Goal: Task Accomplishment & Management: Manage account settings

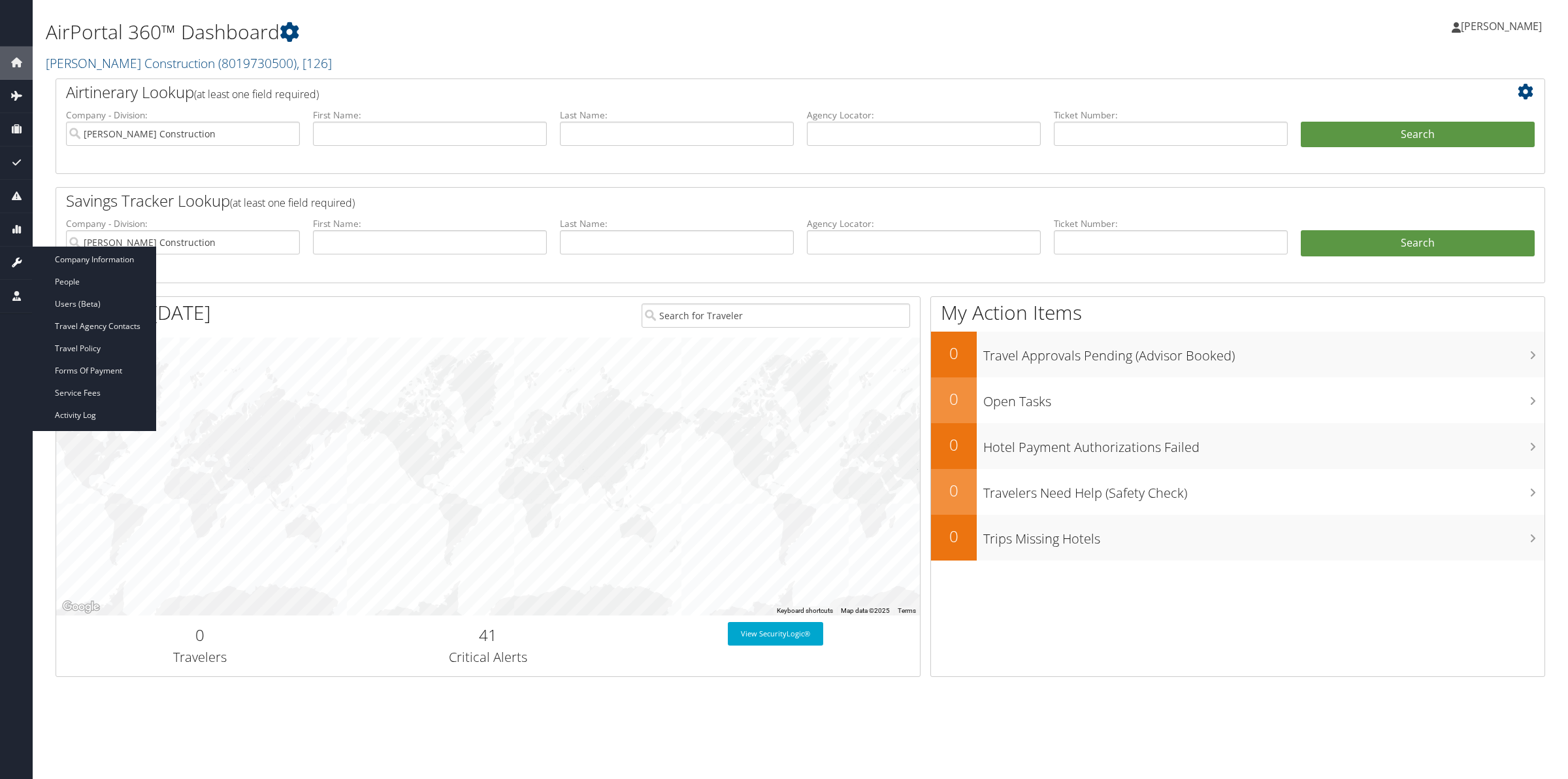
click at [15, 260] on icon at bounding box center [16, 262] width 20 height 20
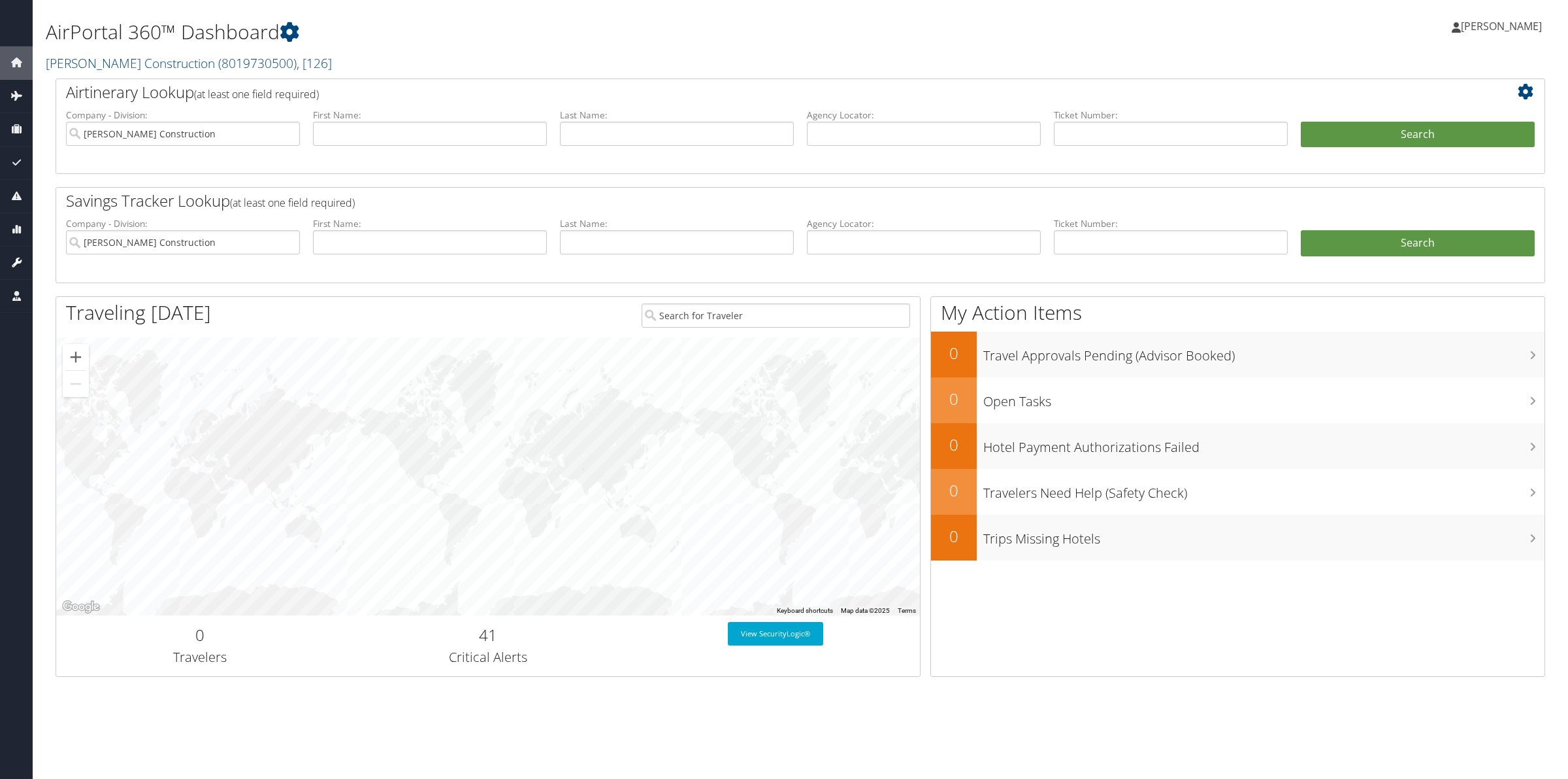
click at [12, 270] on icon at bounding box center [16, 262] width 20 height 20
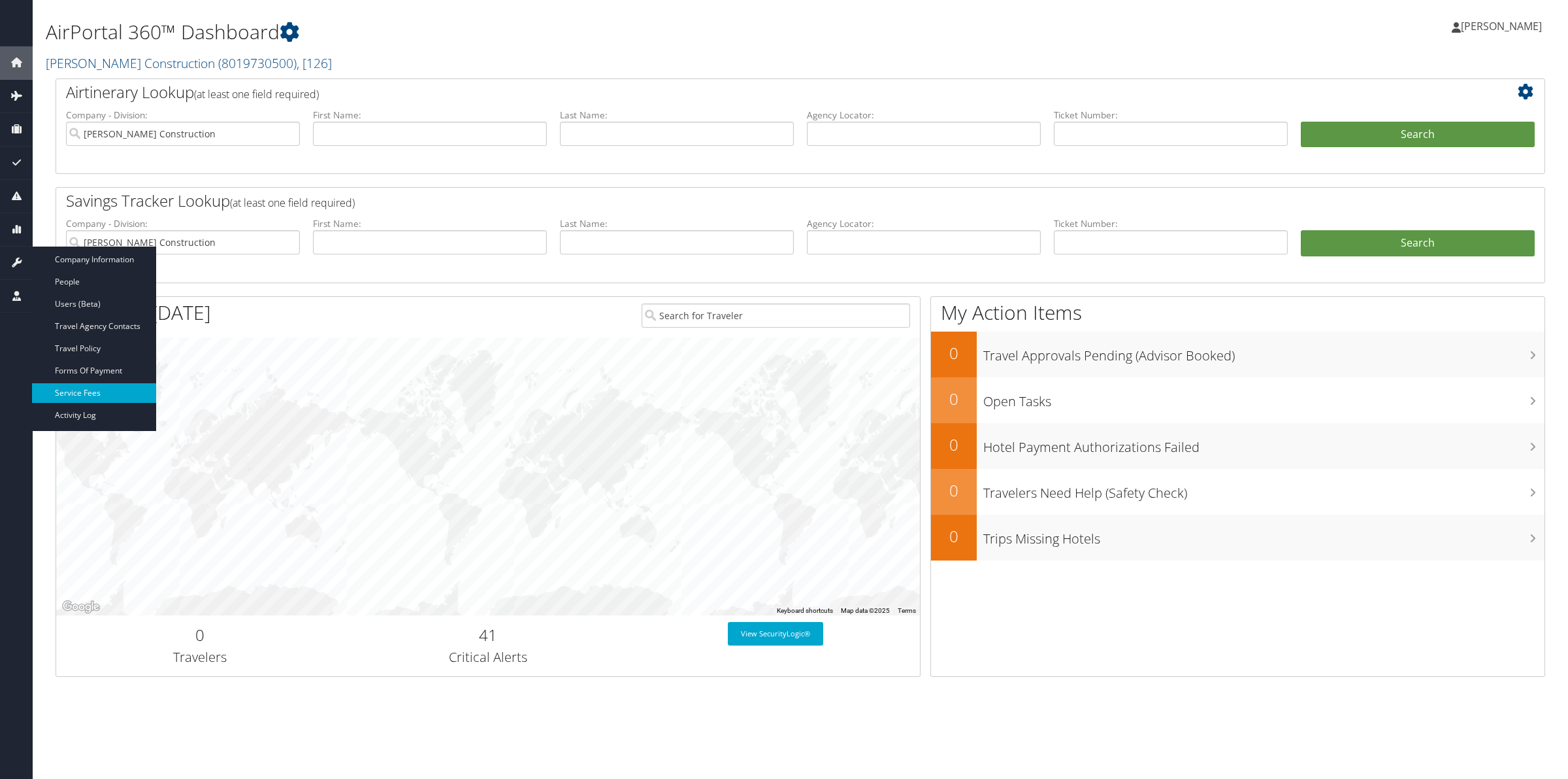
click at [106, 391] on link "Service Fees" at bounding box center [94, 393] width 124 height 20
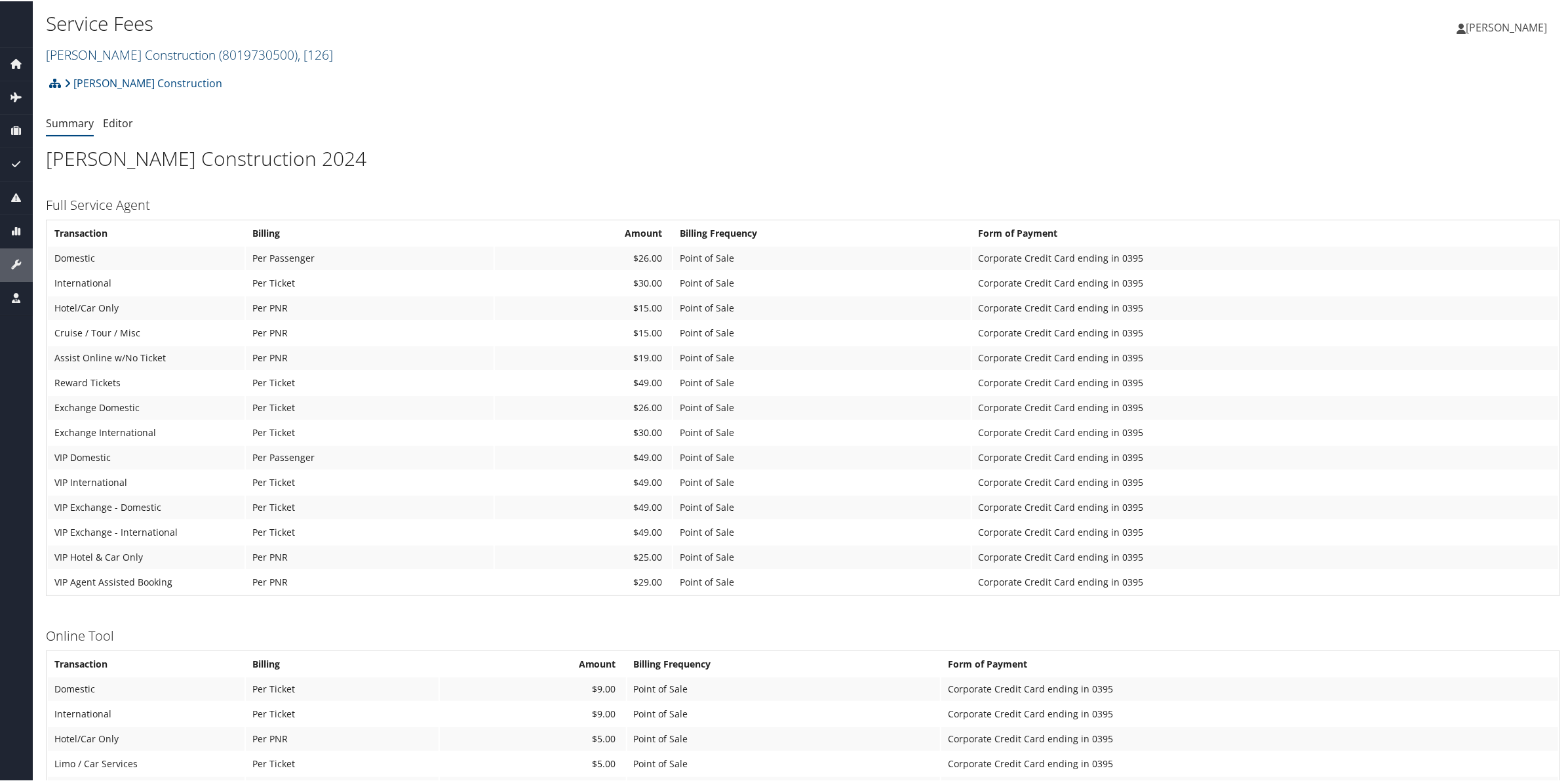
click at [240, 51] on span "( 8019730500 )" at bounding box center [258, 53] width 78 height 17
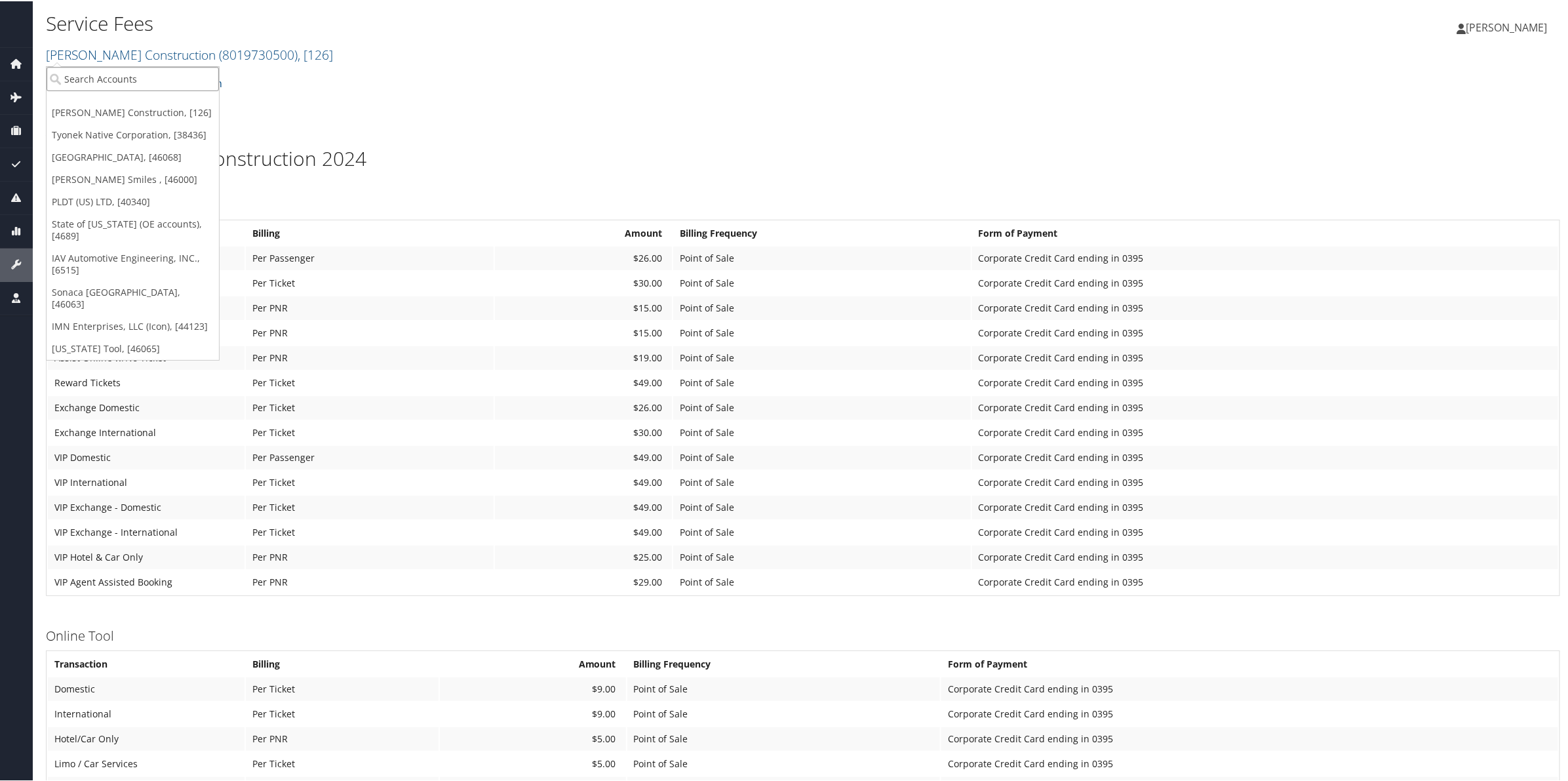
click at [185, 77] on input "search" at bounding box center [132, 77] width 173 height 24
click at [168, 250] on link "IAV Automotive Engineering, INC., [6515]" at bounding box center [132, 263] width 173 height 34
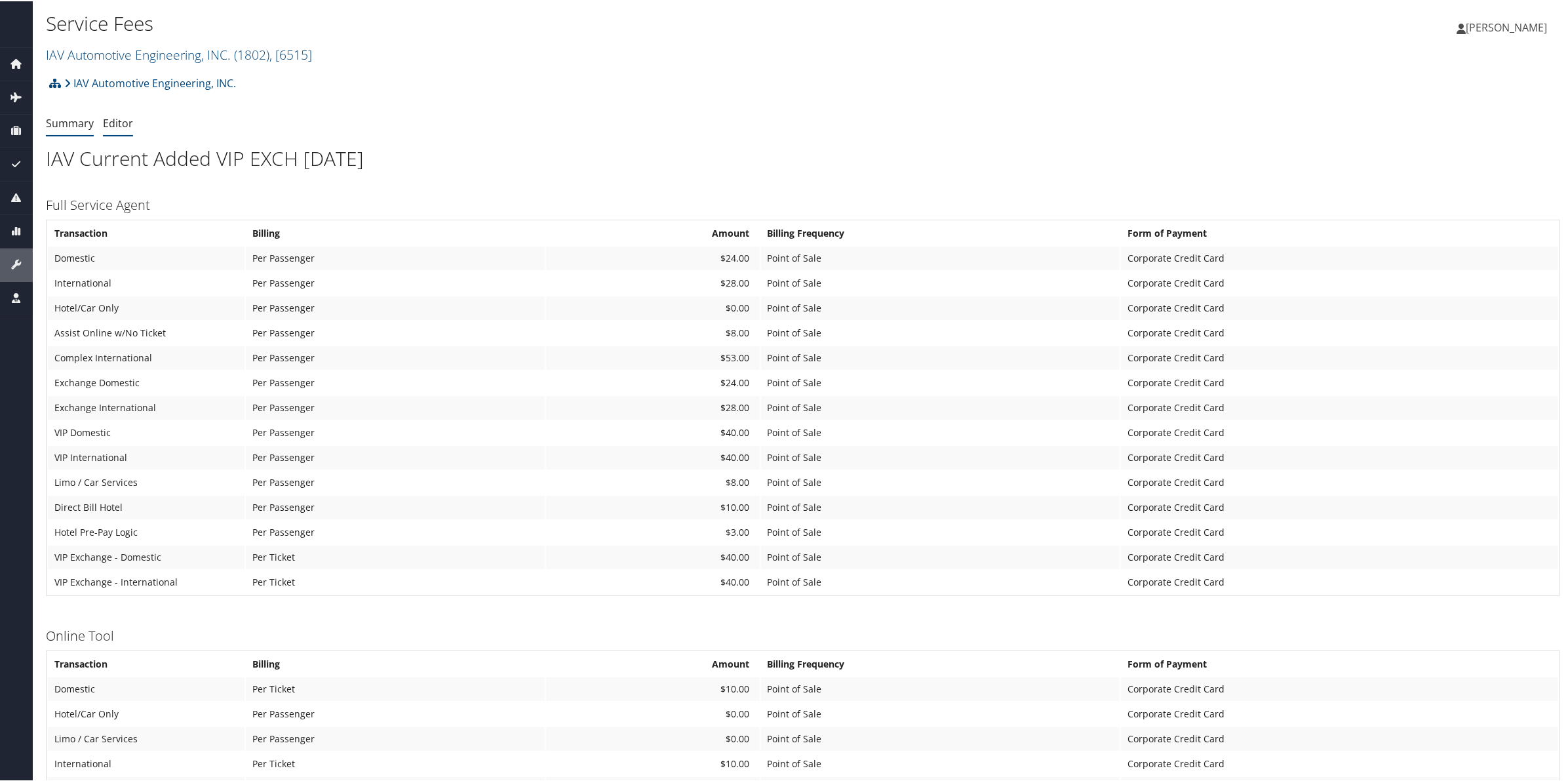
click at [111, 119] on link "Editor" at bounding box center [118, 121] width 31 height 14
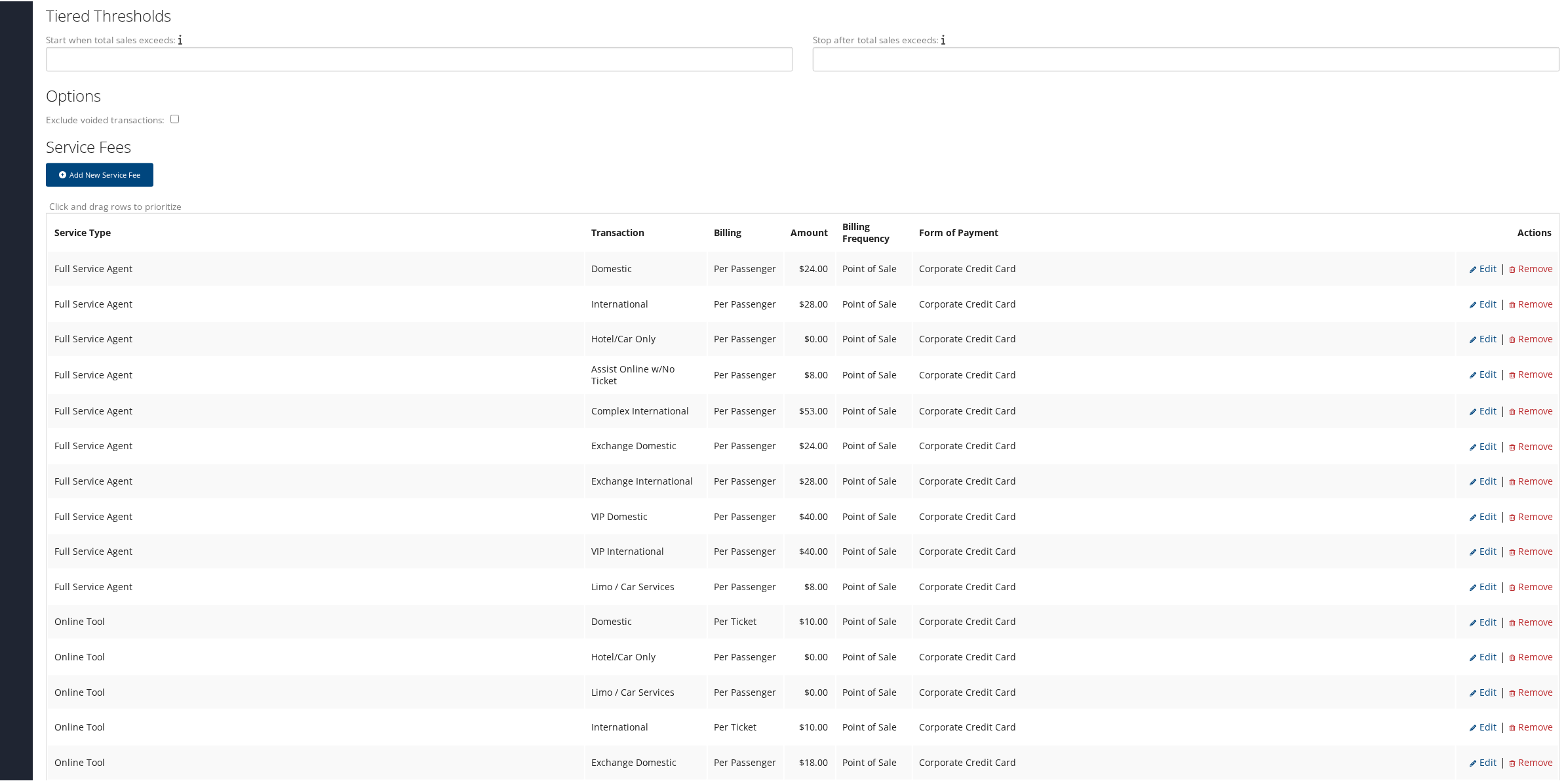
scroll to position [491, 0]
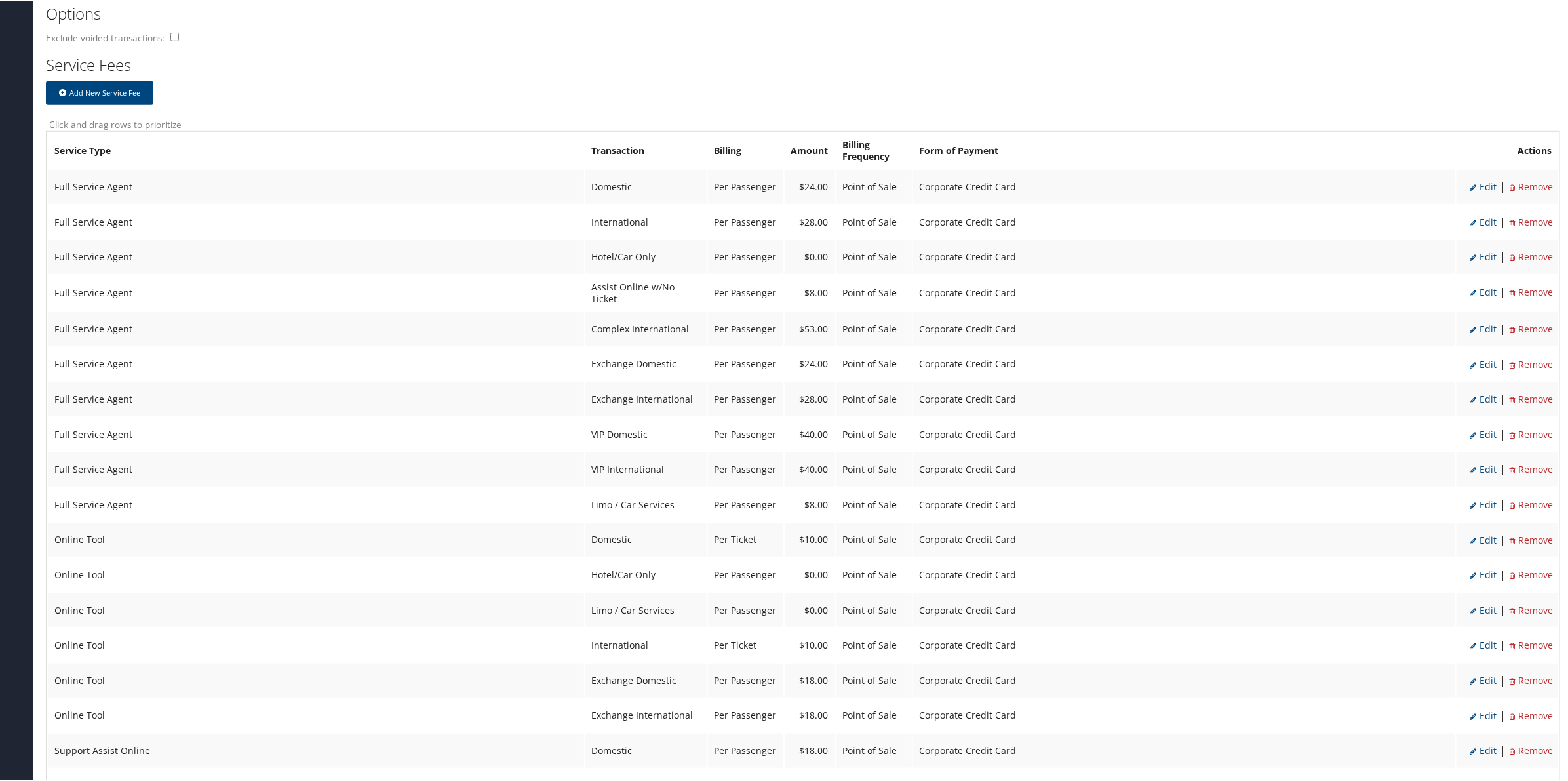
click at [1486, 183] on span "Edit" at bounding box center [1483, 185] width 27 height 12
select select "2"
type input "24.0"
select select "20"
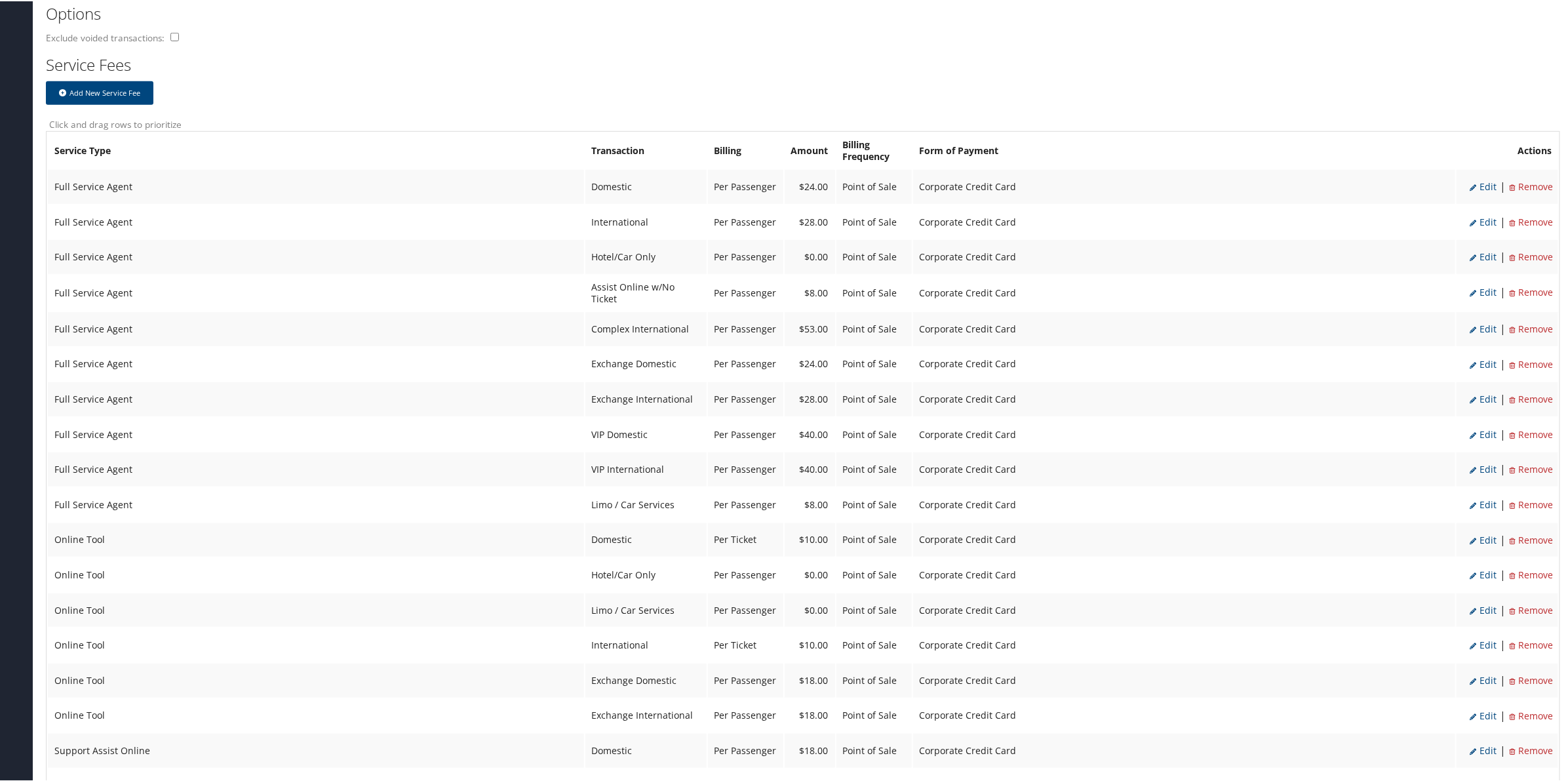
select select "2"
select select "20"
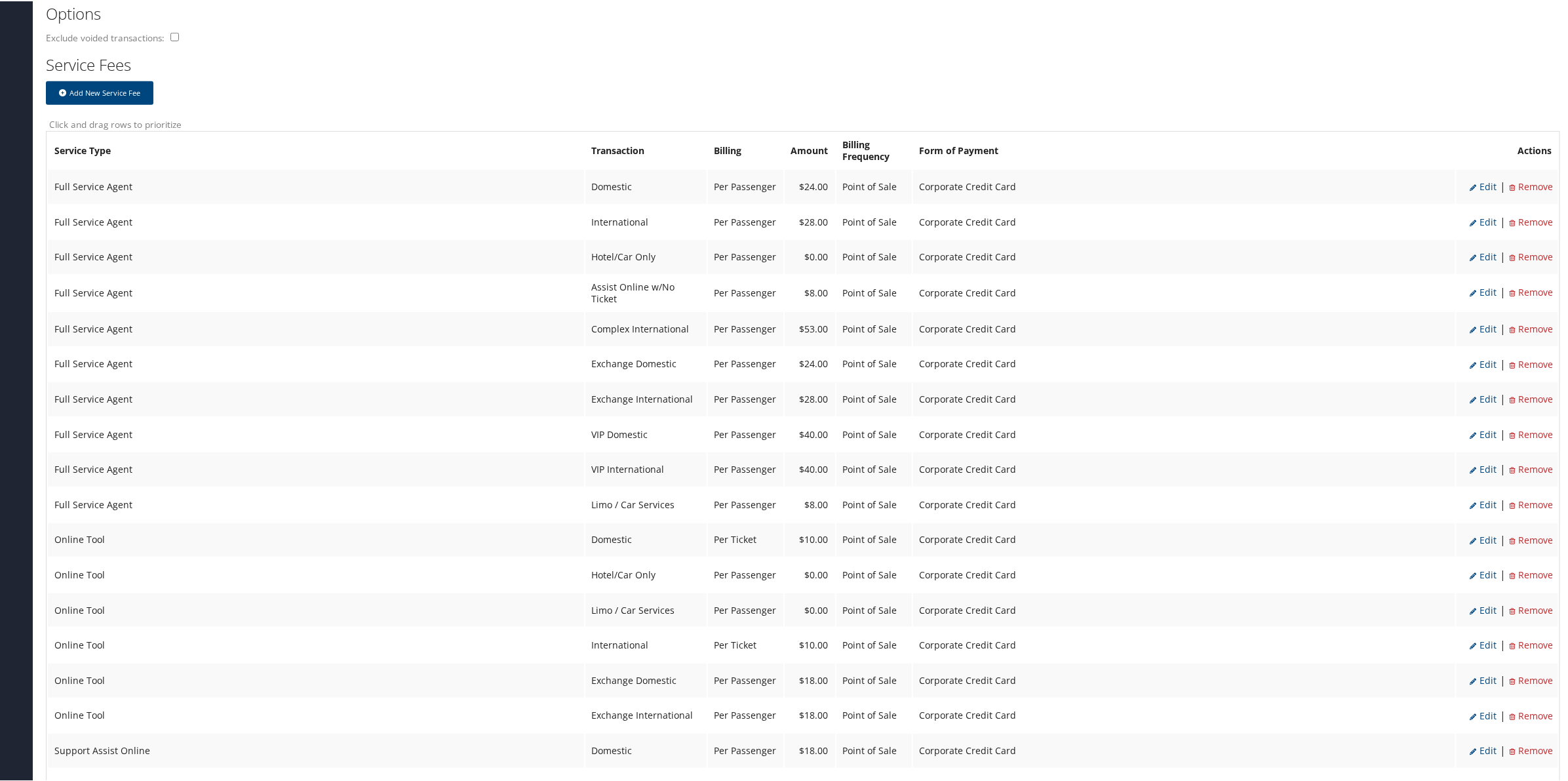
select select "2"
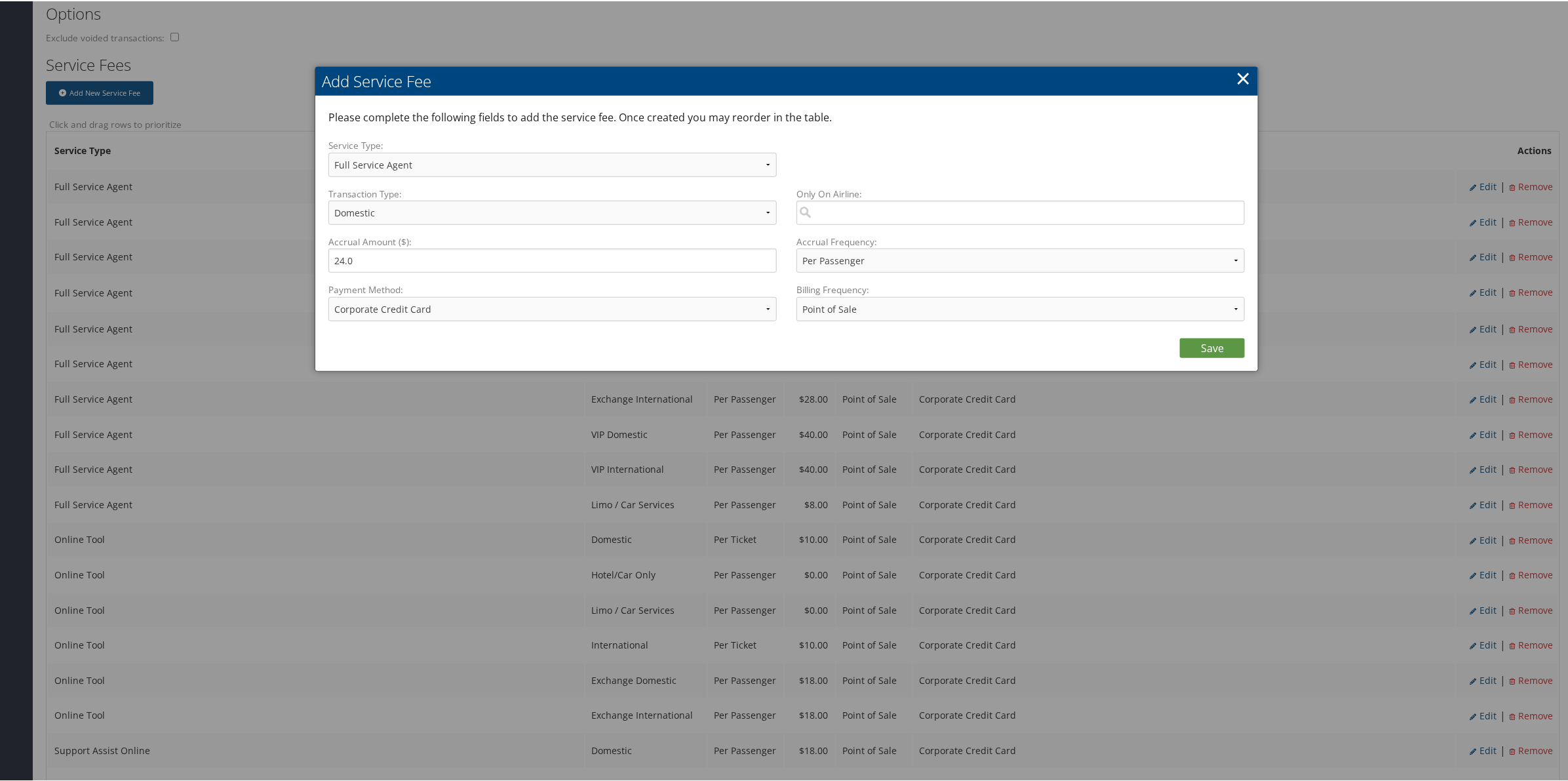
click at [556, 325] on div "Payment Method: ACH Transfer Cash / Check (AR) Corporate Credit Card Ghost Cred…" at bounding box center [557, 305] width 458 height 48
click at [519, 285] on label "Payment Method:" at bounding box center [552, 288] width 448 height 13
click at [519, 296] on select "ACH Transfer Cash / Check (AR) Corporate Credit Card Ghost Credit Card Hotel Gu…" at bounding box center [552, 307] width 448 height 24
click at [520, 297] on select "ACH Transfer Cash / Check (AR) Corporate Credit Card Ghost Credit Card Hotel Gu…" at bounding box center [552, 307] width 448 height 24
select select "2_2152"
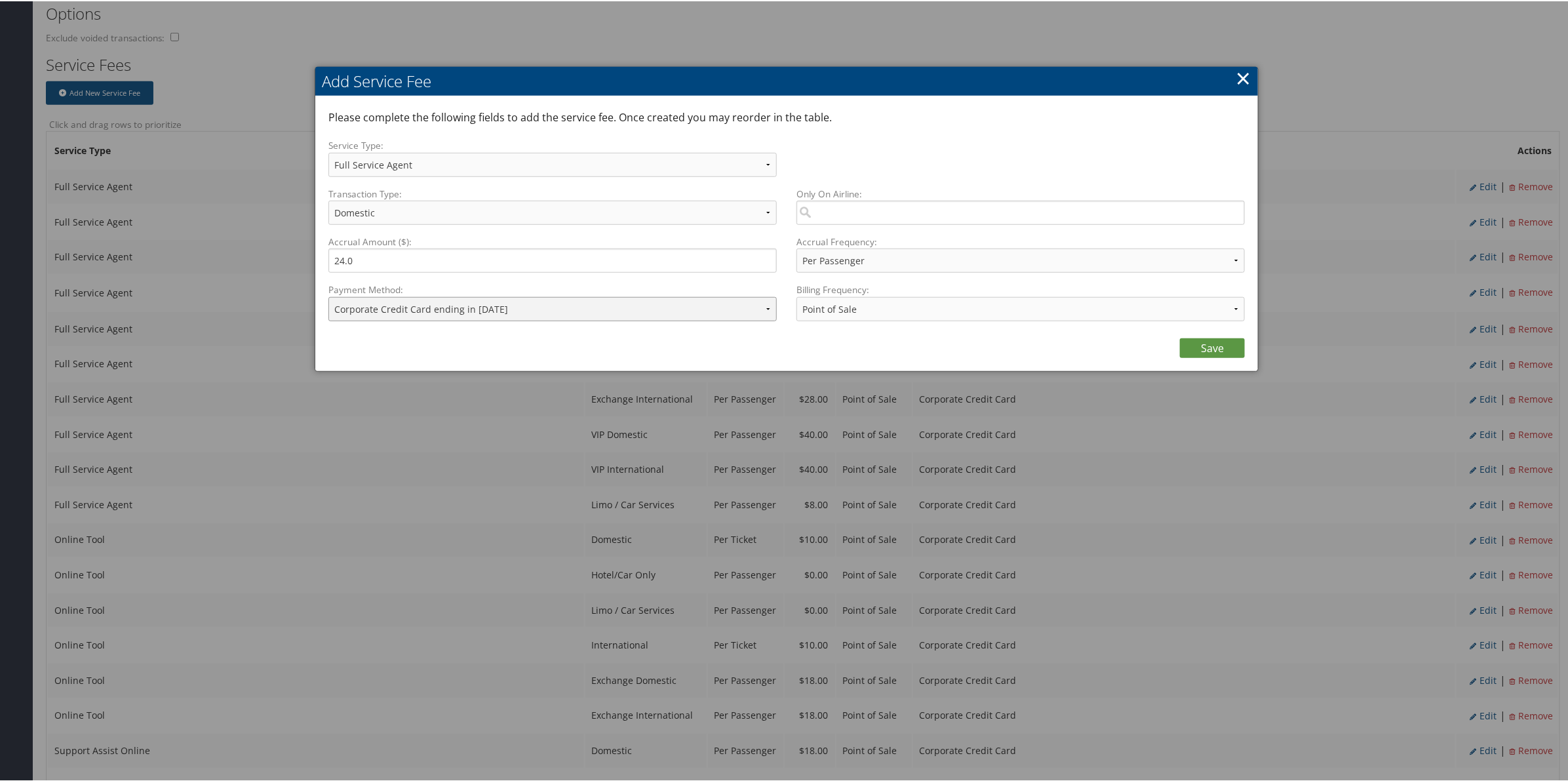
click at [329, 296] on select "ACH Transfer Cash / Check (AR) Corporate Credit Card Ghost Credit Card Hotel Gu…" at bounding box center [552, 307] width 448 height 24
click at [1203, 346] on link "Save" at bounding box center [1212, 347] width 65 height 20
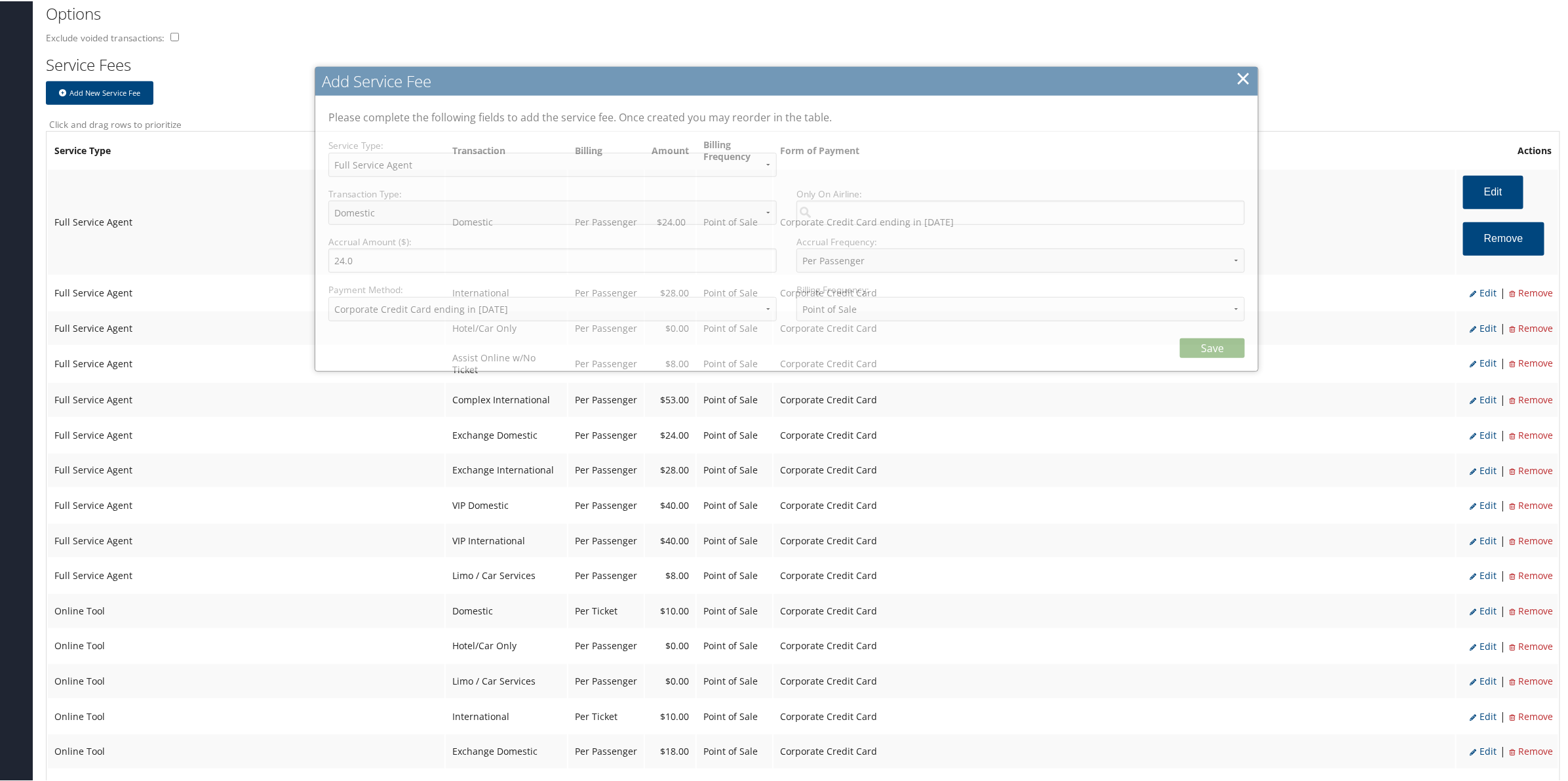
select select "2"
select select "20"
select select "2_2152"
select select "2"
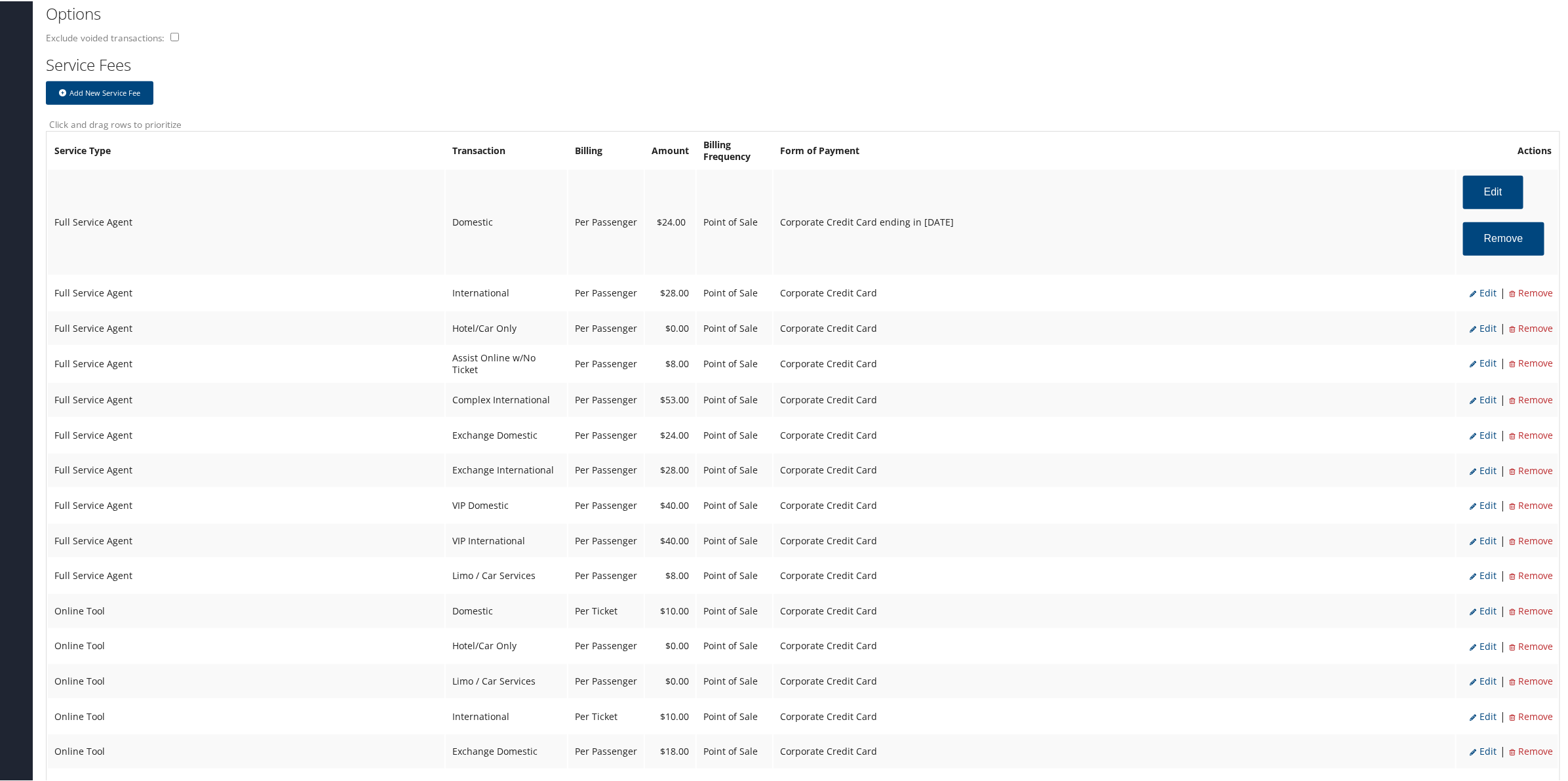
click at [1485, 296] on span "Edit" at bounding box center [1483, 291] width 27 height 12
select select "14"
type input "28.0"
select select "2"
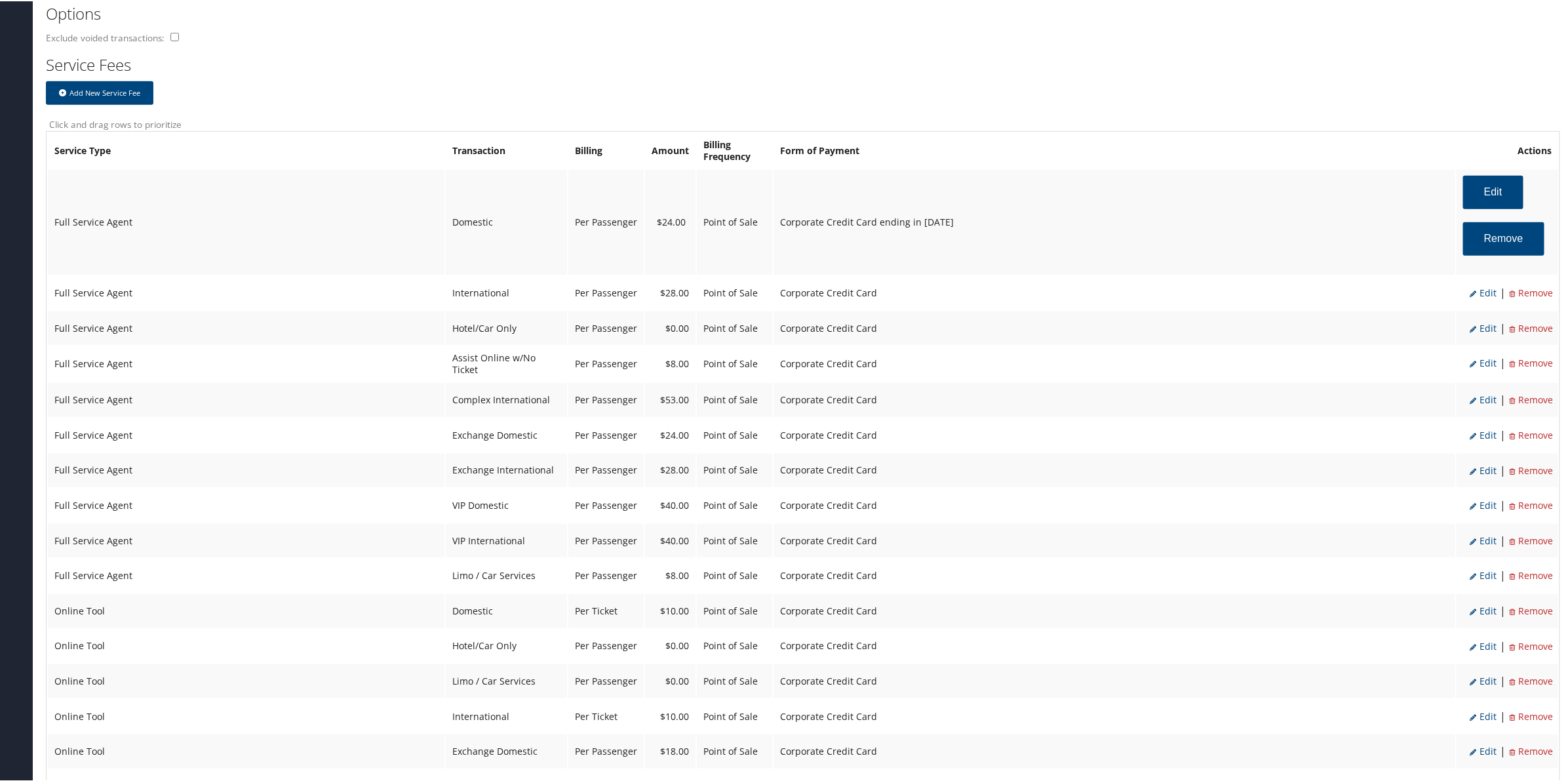
select select "14"
select select "20"
select select "2"
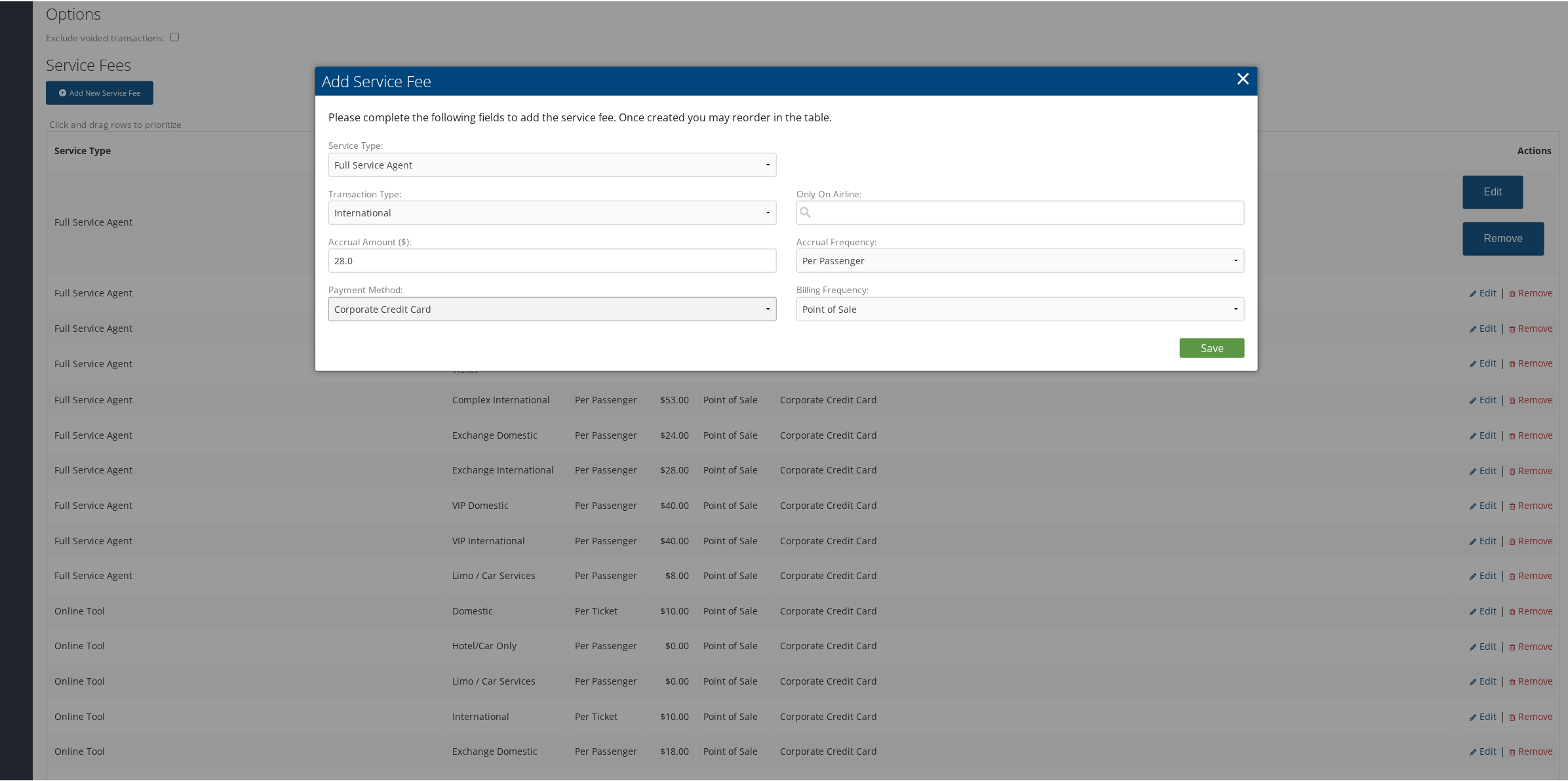
drag, startPoint x: 590, startPoint y: 307, endPoint x: 595, endPoint y: 315, distance: 9.4
click at [590, 307] on select "ACH Transfer Cash / Check (AR) Corporate Credit Card Ghost Credit Card Hotel Gu…" at bounding box center [552, 307] width 448 height 24
select select "2_2152"
click at [329, 296] on select "ACH Transfer Cash / Check (AR) Corporate Credit Card Ghost Credit Card Hotel Gu…" at bounding box center [552, 307] width 448 height 24
drag, startPoint x: 1234, startPoint y: 357, endPoint x: 1214, endPoint y: 341, distance: 25.6
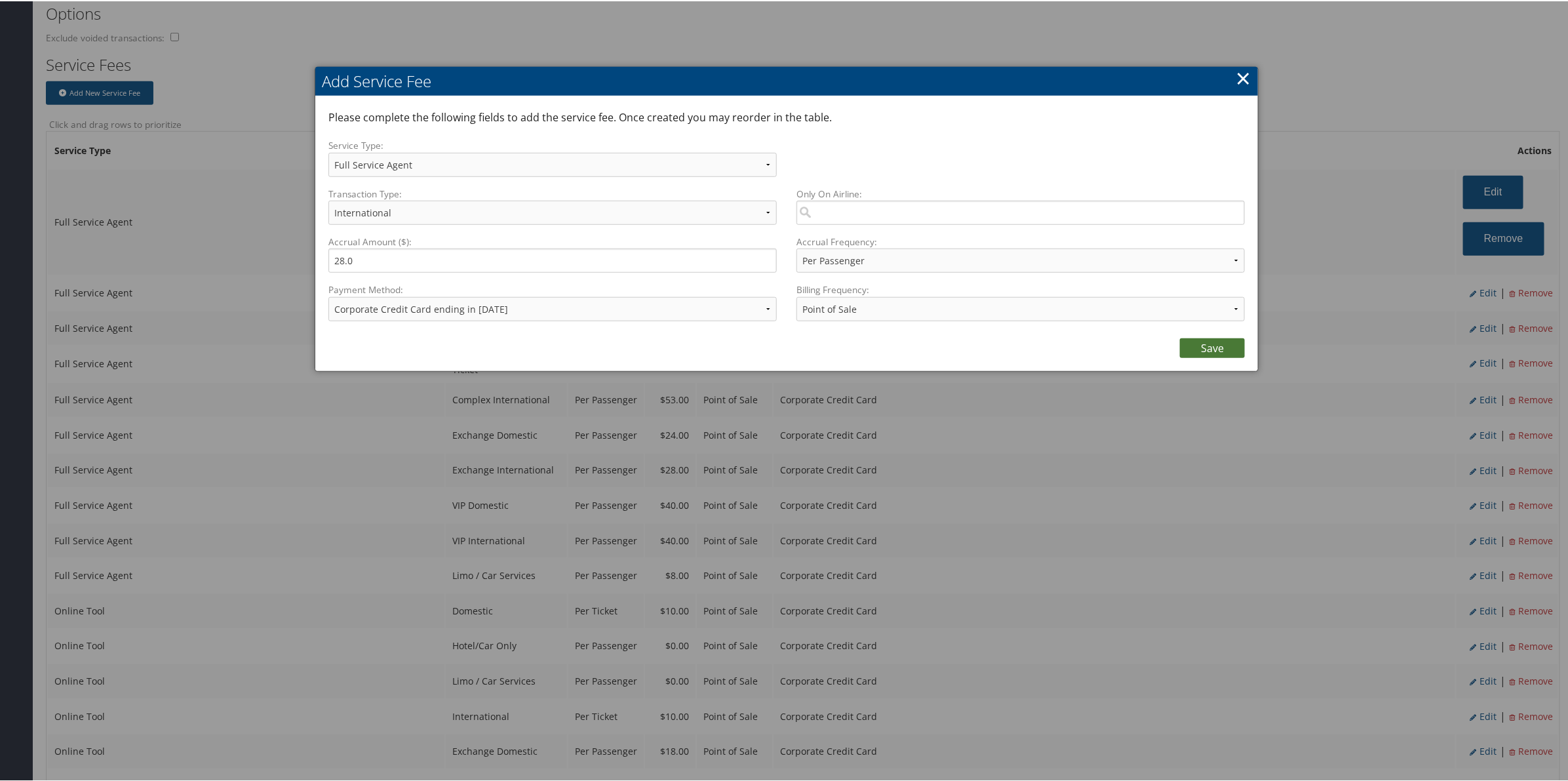
click at [1233, 356] on div "Please complete the following fields to add the service fee. Once created you m…" at bounding box center [787, 232] width 943 height 275
click at [1210, 338] on link "Save" at bounding box center [1212, 347] width 65 height 20
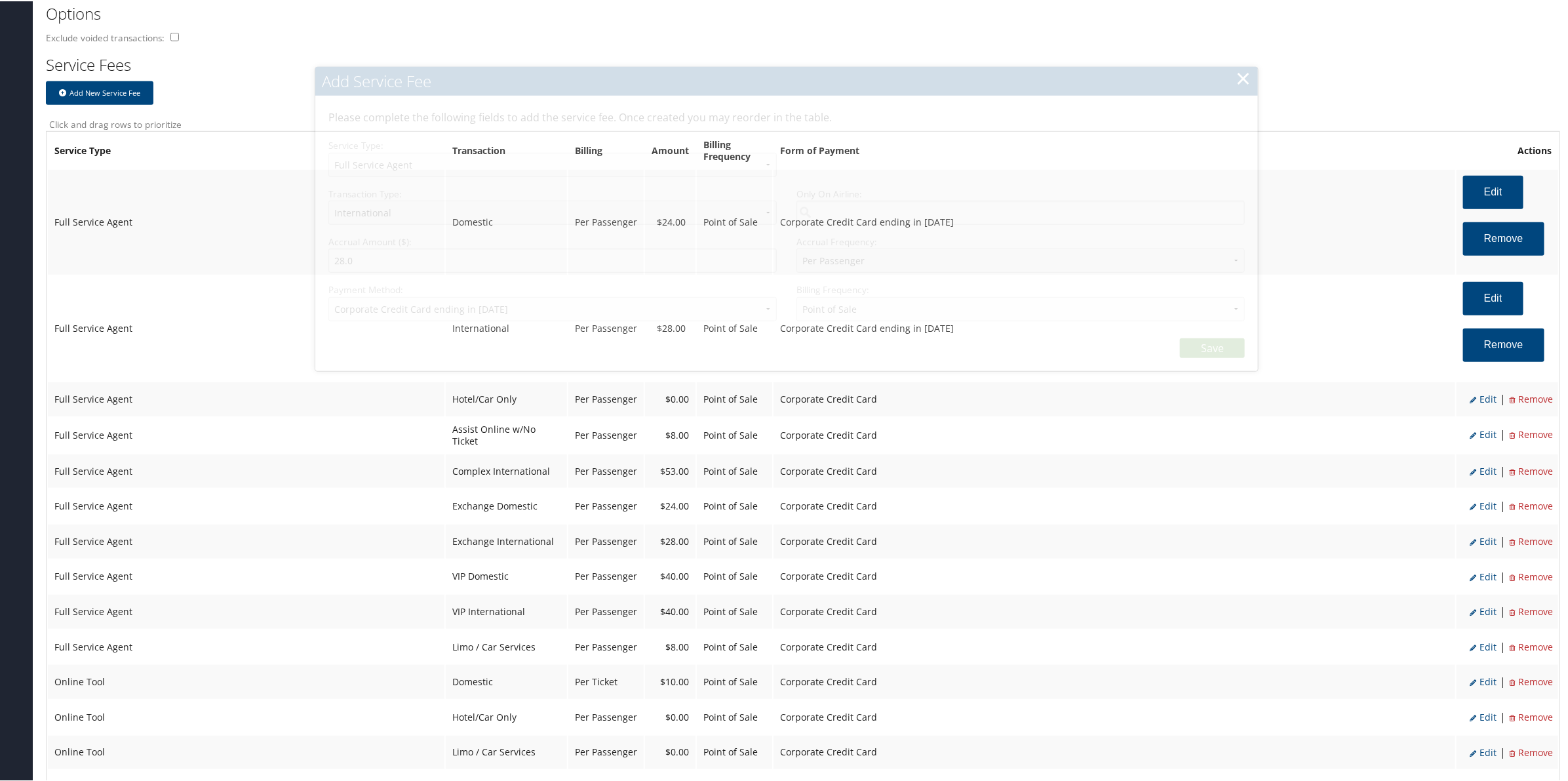
select select "2"
select select "14"
select select "20"
select select "2_2152"
select select "2"
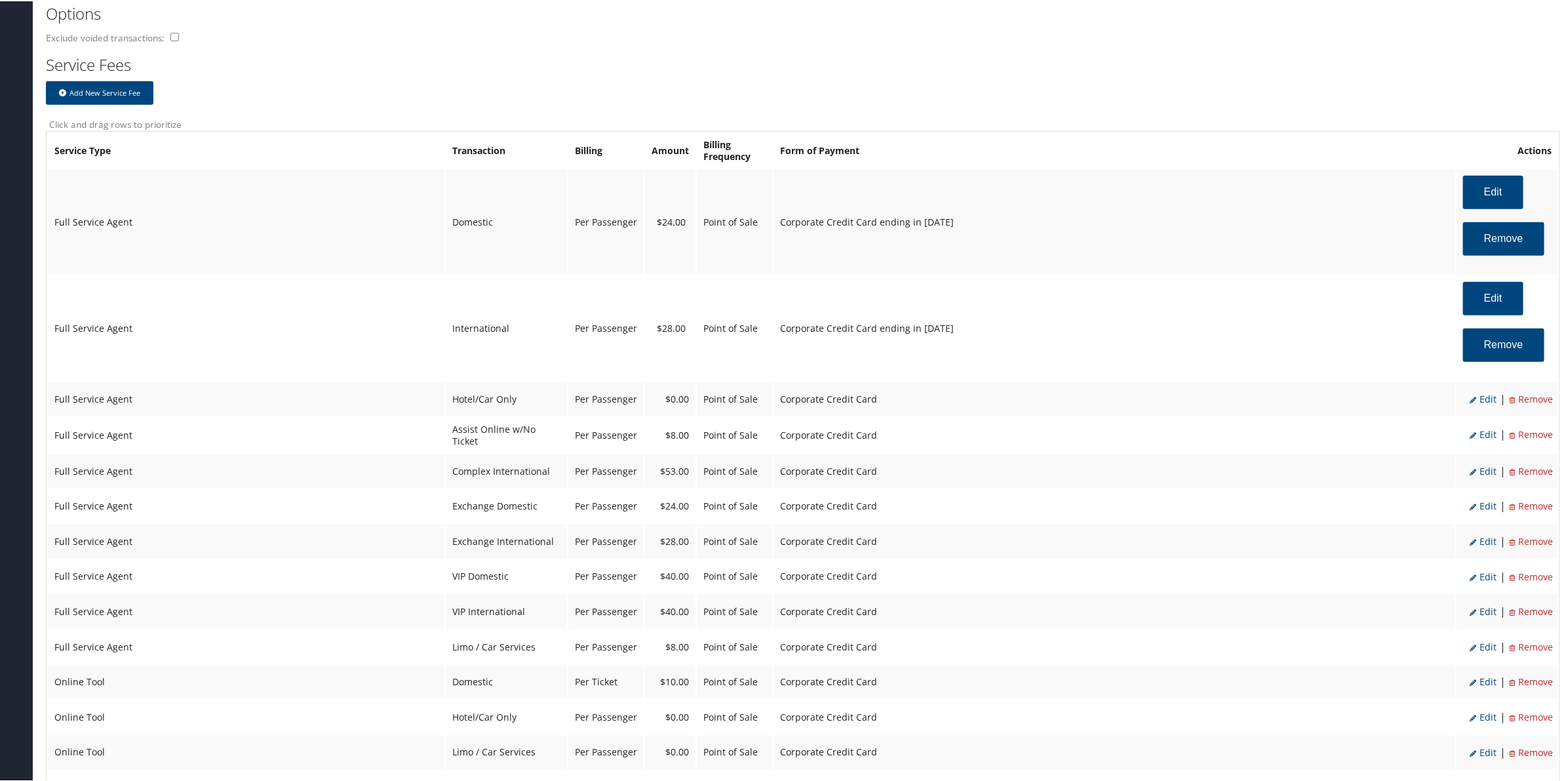
click at [1486, 399] on span "Edit" at bounding box center [1483, 397] width 27 height 12
select select "6"
type input "0.0"
select select "2"
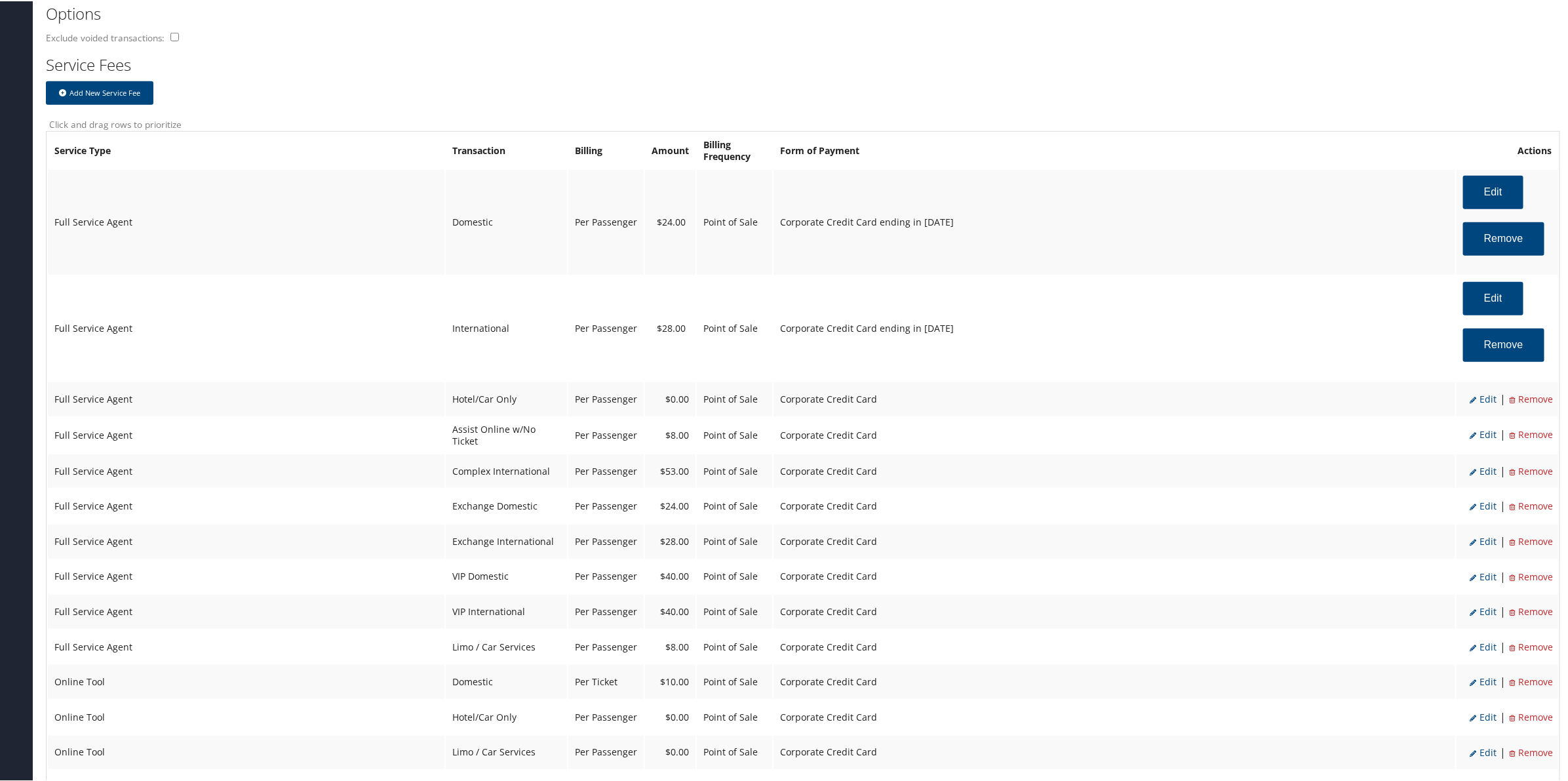
select select "6"
select select "20"
select select "2"
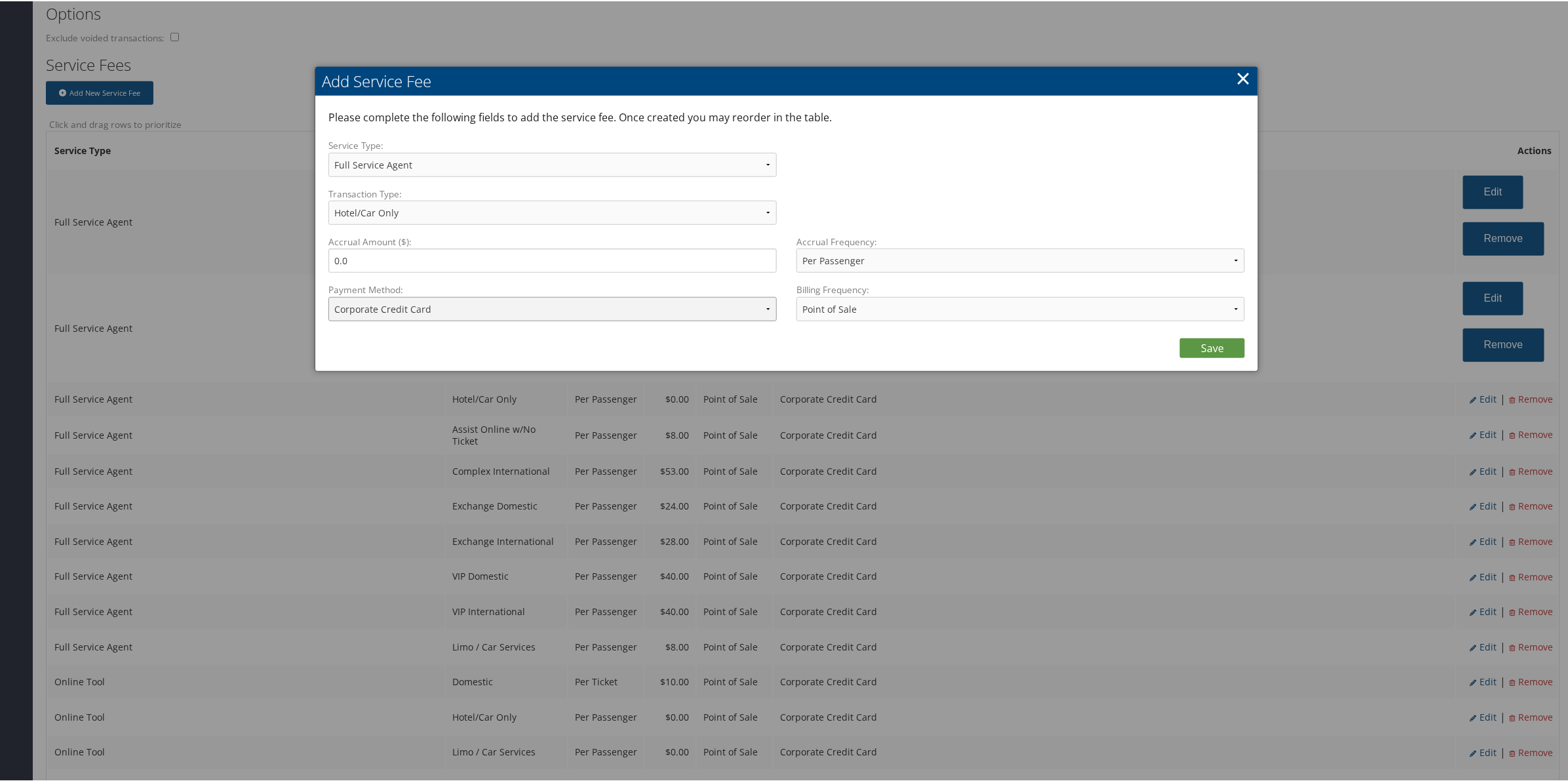
click at [499, 305] on select "ACH Transfer Cash / Check (AR) Corporate Credit Card Ghost Credit Card Hotel Gu…" at bounding box center [552, 307] width 448 height 24
select select "2_2152"
click at [329, 296] on select "ACH Transfer Cash / Check (AR) Corporate Credit Card Ghost Credit Card Hotel Gu…" at bounding box center [552, 307] width 448 height 24
click at [1217, 354] on link "Save" at bounding box center [1212, 347] width 65 height 20
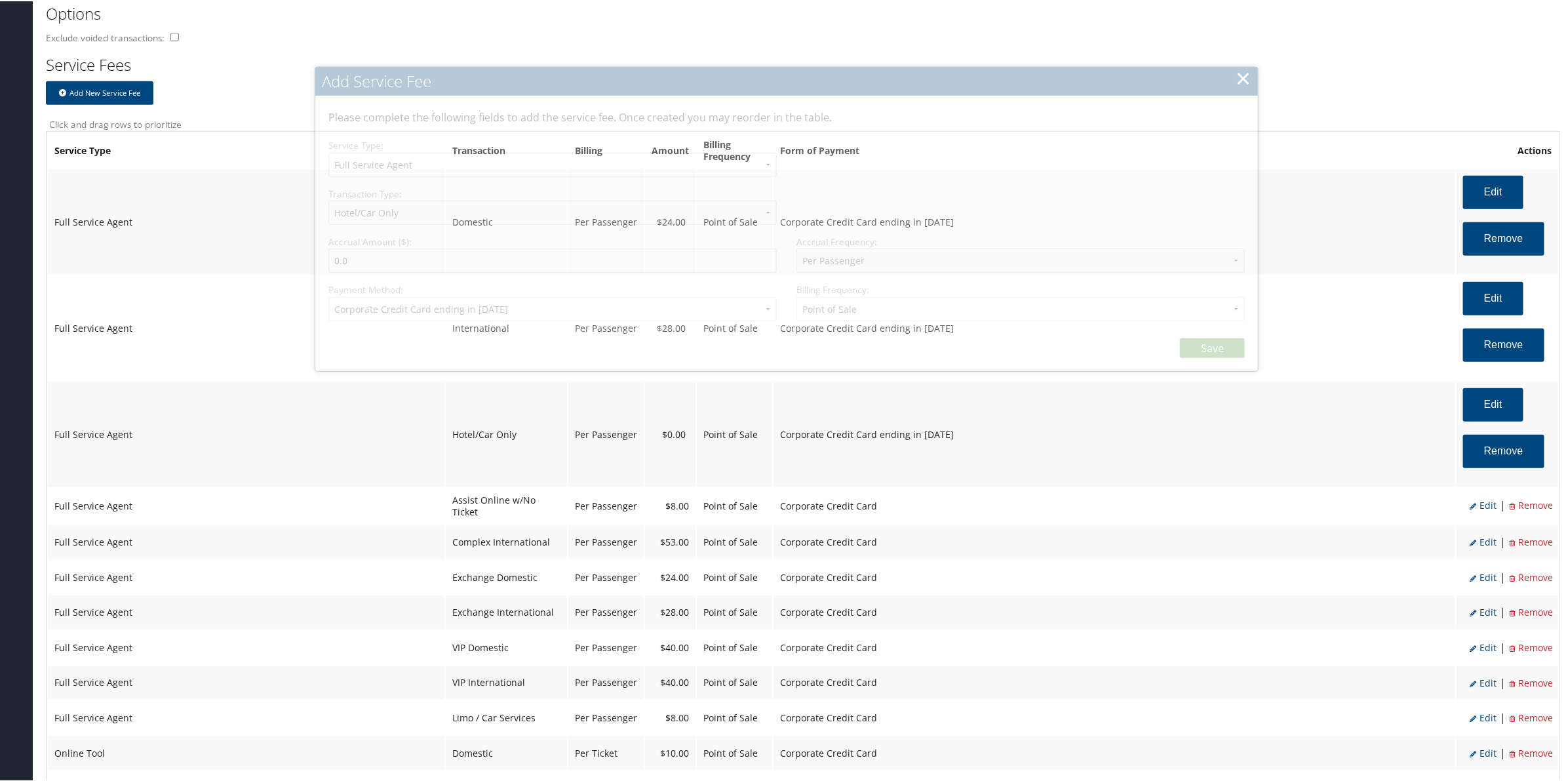
select select "2"
select select "6"
select select "20"
select select "2_2152"
select select "2"
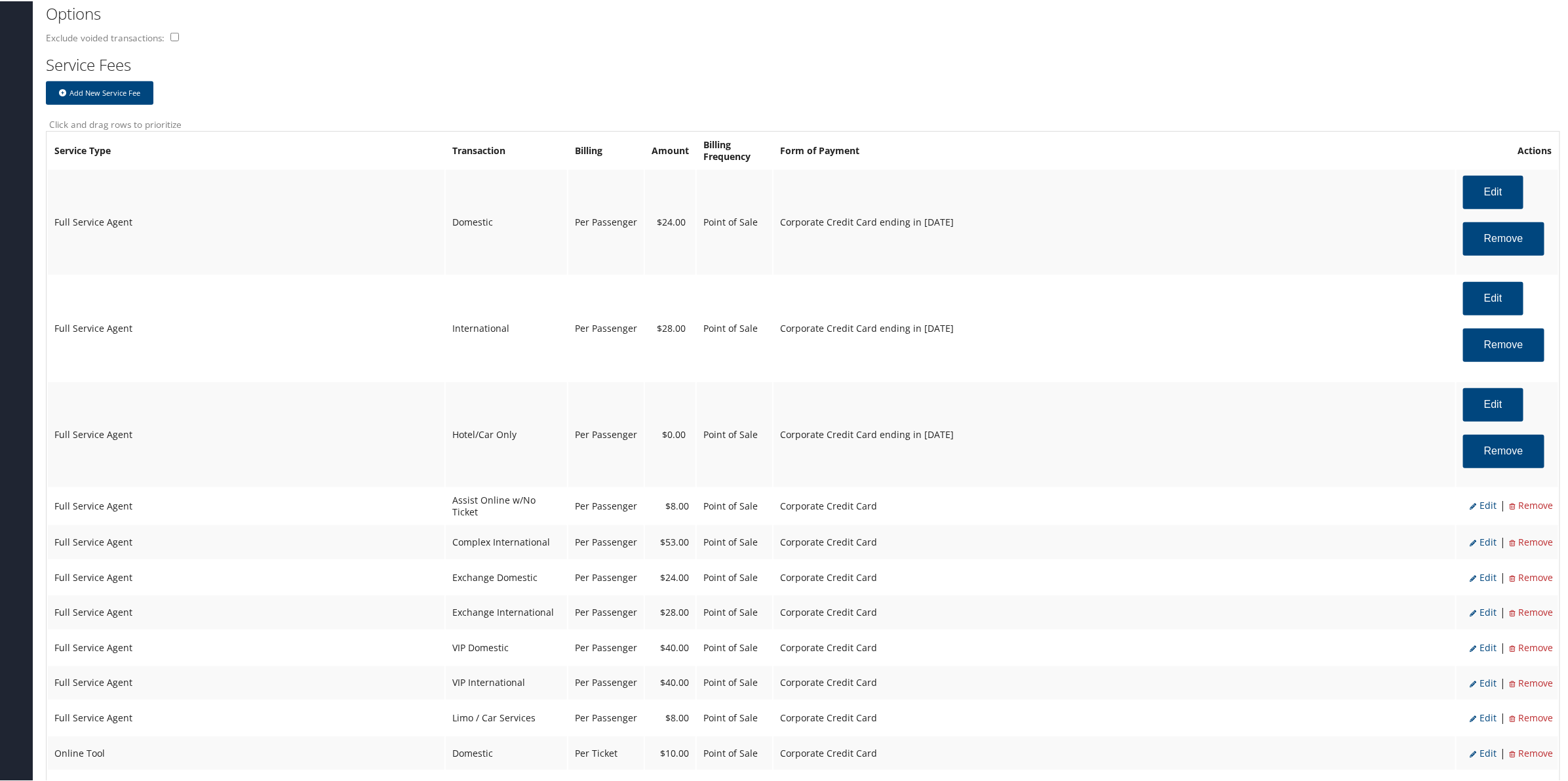
click at [1481, 500] on span "Edit" at bounding box center [1483, 504] width 27 height 12
select select "22"
type input "8.0"
select select "2"
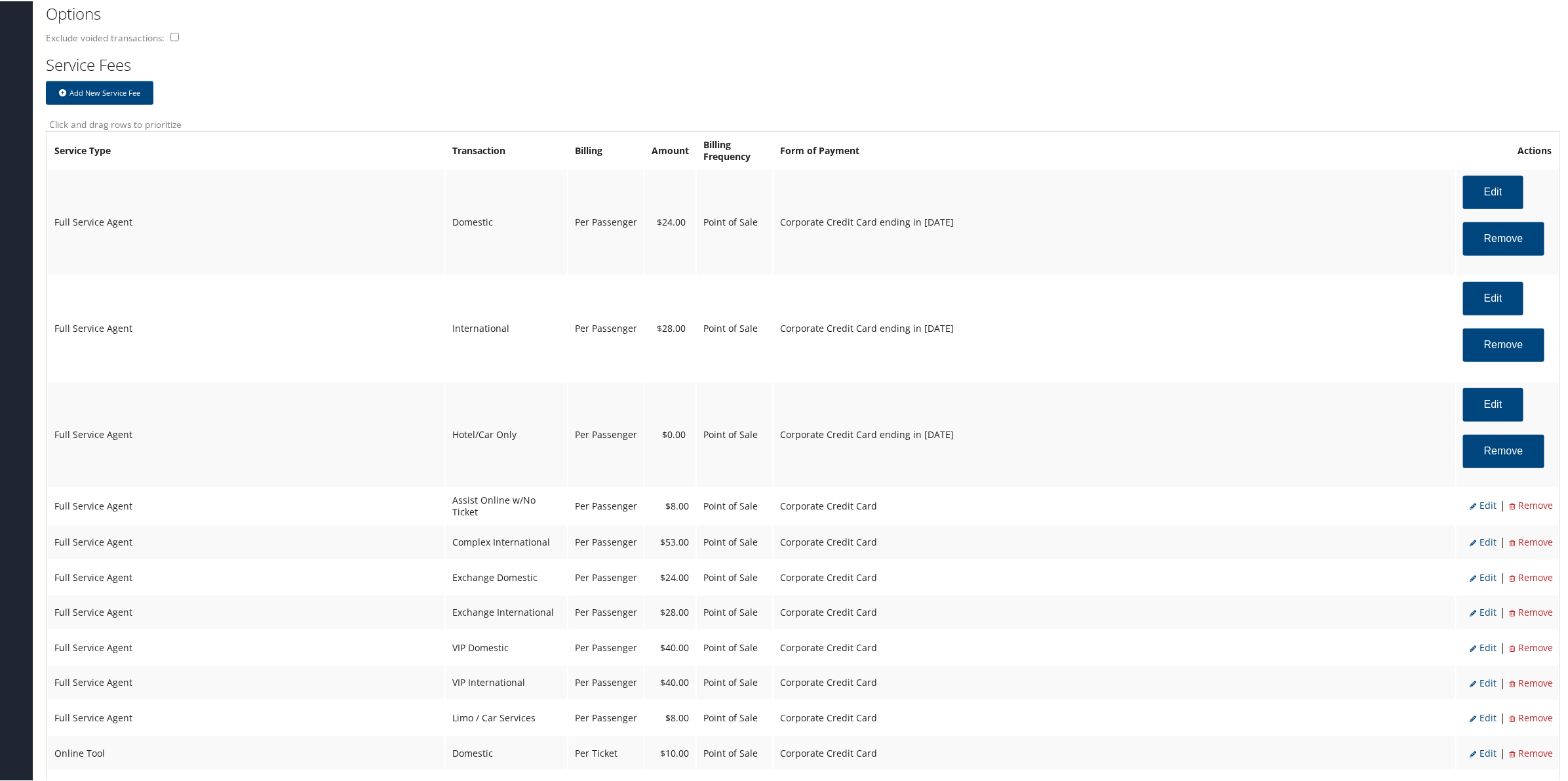
select select "20"
select select "2"
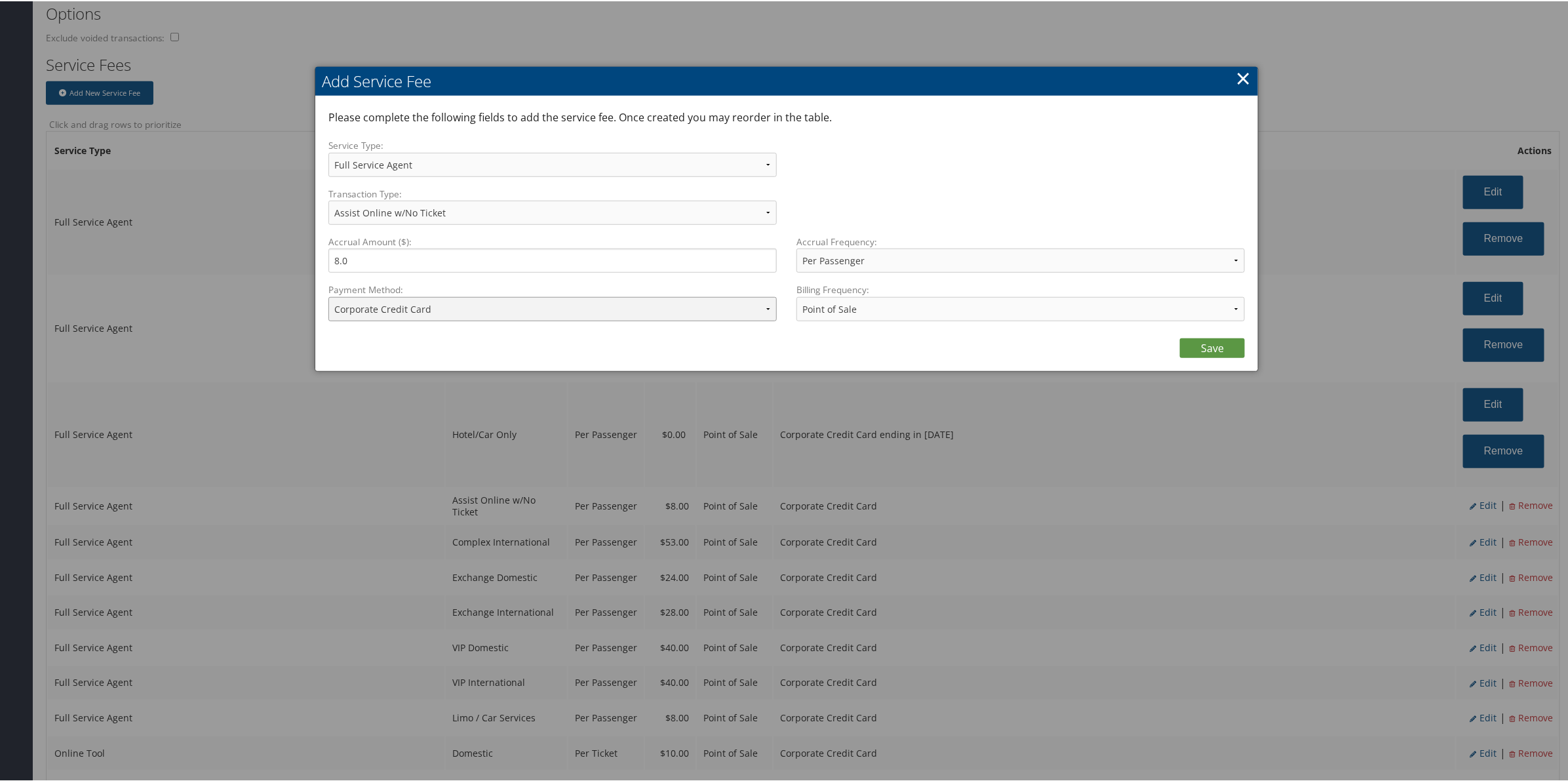
click at [397, 309] on select "ACH Transfer Cash / Check (AR) Corporate Credit Card Ghost Credit Card Hotel Gu…" at bounding box center [552, 307] width 448 height 24
click at [329, 296] on select "ACH Transfer Cash / Check (AR) Corporate Credit Card Ghost Credit Card Hotel Gu…" at bounding box center [552, 307] width 448 height 24
drag, startPoint x: 450, startPoint y: 308, endPoint x: 459, endPoint y: 319, distance: 14.2
click at [450, 308] on select "ACH Transfer Cash / Check (AR) Corporate Credit Card Ghost Credit Card Hotel Gu…" at bounding box center [552, 307] width 448 height 24
select select "2_2152"
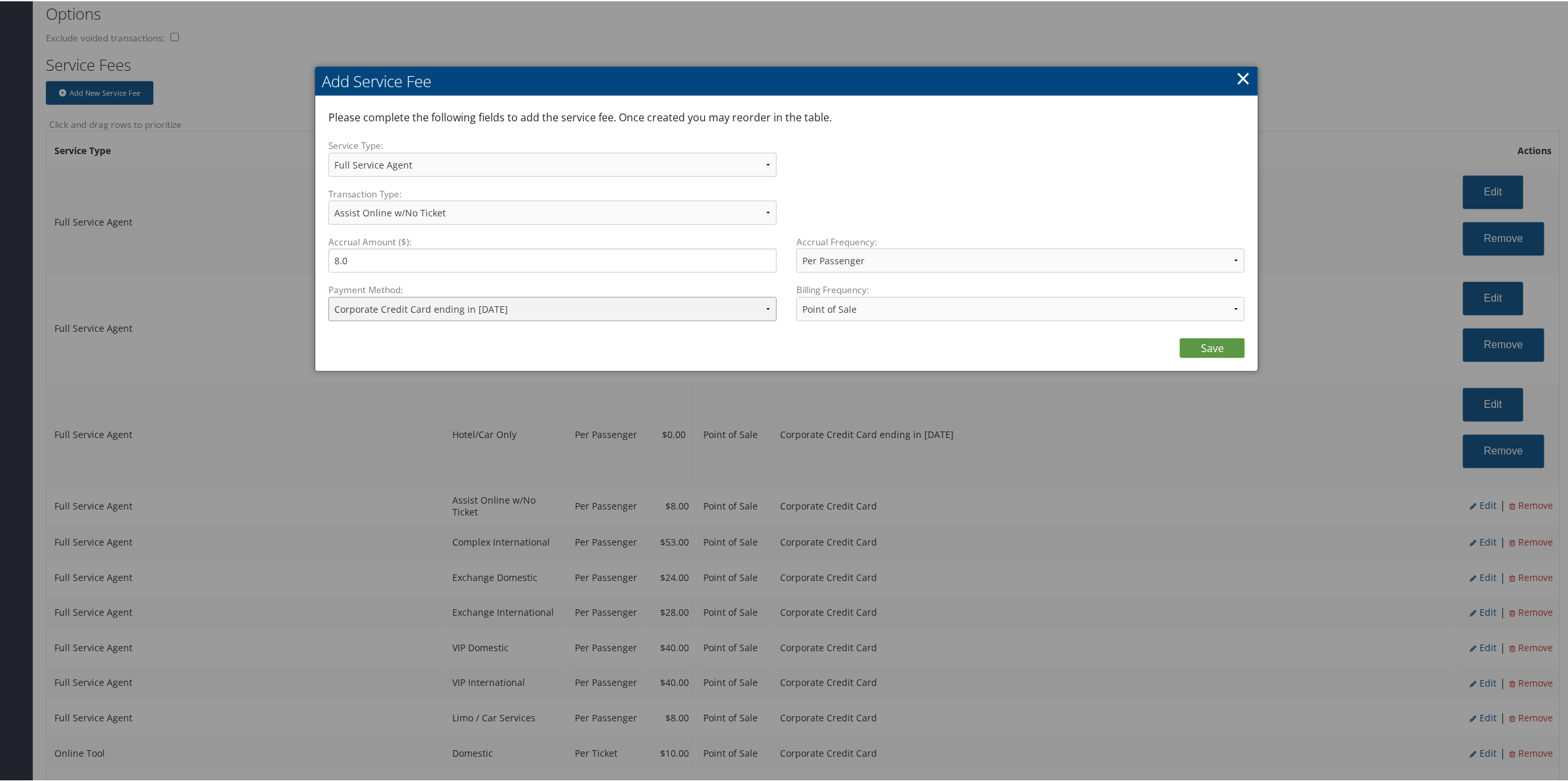
click at [329, 296] on select "ACH Transfer Cash / Check (AR) Corporate Credit Card Ghost Credit Card Hotel Gu…" at bounding box center [552, 307] width 448 height 24
click at [1214, 351] on link "Save" at bounding box center [1212, 347] width 65 height 20
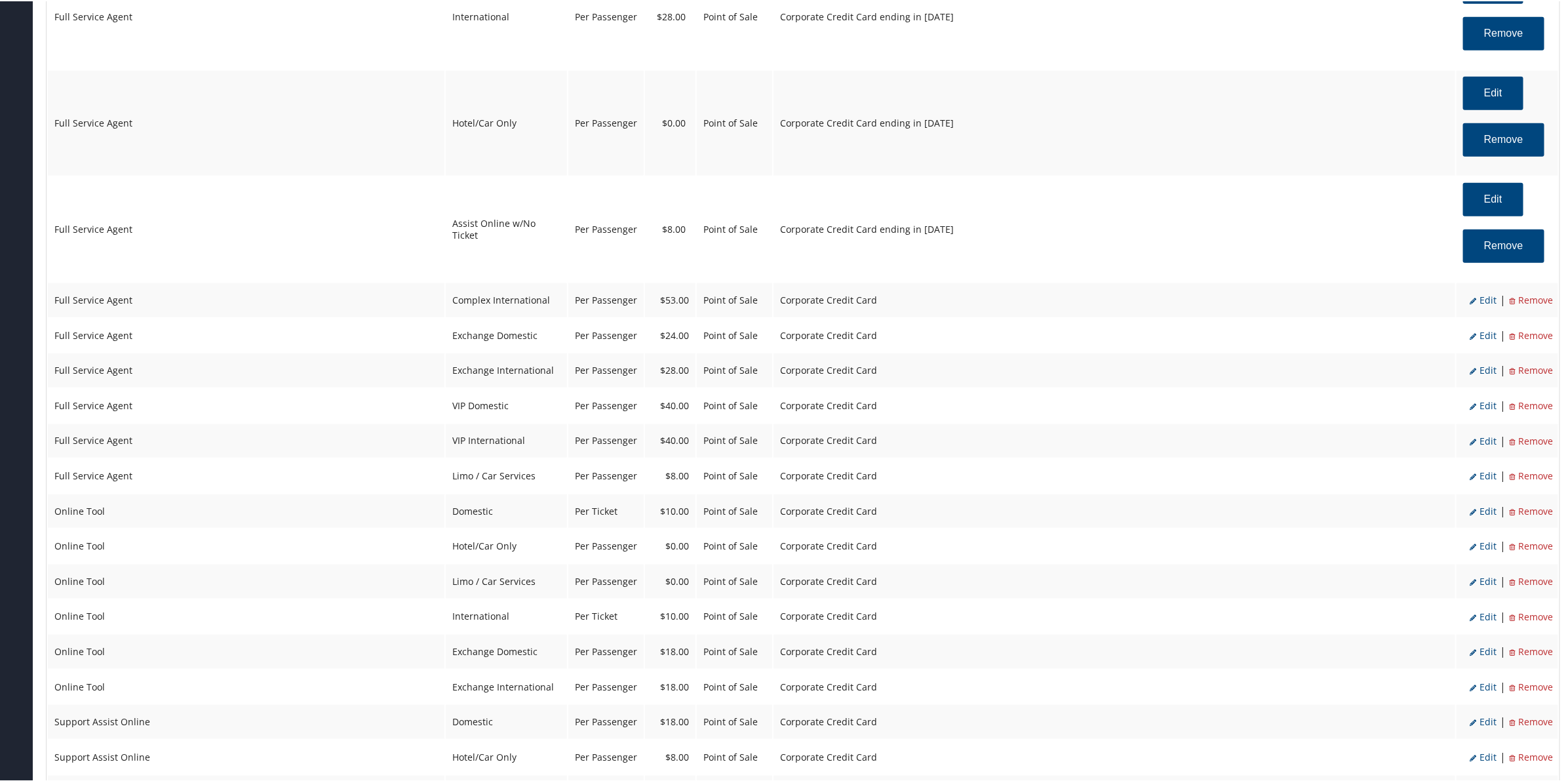
scroll to position [819, 0]
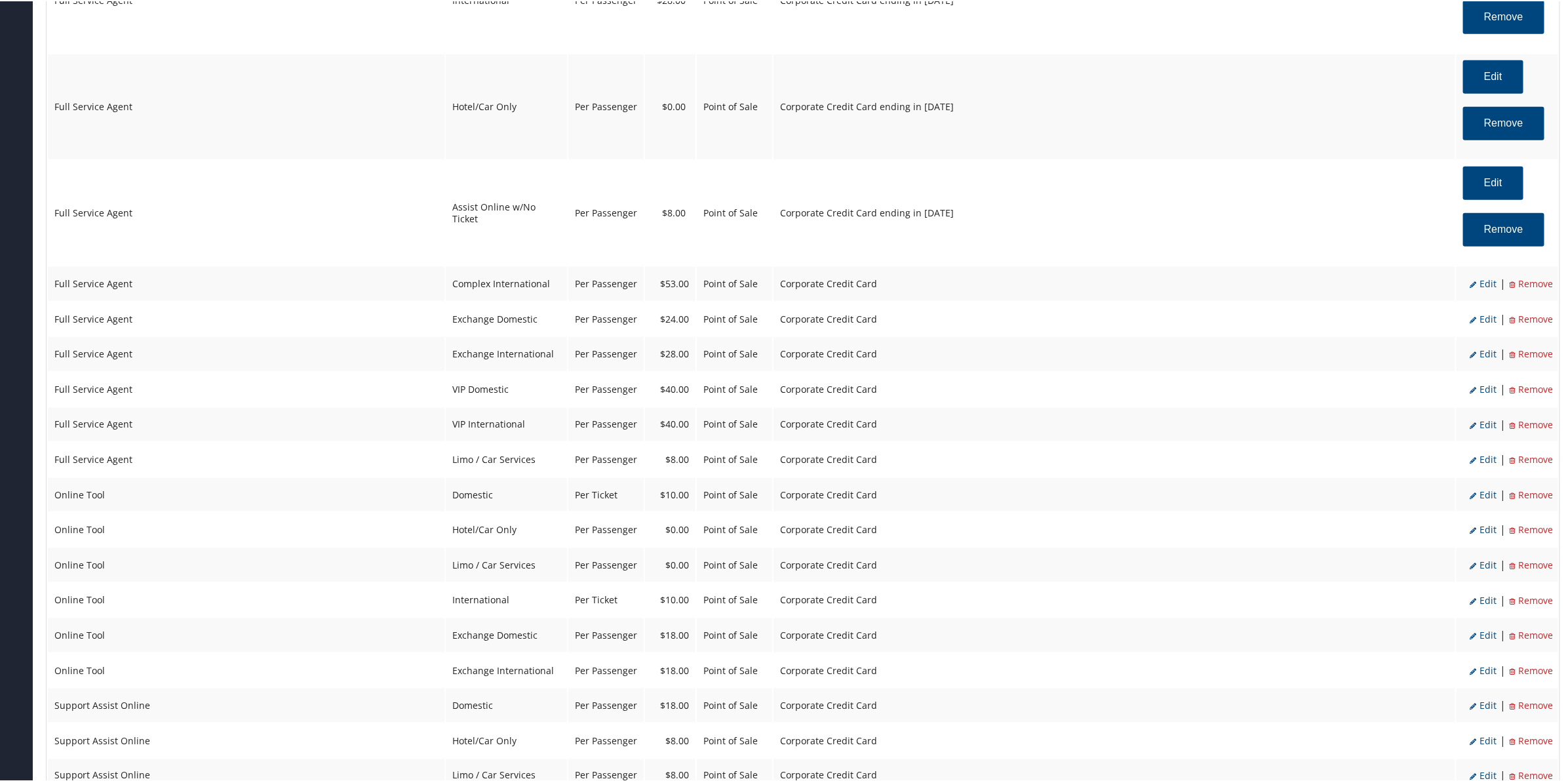
click at [1483, 288] on li "Edit" at bounding box center [1483, 282] width 27 height 17
select select "2"
select select "8"
select select "20"
select select "2"
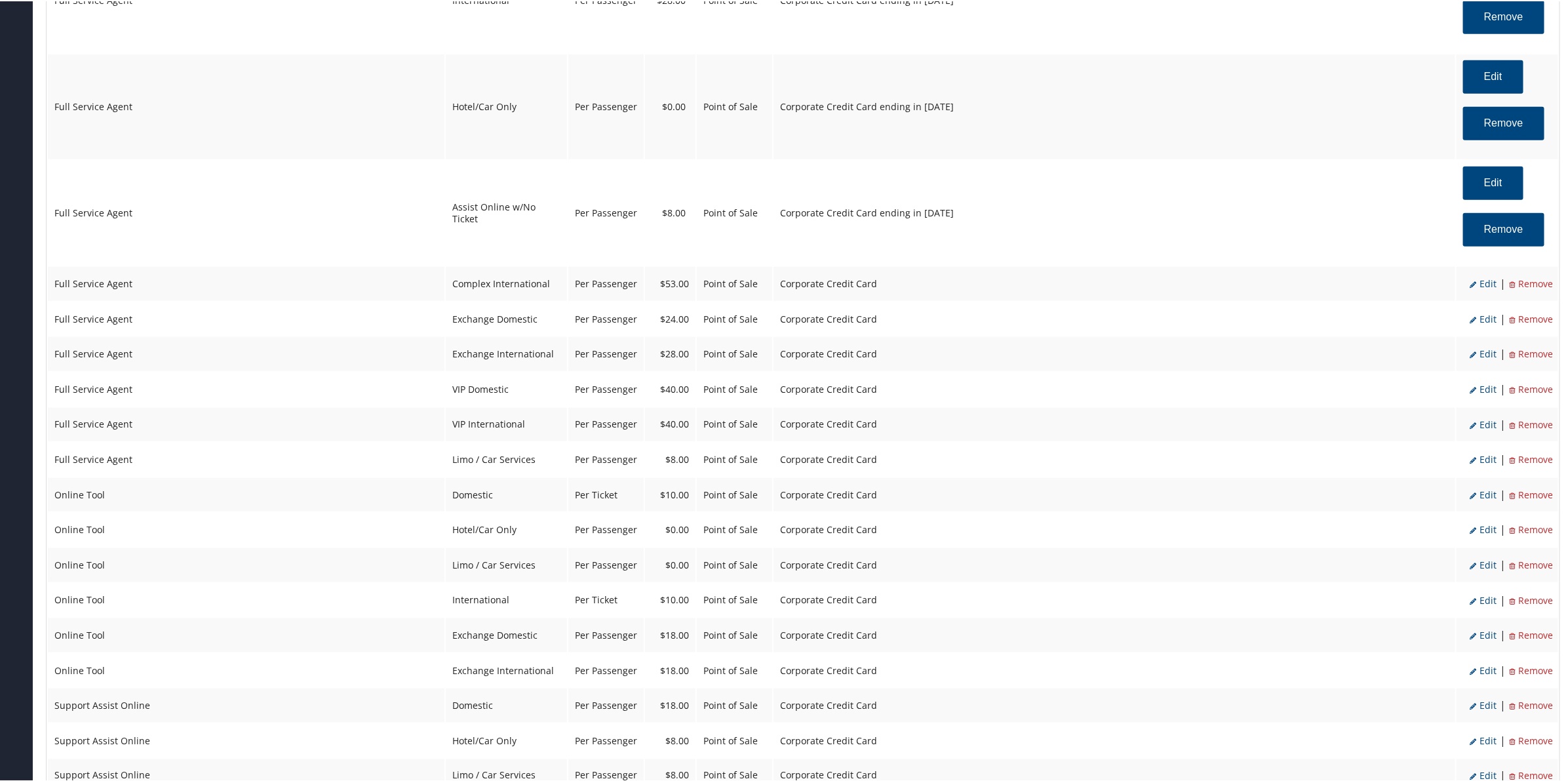
select select "2"
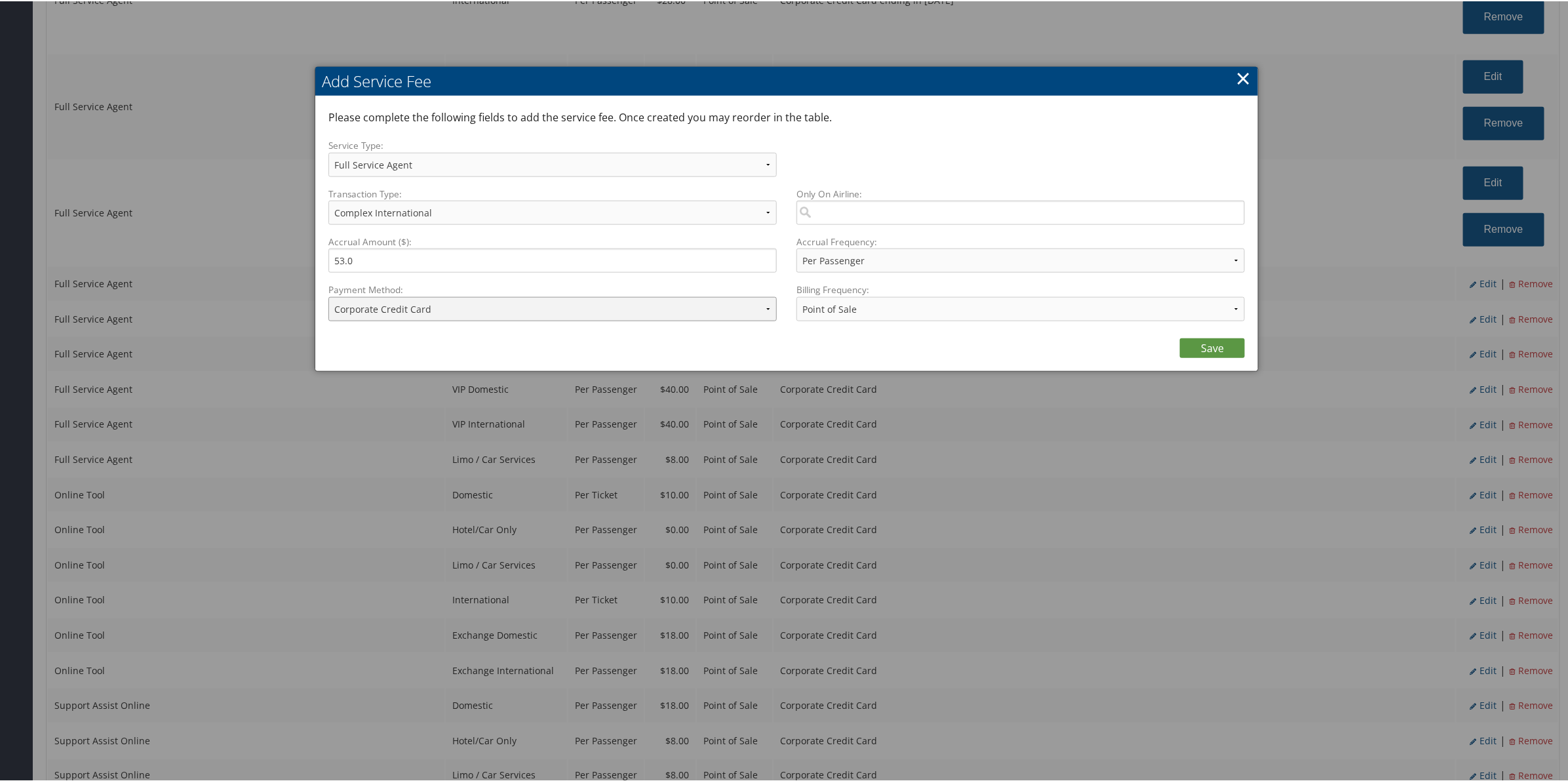
click at [555, 315] on select "ACH Transfer Cash / Check (AR) Corporate Credit Card Ghost Credit Card Hotel Gu…" at bounding box center [552, 307] width 448 height 24
select select "2_2152"
click at [329, 296] on select "ACH Transfer Cash / Check (AR) Corporate Credit Card Ghost Credit Card Hotel Gu…" at bounding box center [552, 307] width 448 height 24
click at [1195, 345] on link "Save" at bounding box center [1212, 347] width 65 height 20
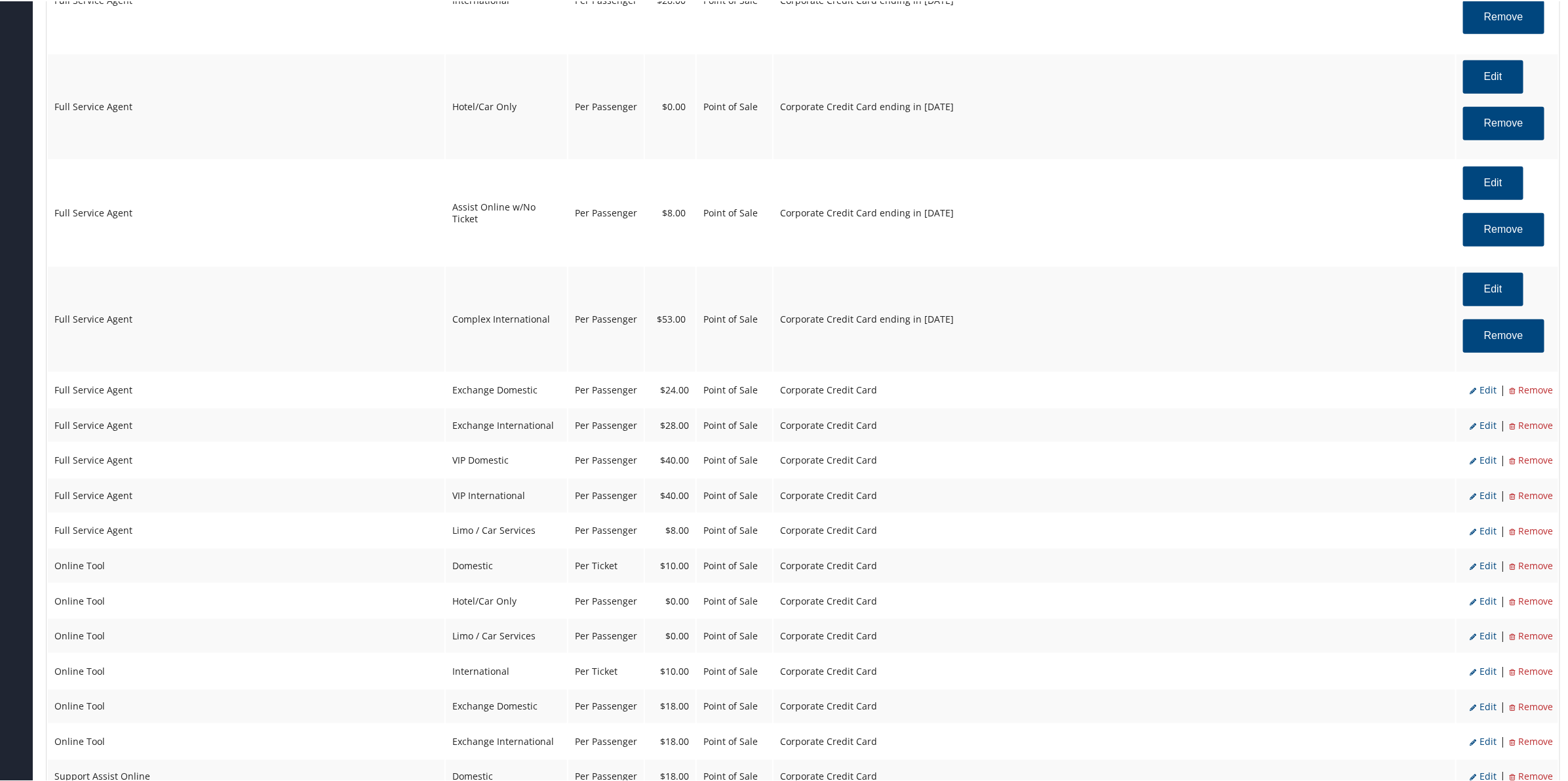
click at [1477, 388] on span "Edit" at bounding box center [1483, 388] width 27 height 12
select select "24"
type input "24.0"
select select "2"
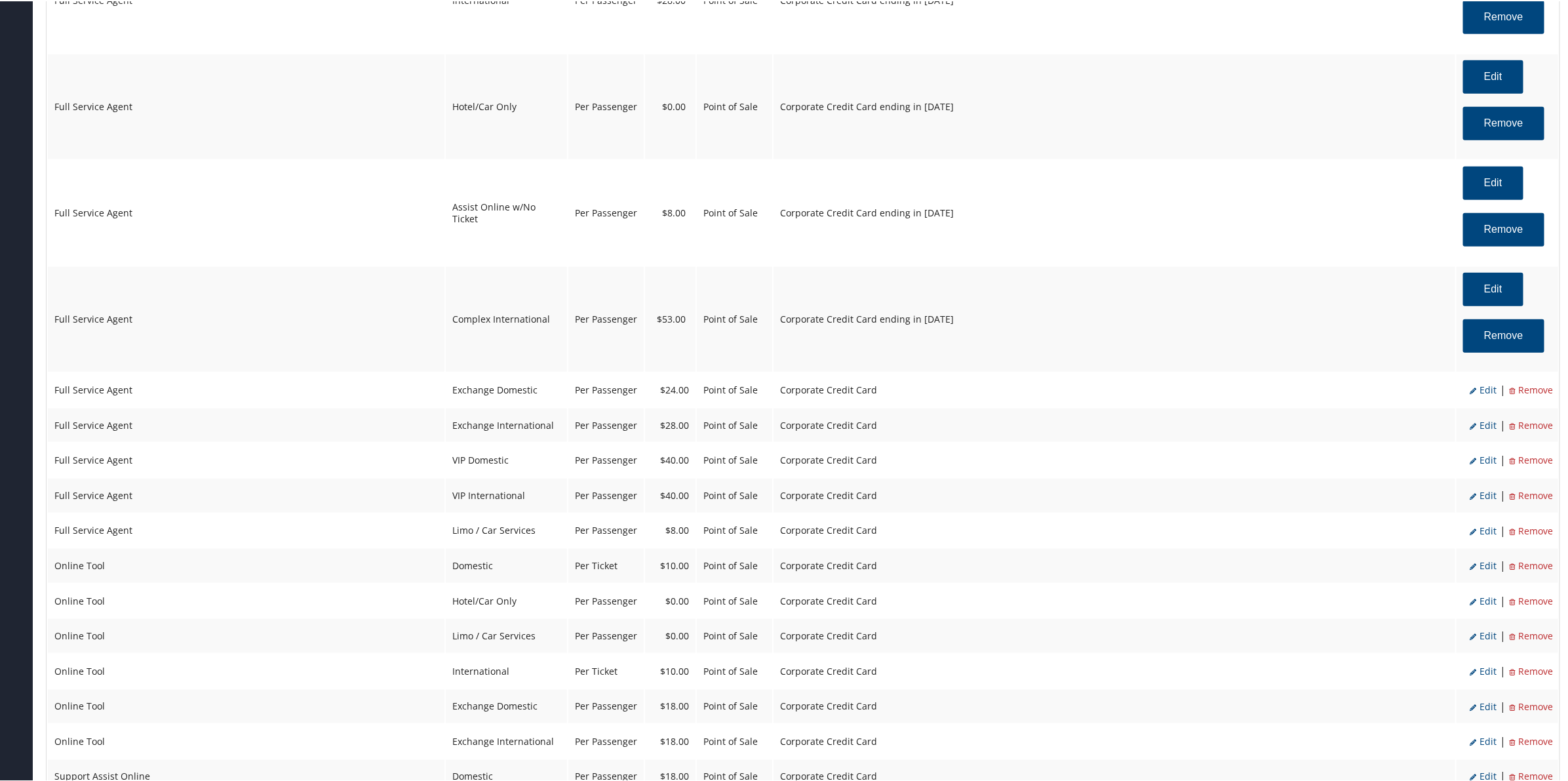
select select "24"
select select "20"
select select "2"
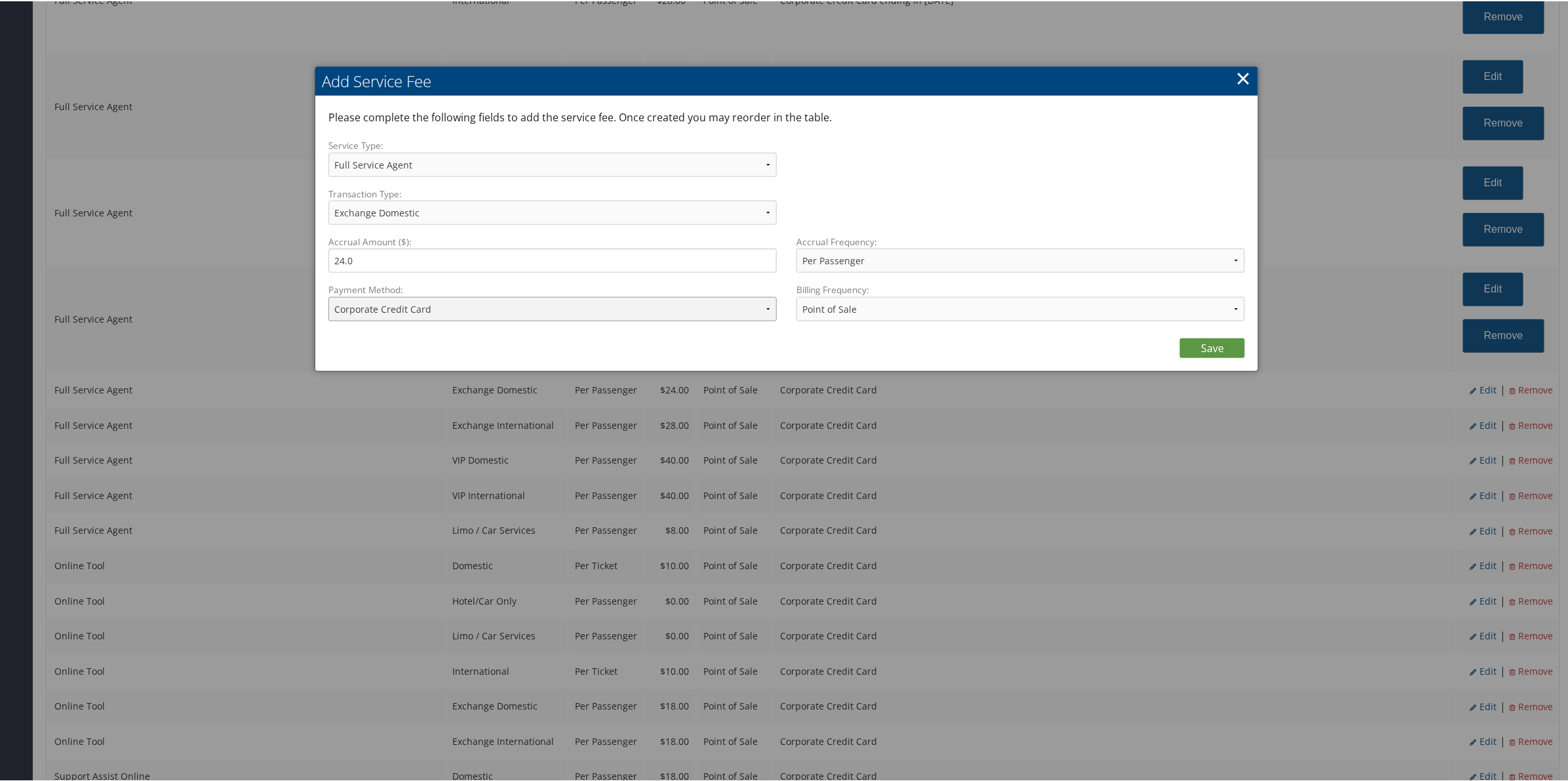
click at [522, 316] on select "ACH Transfer Cash / Check (AR) Corporate Credit Card Ghost Credit Card Hotel Gu…" at bounding box center [552, 307] width 448 height 24
select select "2_2152"
click at [329, 296] on select "ACH Transfer Cash / Check (AR) Corporate Credit Card Ghost Credit Card Hotel Gu…" at bounding box center [552, 307] width 448 height 24
click at [1191, 338] on link "Save" at bounding box center [1212, 347] width 65 height 20
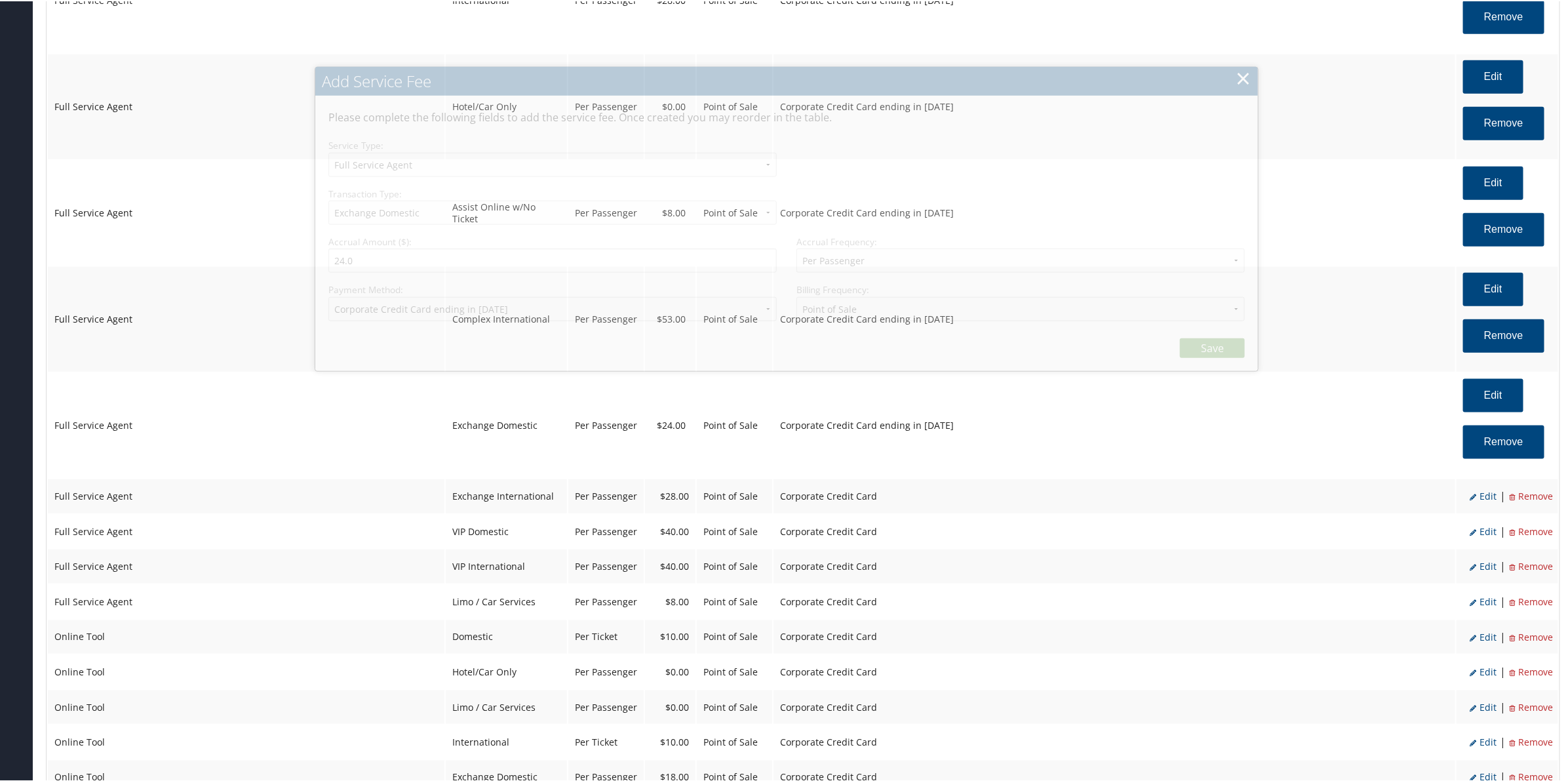
select select "2"
select select "24"
select select "20"
select select "2_2152"
select select "2"
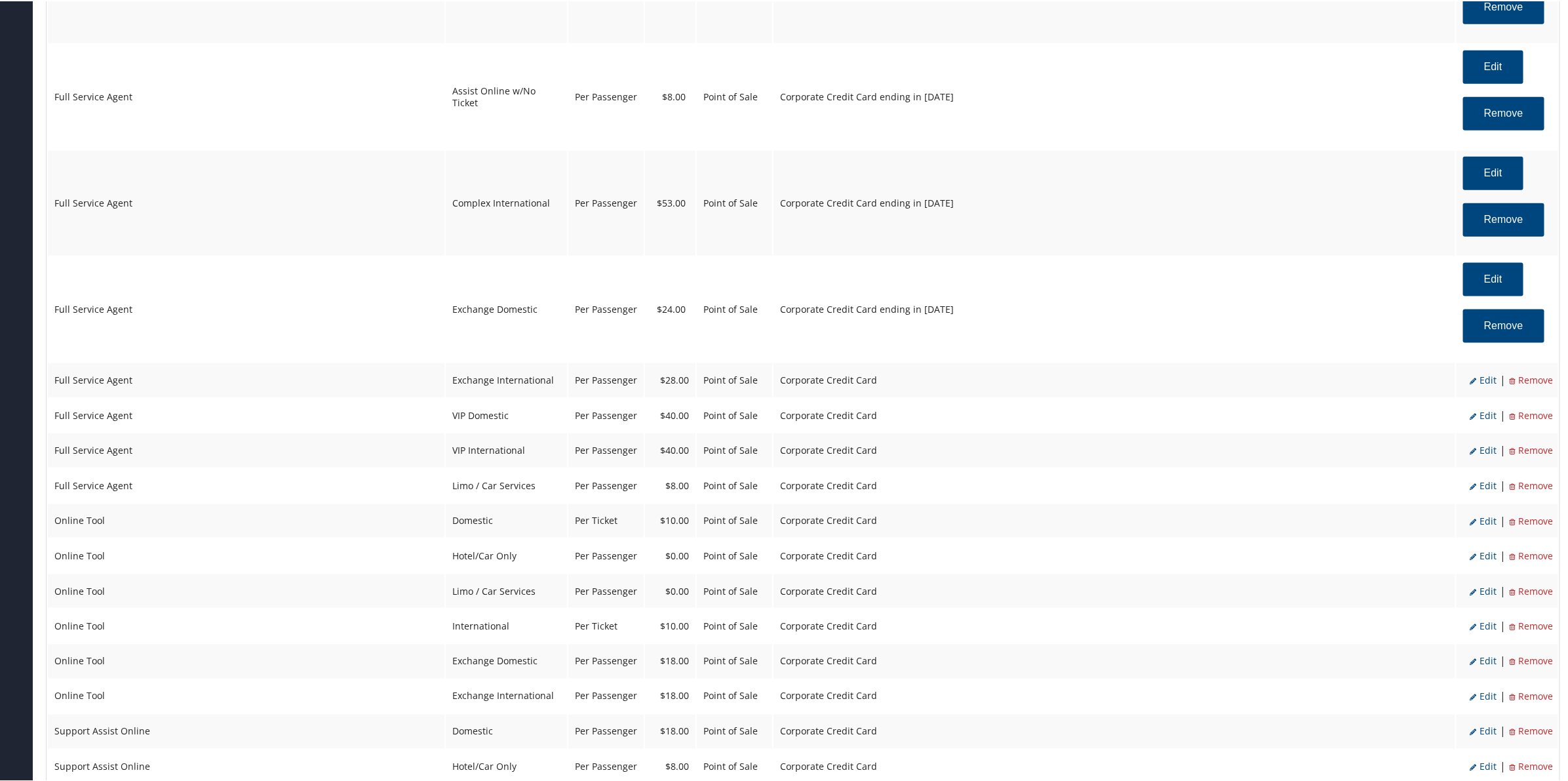
scroll to position [983, 0]
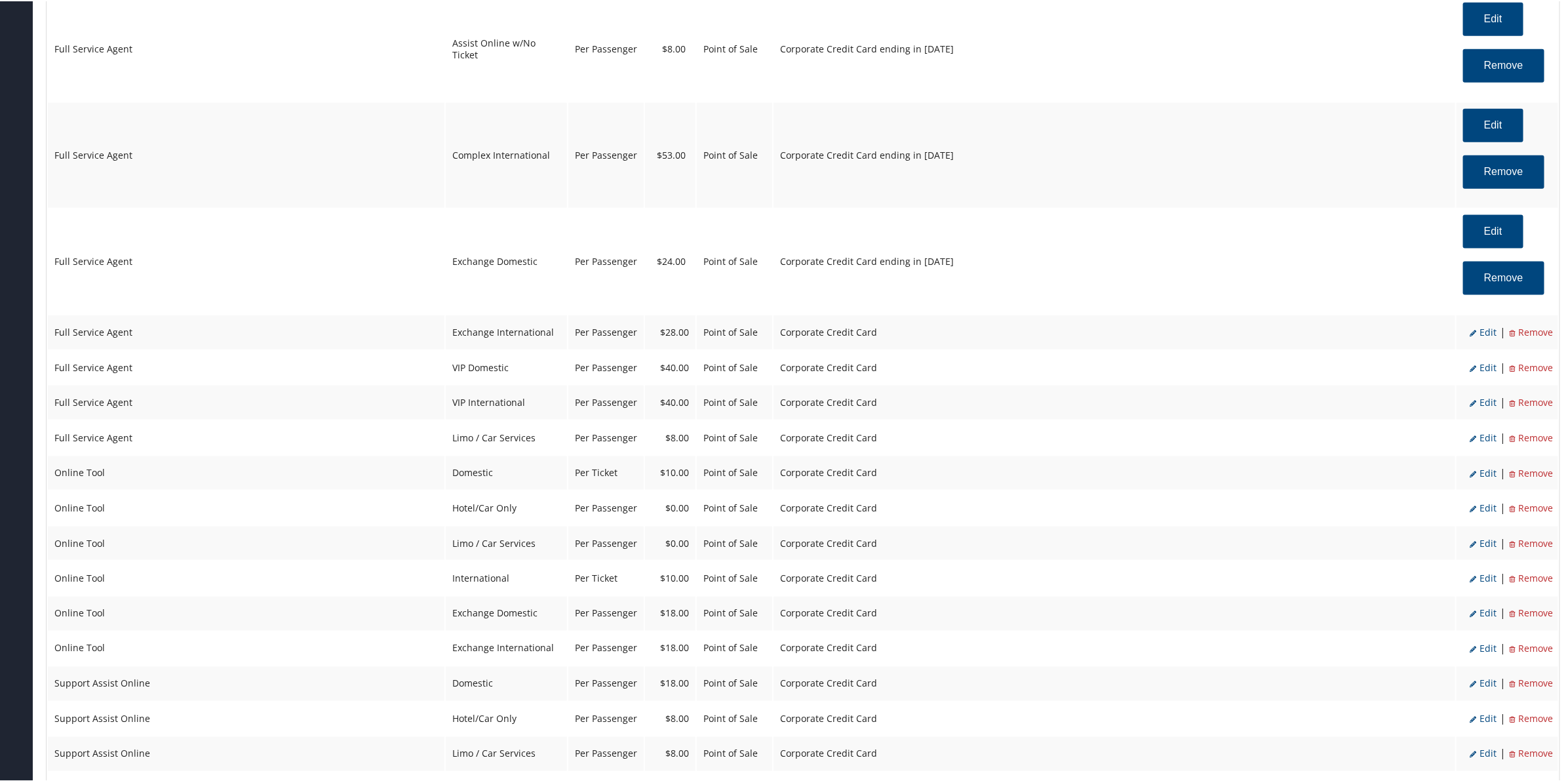
click at [1484, 329] on span "Edit" at bounding box center [1483, 330] width 27 height 12
select select "25"
type input "28.0"
select select "2"
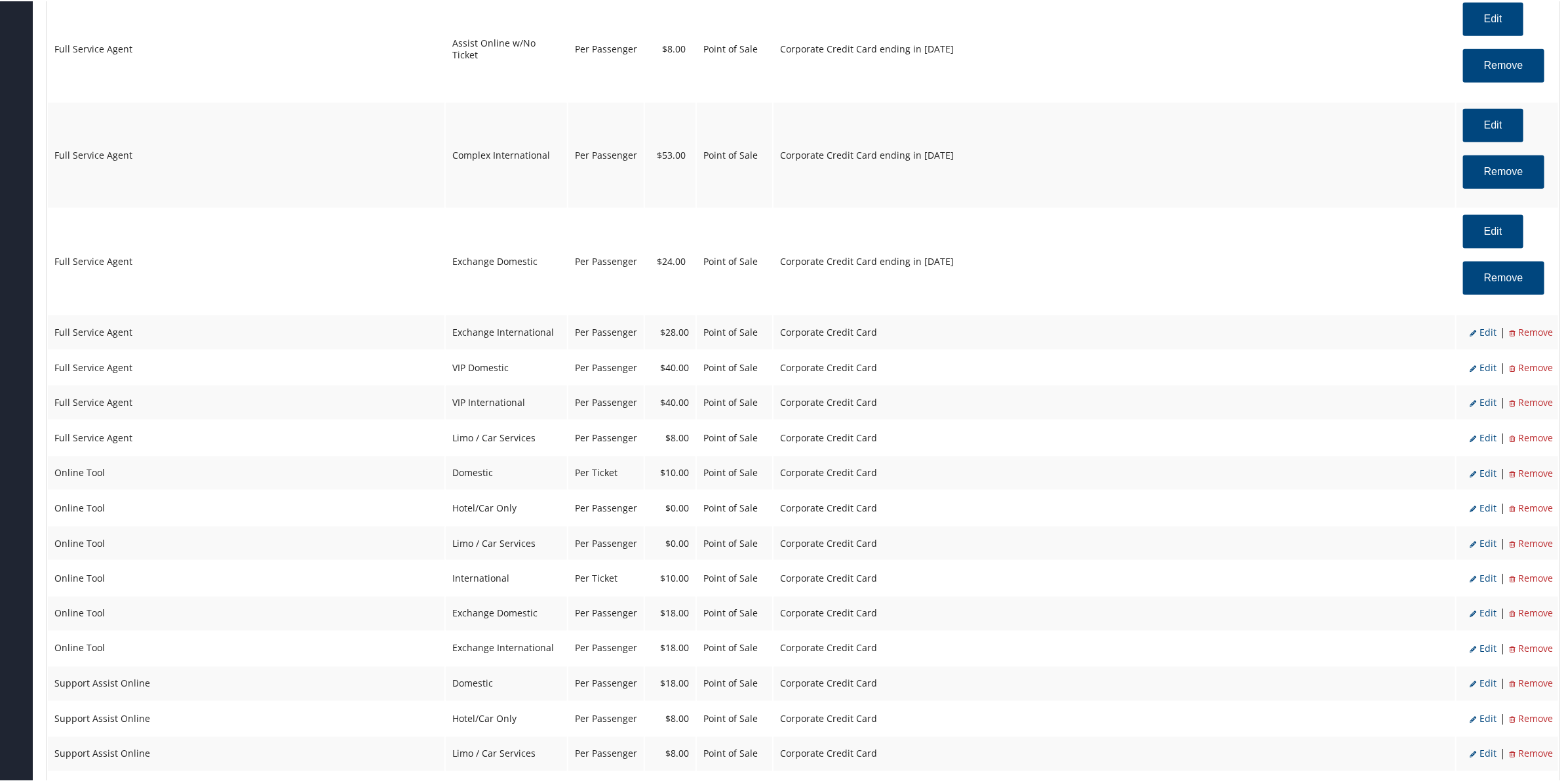
select select "25"
select select "20"
select select "2"
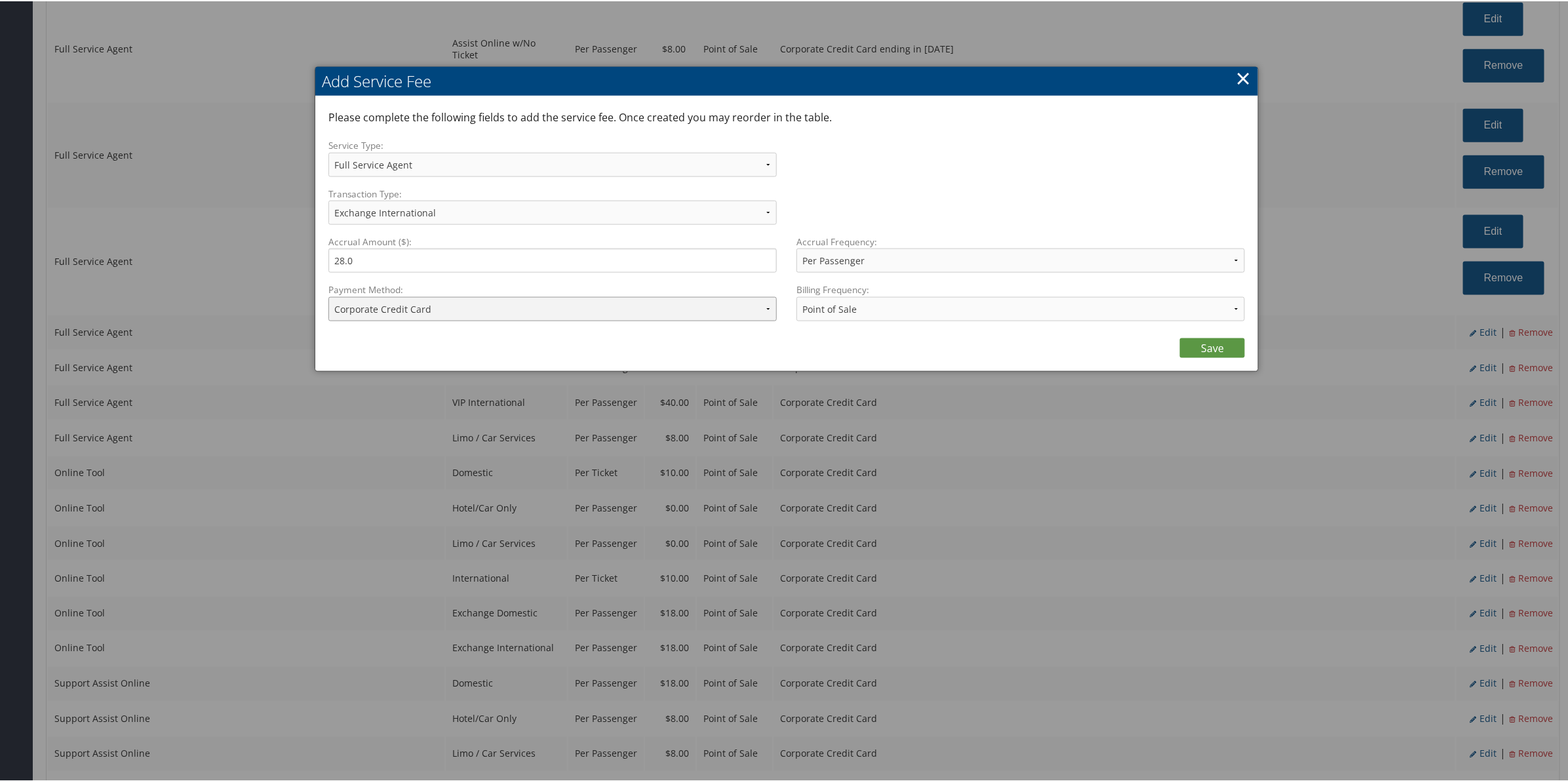
click at [546, 308] on select "ACH Transfer Cash / Check (AR) Corporate Credit Card Ghost Credit Card Hotel Gu…" at bounding box center [552, 307] width 448 height 24
select select "2_2152"
click at [329, 296] on select "ACH Transfer Cash / Check (AR) Corporate Credit Card Ghost Credit Card Hotel Gu…" at bounding box center [552, 307] width 448 height 24
click at [1207, 343] on link "Save" at bounding box center [1212, 347] width 65 height 20
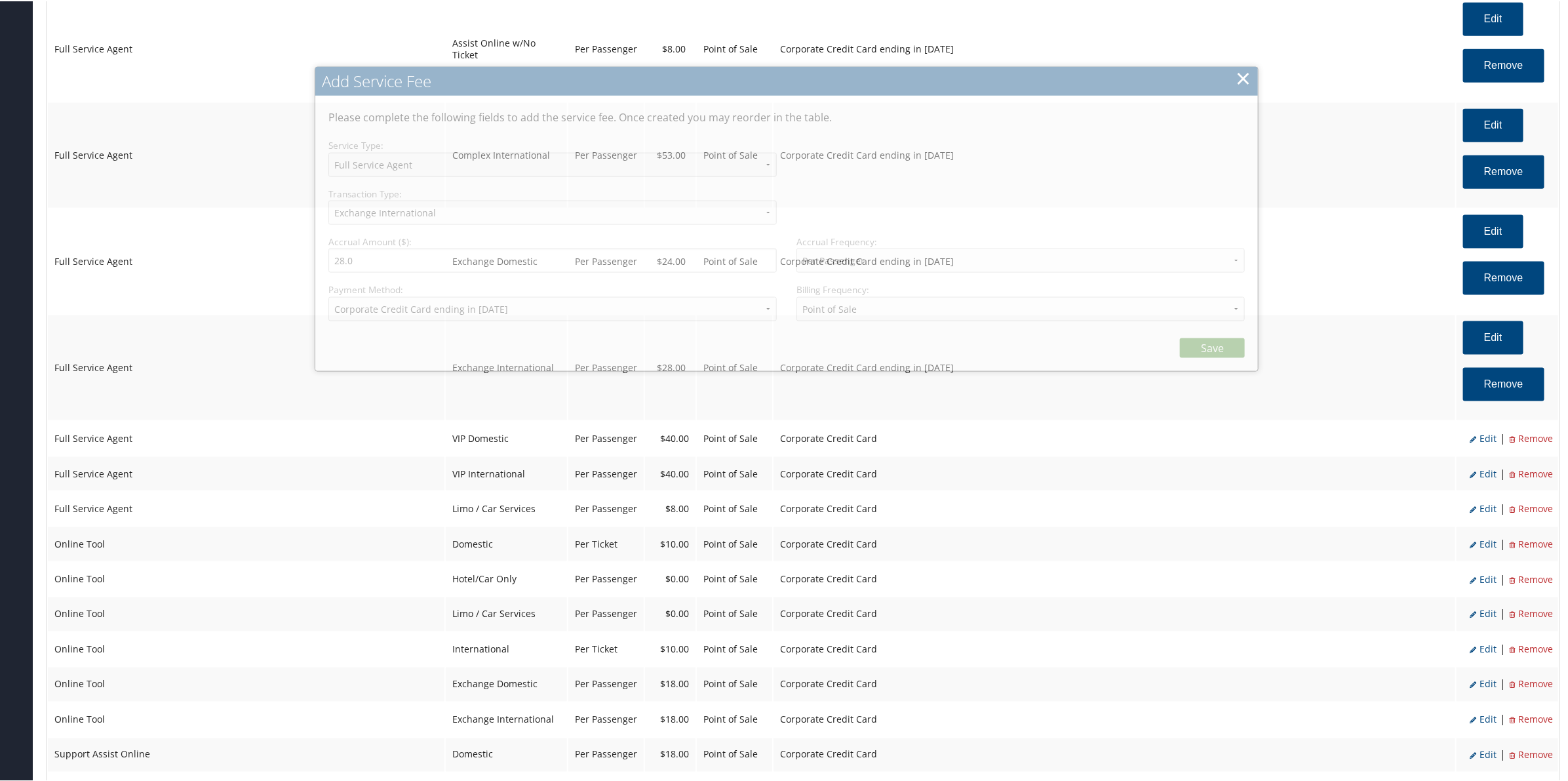
select select "2"
select select "25"
select select "20"
select select "2_2152"
select select "2"
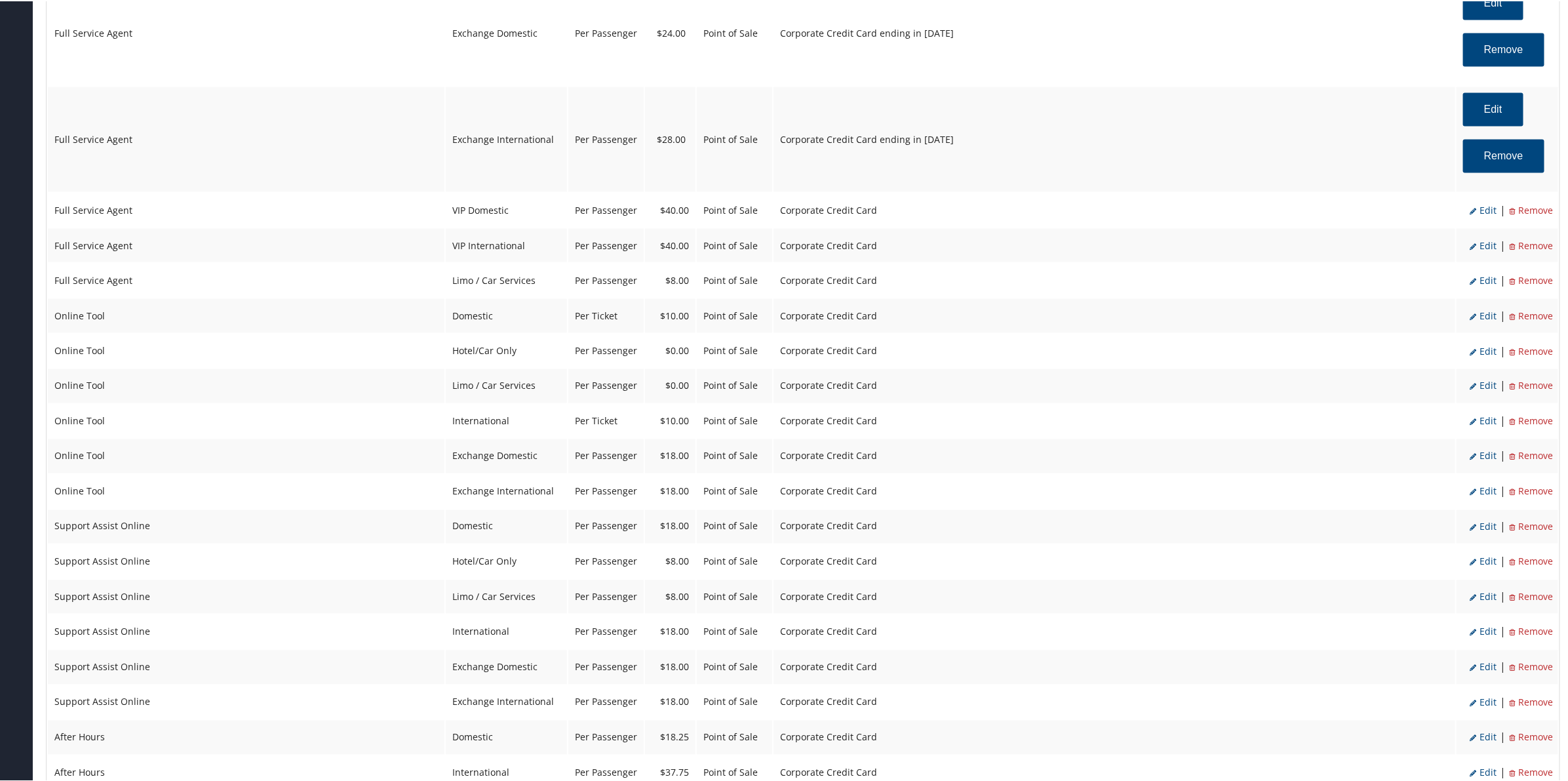
scroll to position [1229, 0]
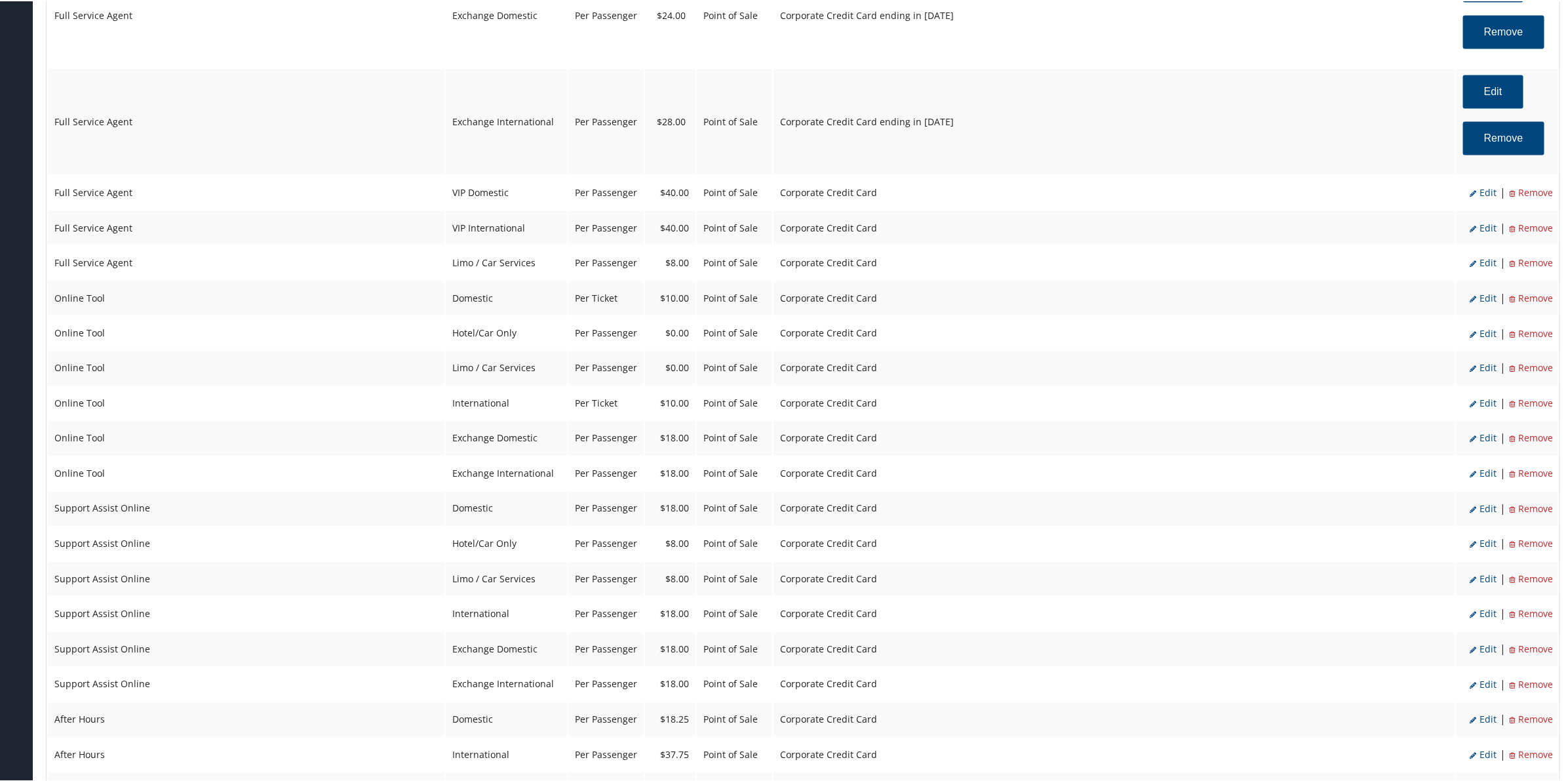
click at [1481, 192] on span "Edit" at bounding box center [1483, 191] width 27 height 12
select select "18"
type input "40.0"
select select "2"
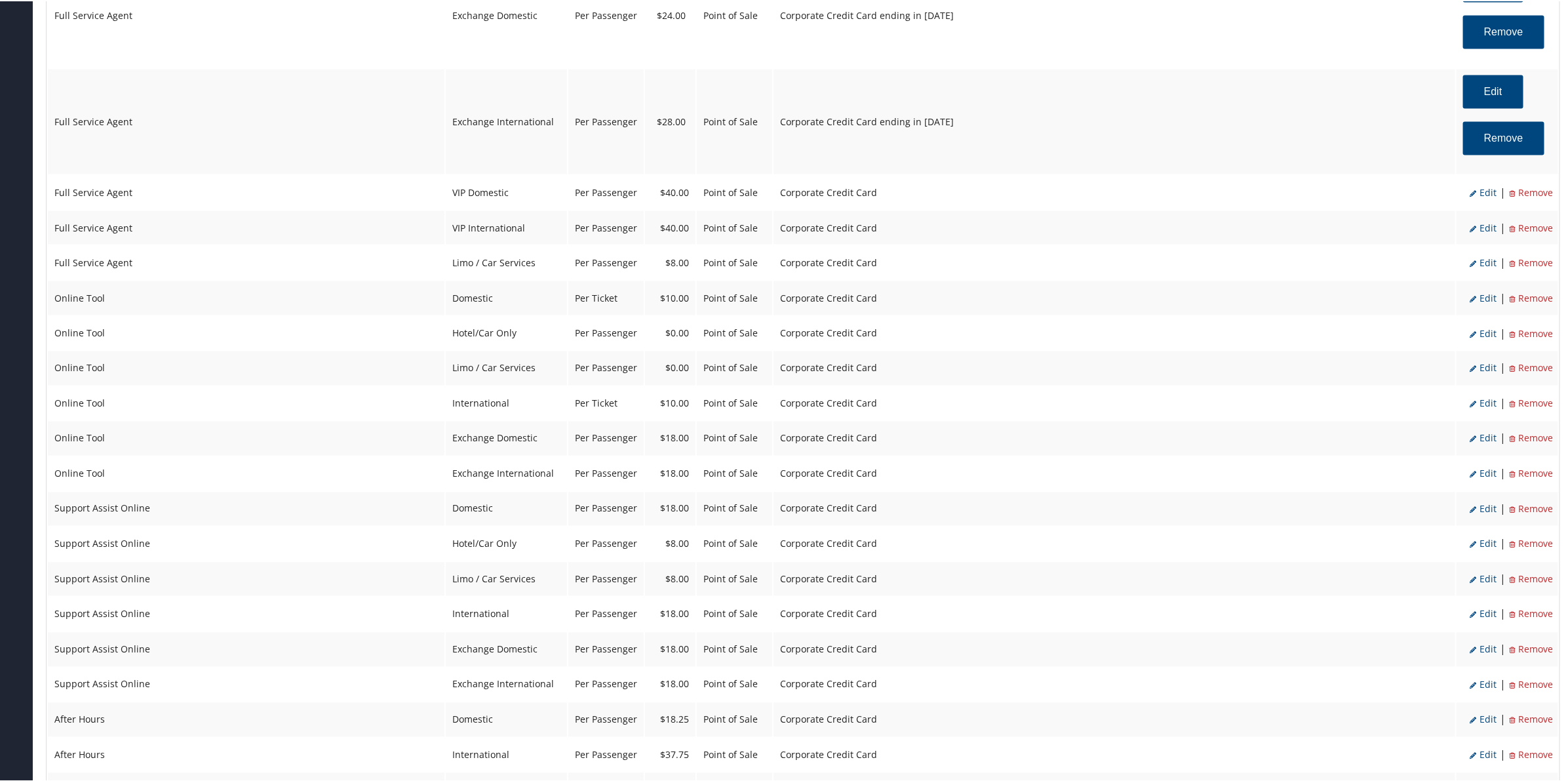
select select "18"
select select "20"
select select "2"
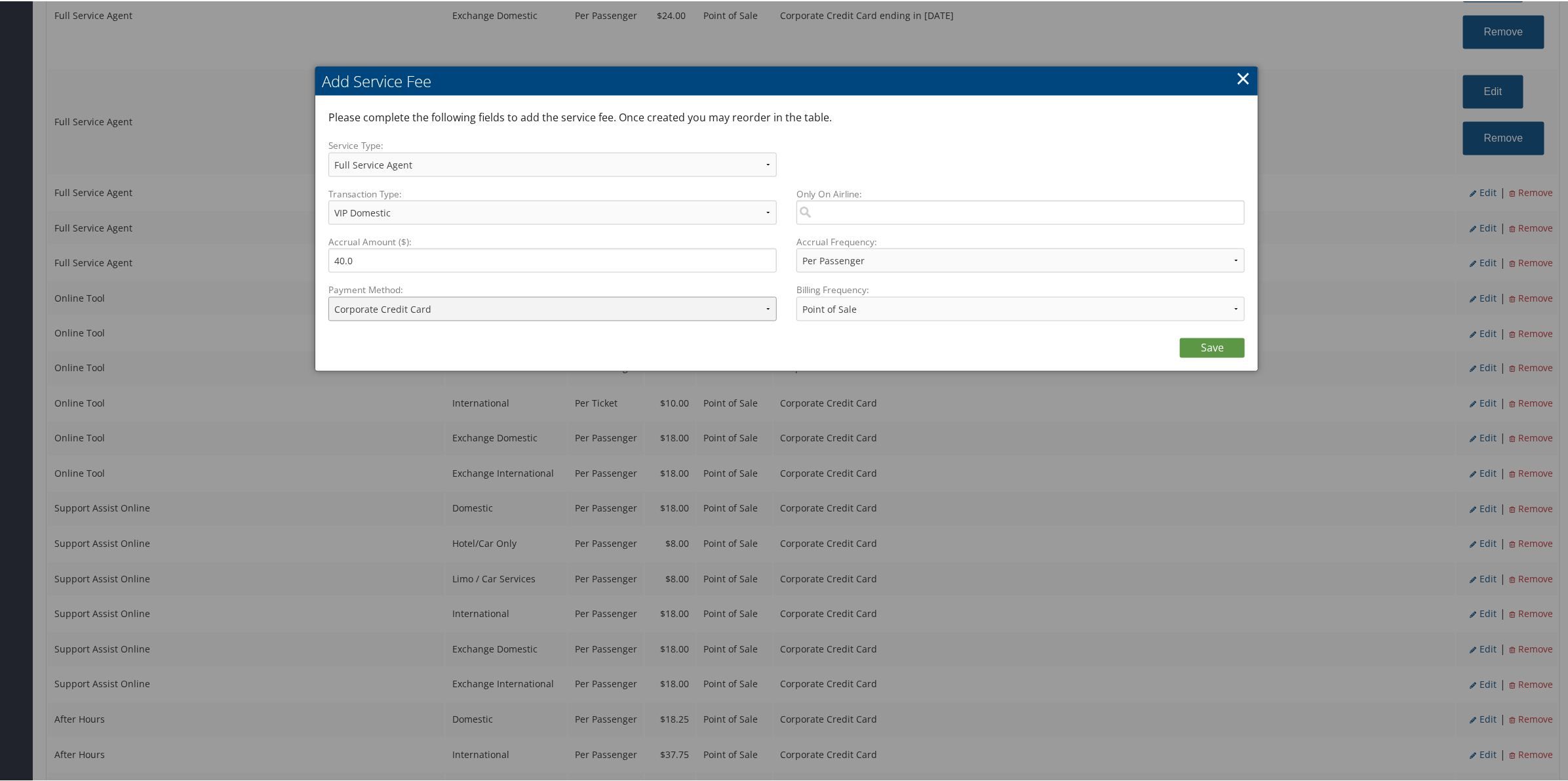
click at [523, 308] on select "ACH Transfer Cash / Check (AR) Corporate Credit Card Ghost Credit Card Hotel Gu…" at bounding box center [552, 307] width 448 height 24
select select "2_2152"
click at [329, 296] on select "ACH Transfer Cash / Check (AR) Corporate Credit Card Ghost Credit Card Hotel Gu…" at bounding box center [552, 307] width 448 height 24
click at [1197, 349] on link "Save" at bounding box center [1212, 347] width 65 height 20
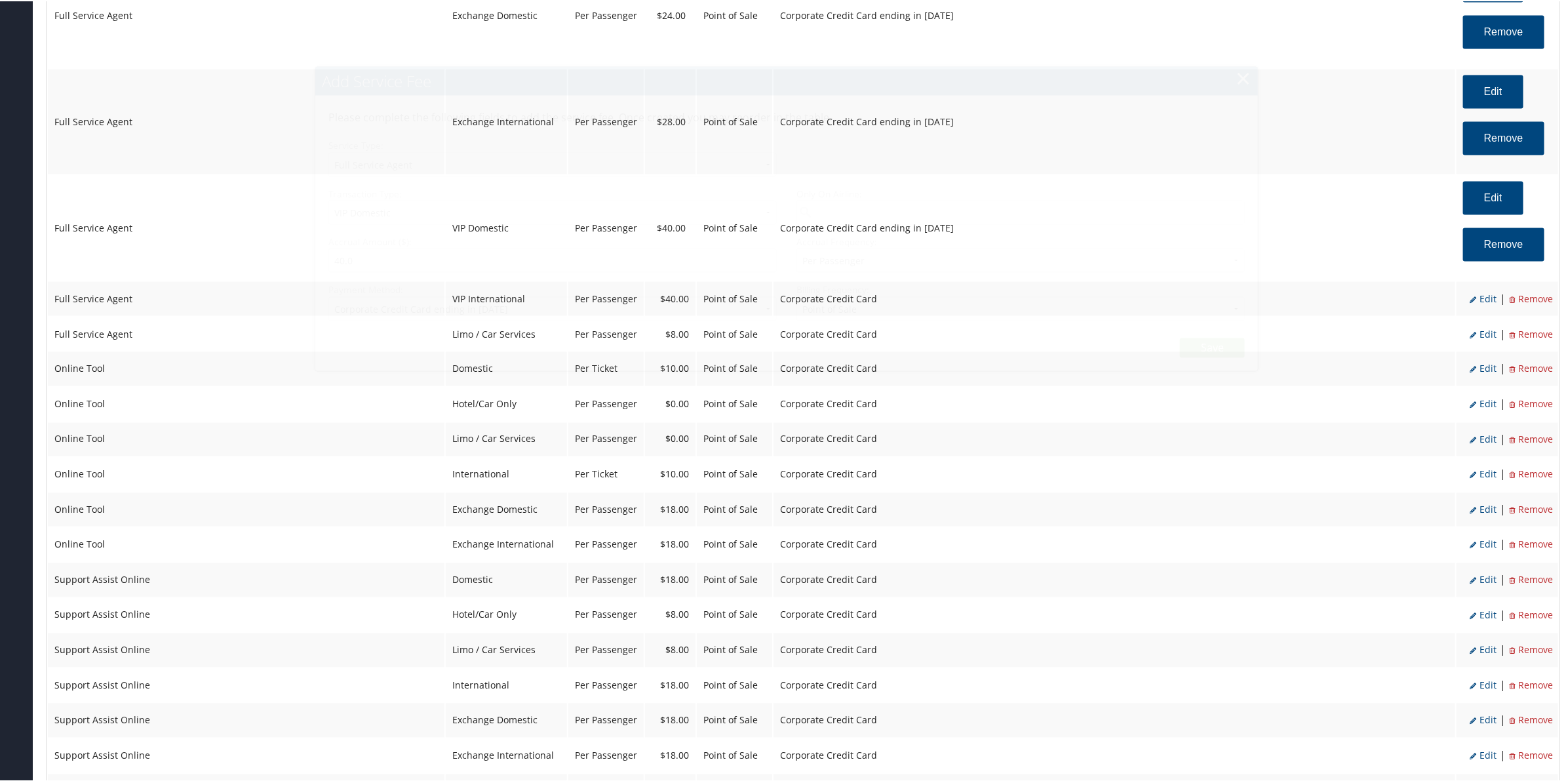
select select "2"
select select "18"
select select "20"
select select "2_2152"
select select "2"
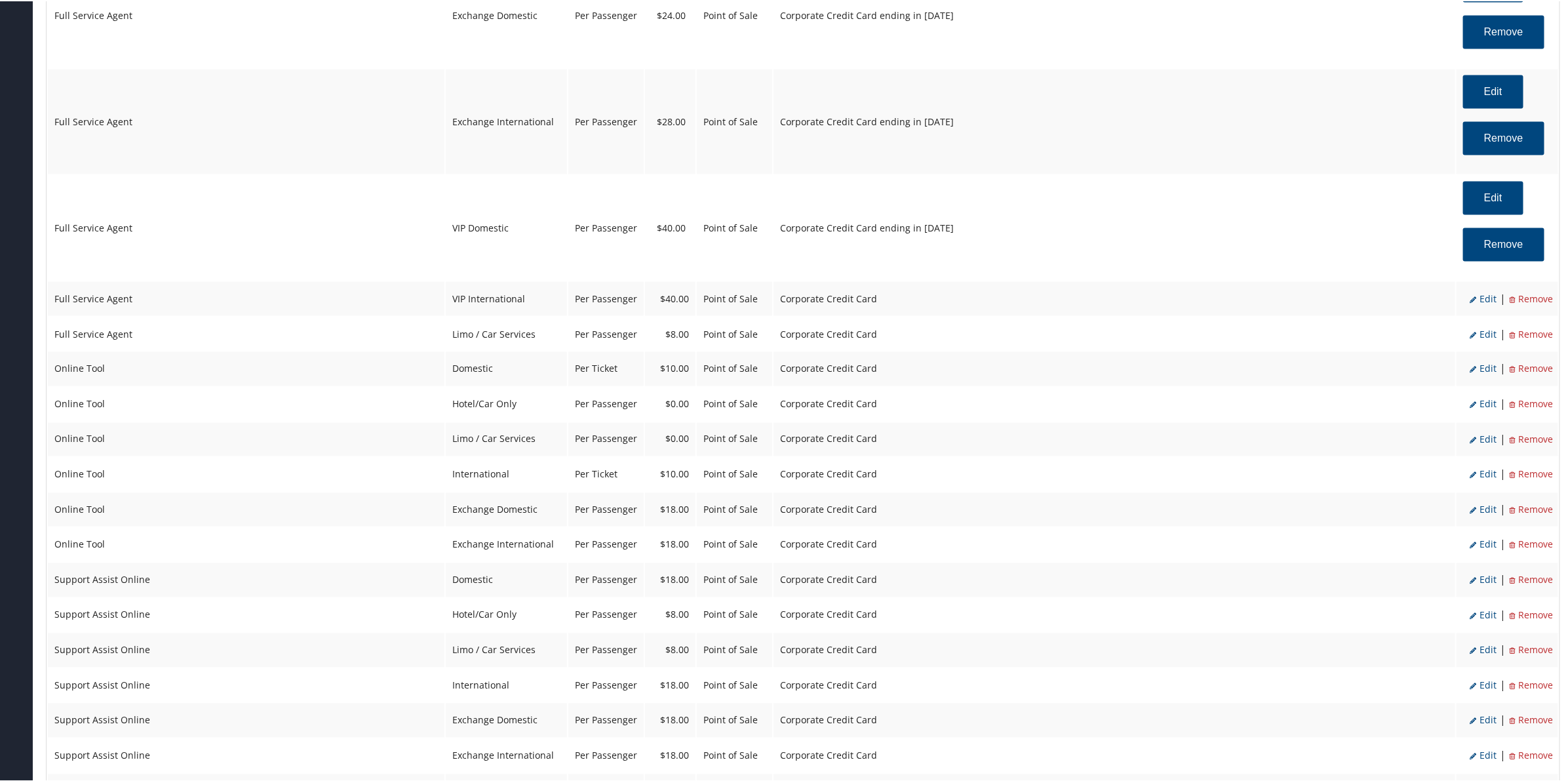
click at [1481, 295] on span "Edit" at bounding box center [1483, 297] width 27 height 12
select select "20"
select select "2"
select select "20"
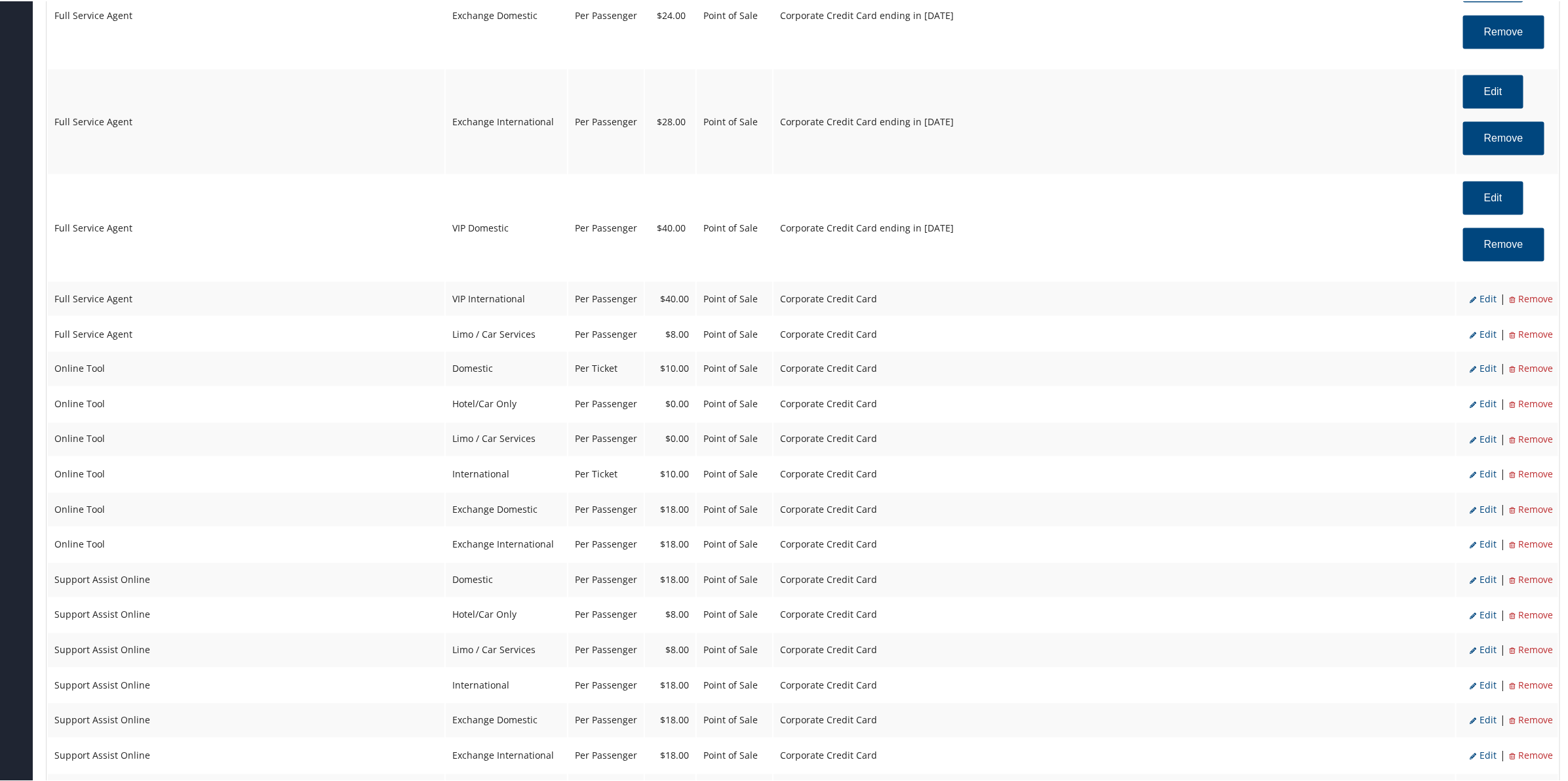
select select "20"
select select "2"
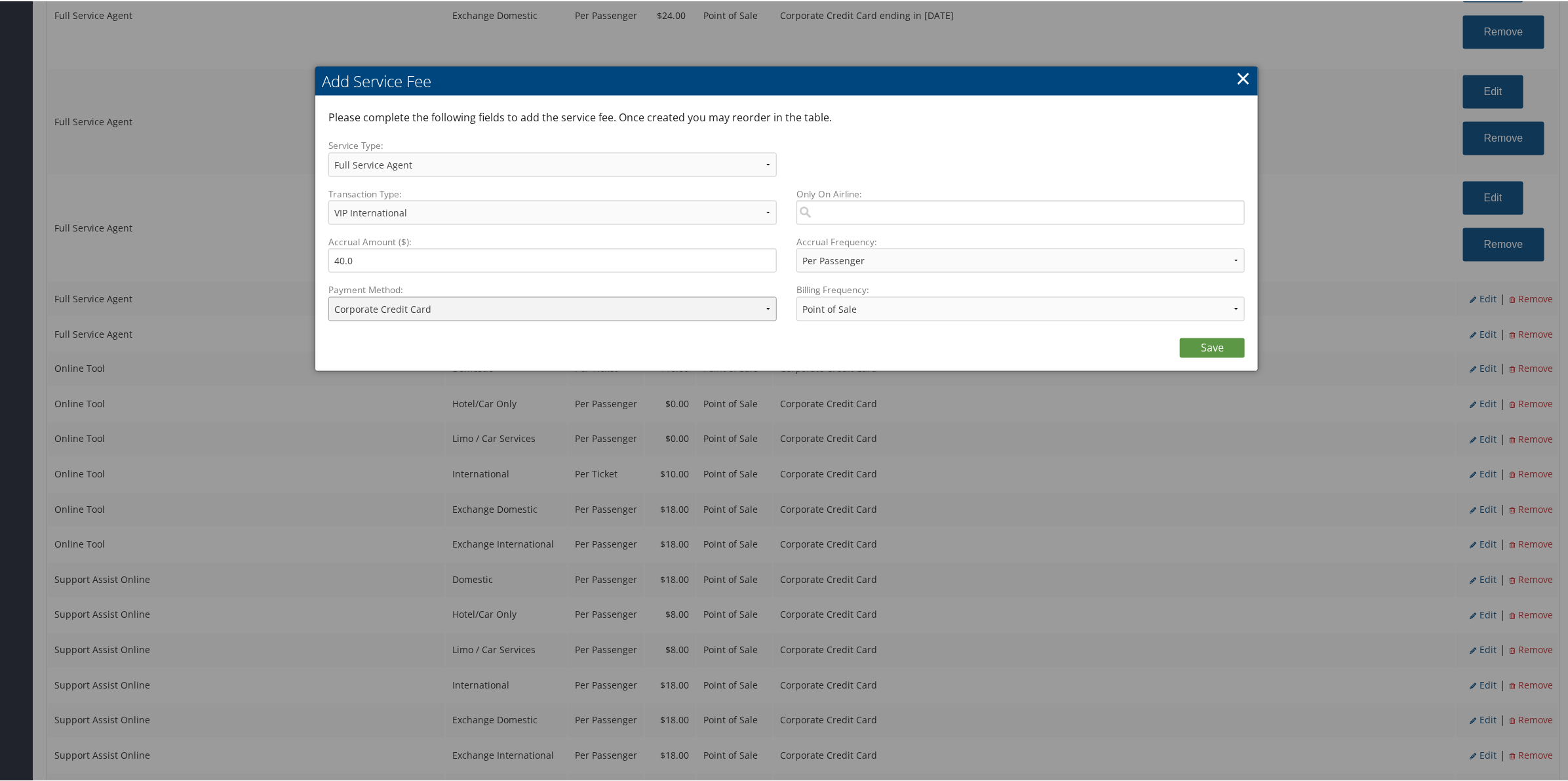
drag, startPoint x: 549, startPoint y: 295, endPoint x: 555, endPoint y: 301, distance: 8.5
click at [549, 296] on select "ACH Transfer Cash / Check (AR) Corporate Credit Card Ghost Credit Card Hotel Gu…" at bounding box center [552, 307] width 448 height 24
select select "2_2152"
click at [329, 296] on select "ACH Transfer Cash / Check (AR) Corporate Credit Card Ghost Credit Card Hotel Gu…" at bounding box center [552, 307] width 448 height 24
click at [1195, 348] on link "Save" at bounding box center [1212, 347] width 65 height 20
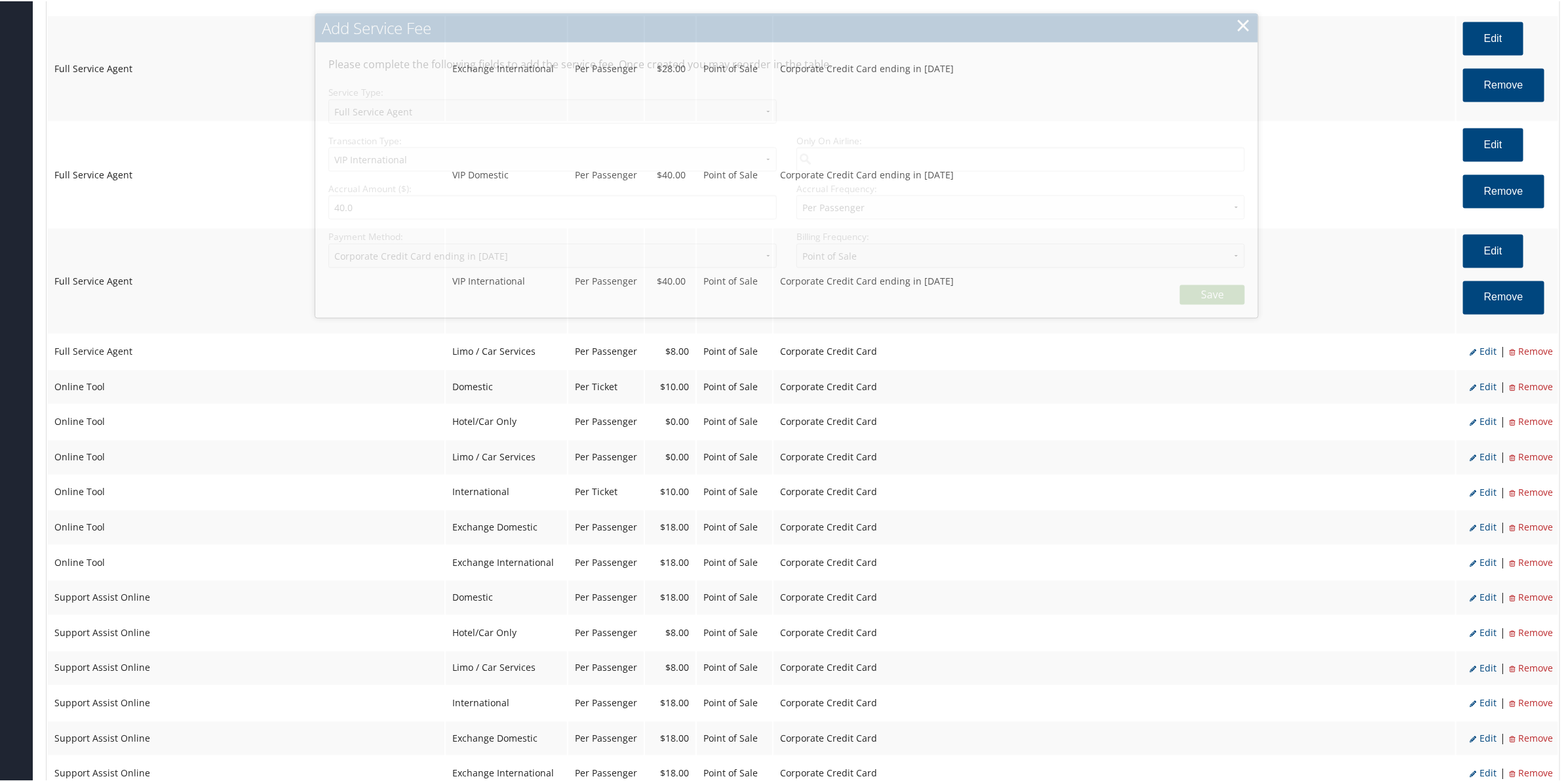
select select "2"
select select "20"
select select "2_2152"
select select "2"
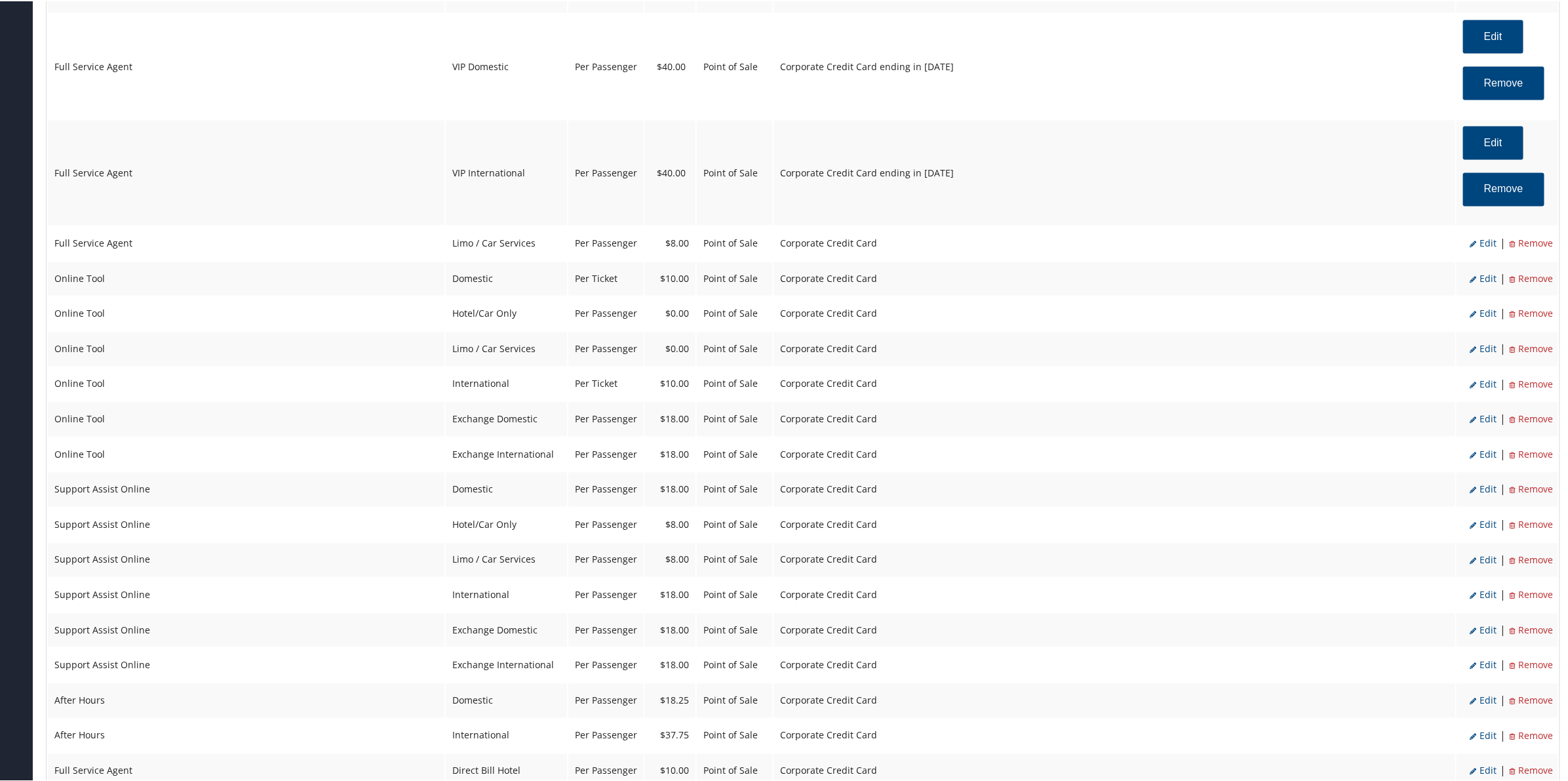
scroll to position [1393, 0]
click at [1485, 241] on span "Edit" at bounding box center [1483, 239] width 27 height 12
select select "26"
type input "8.0"
select select "2"
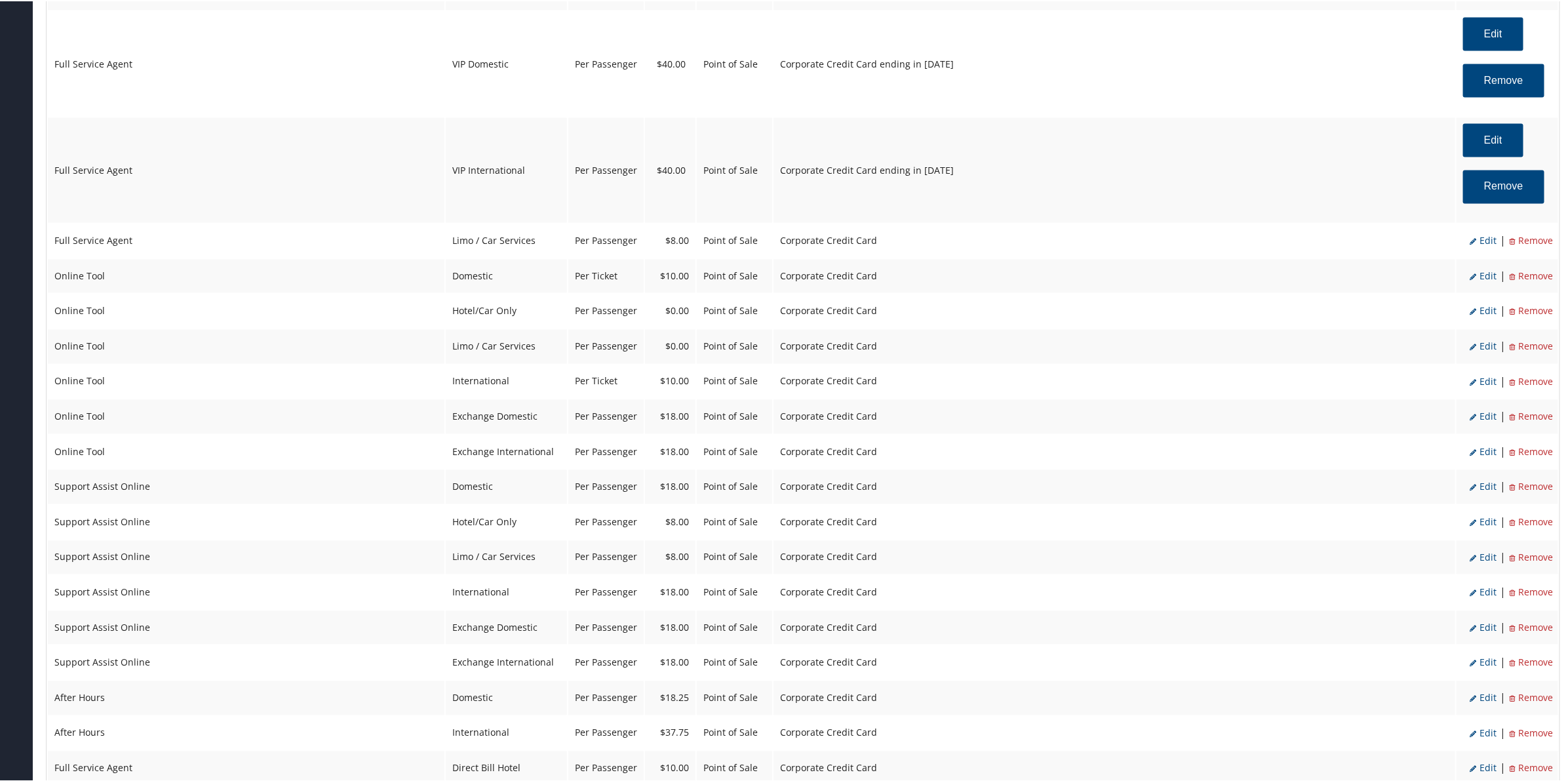
select select "2"
select select "26"
select select "20"
select select "2"
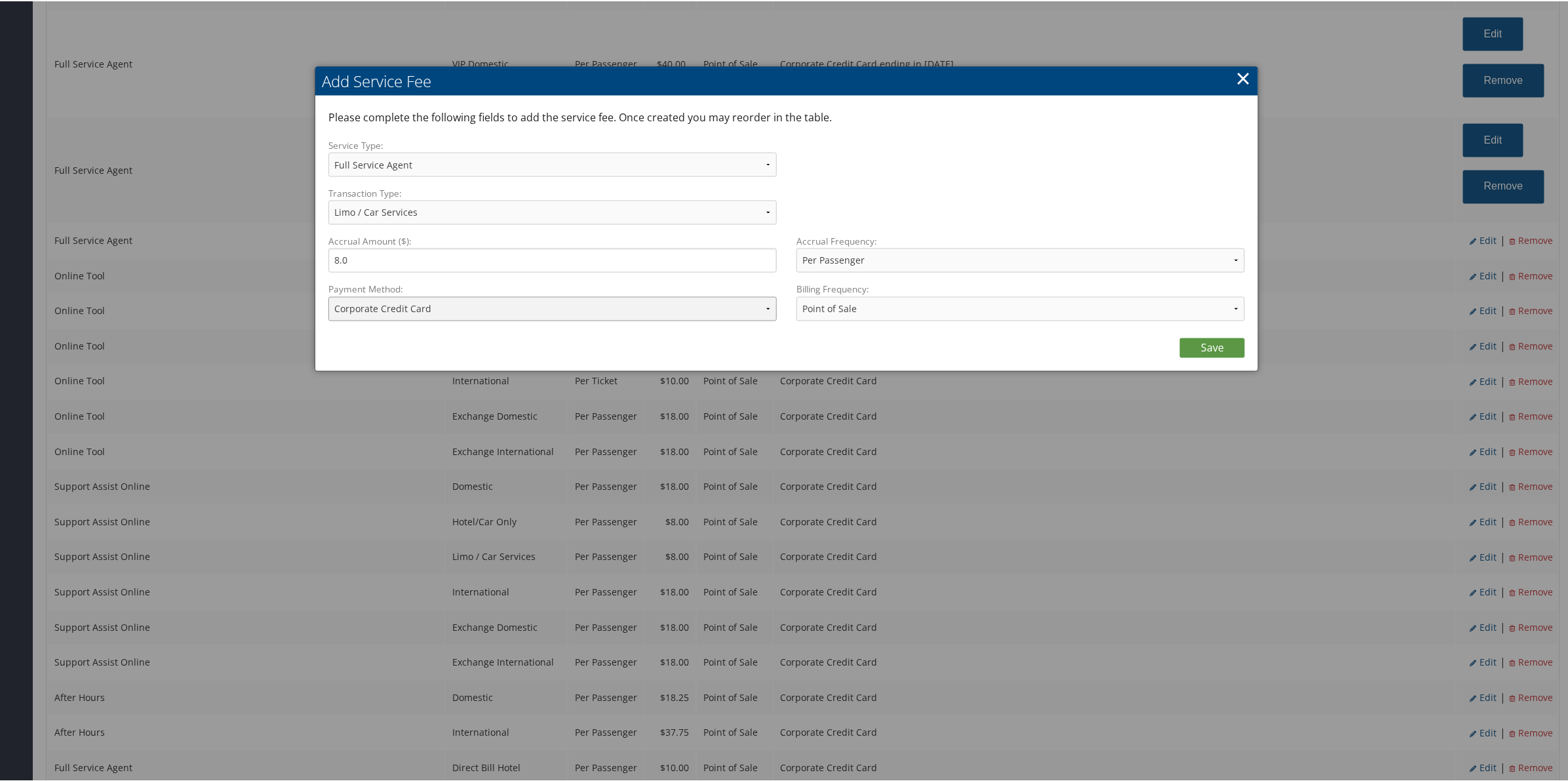
drag, startPoint x: 482, startPoint y: 308, endPoint x: 489, endPoint y: 318, distance: 12.2
click at [484, 311] on select "ACH Transfer Cash / Check (AR) Corporate Credit Card Ghost Credit Card Hotel Gu…" at bounding box center [552, 307] width 448 height 24
select select "2_2152"
click at [329, 296] on select "ACH Transfer Cash / Check (AR) Corporate Credit Card Ghost Credit Card Hotel Gu…" at bounding box center [552, 307] width 448 height 24
click at [1215, 348] on link "Save" at bounding box center [1212, 347] width 65 height 20
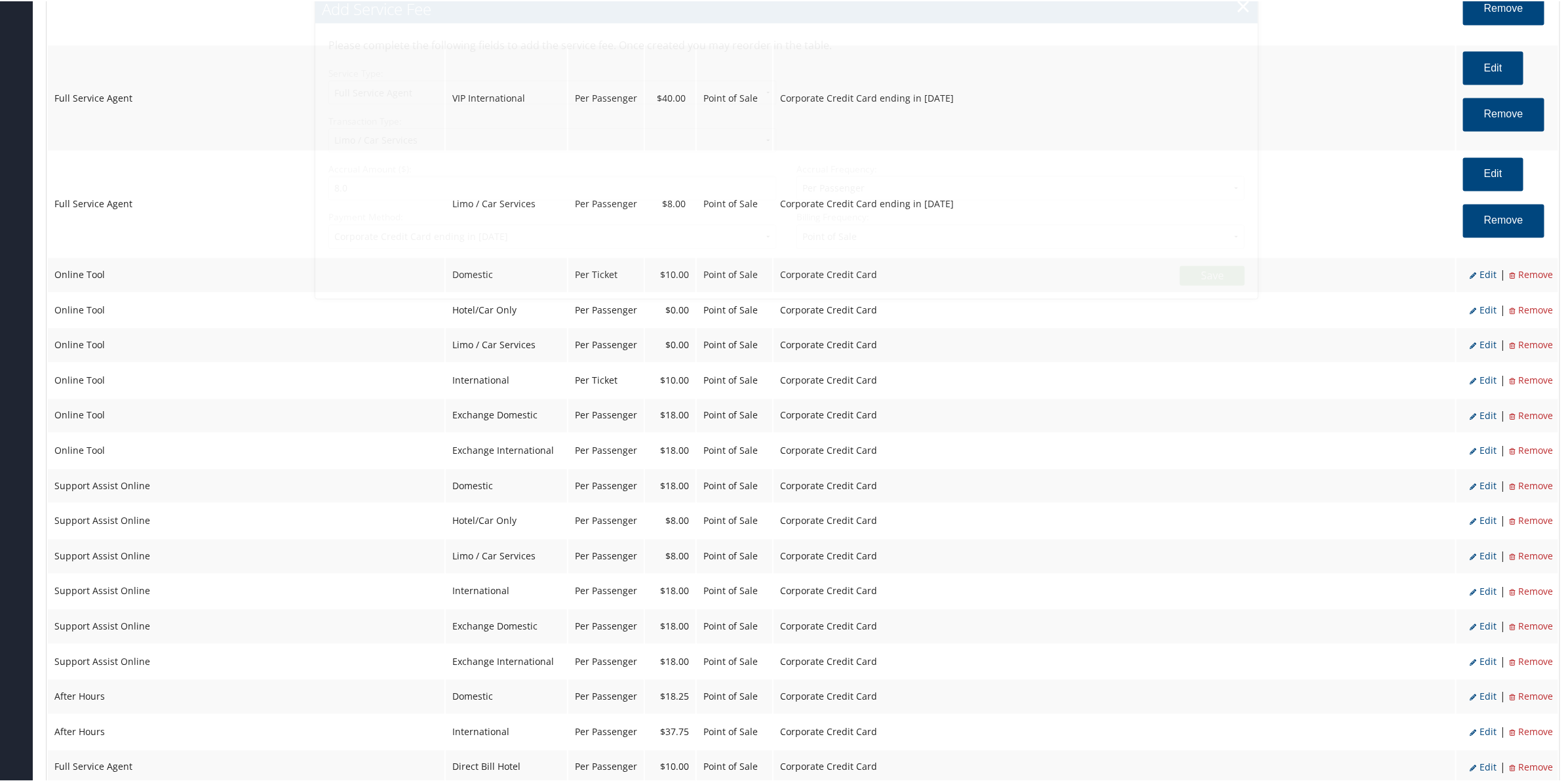
select select "2"
select select "26"
select select "20"
select select "2_2152"
select select "2"
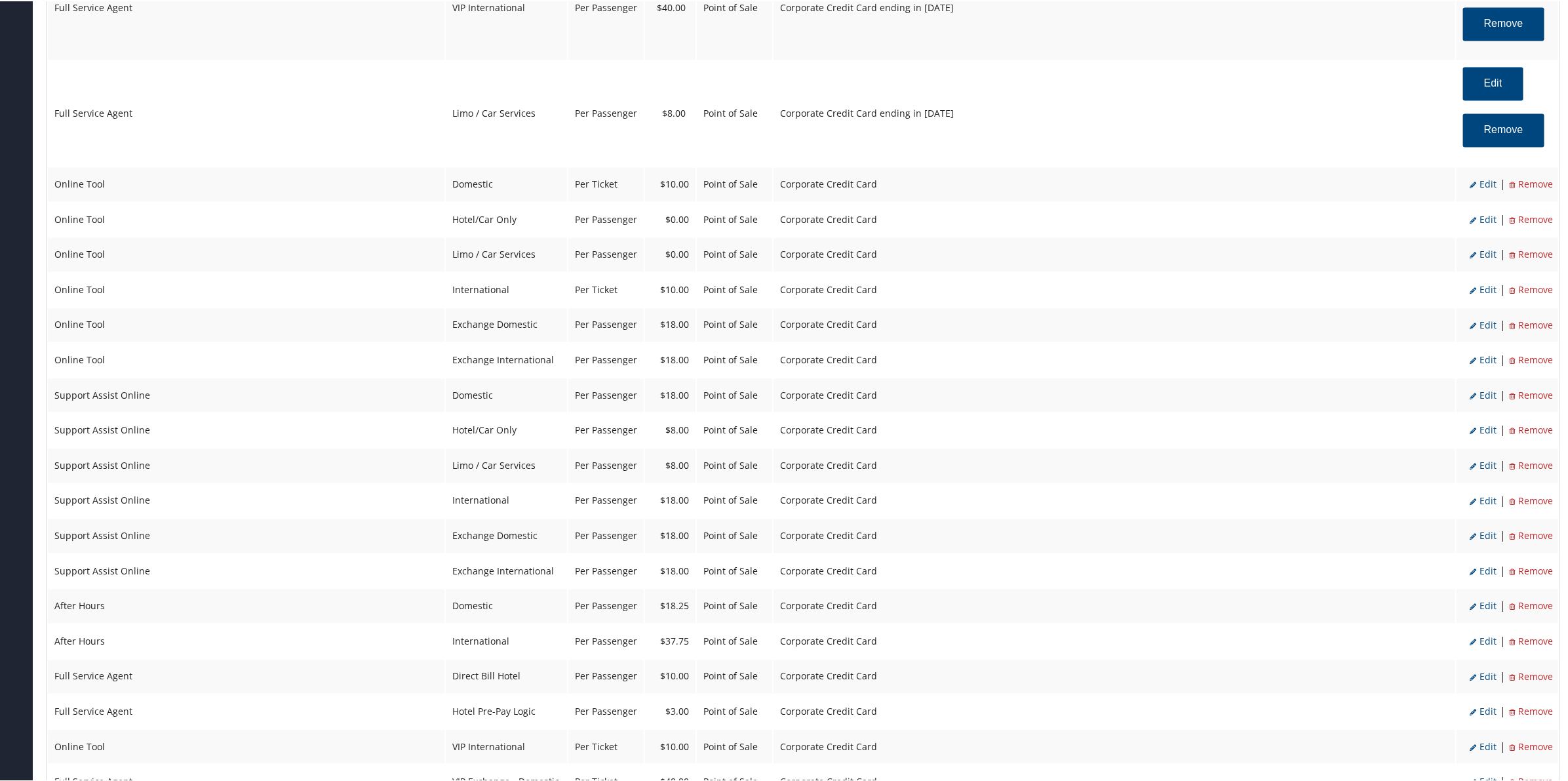
scroll to position [1557, 0]
click at [1490, 181] on span "Edit" at bounding box center [1483, 182] width 27 height 12
select select "6"
select select "2"
type input "10.0"
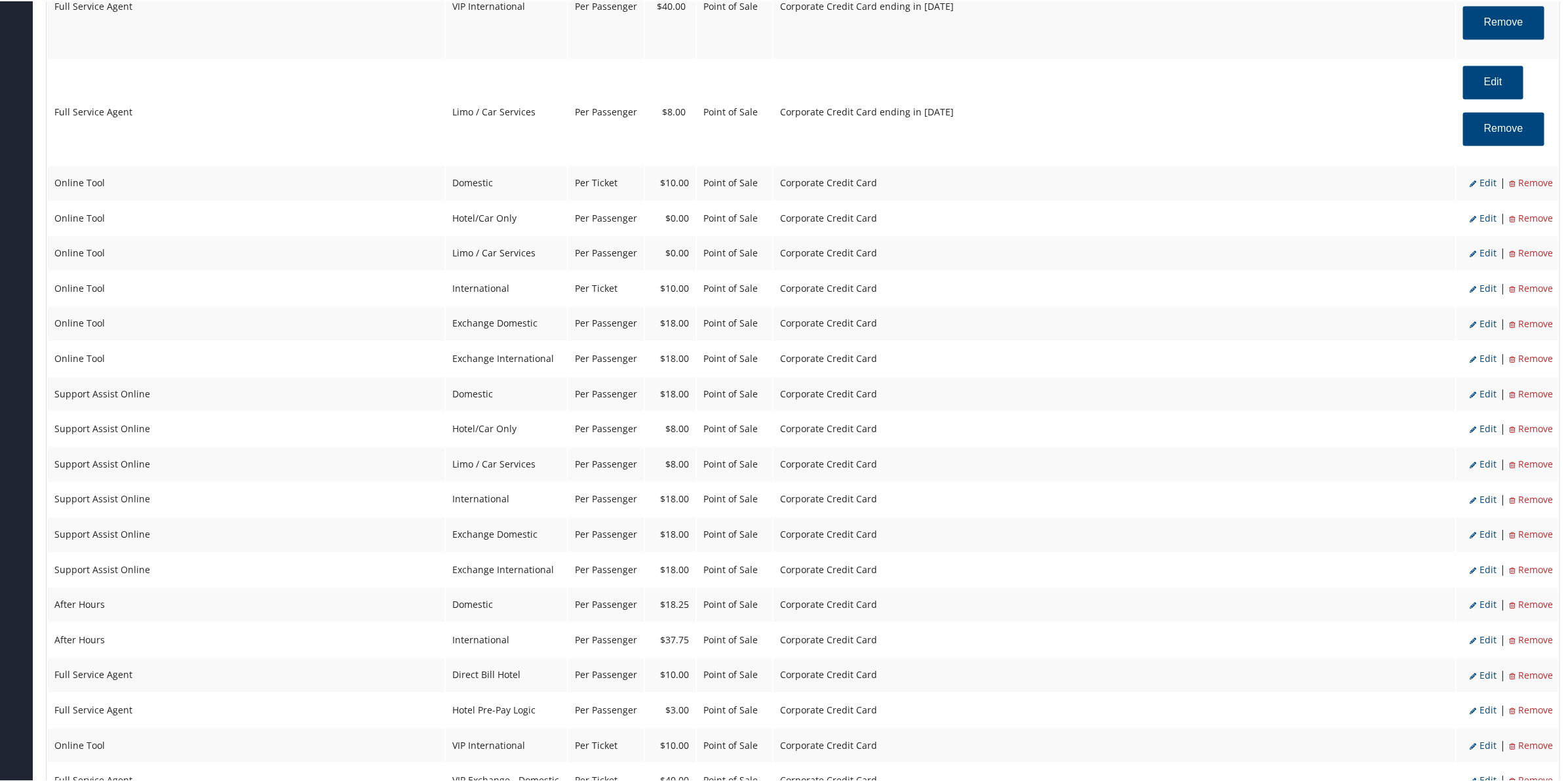
select select "4"
select select "2"
select select "6"
select select "2"
select select "4"
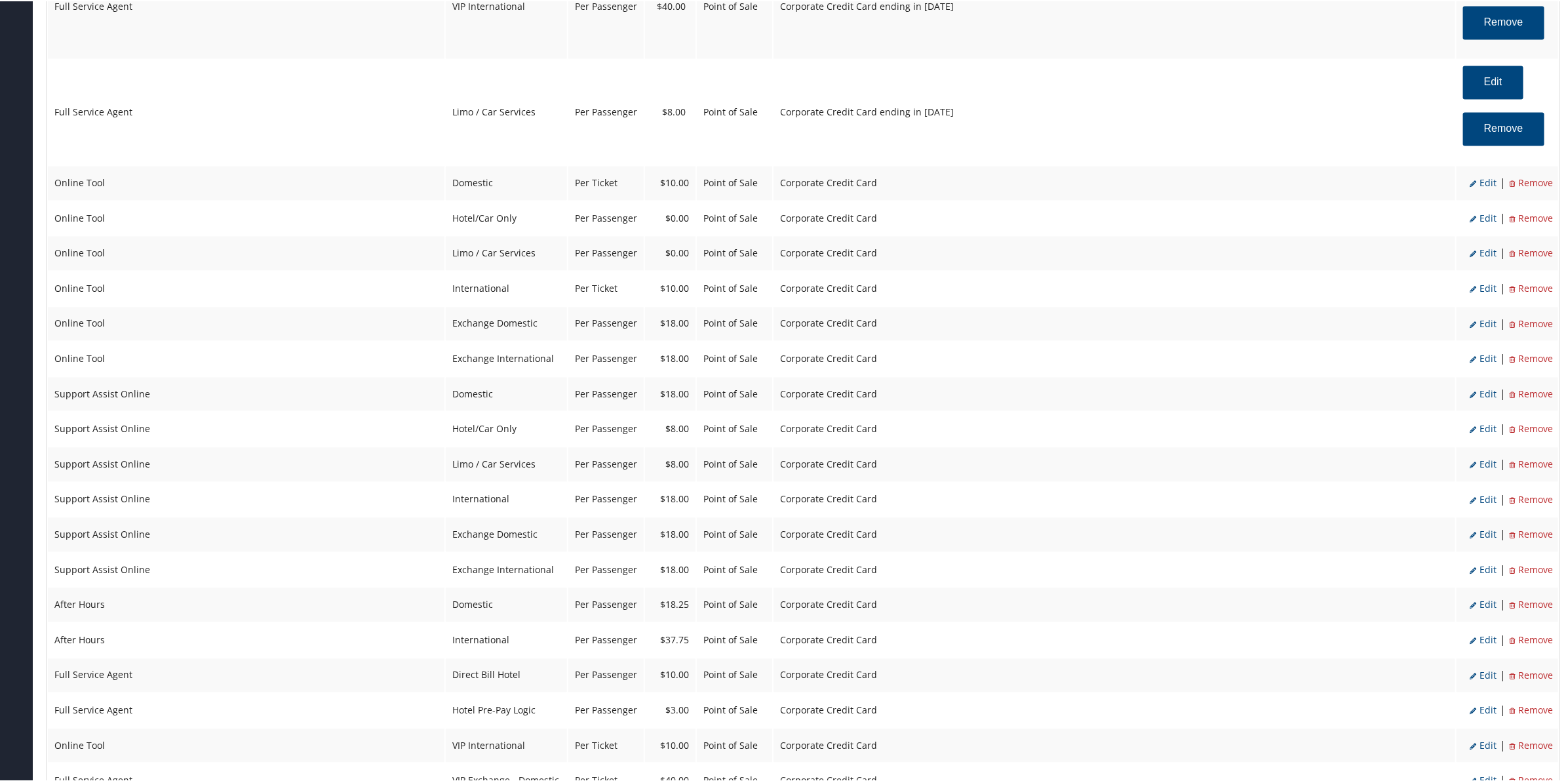
select select "2"
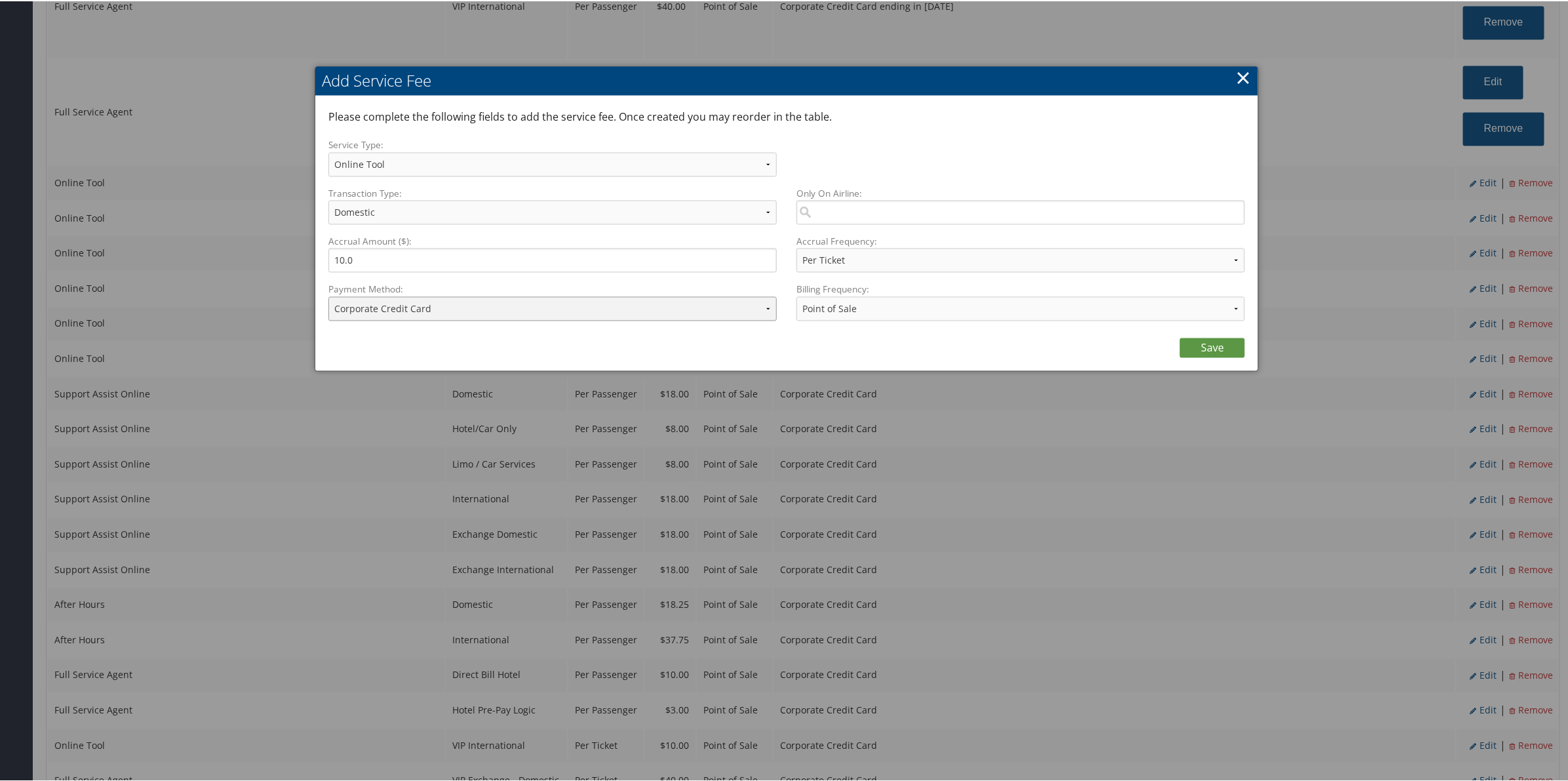
click at [486, 315] on select "ACH Transfer Cash / Check (AR) Corporate Credit Card Ghost Credit Card Hotel Gu…" at bounding box center [552, 307] width 448 height 24
select select "2_2152"
click at [329, 296] on select "ACH Transfer Cash / Check (AR) Corporate Credit Card Ghost Credit Card Hotel Gu…" at bounding box center [552, 307] width 448 height 24
click at [1197, 348] on link "Save" at bounding box center [1212, 347] width 65 height 20
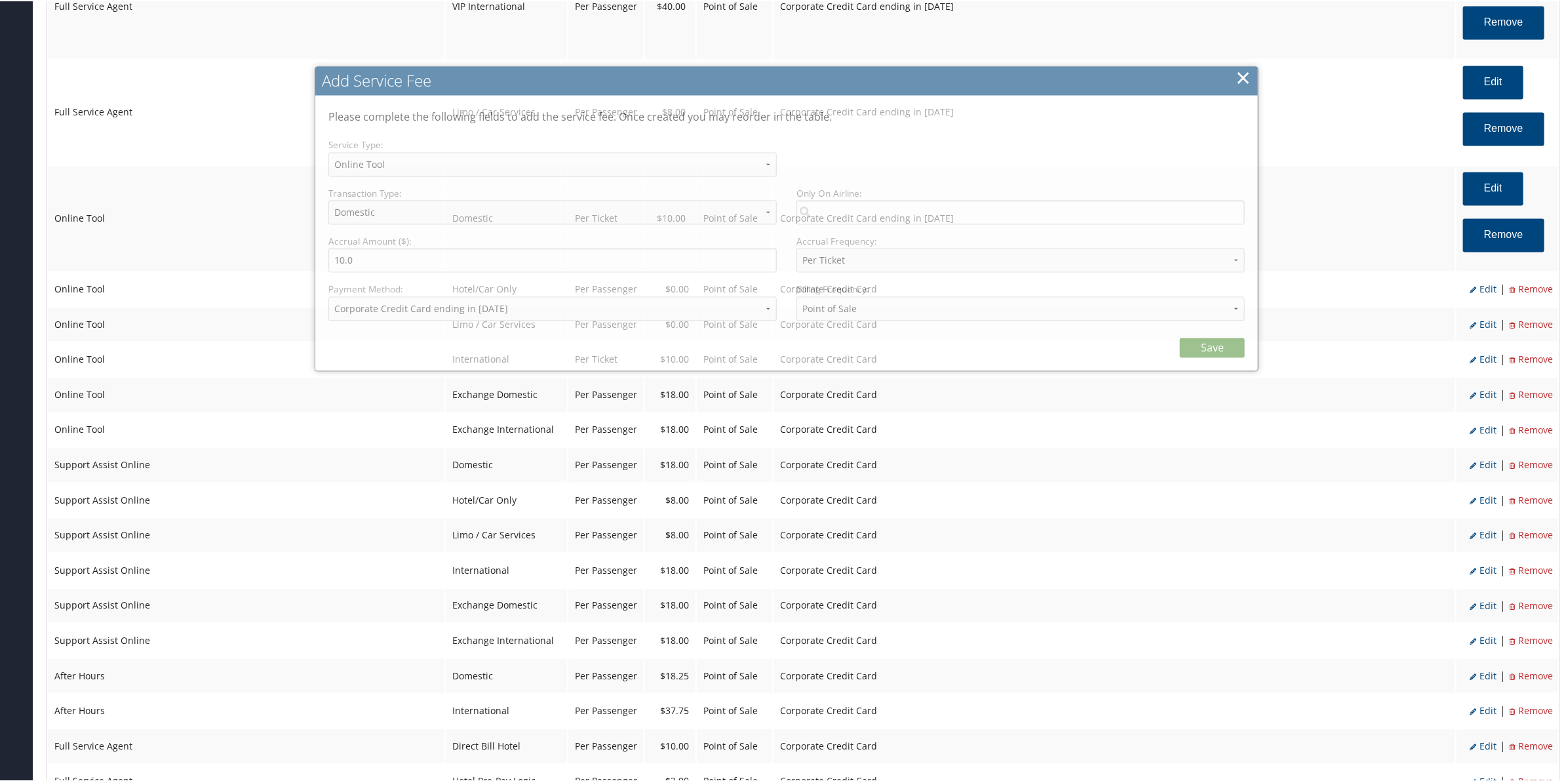
select select "6"
select select "2"
select select "4"
select select "2_2152"
select select "2"
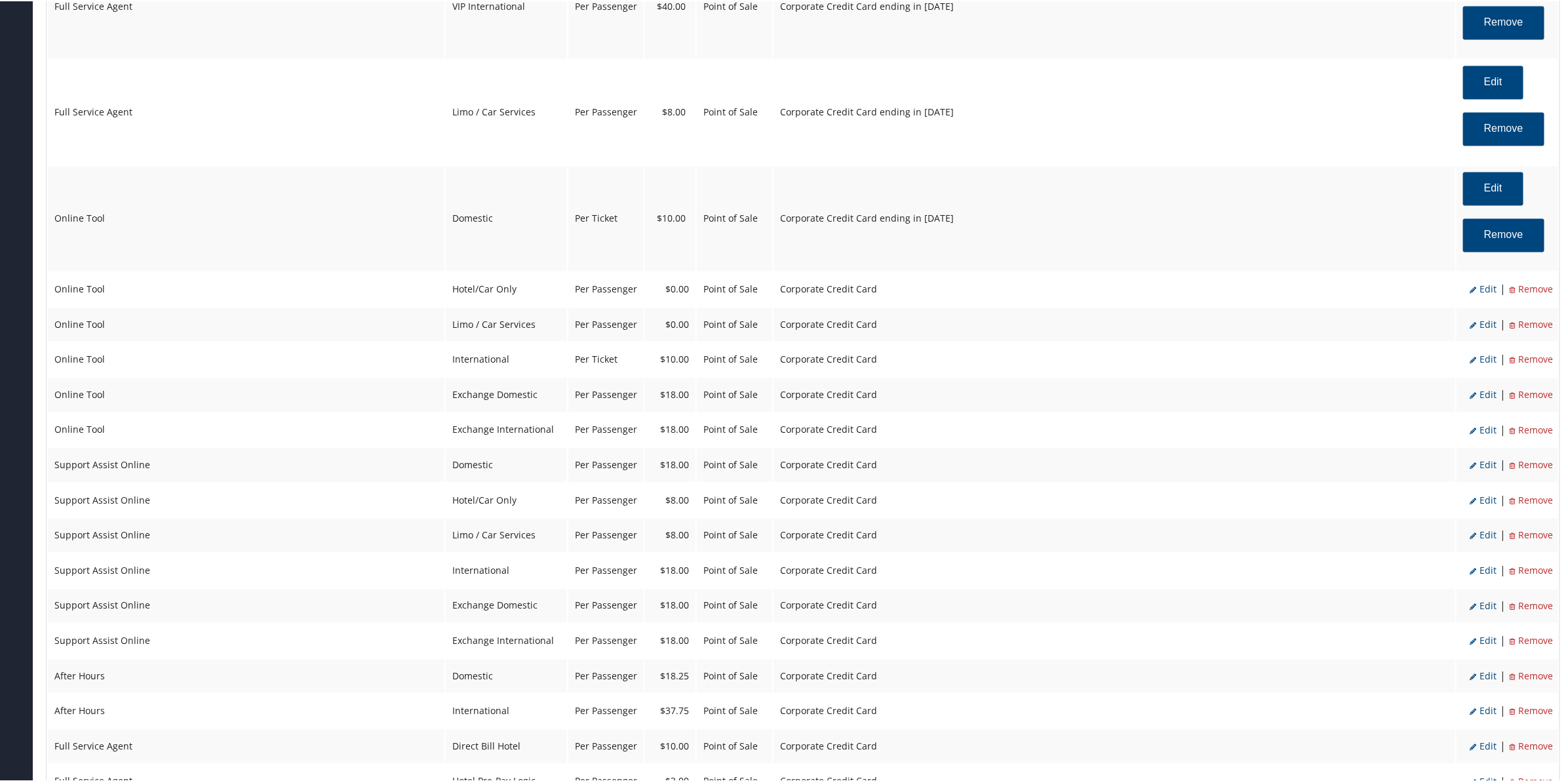
click at [1488, 294] on span "Edit" at bounding box center [1483, 287] width 27 height 12
select select "6"
type input "0.0"
select select "20"
select select "2"
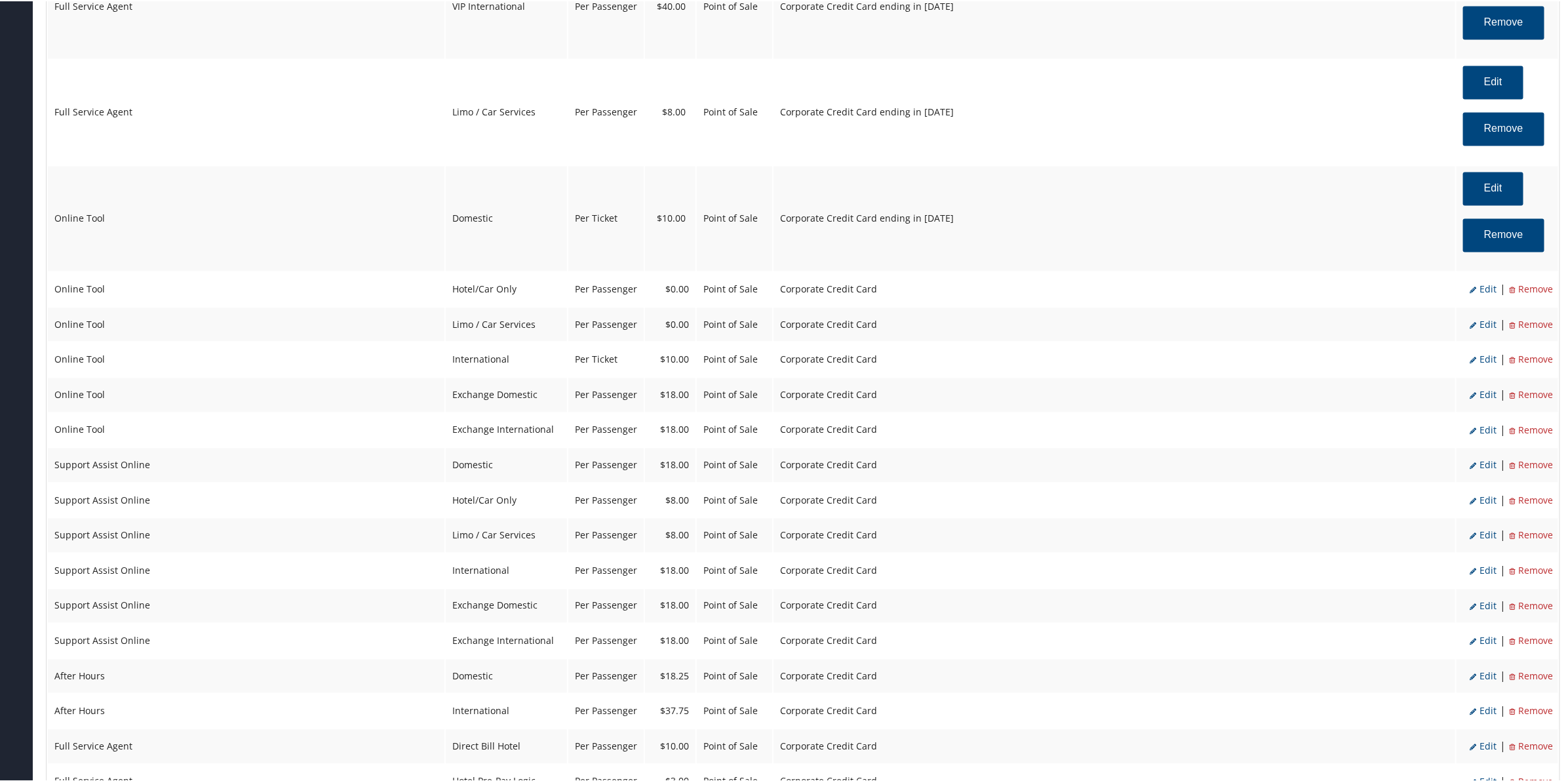
select select "6"
select select "20"
select select "2"
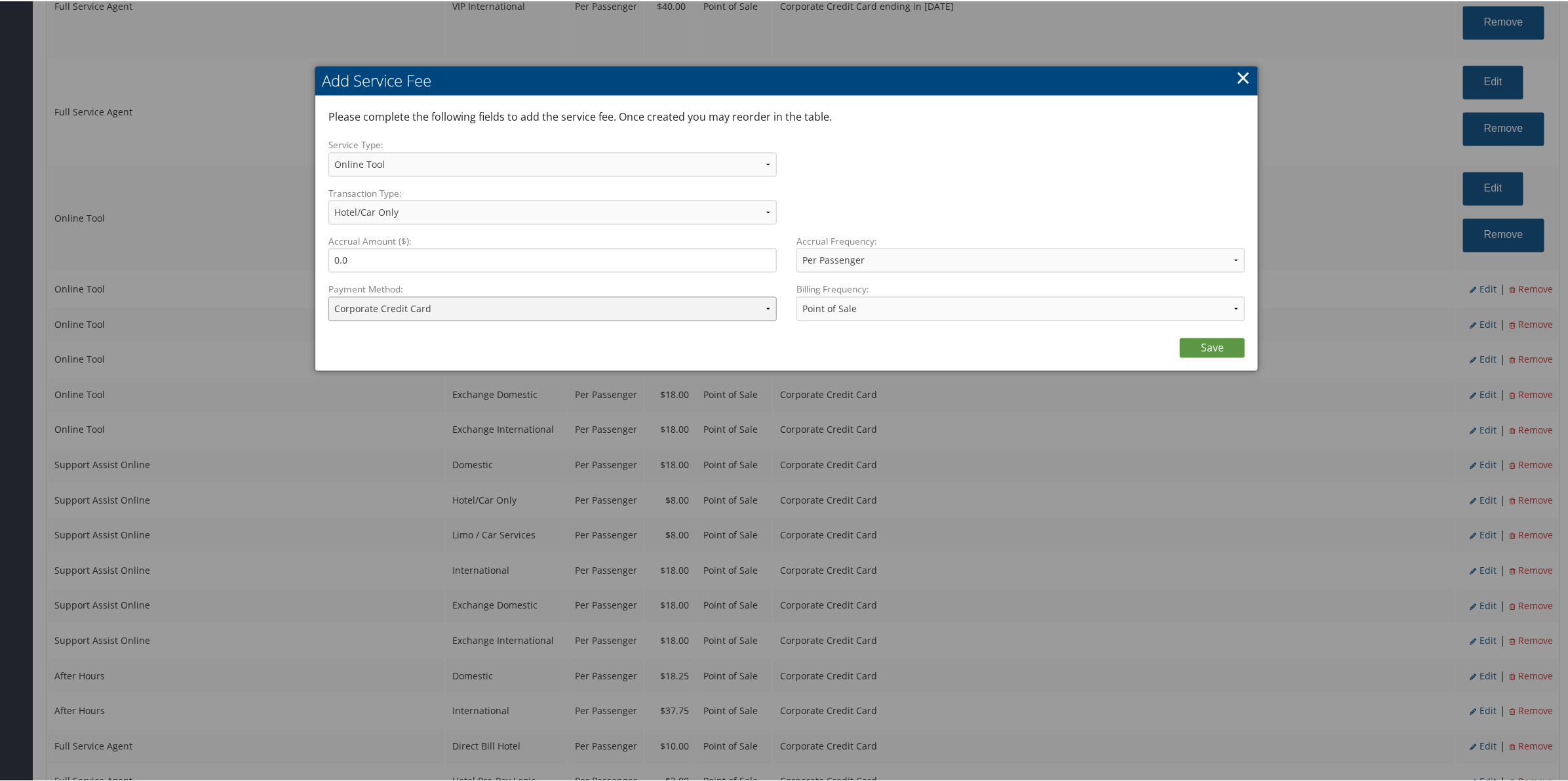
click at [555, 308] on select "ACH Transfer Cash / Check (AR) Corporate Credit Card Ghost Credit Card Hotel Gu…" at bounding box center [552, 307] width 448 height 24
select select "2_2152"
click at [329, 296] on select "ACH Transfer Cash / Check (AR) Corporate Credit Card Ghost Credit Card Hotel Gu…" at bounding box center [552, 307] width 448 height 24
click at [1197, 345] on link "Save" at bounding box center [1212, 347] width 65 height 20
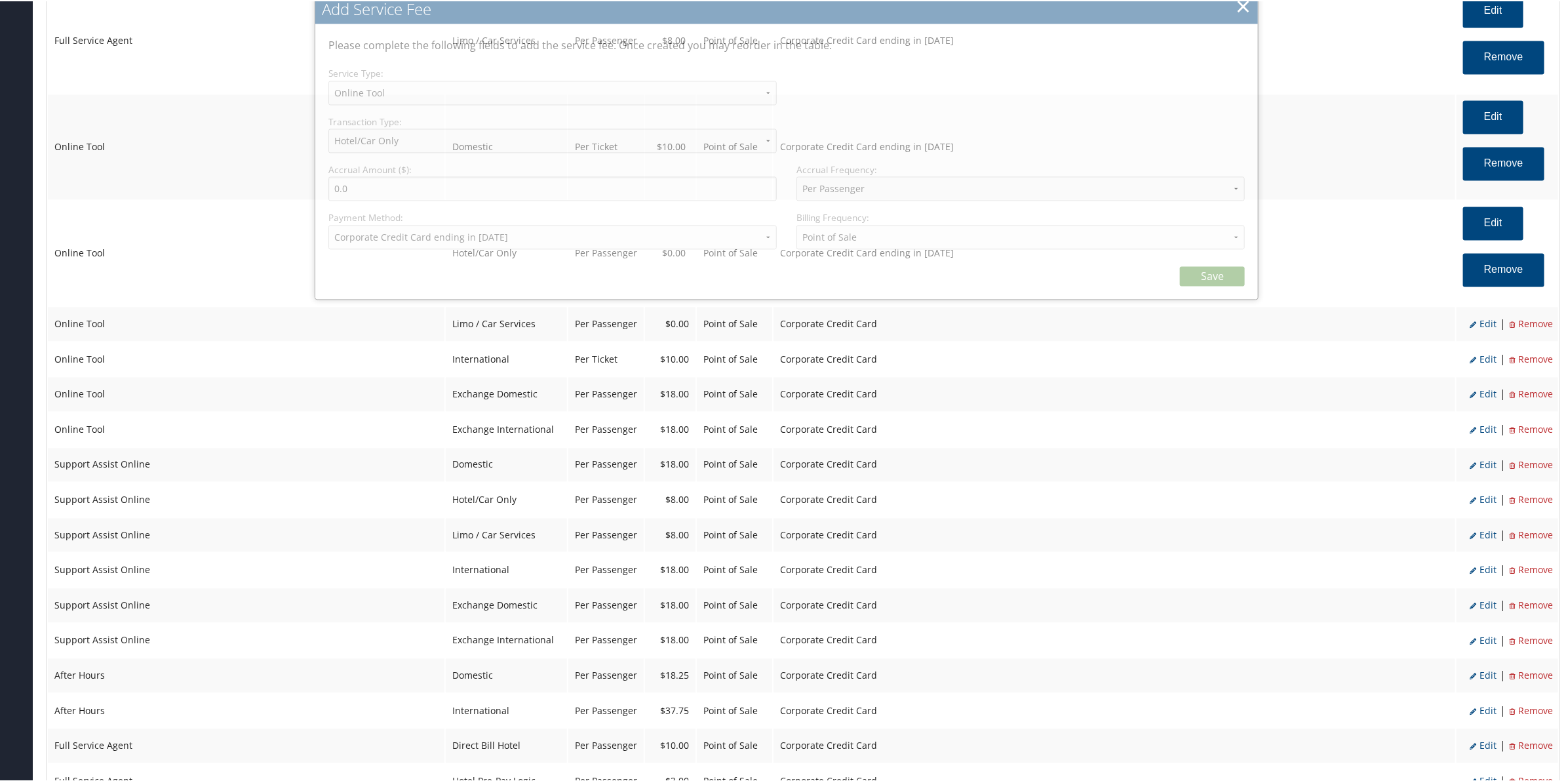
select select "6"
select select "20"
select select "2_2152"
select select "2"
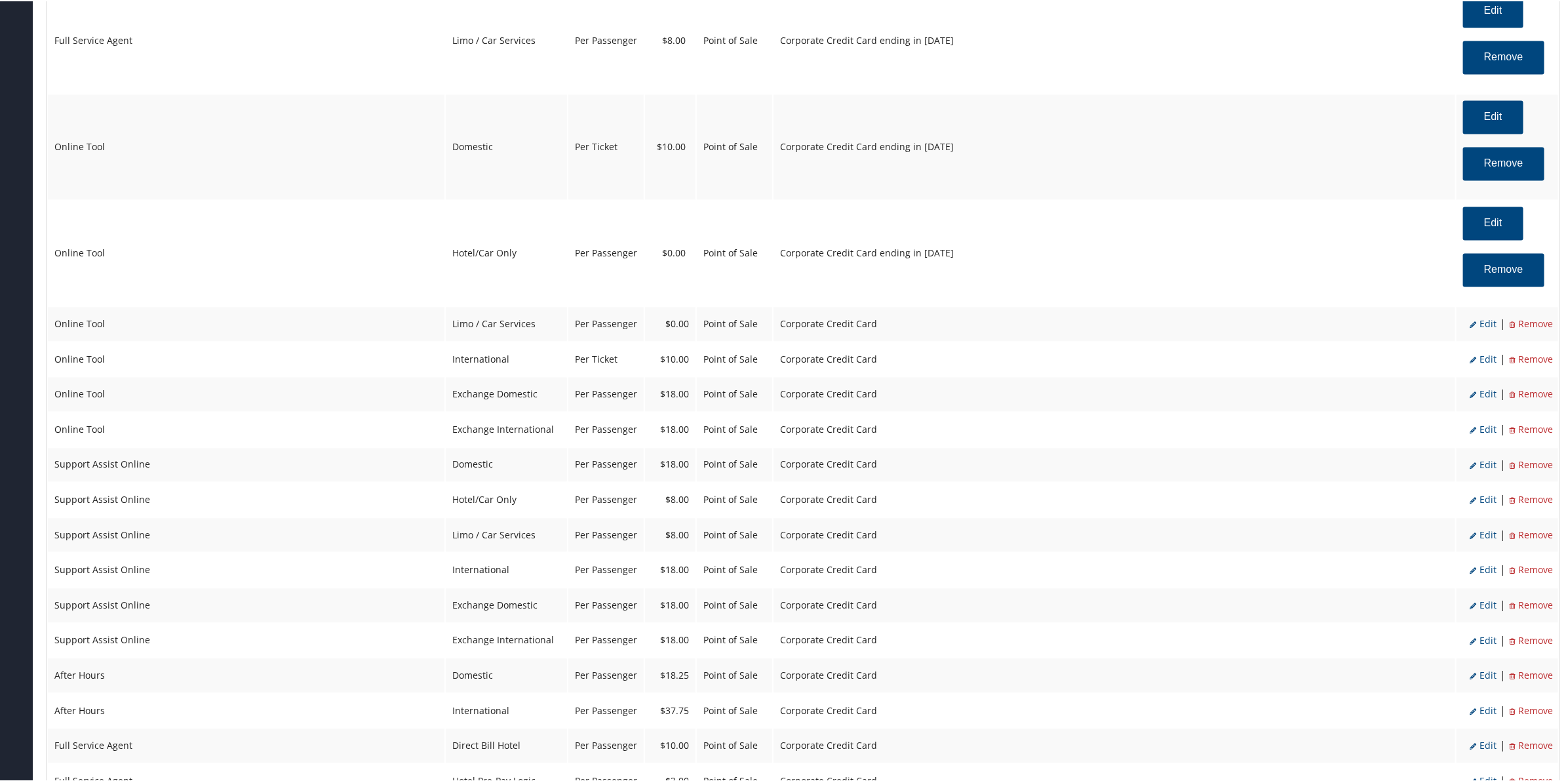
scroll to position [1721, 0]
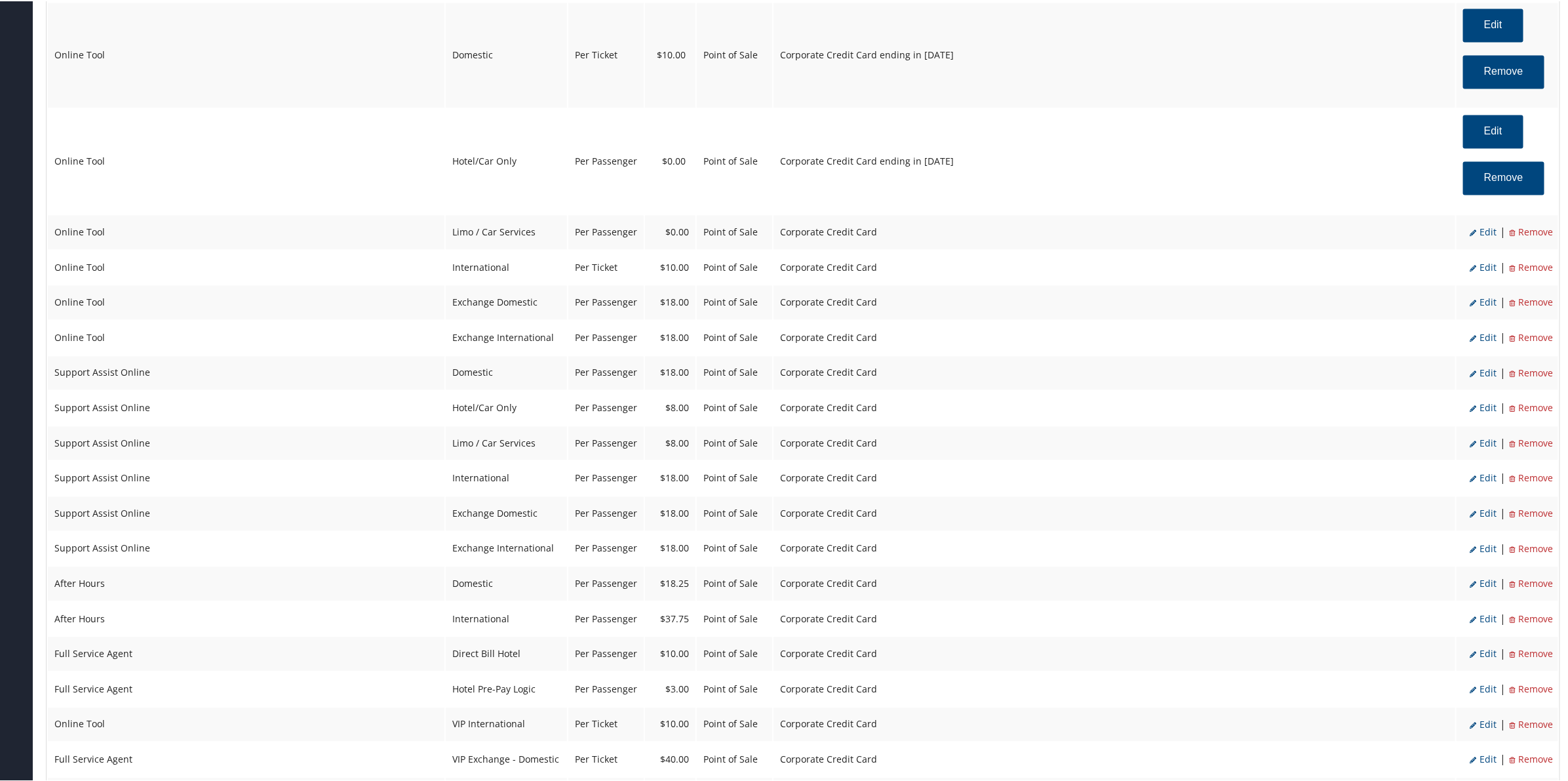
click at [1480, 234] on span "Edit" at bounding box center [1483, 230] width 27 height 12
select select "26"
select select "2"
select select "6"
select select "26"
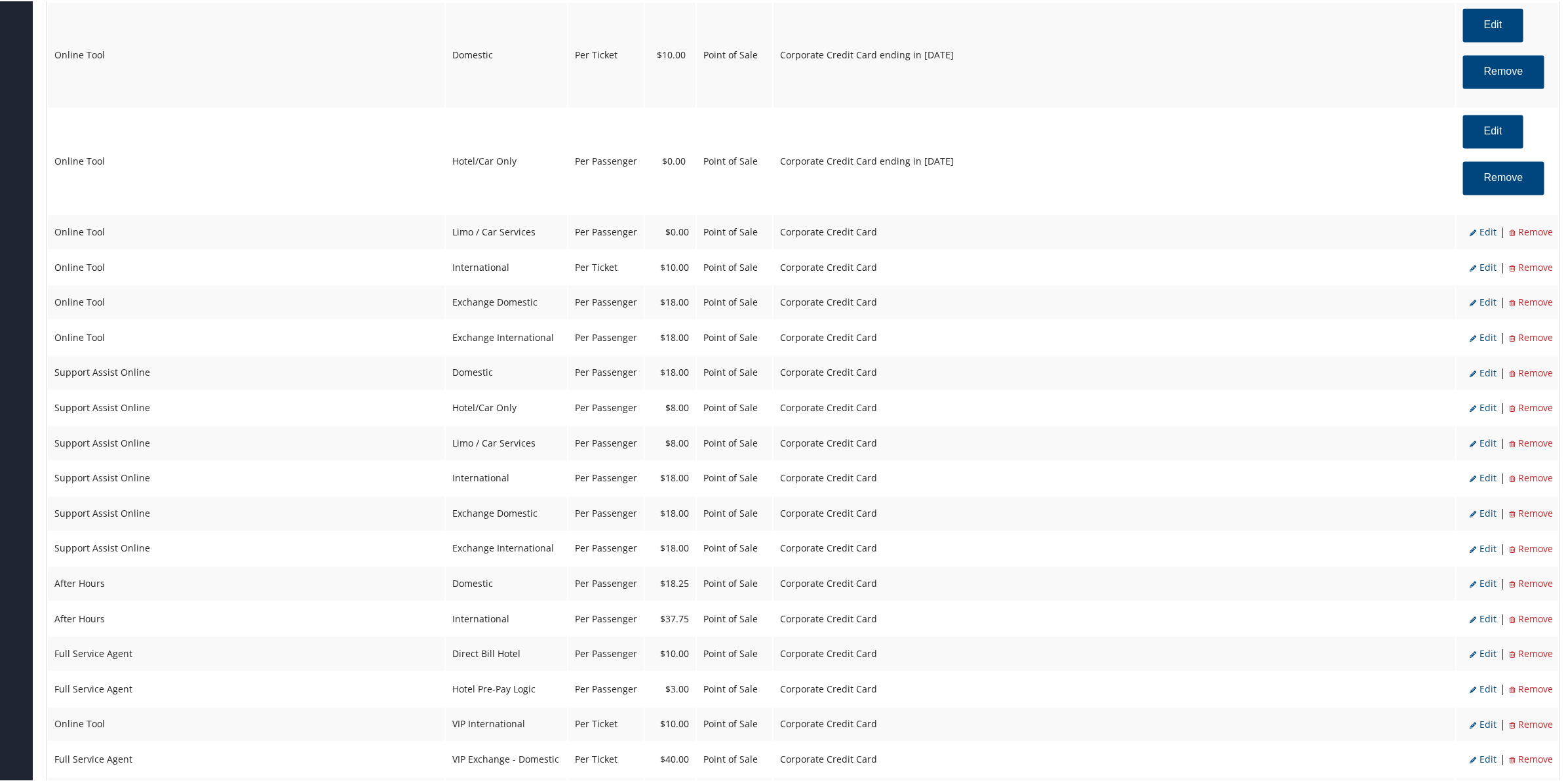
select select "20"
select select "2"
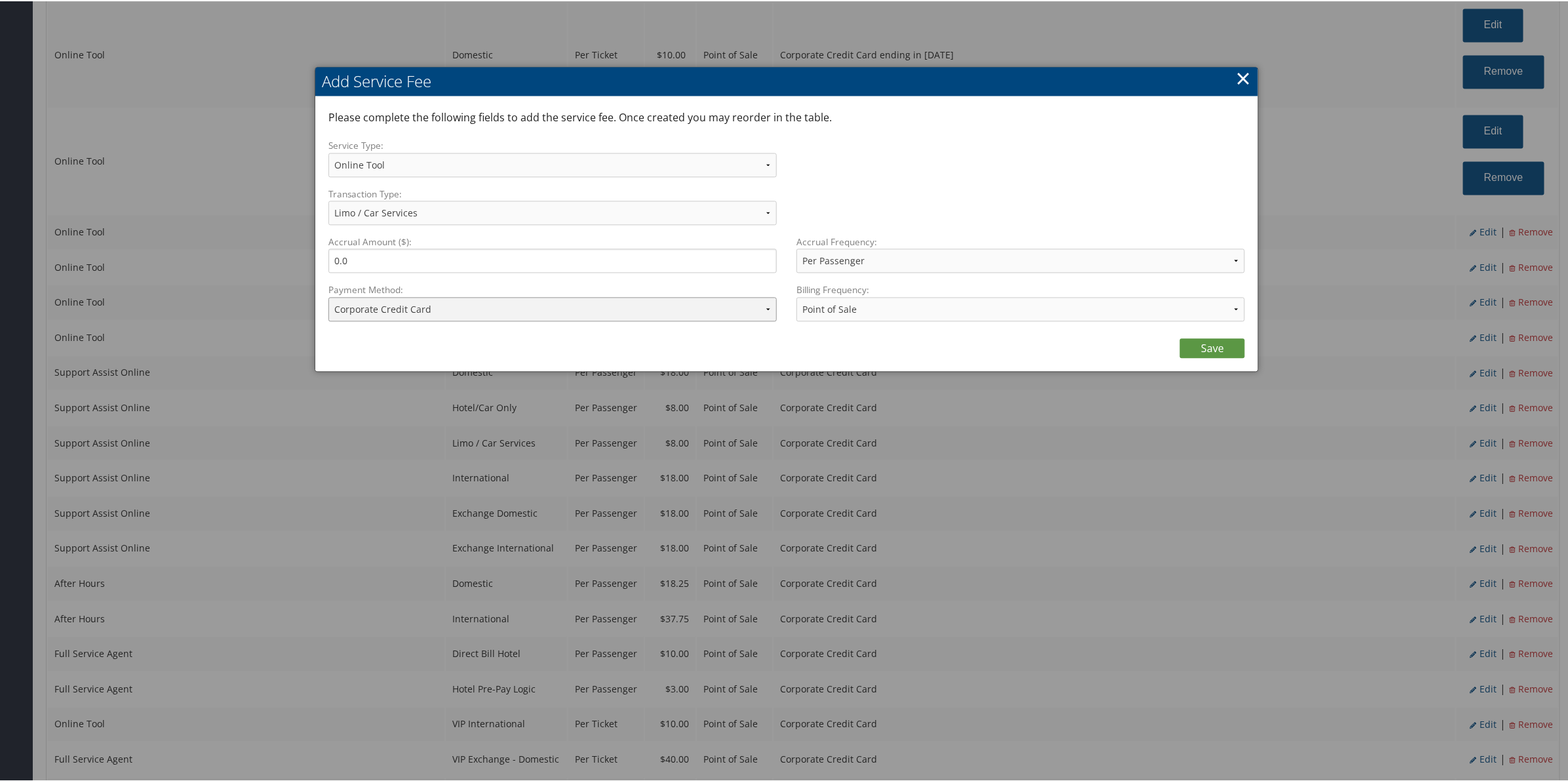
drag, startPoint x: 525, startPoint y: 313, endPoint x: 528, endPoint y: 319, distance: 6.7
click at [525, 313] on select "ACH Transfer Cash / Check (AR) Corporate Credit Card Ghost Credit Card Hotel Gu…" at bounding box center [552, 307] width 448 height 24
select select "2_2152"
click at [329, 296] on select "ACH Transfer Cash / Check (AR) Corporate Credit Card Ghost Credit Card Hotel Gu…" at bounding box center [552, 307] width 448 height 24
click at [1207, 352] on link "Save" at bounding box center [1212, 347] width 65 height 20
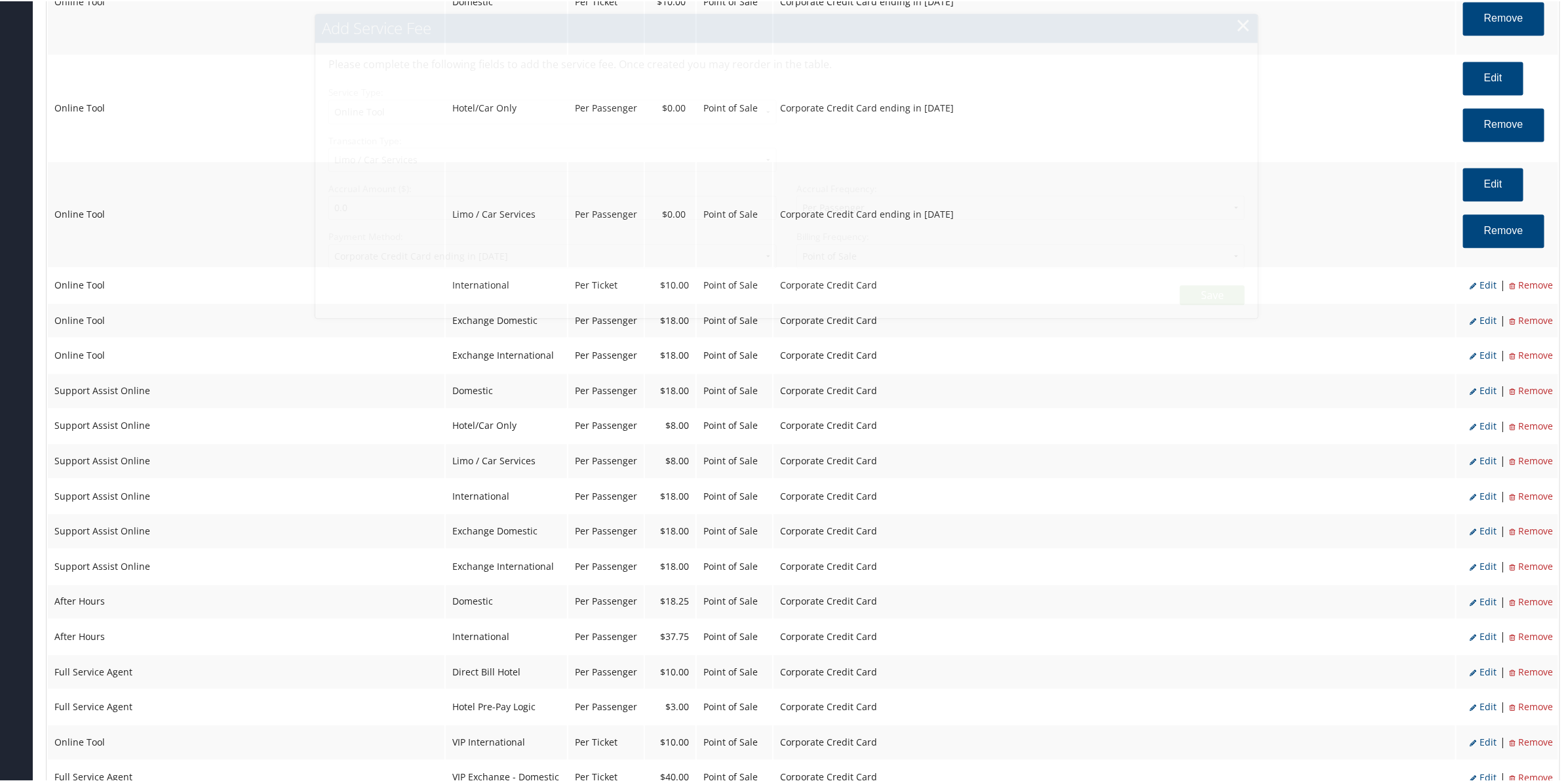
select select "6"
select select "26"
select select "20"
select select "2_2152"
select select "2"
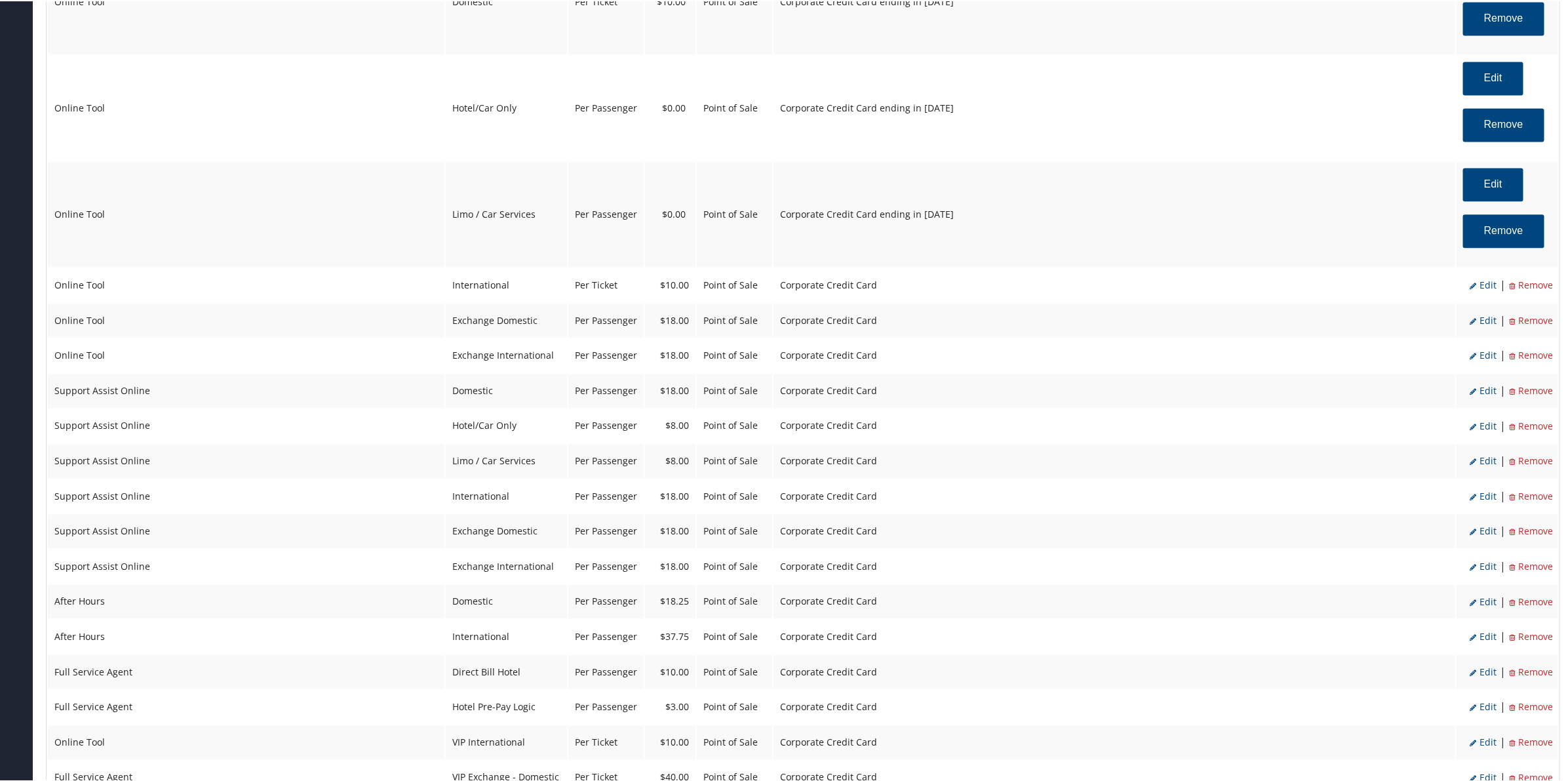
scroll to position [1802, 0]
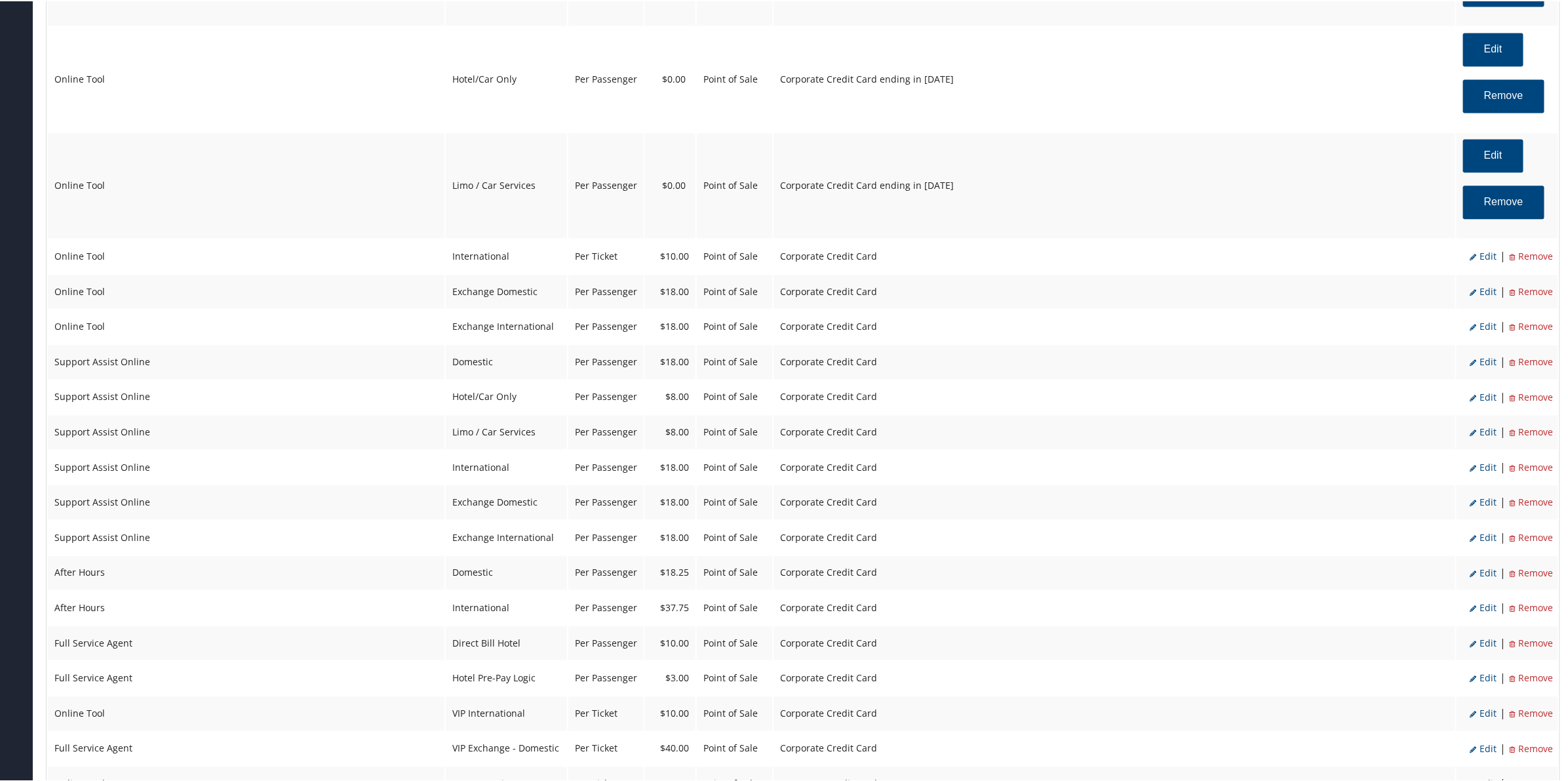
click at [1487, 256] on span "Edit" at bounding box center [1483, 254] width 27 height 12
select select "14"
type input "10.0"
select select "4"
select select "2"
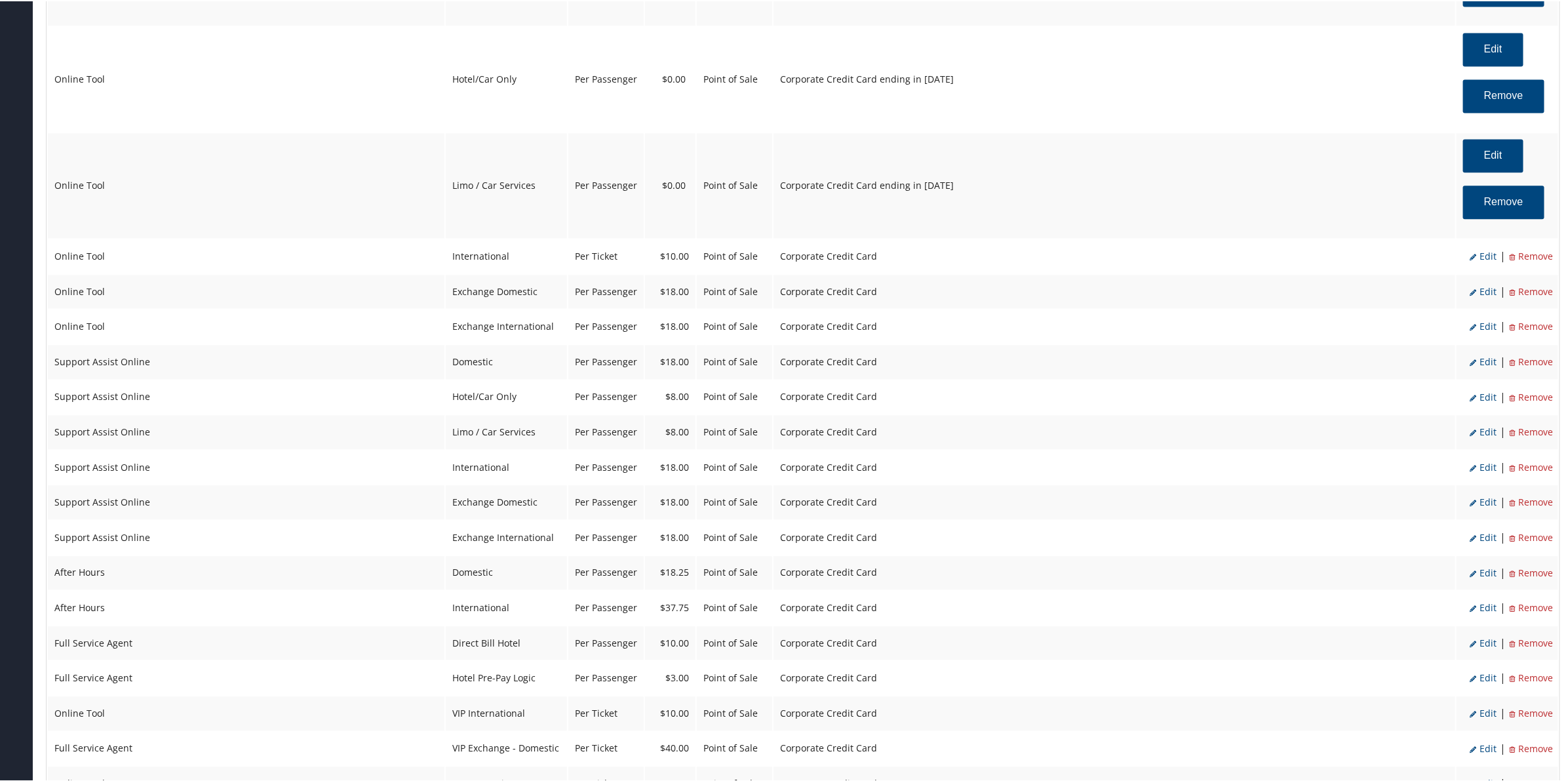
select select "6"
select select "14"
select select "4"
select select "2"
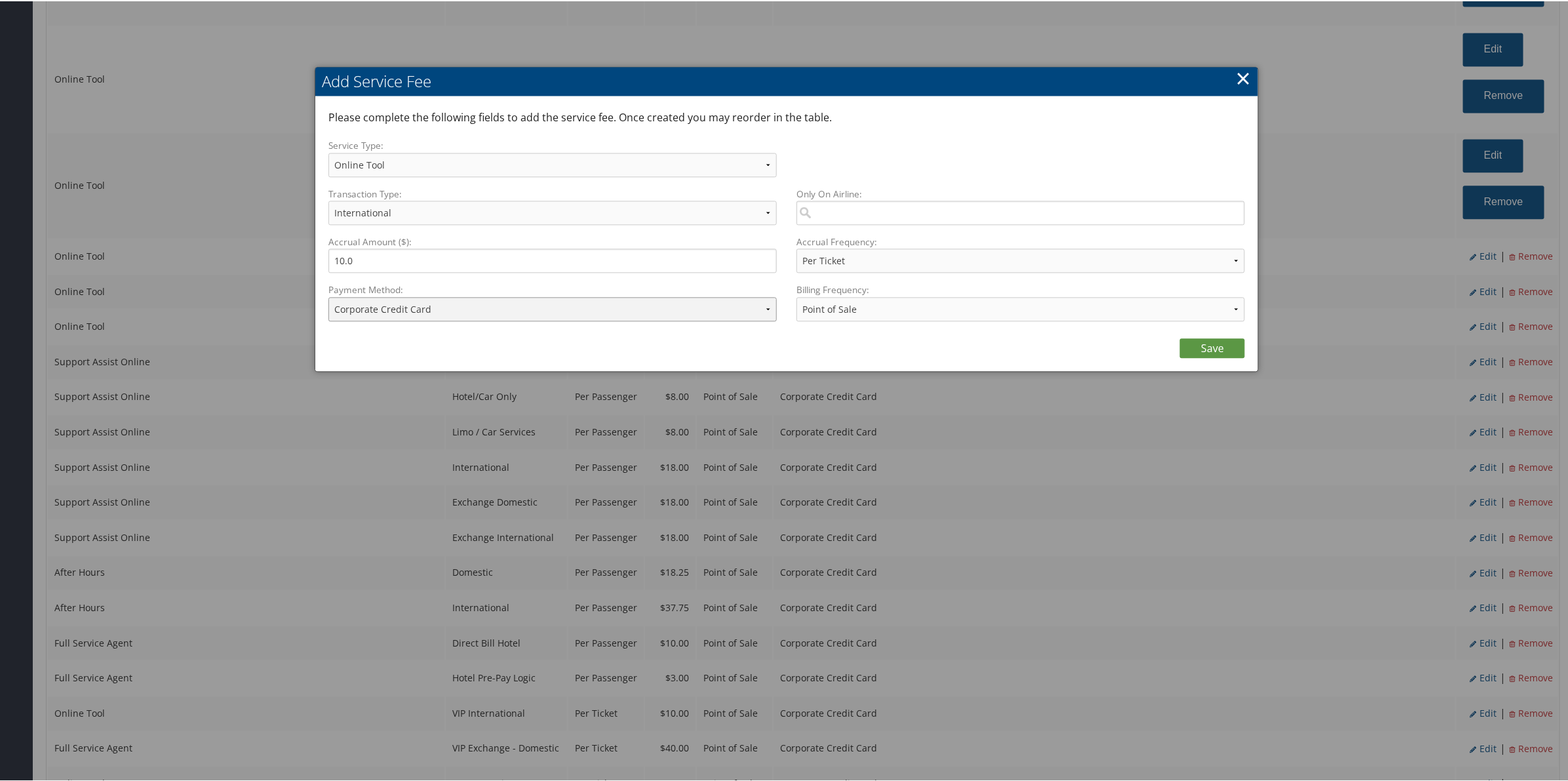
click at [546, 306] on select "ACH Transfer Cash / Check (AR) Corporate Credit Card Ghost Credit Card Hotel Gu…" at bounding box center [552, 307] width 448 height 24
select select "2_2152"
click at [329, 296] on select "ACH Transfer Cash / Check (AR) Corporate Credit Card Ghost Credit Card Hotel Gu…" at bounding box center [552, 307] width 448 height 24
click at [1213, 353] on link "Save" at bounding box center [1212, 347] width 65 height 20
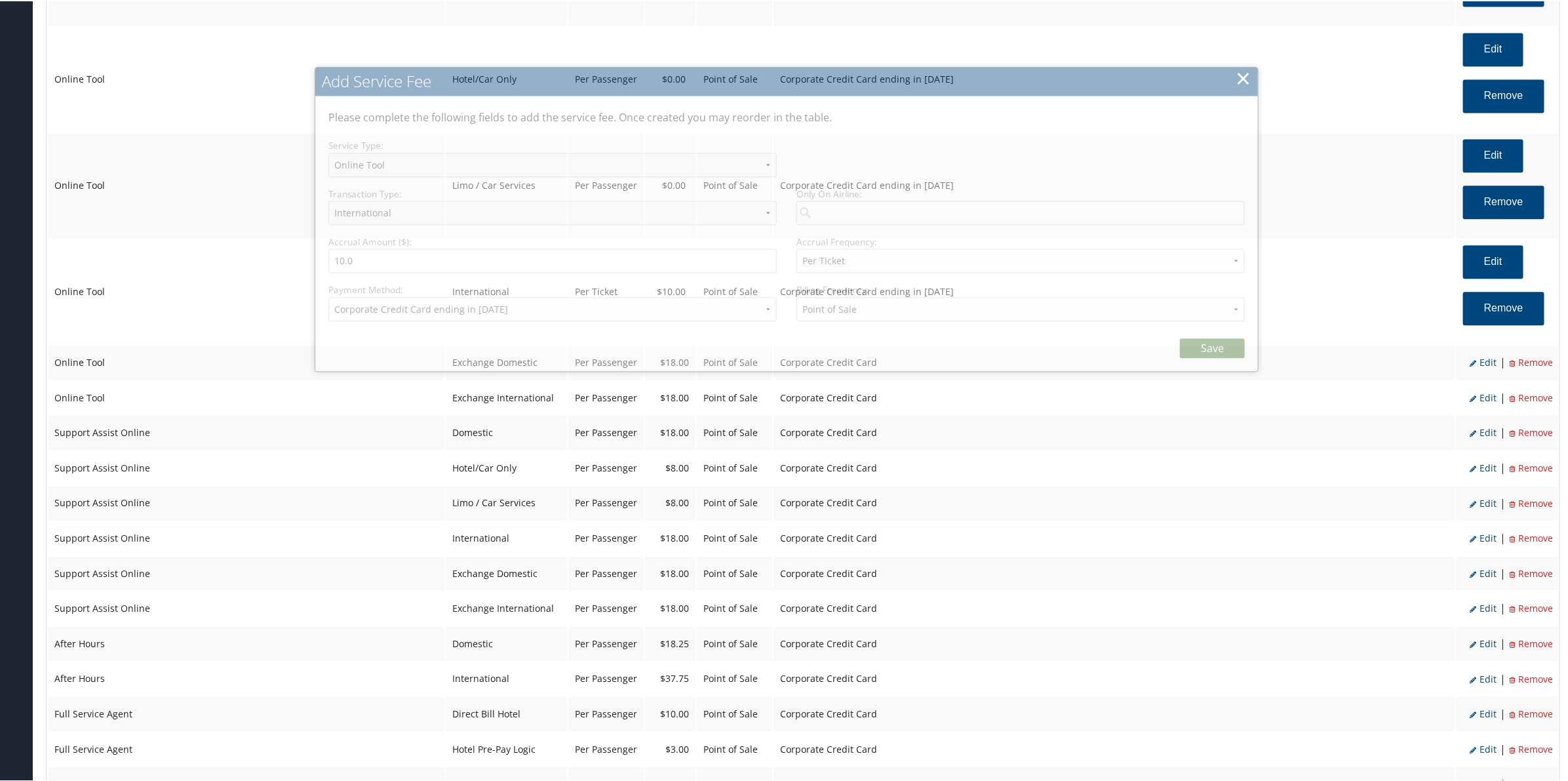
select select "6"
select select "14"
select select "4"
select select "2_2152"
select select "2"
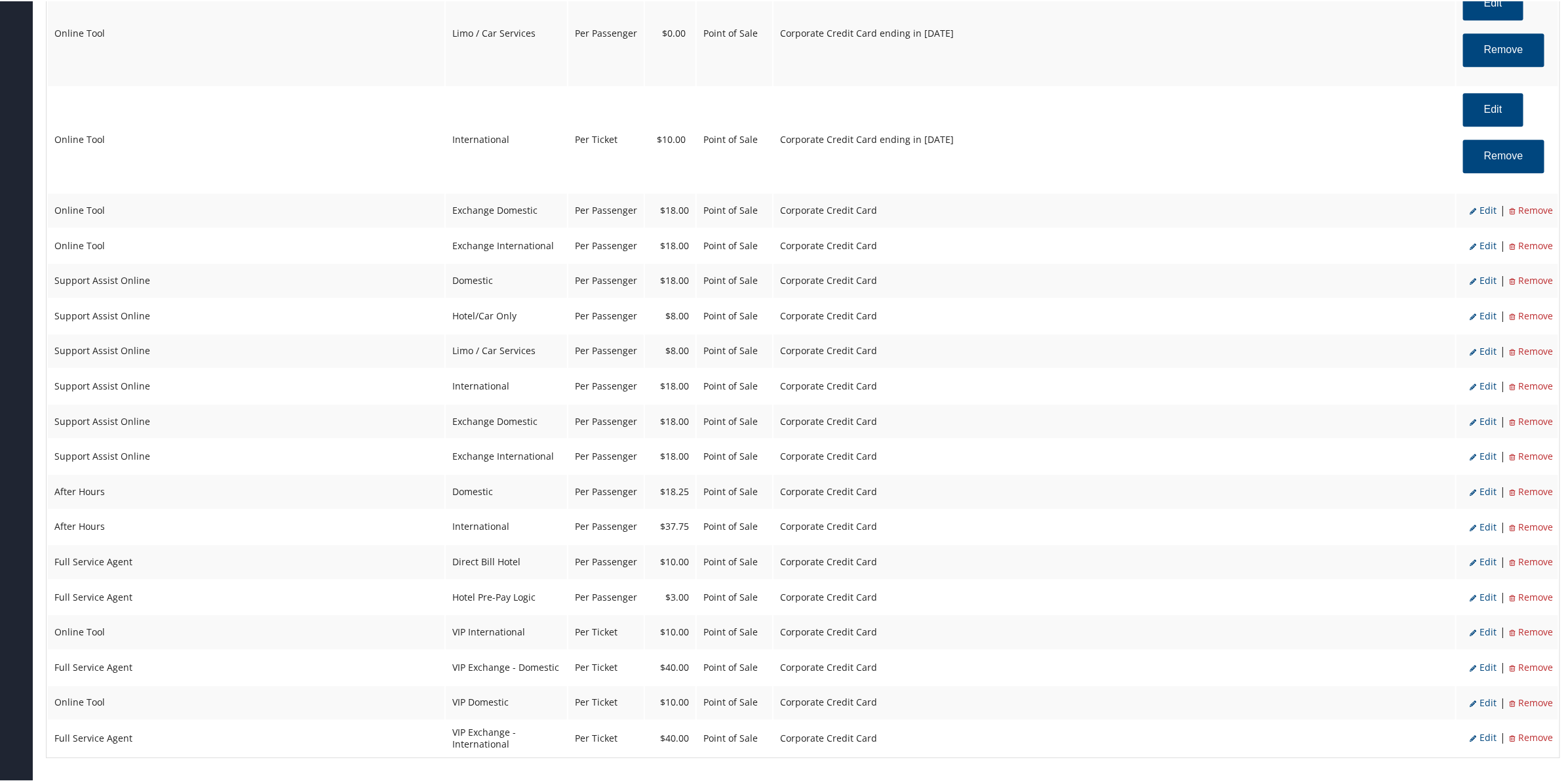
scroll to position [1967, 0]
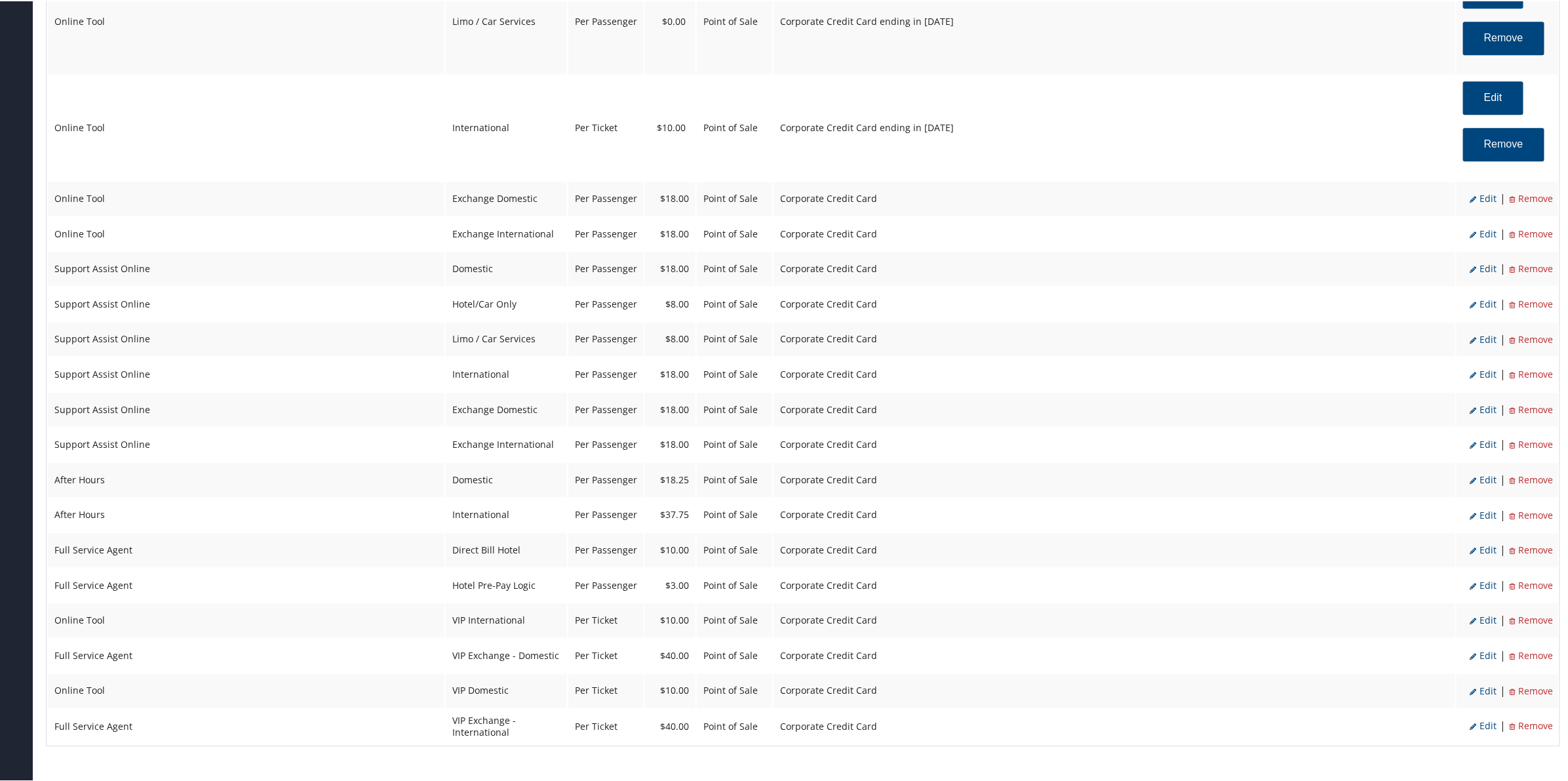
click at [1490, 199] on span "Edit" at bounding box center [1483, 196] width 27 height 12
select select "24"
type input "18.0"
select select "20"
select select "2"
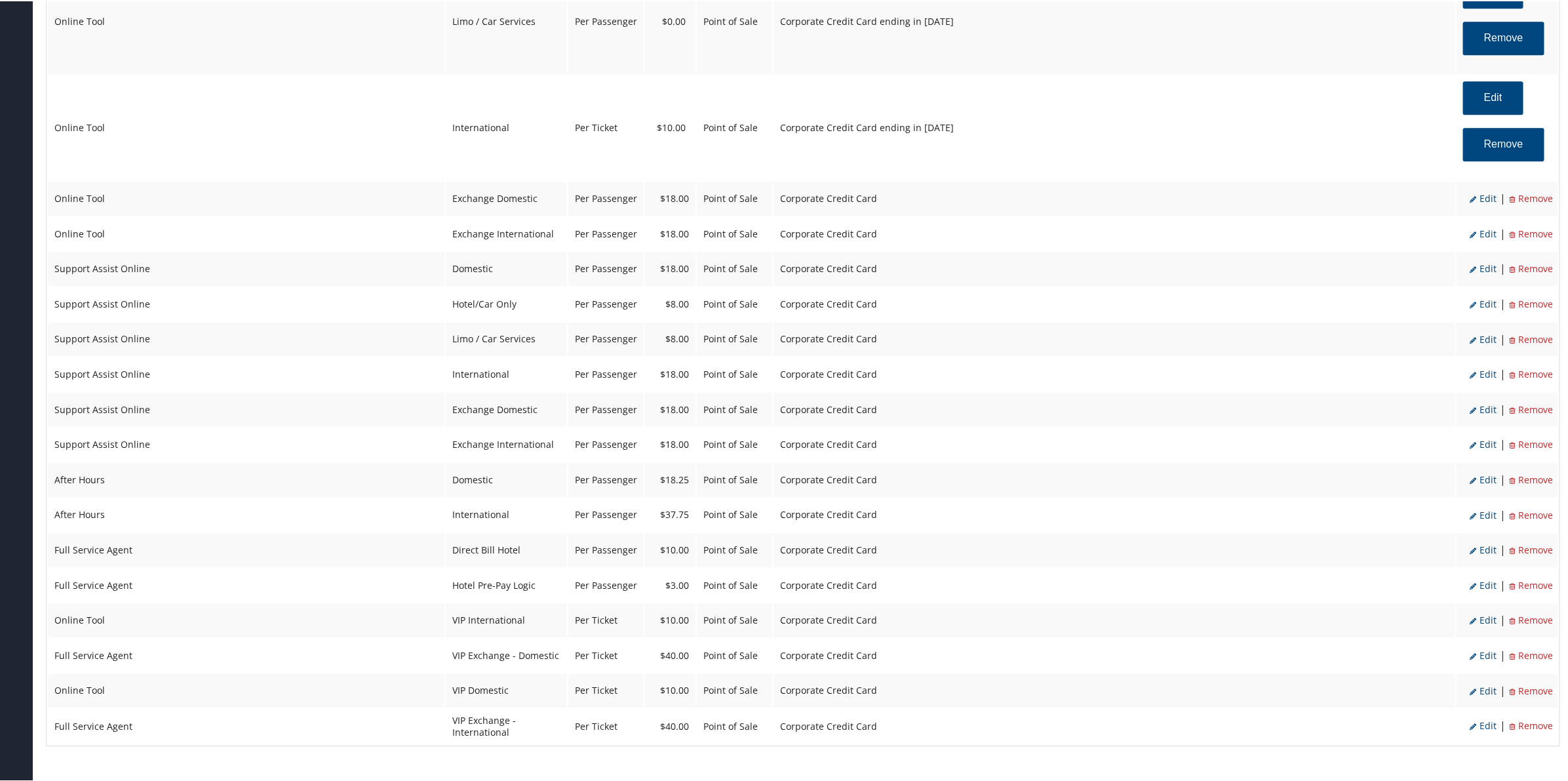
select select "6"
select select "24"
select select "20"
select select "2"
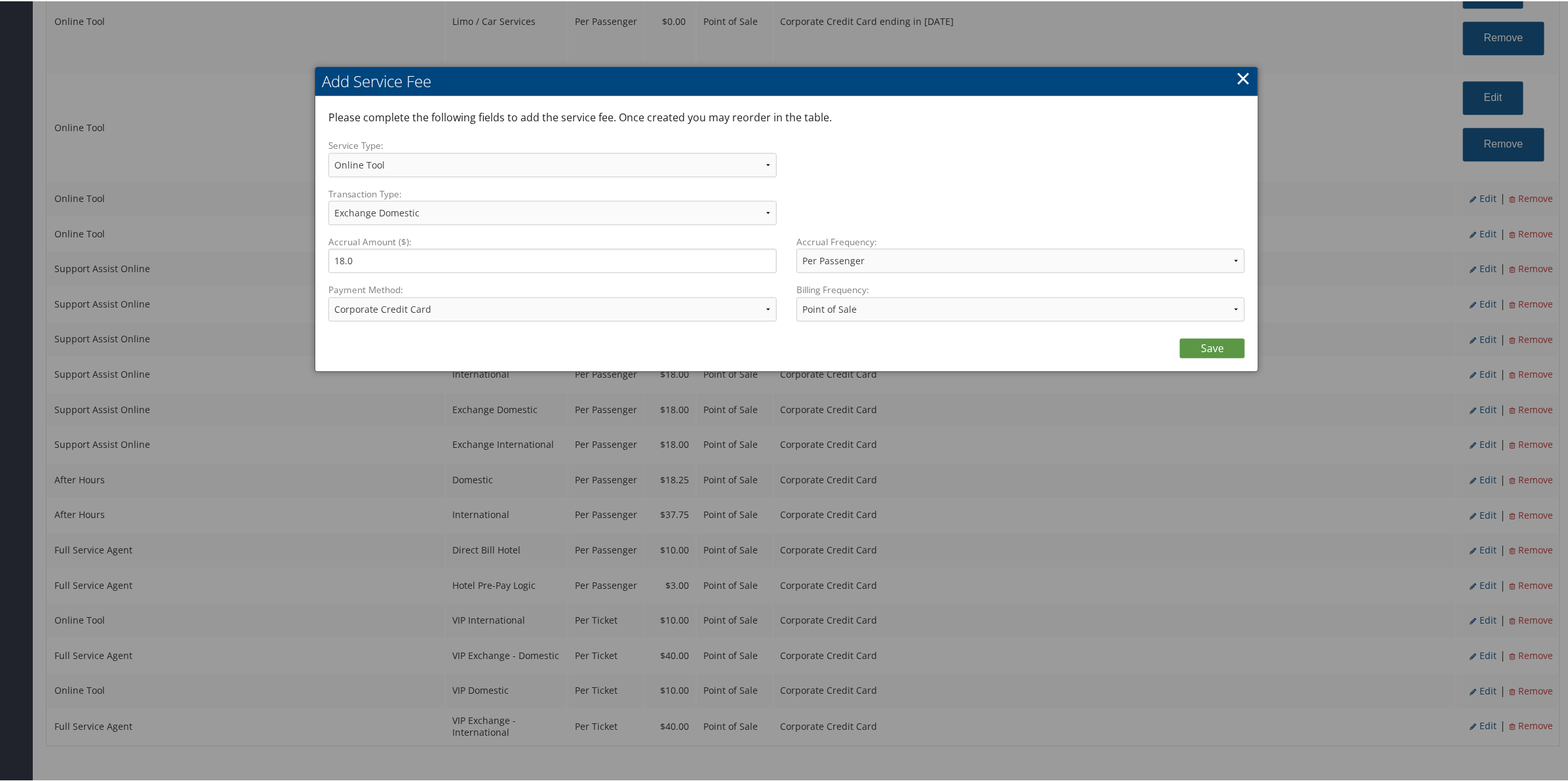
click at [536, 321] on div "Payment Method: ACH Transfer Cash / Check (AR) Corporate Credit Card Ghost Cred…" at bounding box center [557, 305] width 458 height 48
click at [531, 310] on select "ACH Transfer Cash / Check (AR) Corporate Credit Card Ghost Credit Card Hotel Gu…" at bounding box center [552, 307] width 448 height 24
select select "2_2152"
click at [329, 296] on select "ACH Transfer Cash / Check (AR) Corporate Credit Card Ghost Credit Card Hotel Gu…" at bounding box center [552, 307] width 448 height 24
click at [1195, 352] on link "Save" at bounding box center [1212, 347] width 65 height 20
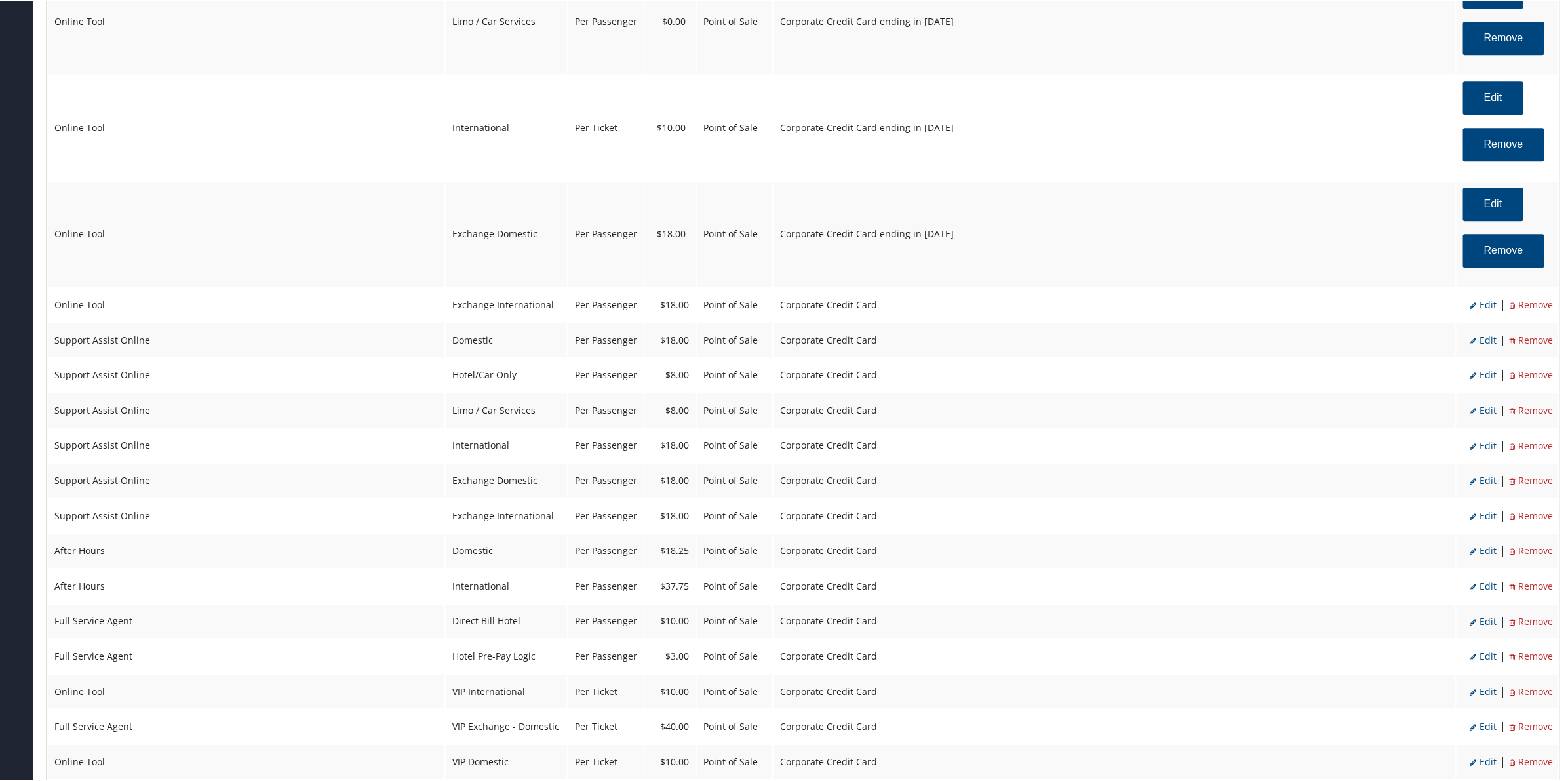
click at [1485, 308] on span "Edit" at bounding box center [1483, 303] width 27 height 12
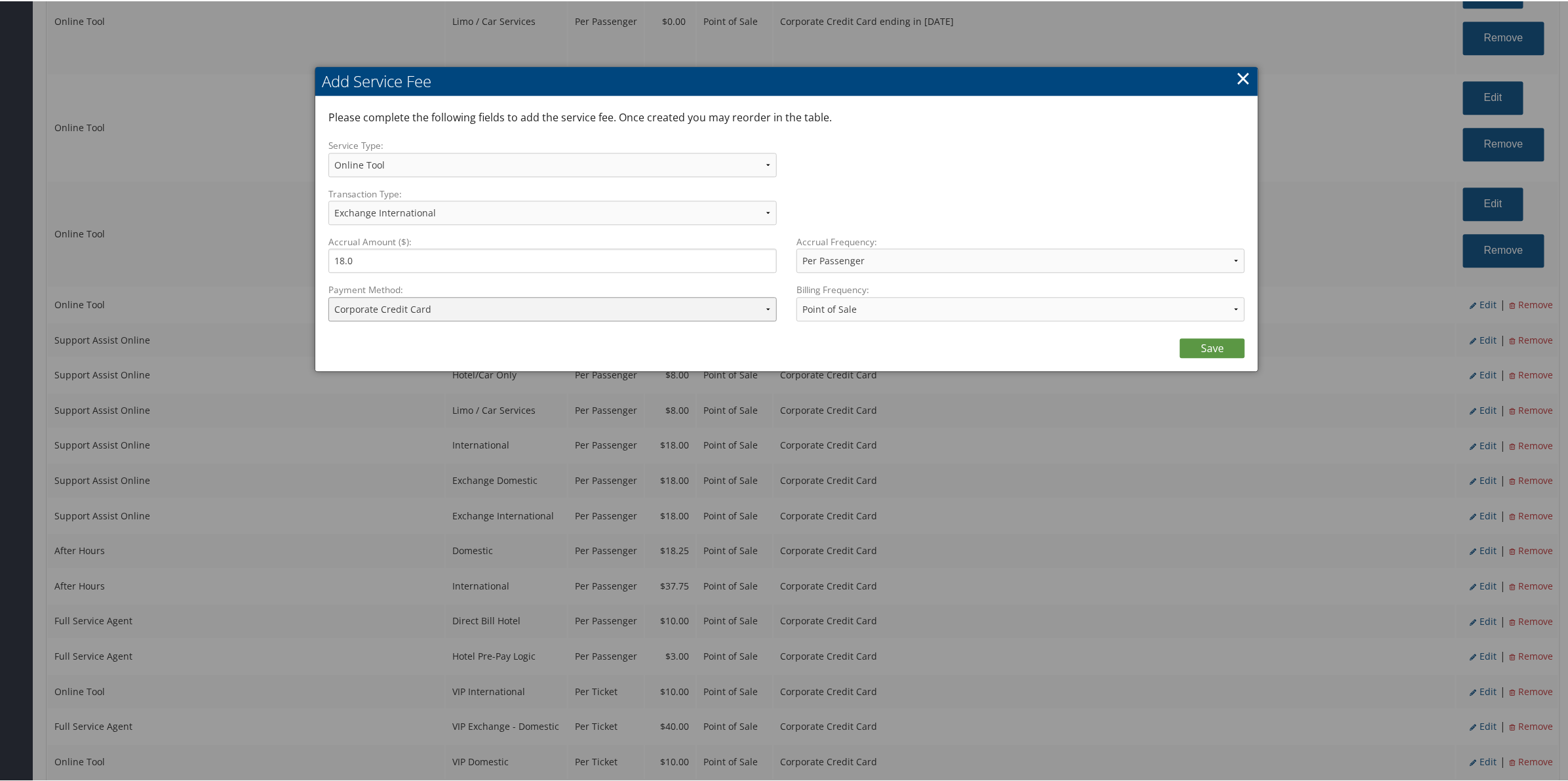
drag, startPoint x: 554, startPoint y: 310, endPoint x: 558, endPoint y: 319, distance: 9.8
click at [555, 313] on select "ACH Transfer Cash / Check (AR) Corporate Credit Card Ghost Credit Card Hotel Gu…" at bounding box center [552, 307] width 448 height 24
select select "2_2152"
click at [329, 296] on select "ACH Transfer Cash / Check (AR) Corporate Credit Card Ghost Credit Card Hotel Gu…" at bounding box center [552, 307] width 448 height 24
click at [1191, 341] on link "Save" at bounding box center [1212, 347] width 65 height 20
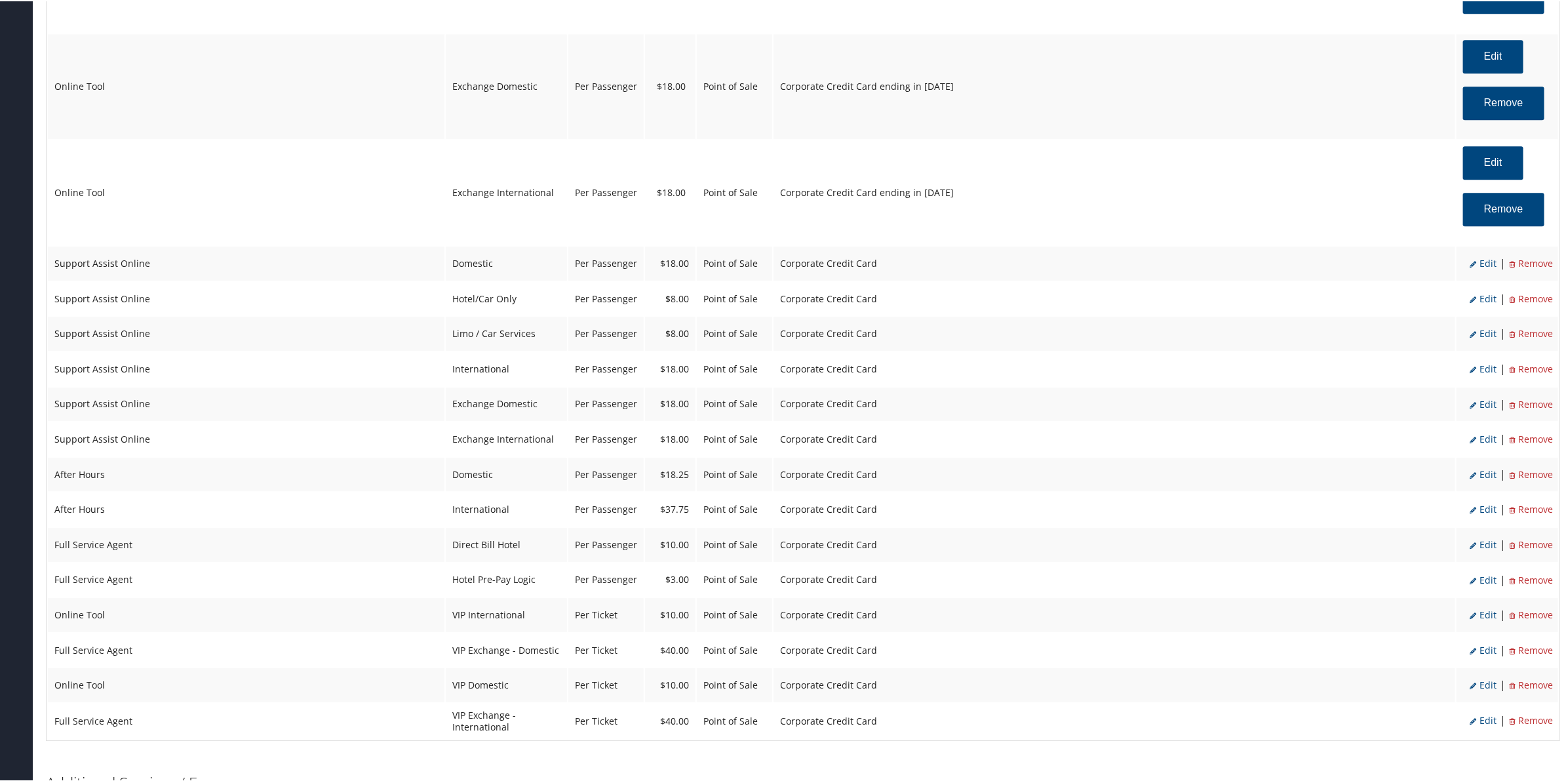
scroll to position [2130, 0]
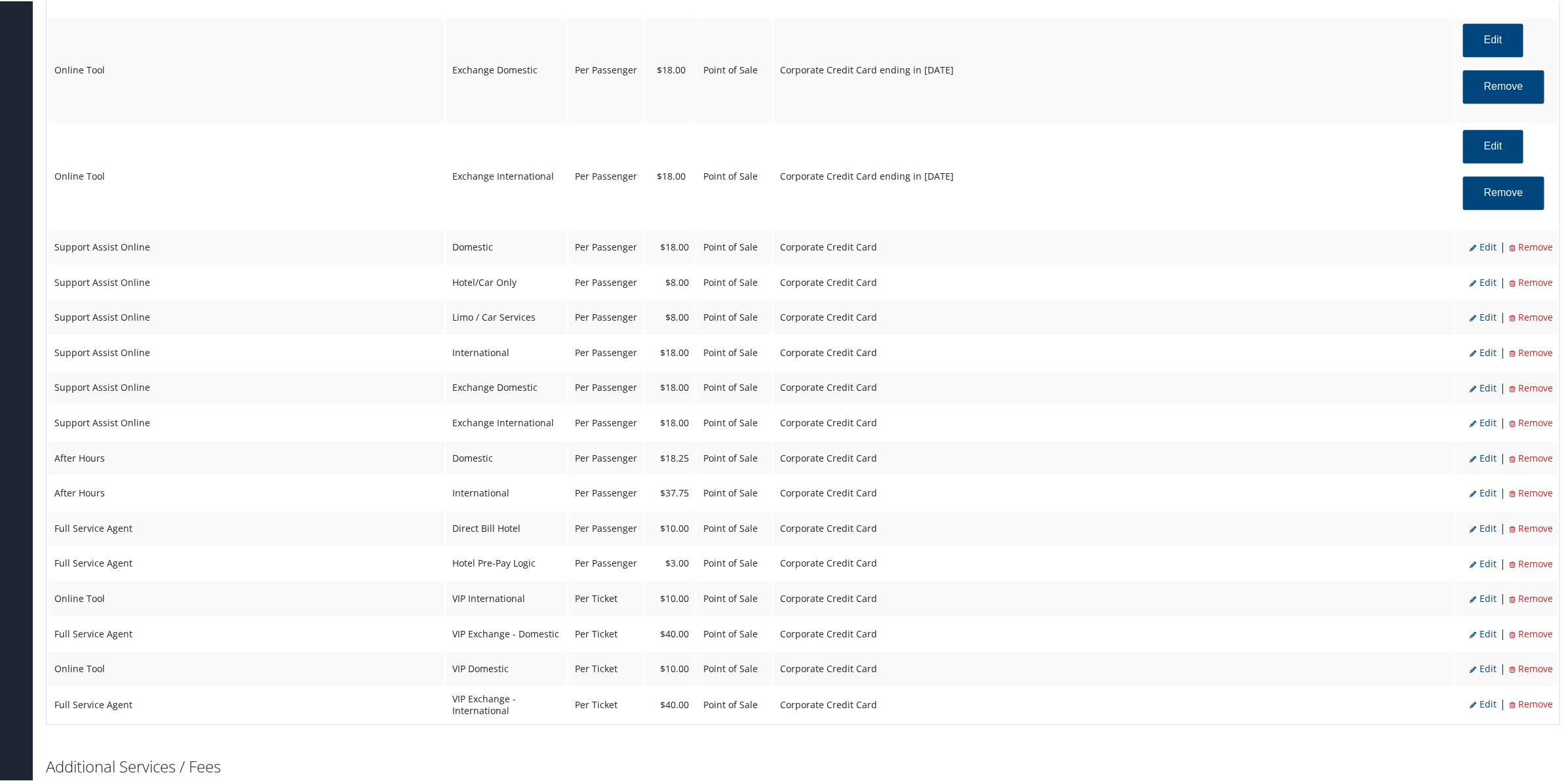
click at [1482, 250] on span "Edit" at bounding box center [1483, 245] width 27 height 12
select select "12"
select select "2"
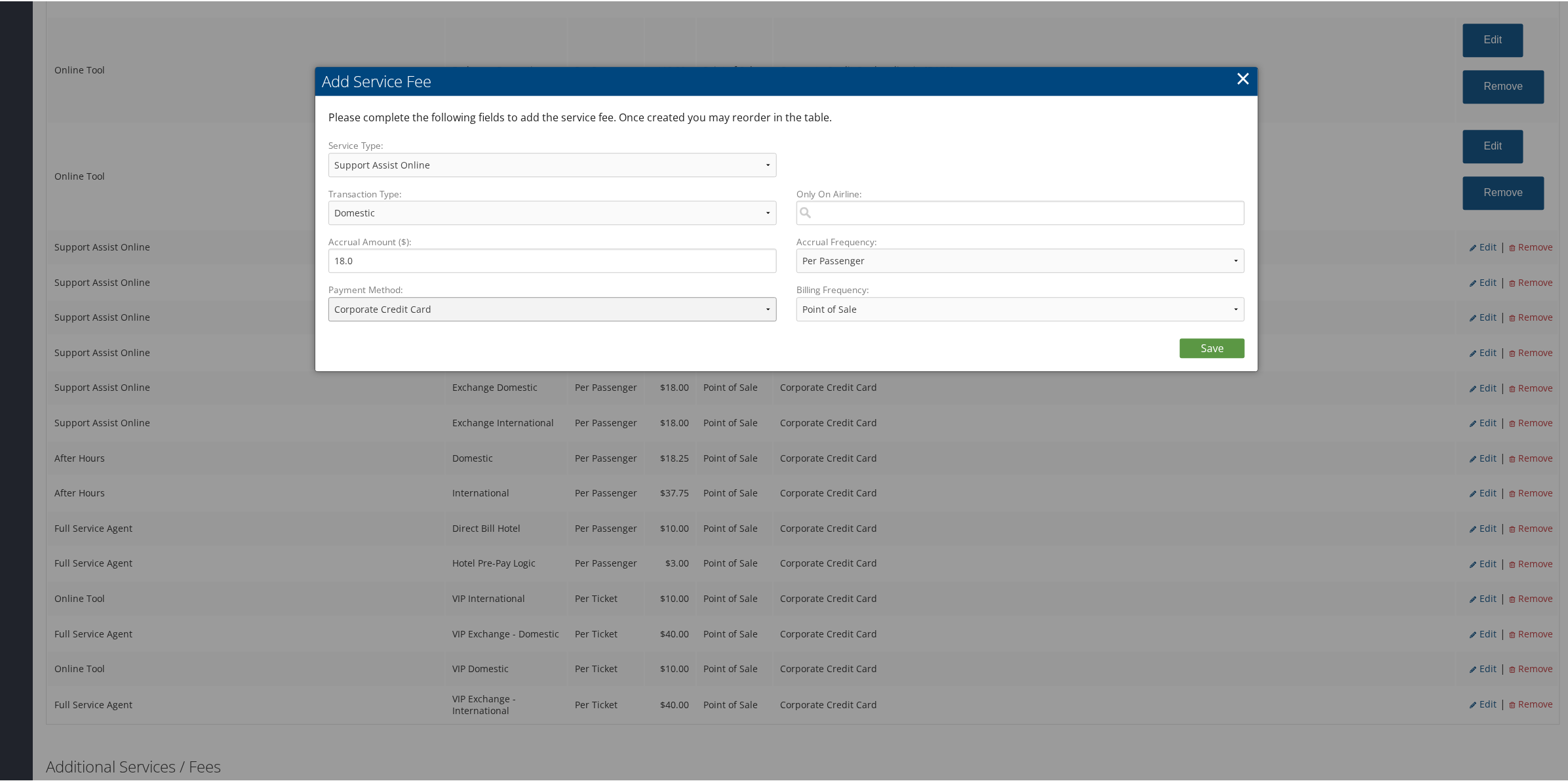
click at [606, 319] on select "ACH Transfer Cash / Check (AR) Corporate Credit Card Ghost Credit Card Hotel Gu…" at bounding box center [552, 307] width 448 height 24
click at [329, 296] on select "ACH Transfer Cash / Check (AR) Corporate Credit Card Ghost Credit Card Hotel Gu…" at bounding box center [552, 307] width 448 height 24
click at [1216, 322] on div "Billing Frequency: Annually Bi-Monthly Monthly Point of Sale Pre Monthly Pre Qu…" at bounding box center [1016, 305] width 458 height 48
drag, startPoint x: 1216, startPoint y: 341, endPoint x: 918, endPoint y: 419, distance: 308.0
click at [1215, 341] on link "Save" at bounding box center [1212, 347] width 65 height 20
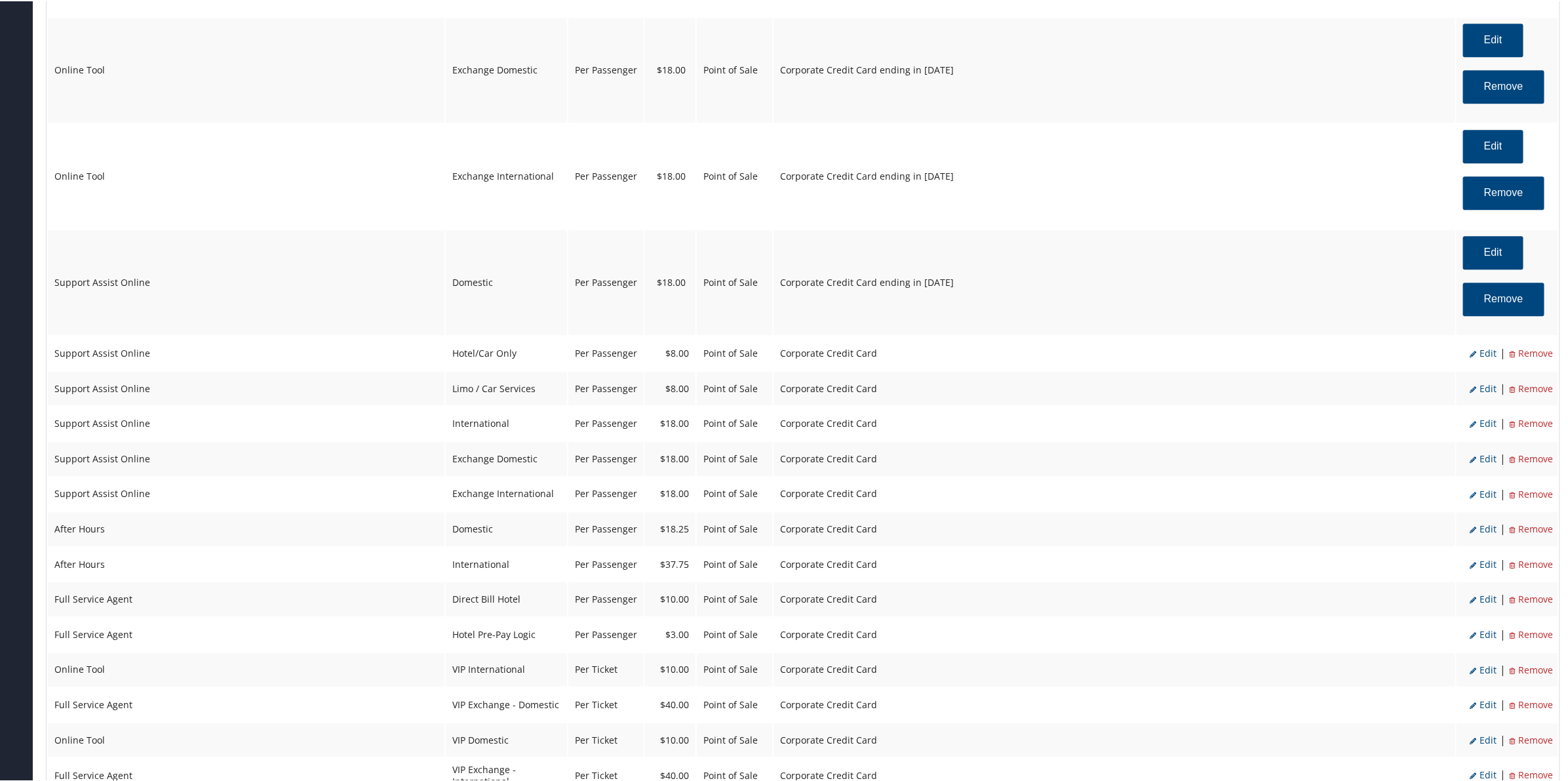
scroll to position [2376, 0]
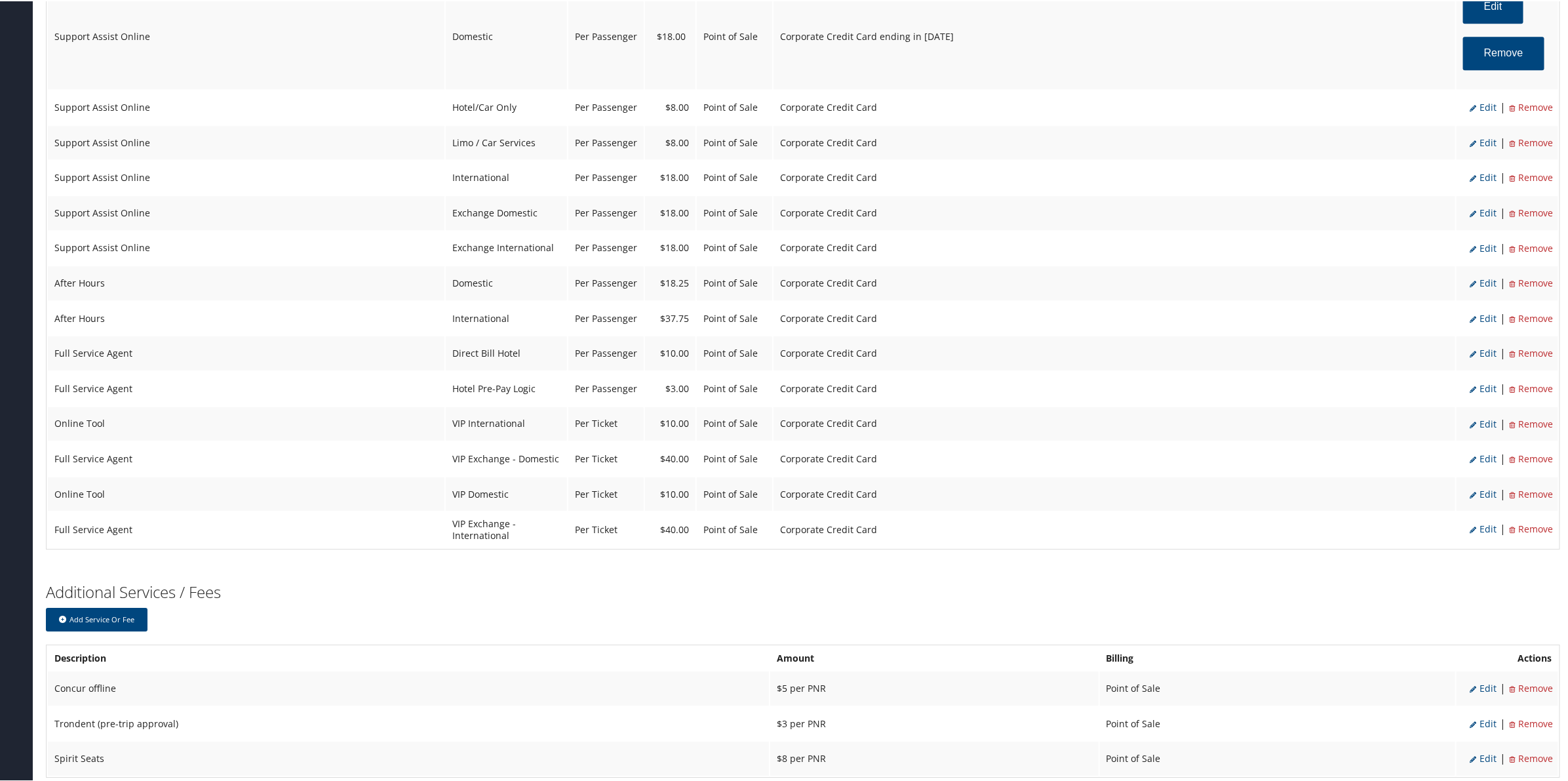
click at [1482, 106] on span "Edit" at bounding box center [1483, 106] width 27 height 12
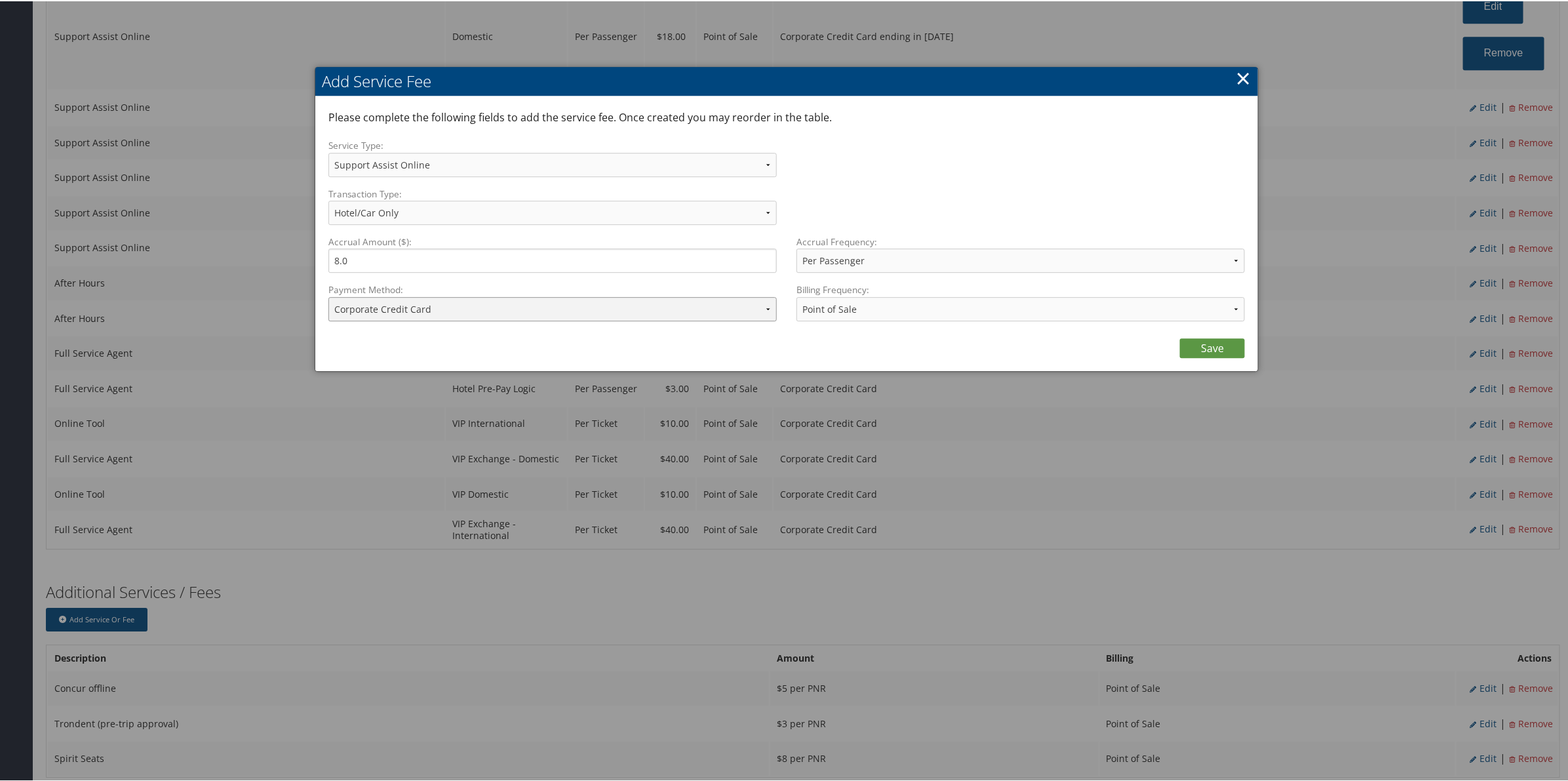
click at [637, 313] on select "ACH Transfer Cash / Check (AR) Corporate Credit Card Ghost Credit Card Hotel Gu…" at bounding box center [552, 307] width 448 height 24
click at [329, 296] on select "ACH Transfer Cash / Check (AR) Corporate Credit Card Ghost Credit Card Hotel Gu…" at bounding box center [552, 307] width 448 height 24
click at [1228, 358] on div "Please complete the following fields to add the service fee. Once created you m…" at bounding box center [787, 232] width 943 height 275
click at [1210, 343] on link "Save" at bounding box center [1212, 347] width 65 height 20
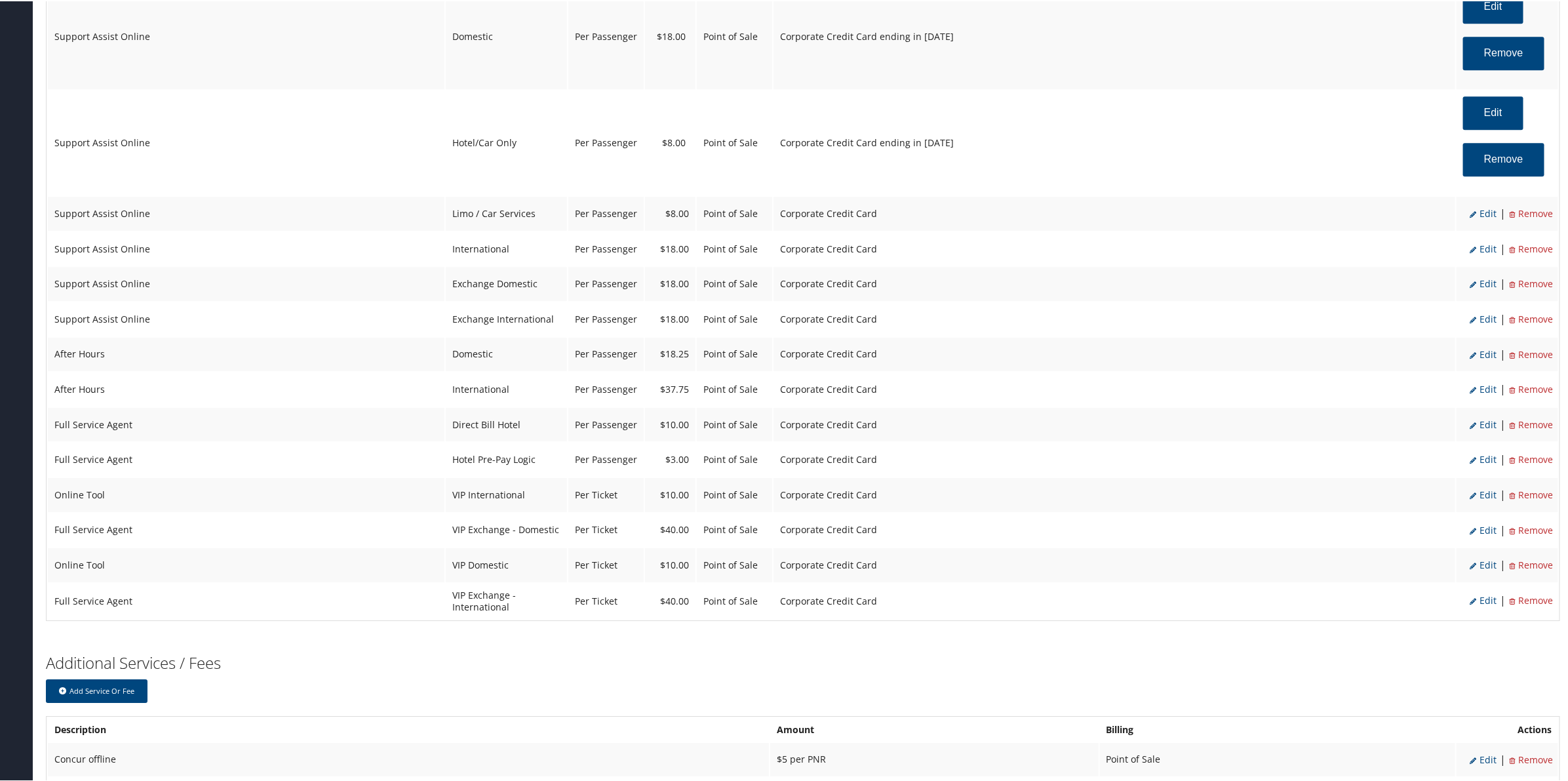
click at [1480, 217] on span "Edit" at bounding box center [1483, 211] width 27 height 12
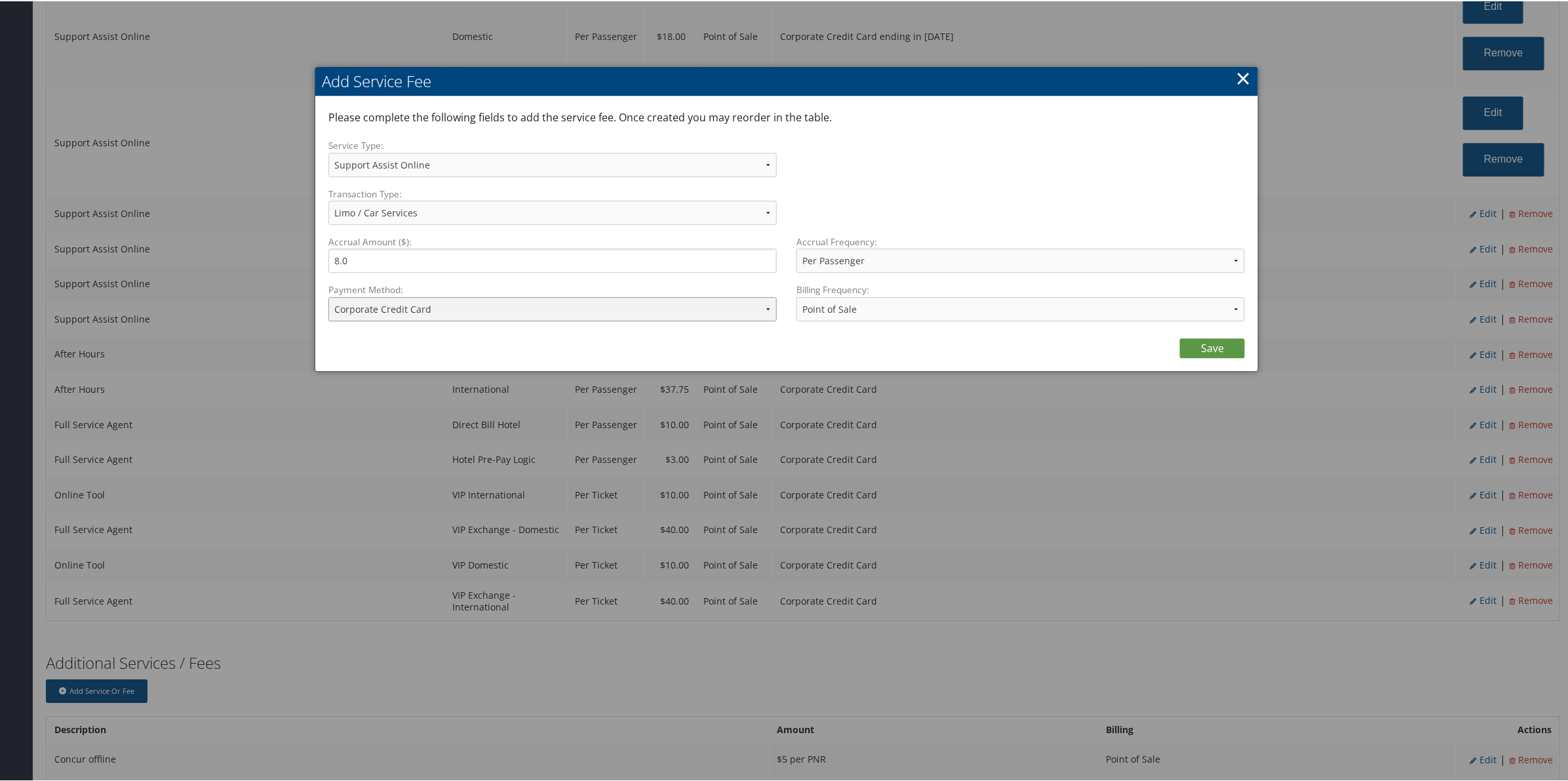
click at [647, 312] on select "ACH Transfer Cash / Check (AR) Corporate Credit Card Ghost Credit Card Hotel Gu…" at bounding box center [552, 307] width 448 height 24
click at [329, 296] on select "ACH Transfer Cash / Check (AR) Corporate Credit Card Ghost Credit Card Hotel Gu…" at bounding box center [552, 307] width 448 height 24
click at [1208, 346] on link "Save" at bounding box center [1212, 347] width 65 height 20
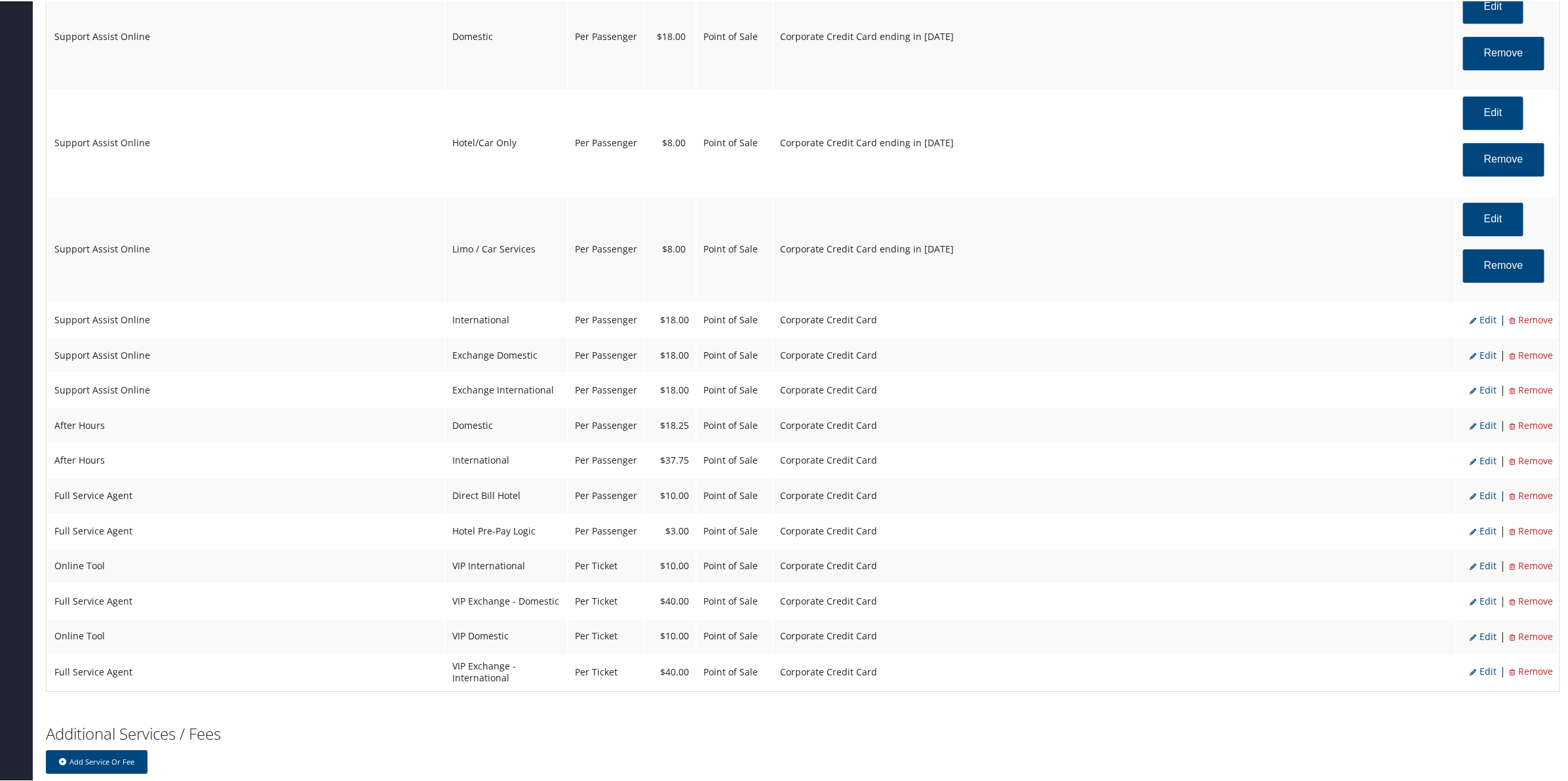
click at [1485, 323] on span "Edit" at bounding box center [1483, 318] width 27 height 12
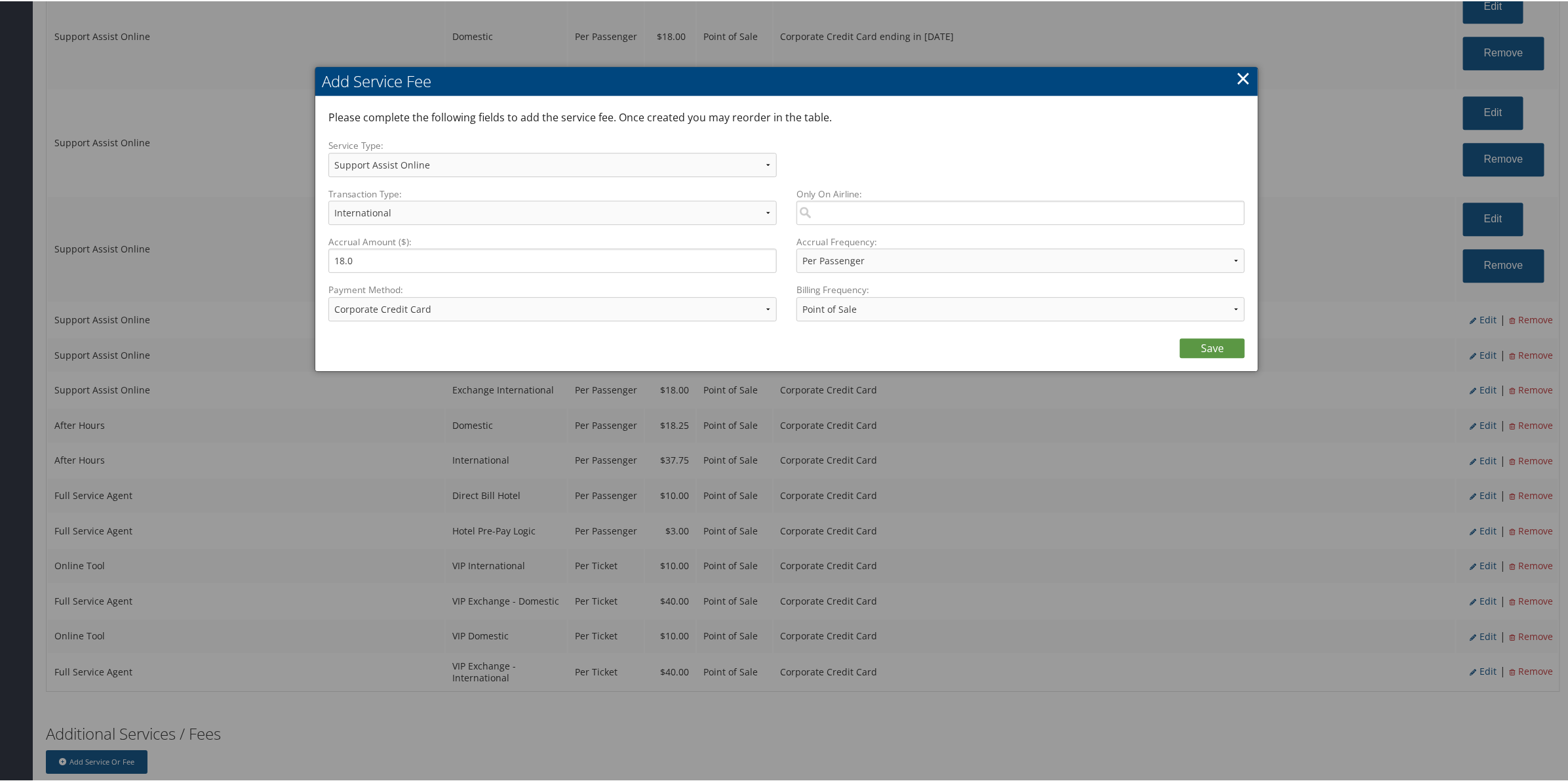
drag, startPoint x: 538, startPoint y: 293, endPoint x: 551, endPoint y: 329, distance: 38.3
click at [538, 295] on div "Payment Method: ACH Transfer Cash / Check (AR) Corporate Credit Card Ghost Cred…" at bounding box center [557, 305] width 458 height 48
click at [541, 304] on select "ACH Transfer Cash / Check (AR) Corporate Credit Card Ghost Credit Card Hotel Gu…" at bounding box center [552, 307] width 448 height 24
click at [329, 296] on select "ACH Transfer Cash / Check (AR) Corporate Credit Card Ghost Credit Card Hotel Gu…" at bounding box center [552, 307] width 448 height 24
click at [1204, 342] on link "Save" at bounding box center [1212, 347] width 65 height 20
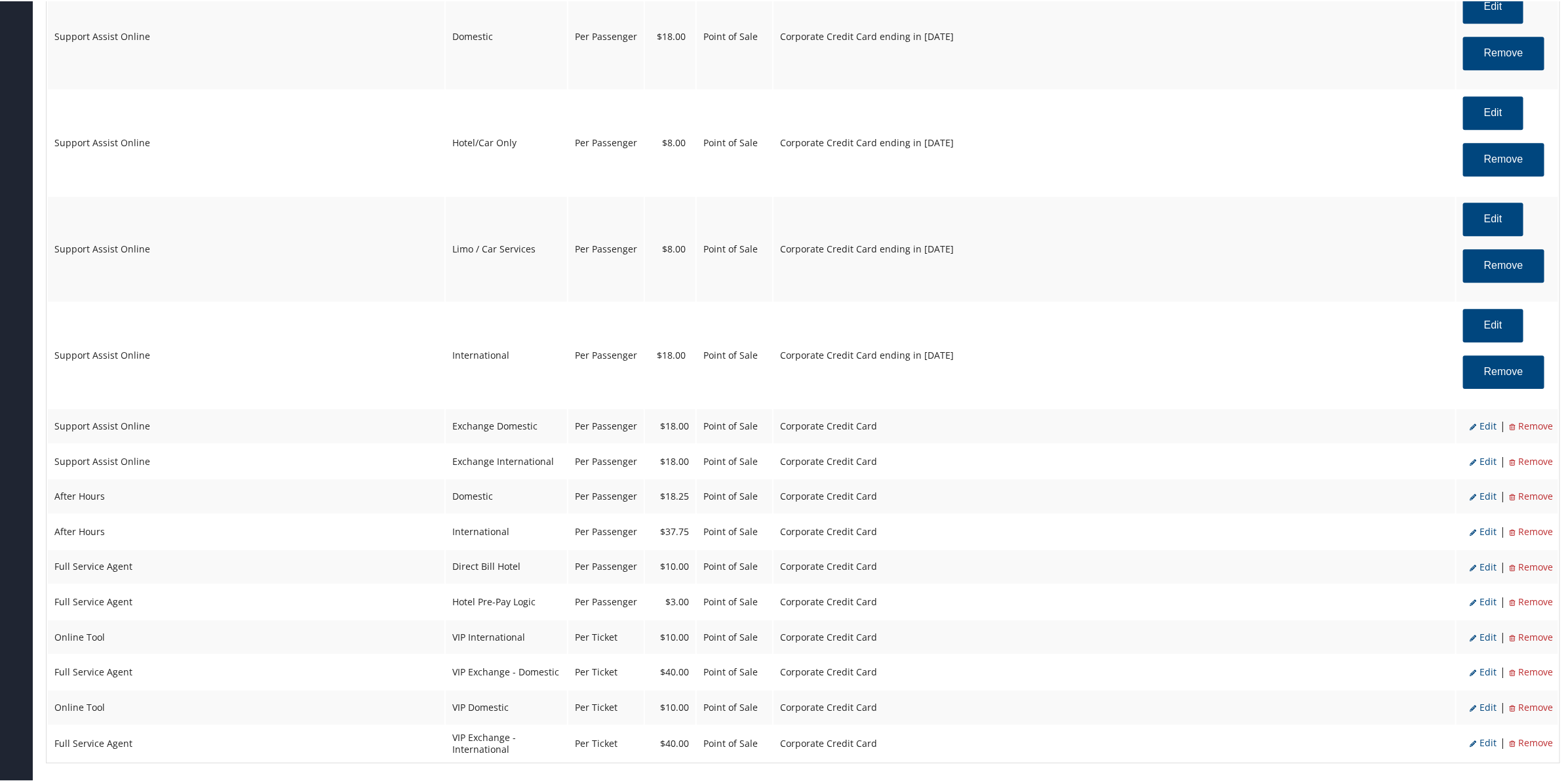
click at [1487, 431] on span "Edit" at bounding box center [1483, 424] width 27 height 12
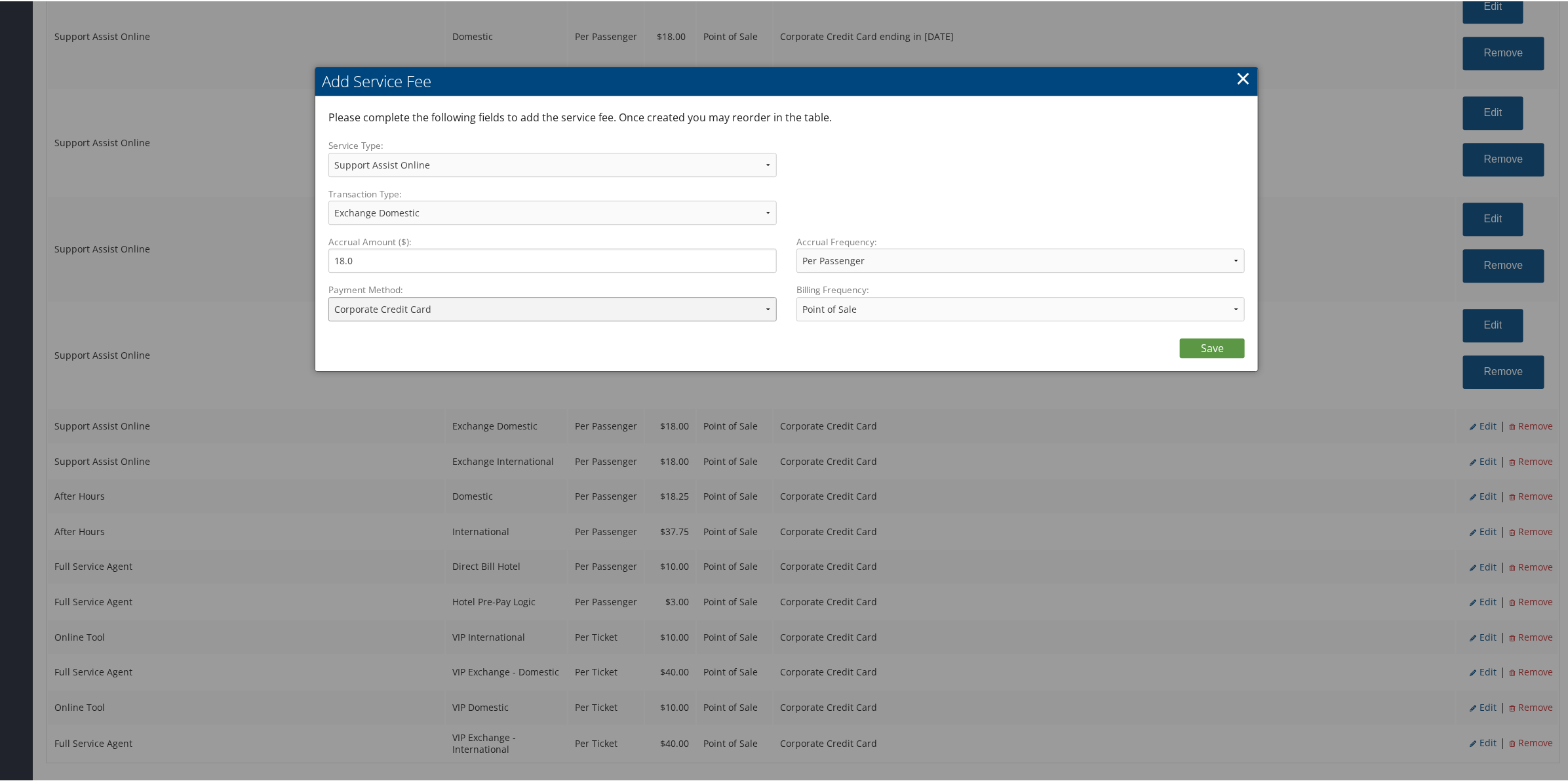
click at [424, 313] on select "ACH Transfer Cash / Check (AR) Corporate Credit Card Ghost Credit Card Hotel Gu…" at bounding box center [552, 307] width 448 height 24
click at [329, 296] on select "ACH Transfer Cash / Check (AR) Corporate Credit Card Ghost Credit Card Hotel Gu…" at bounding box center [552, 307] width 448 height 24
click at [1204, 351] on link "Save" at bounding box center [1212, 347] width 65 height 20
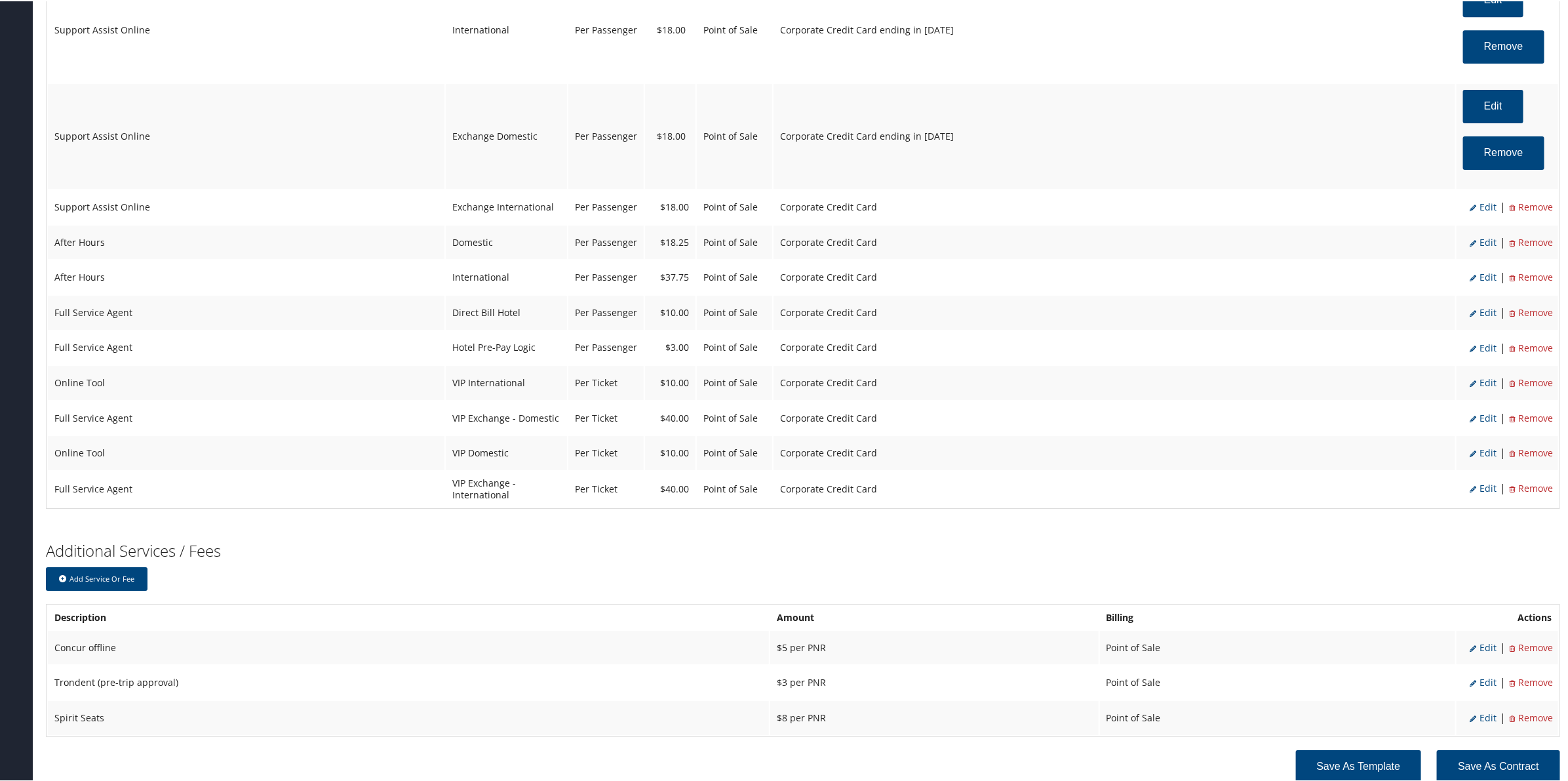
scroll to position [2704, 0]
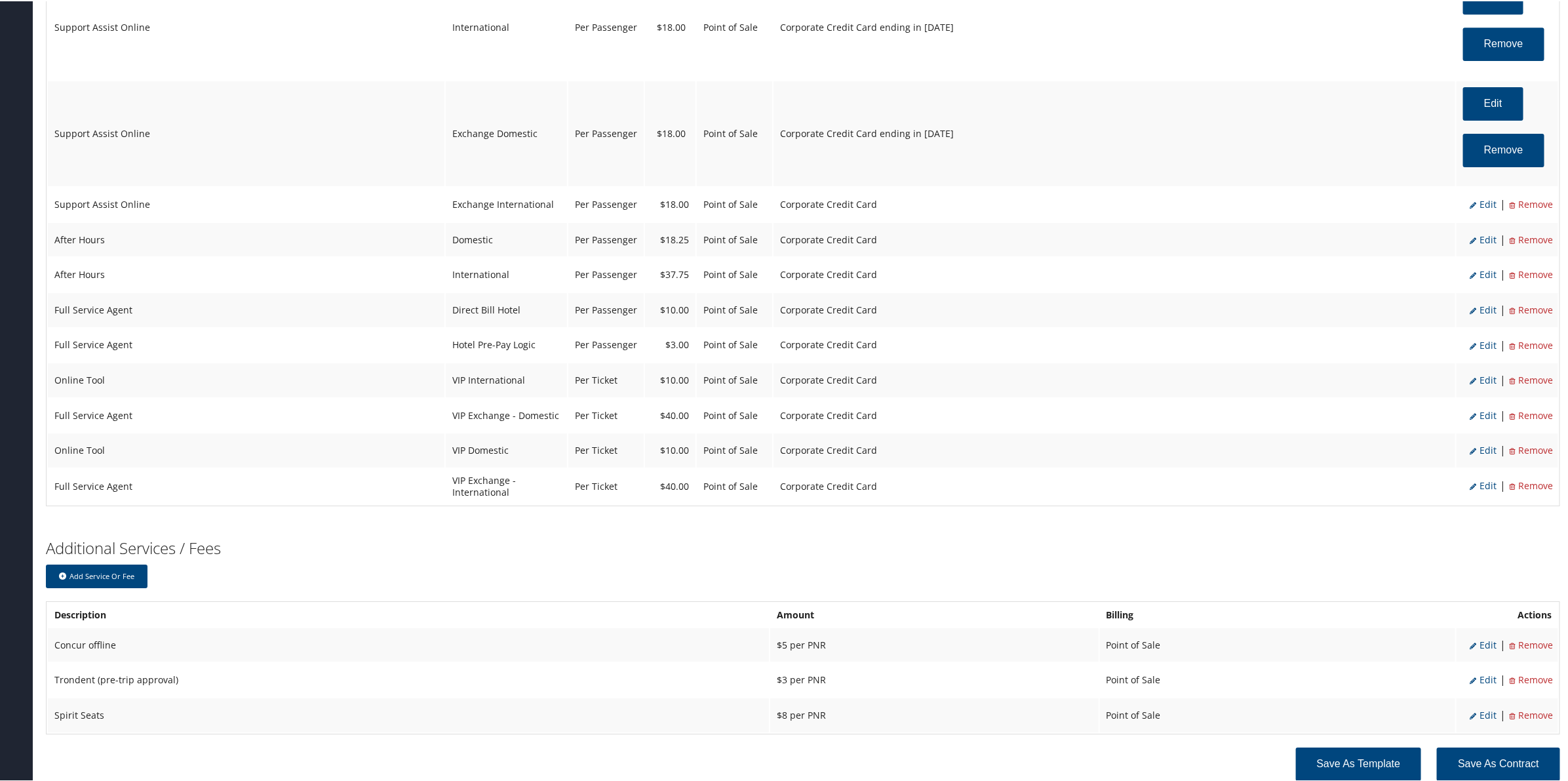
click at [1485, 209] on span "Edit" at bounding box center [1483, 202] width 27 height 12
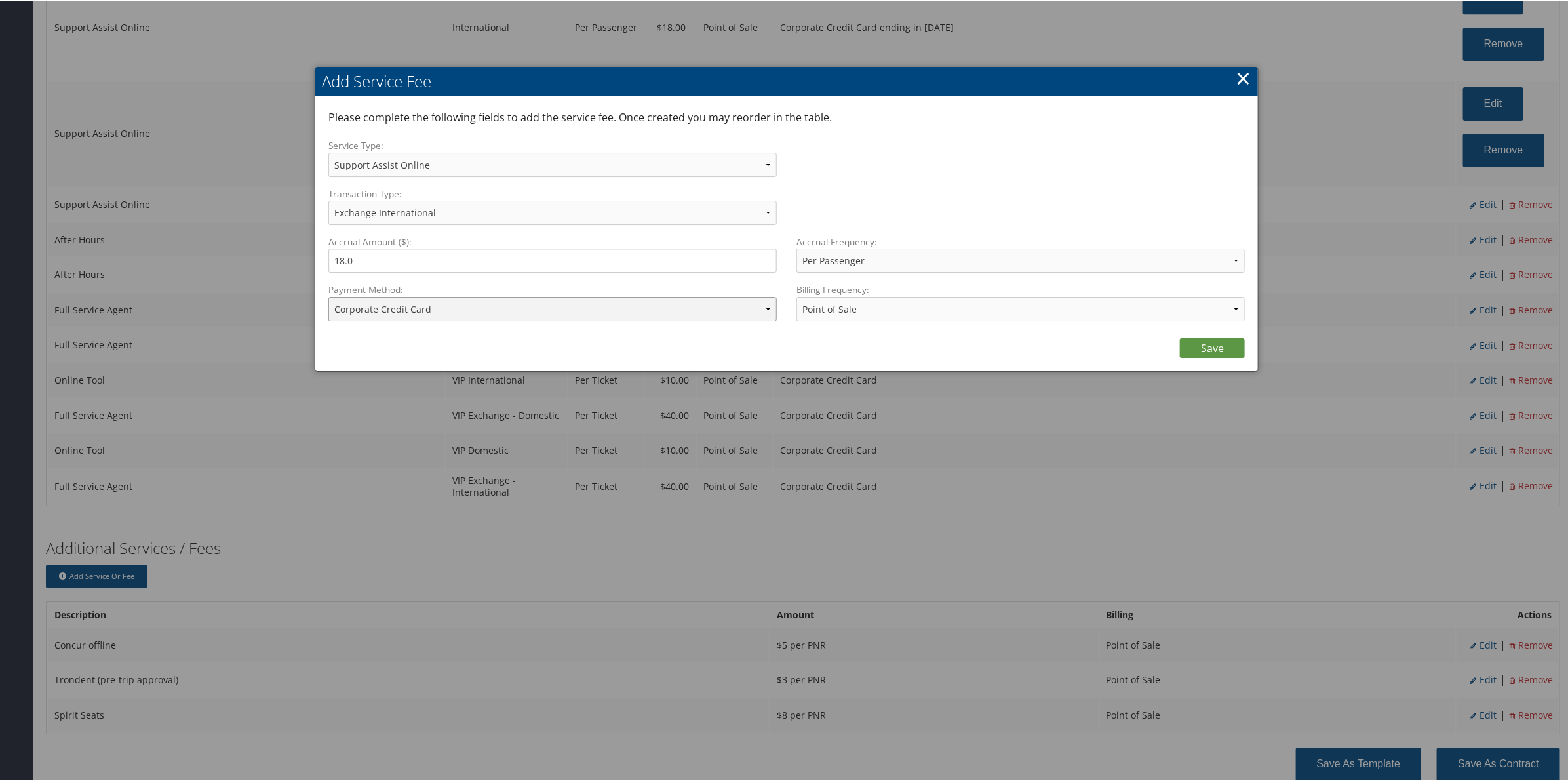
click at [609, 320] on select "ACH Transfer Cash / Check (AR) Corporate Credit Card Ghost Credit Card Hotel Gu…" at bounding box center [552, 307] width 448 height 24
click at [329, 296] on select "ACH Transfer Cash / Check (AR) Corporate Credit Card Ghost Credit Card Hotel Gu…" at bounding box center [552, 307] width 448 height 24
click at [1217, 345] on link "Save" at bounding box center [1212, 347] width 65 height 20
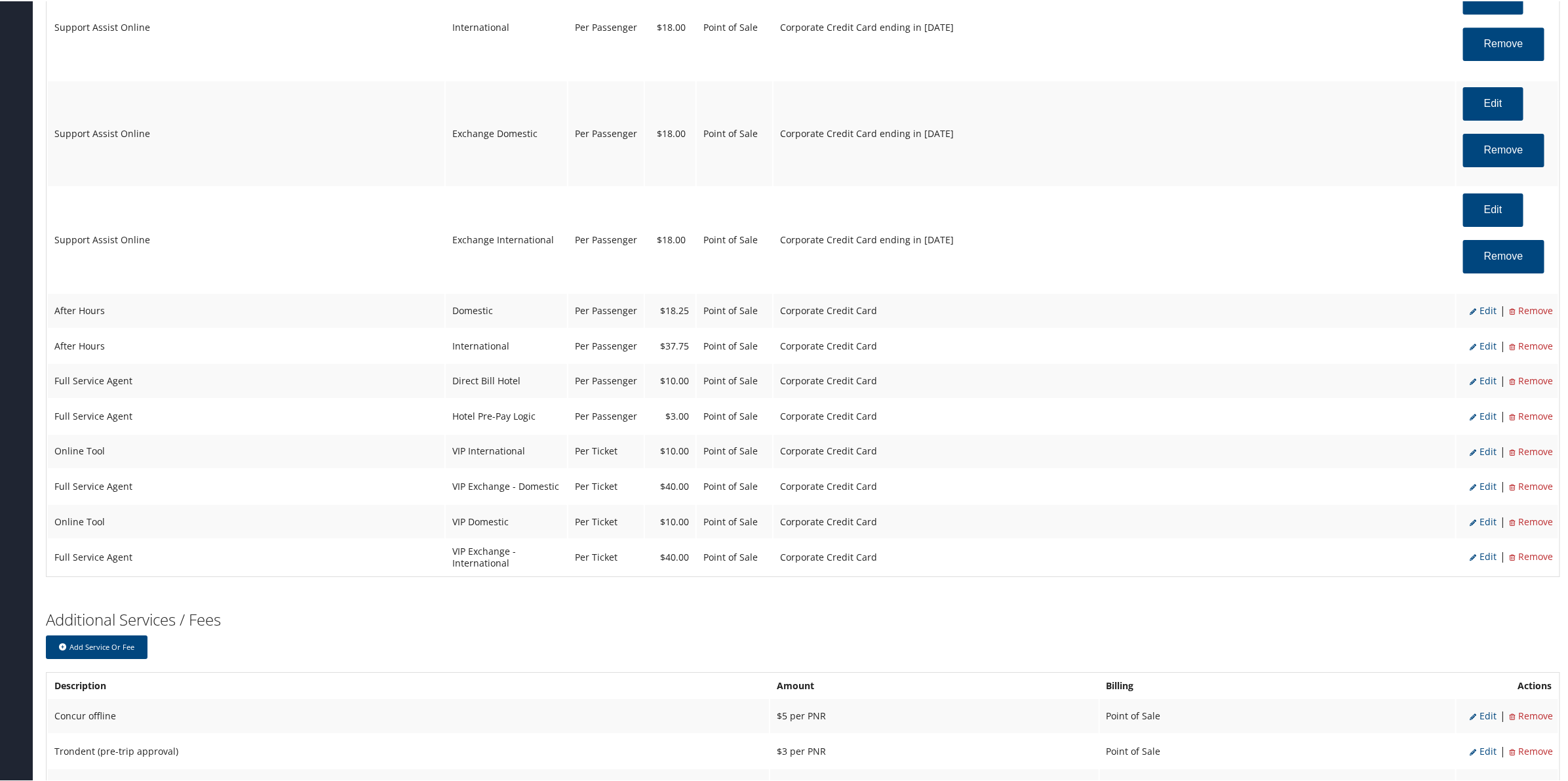
click at [1483, 315] on span "Edit" at bounding box center [1483, 309] width 27 height 12
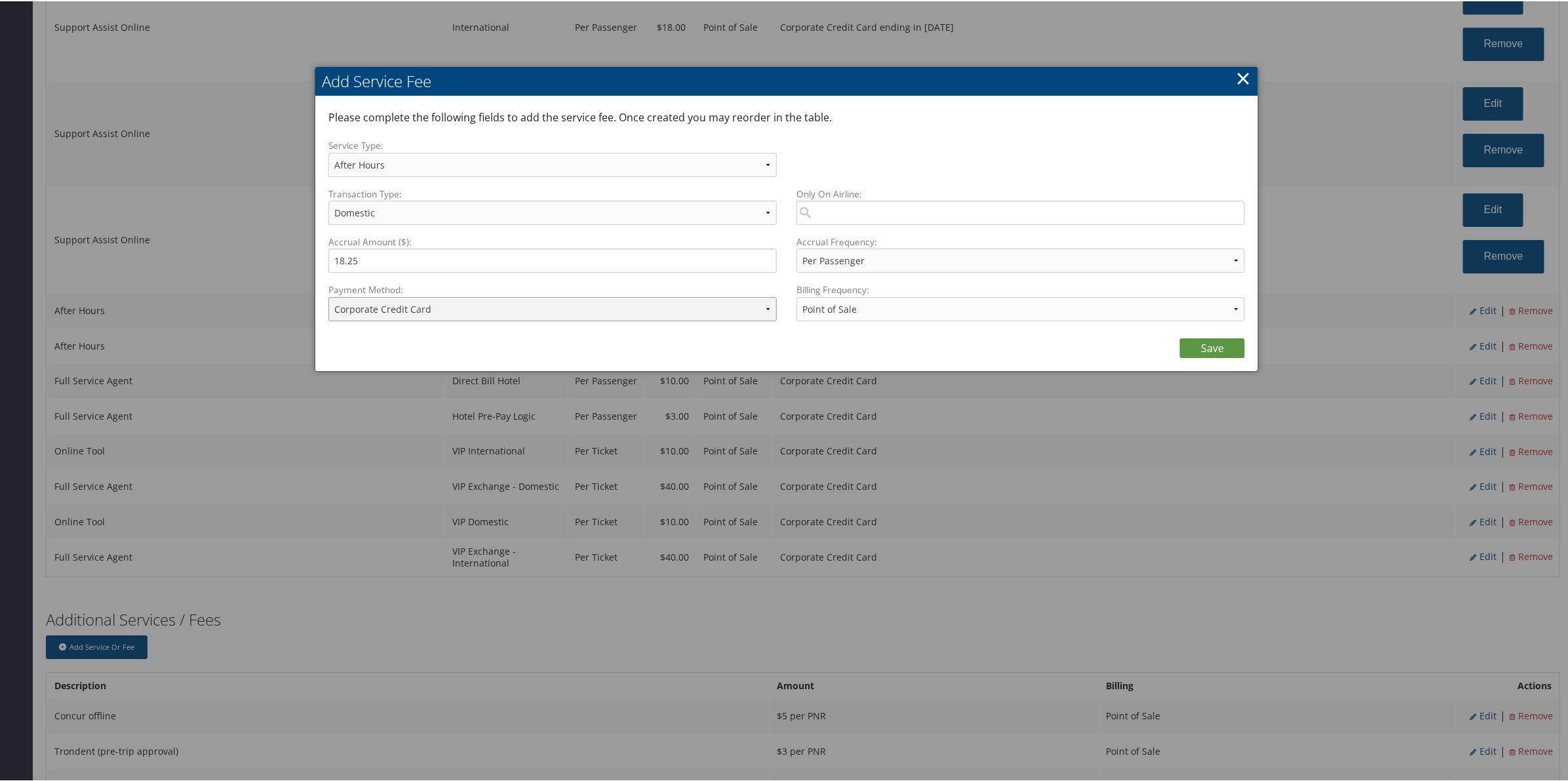
drag, startPoint x: 525, startPoint y: 306, endPoint x: 532, endPoint y: 313, distance: 9.9
click at [525, 306] on select "ACH Transfer Cash / Check (AR) Corporate Credit Card Ghost Credit Card Hotel Gu…" at bounding box center [552, 307] width 448 height 24
click at [329, 296] on select "ACH Transfer Cash / Check (AR) Corporate Credit Card Ghost Credit Card Hotel Gu…" at bounding box center [552, 307] width 448 height 24
click at [1210, 338] on link "Save" at bounding box center [1212, 347] width 65 height 20
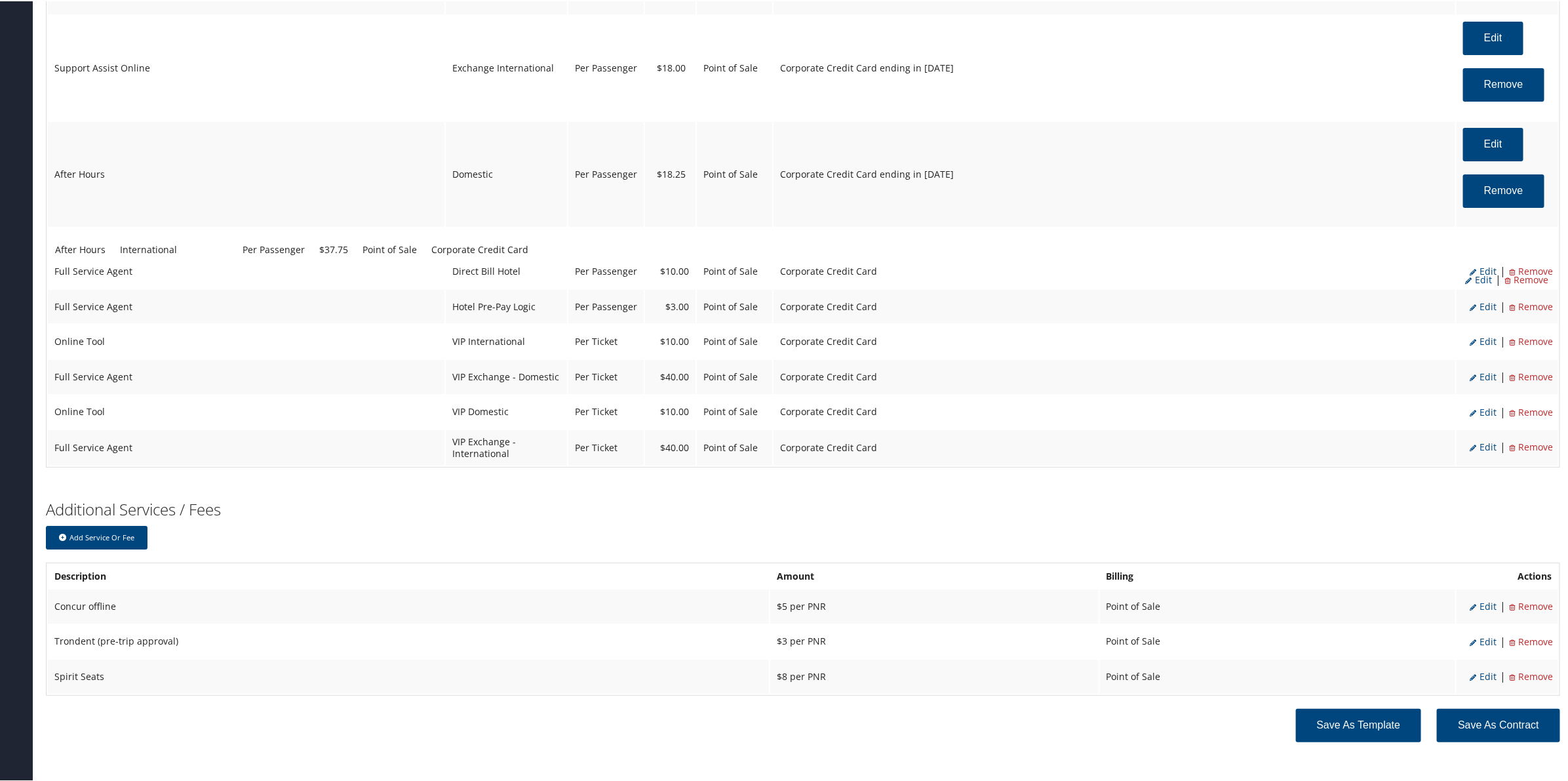
scroll to position [2883, 0]
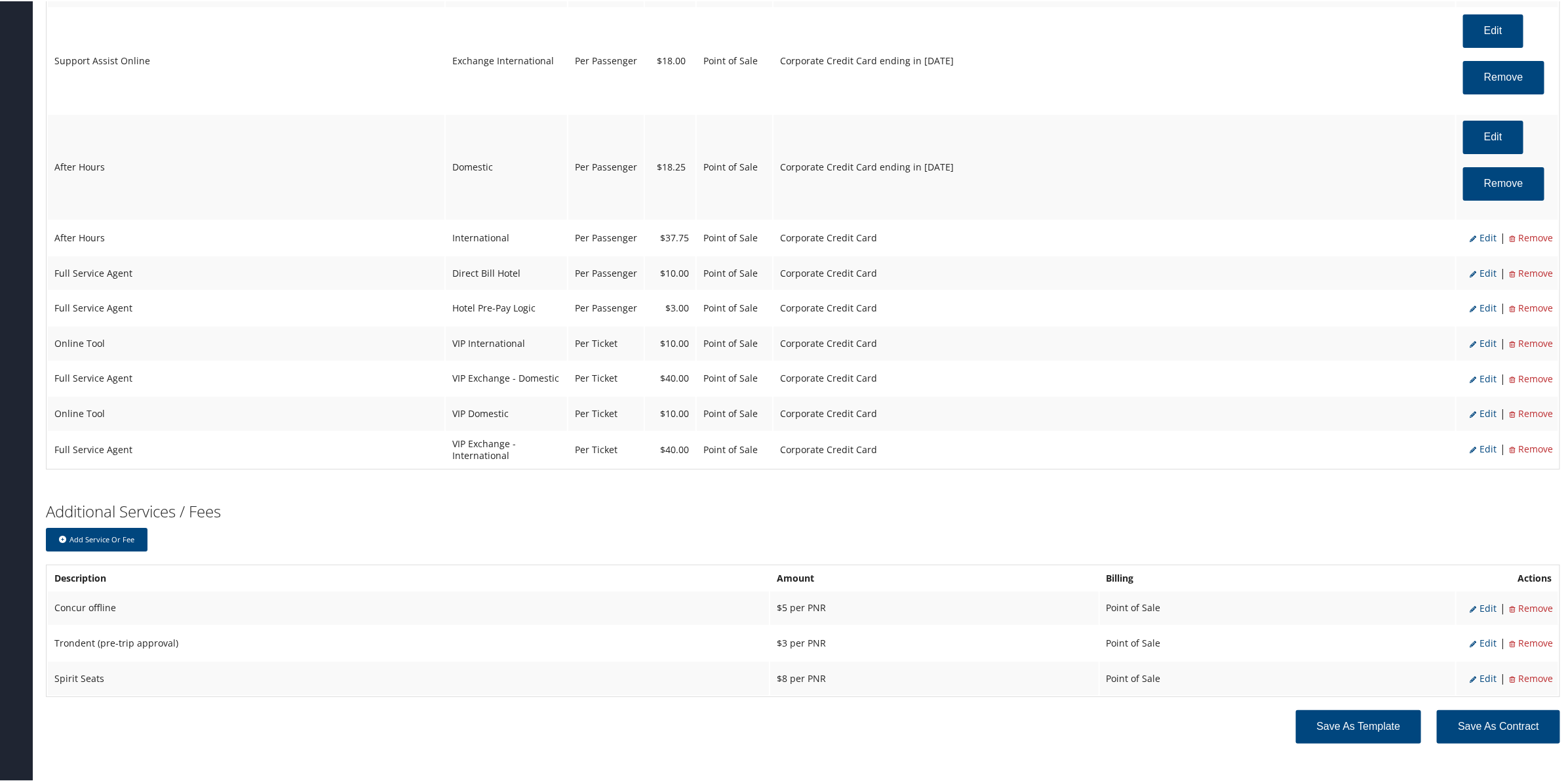
click at [1484, 243] on span "Edit" at bounding box center [1483, 236] width 27 height 12
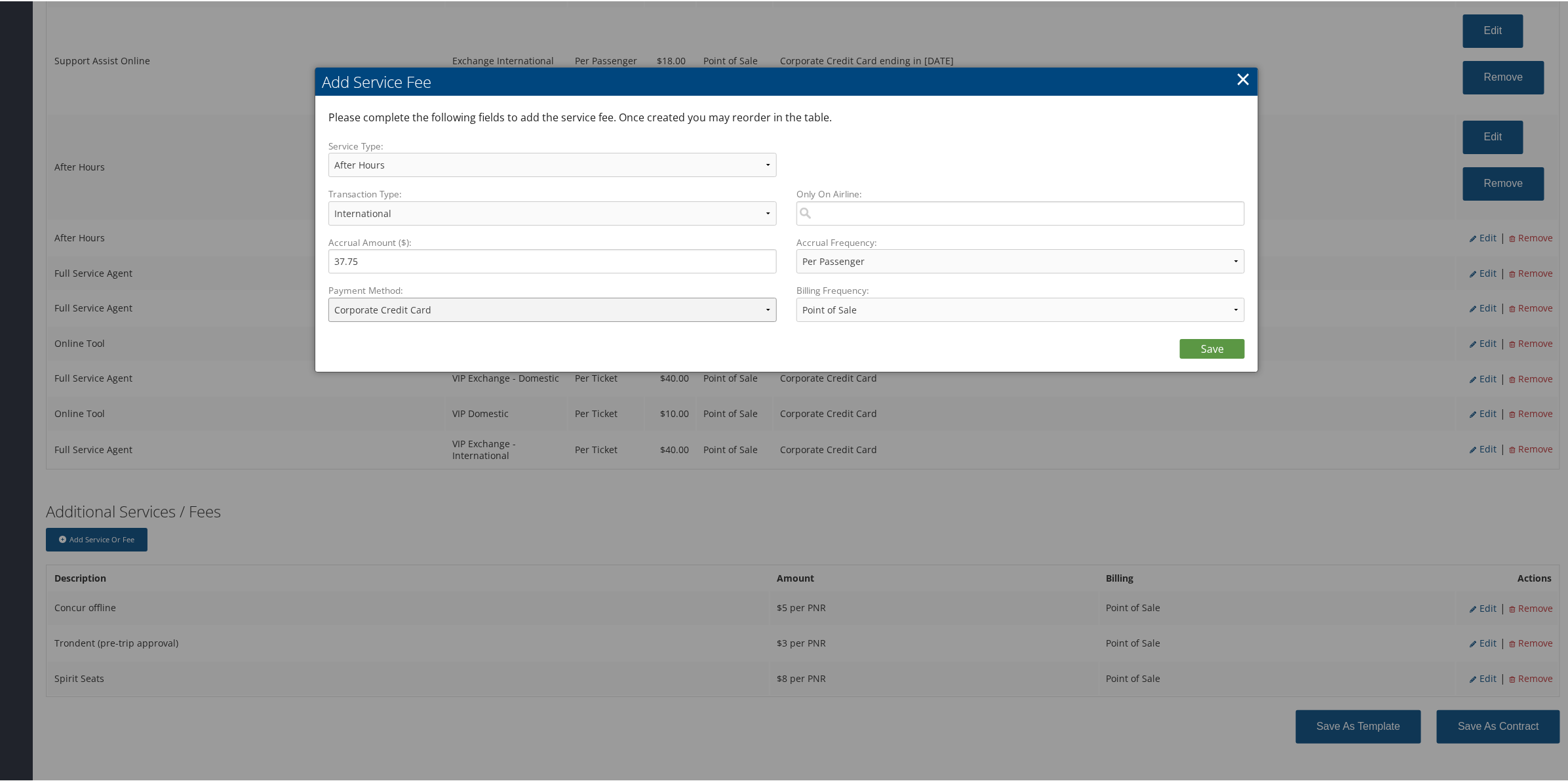
drag, startPoint x: 604, startPoint y: 305, endPoint x: 613, endPoint y: 319, distance: 16.6
click at [606, 306] on select "ACH Transfer Cash / Check (AR) Corporate Credit Card Ghost Credit Card Hotel Gu…" at bounding box center [552, 308] width 448 height 24
click at [329, 296] on select "ACH Transfer Cash / Check (AR) Corporate Credit Card Ghost Credit Card Hotel Gu…" at bounding box center [552, 308] width 448 height 24
click at [1218, 353] on link "Save" at bounding box center [1212, 348] width 65 height 20
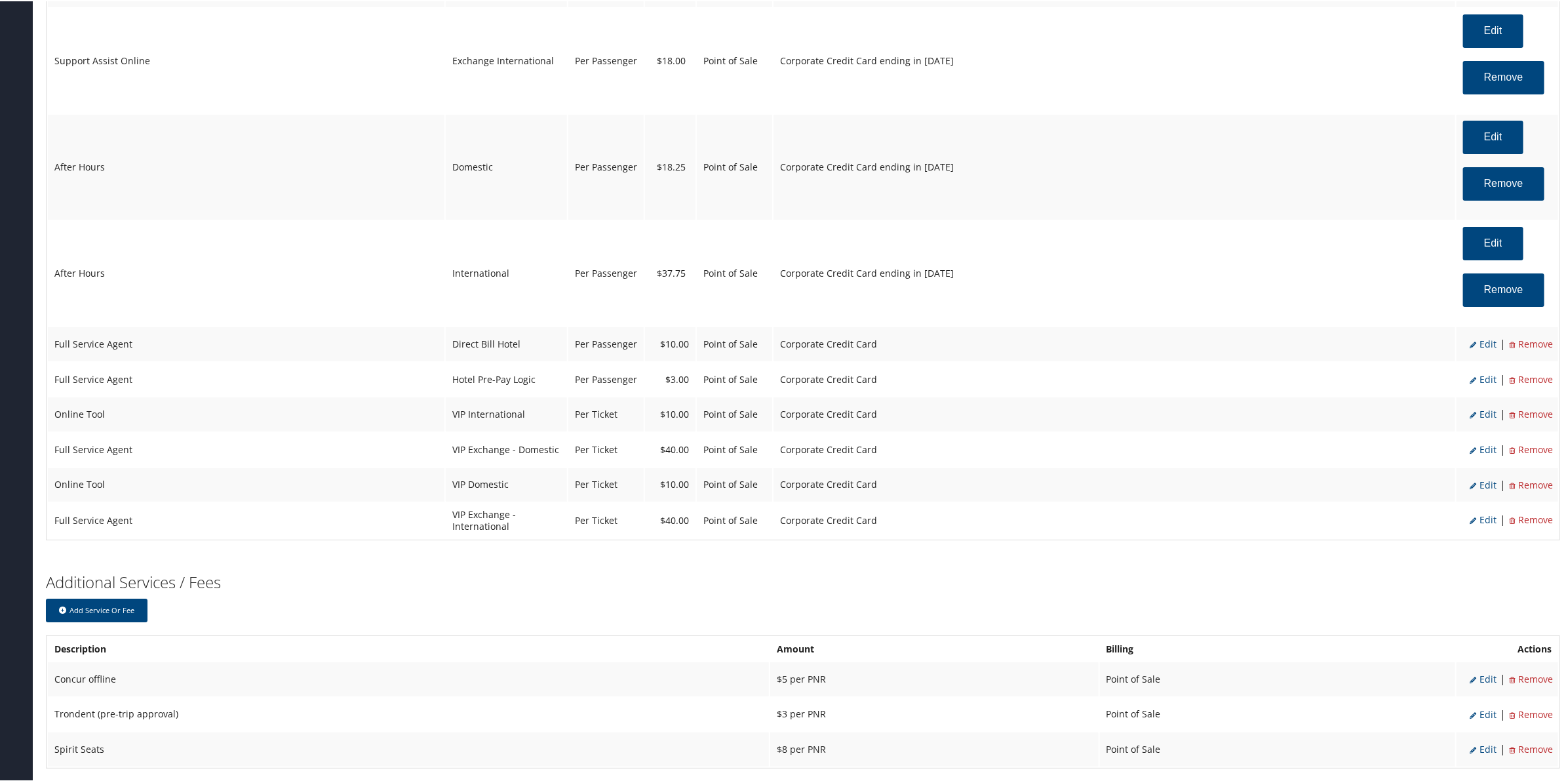
click at [1480, 348] on span "Edit" at bounding box center [1483, 342] width 27 height 12
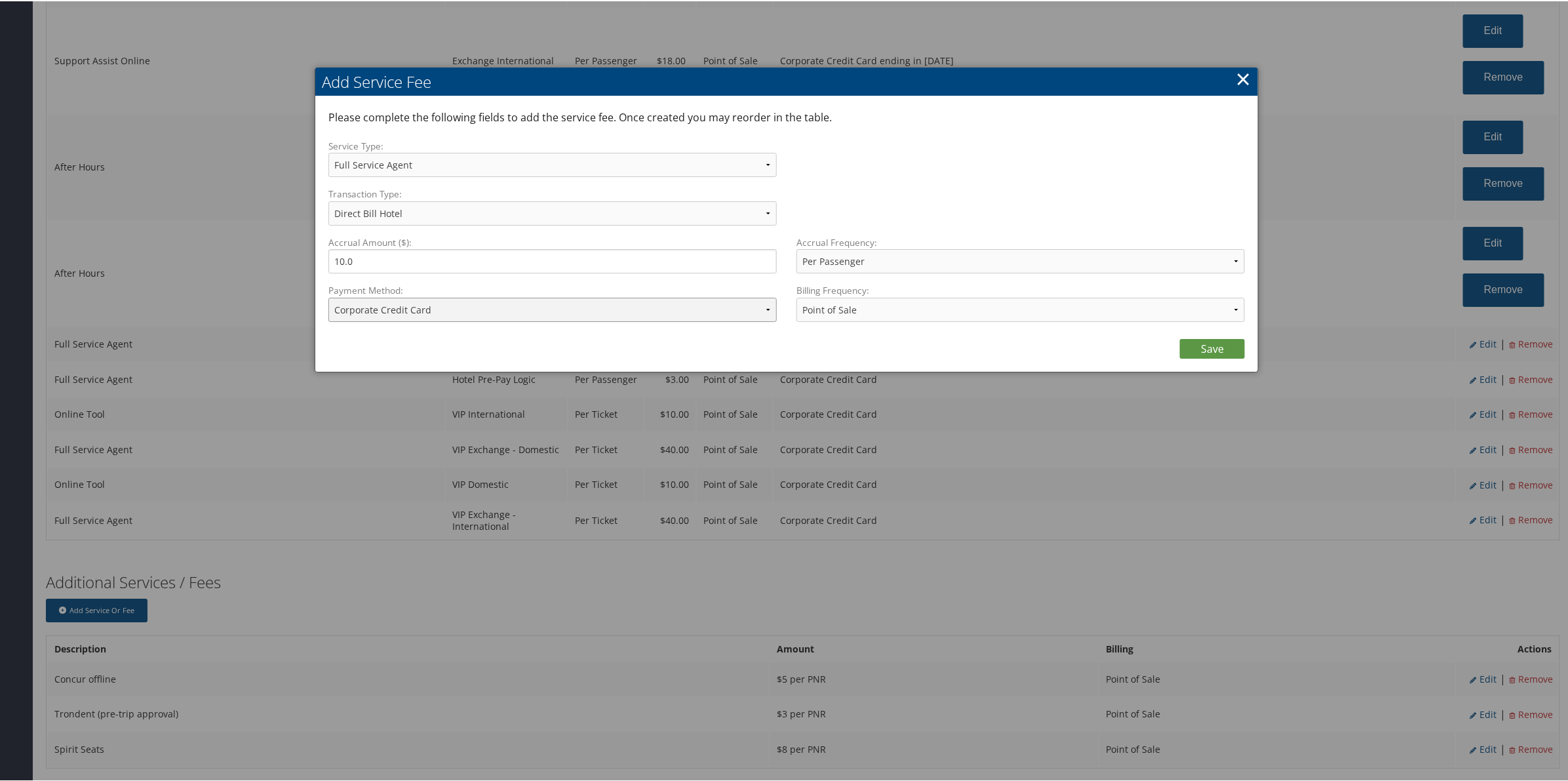
click at [571, 309] on select "ACH Transfer Cash / Check (AR) Corporate Credit Card Ghost Credit Card Hotel Gu…" at bounding box center [552, 308] width 448 height 24
click at [329, 296] on select "ACH Transfer Cash / Check (AR) Corporate Credit Card Ghost Credit Card Hotel Gu…" at bounding box center [552, 308] width 448 height 24
click at [1210, 349] on link "Save" at bounding box center [1212, 348] width 65 height 20
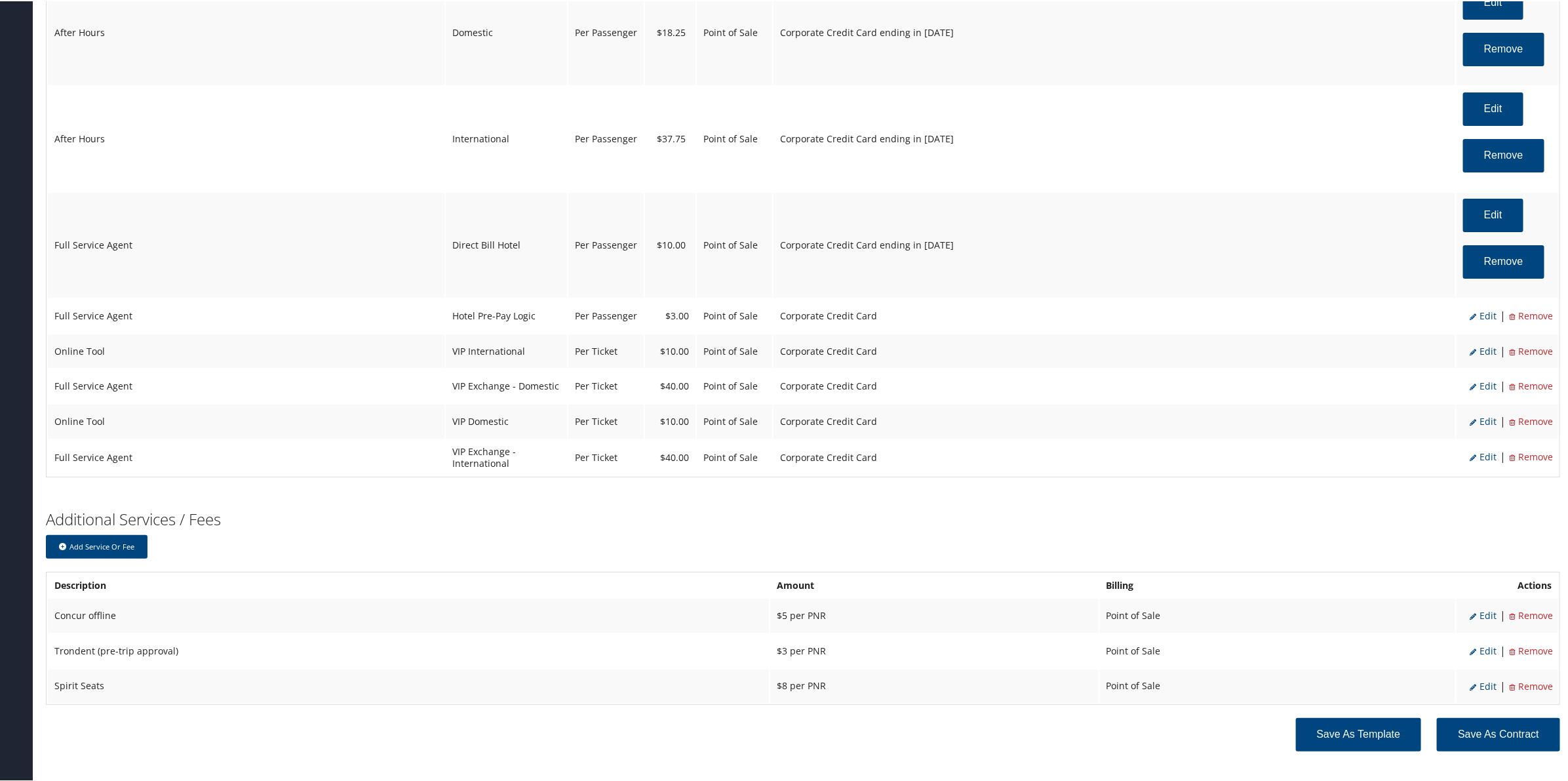
scroll to position [3030, 0]
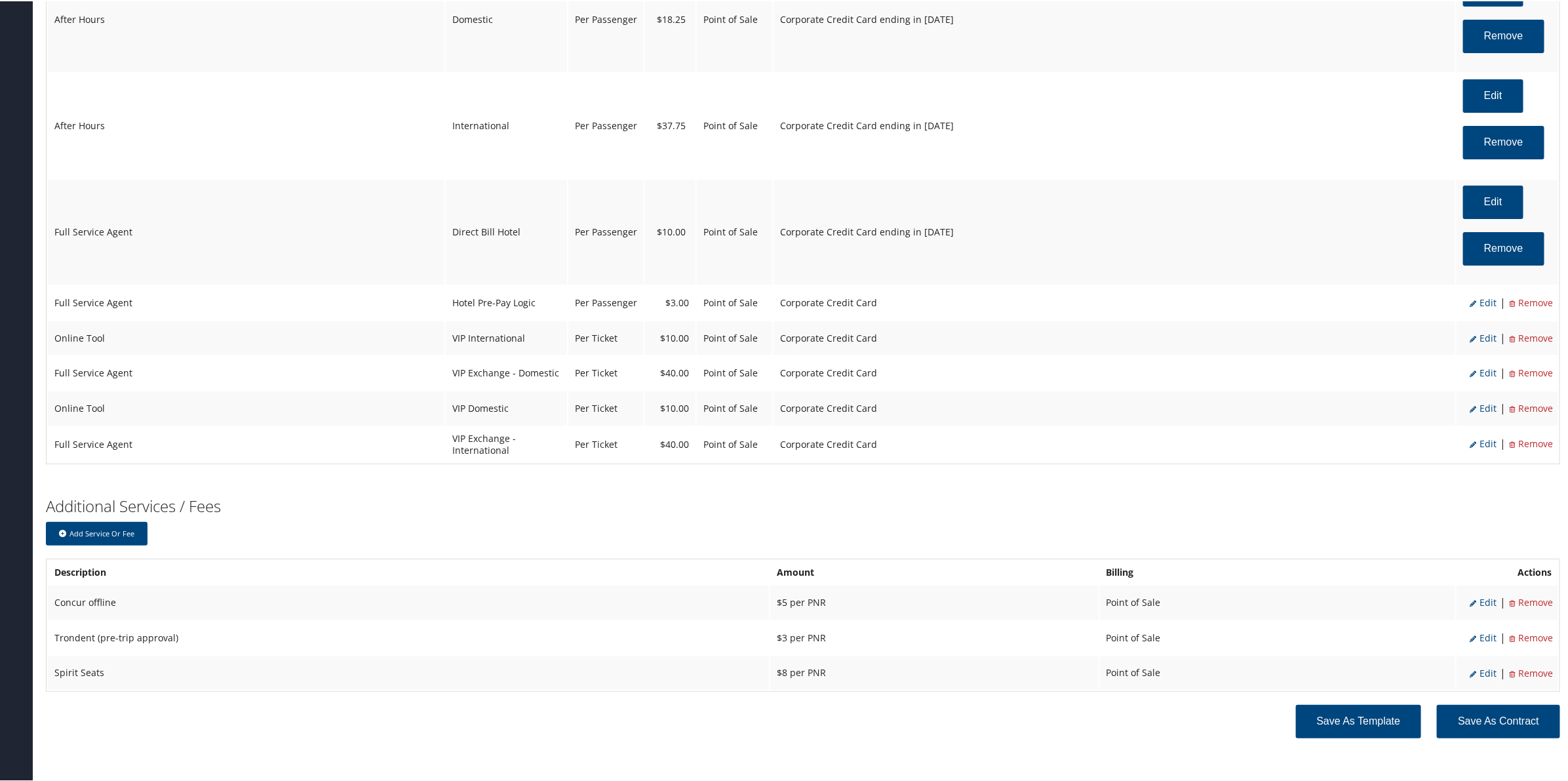
click at [1488, 307] on span "Edit" at bounding box center [1483, 301] width 27 height 12
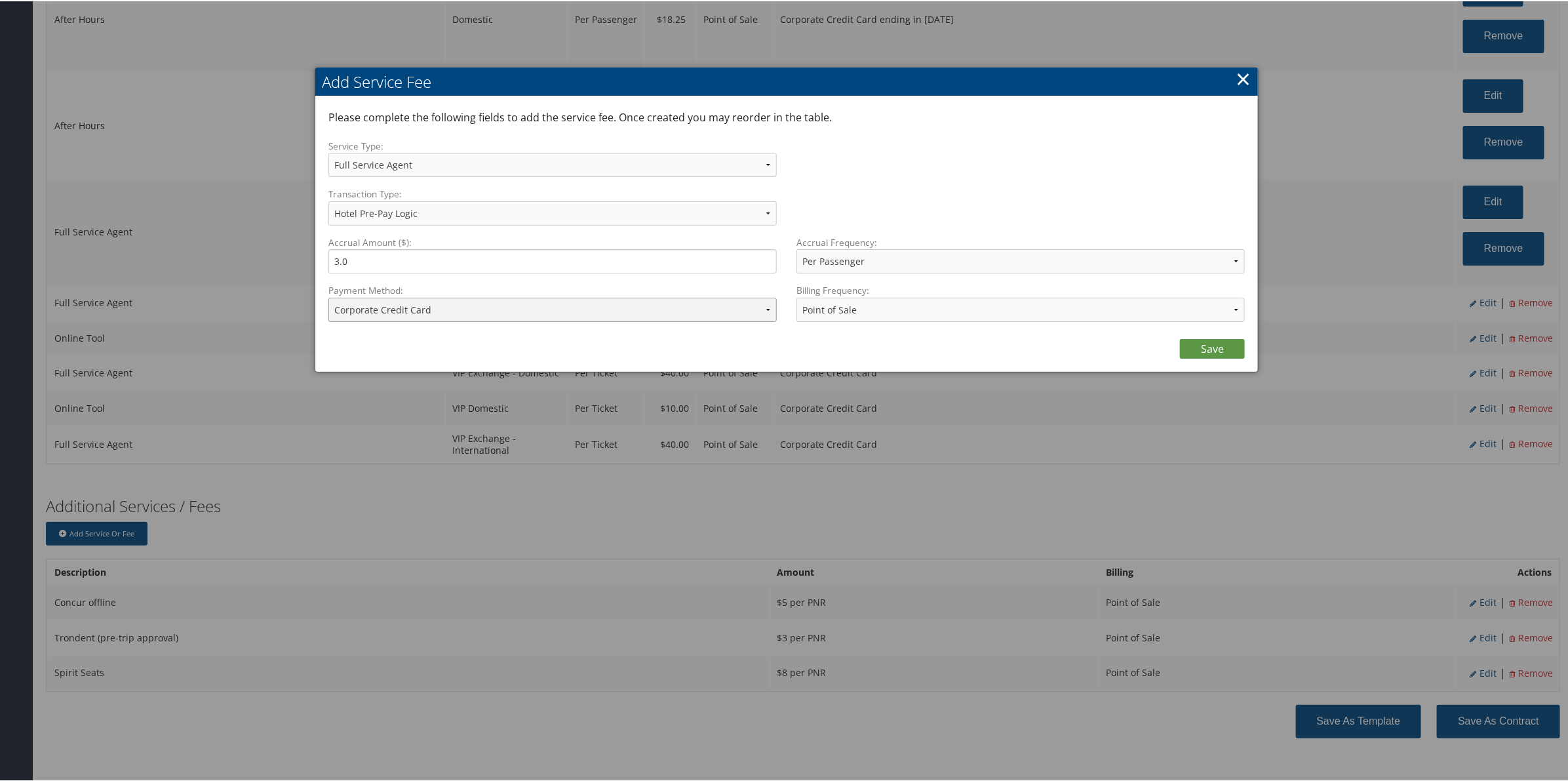
click at [695, 296] on select "ACH Transfer Cash / Check (AR) Corporate Credit Card Ghost Credit Card Hotel Gu…" at bounding box center [552, 308] width 448 height 24
click at [329, 296] on select "ACH Transfer Cash / Check (AR) Corporate Credit Card Ghost Credit Card Hotel Gu…" at bounding box center [552, 308] width 448 height 24
click at [1195, 342] on link "Save" at bounding box center [1212, 348] width 65 height 20
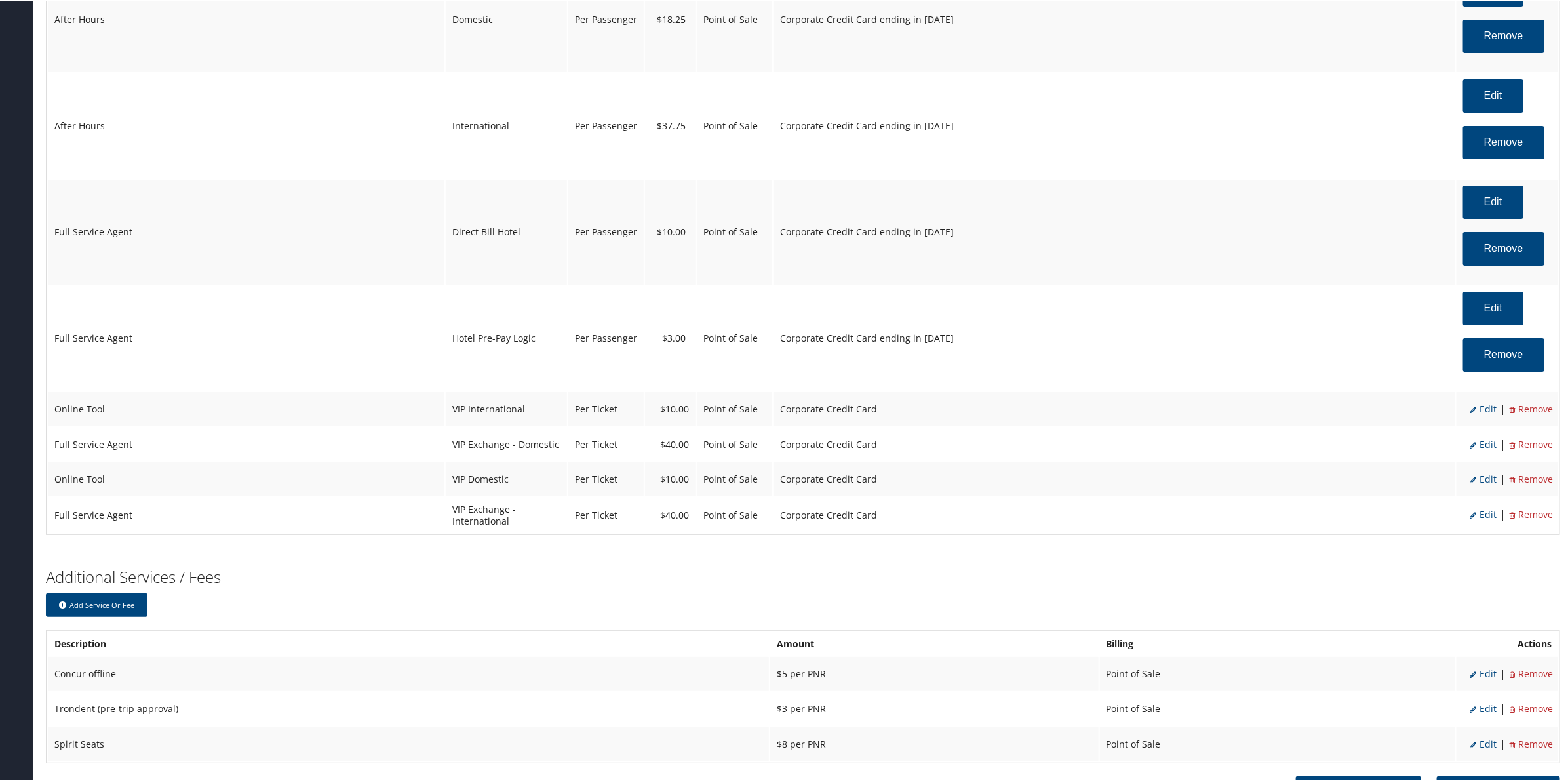
click at [1481, 414] on span "Edit" at bounding box center [1483, 407] width 27 height 12
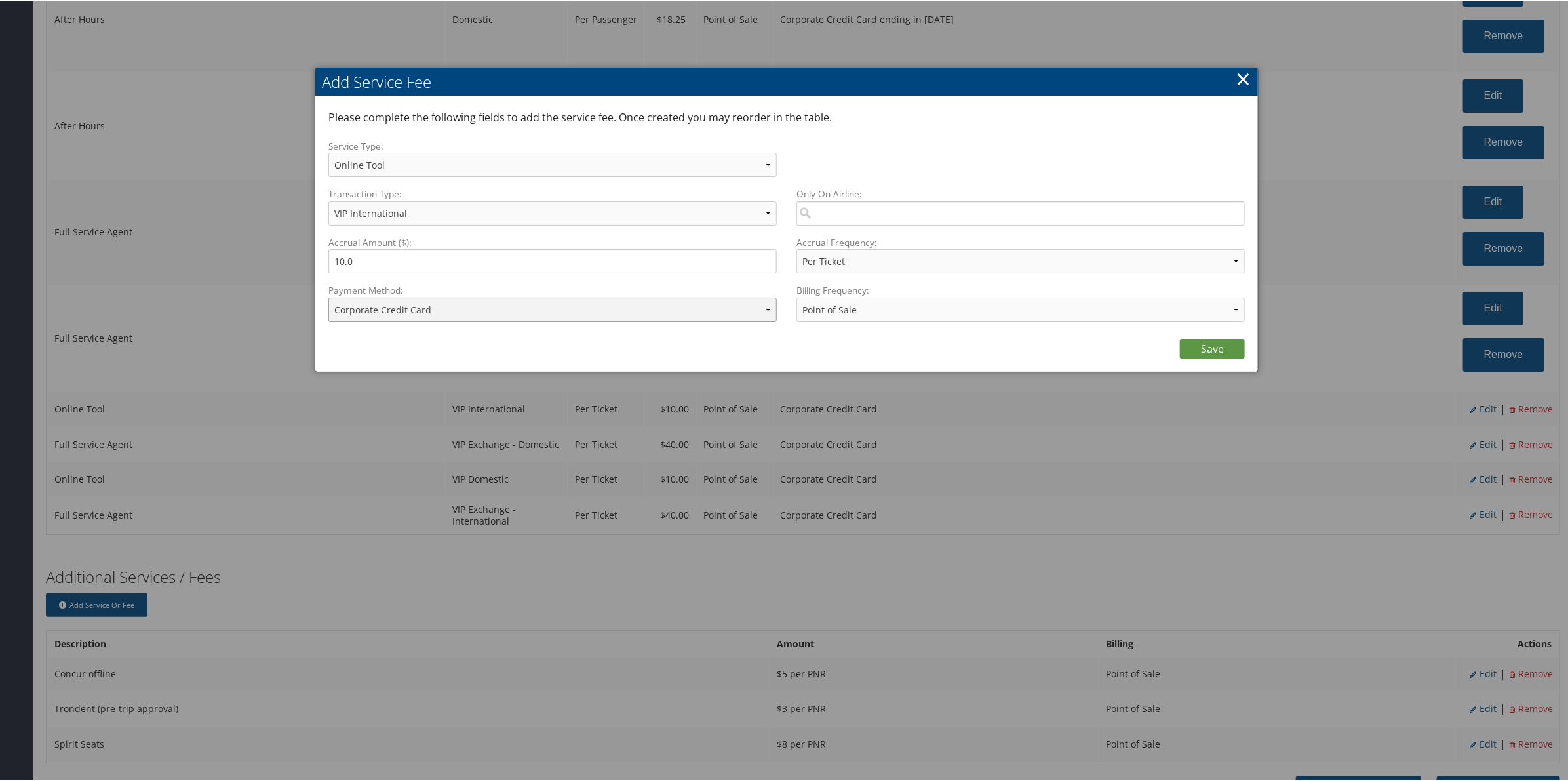
drag, startPoint x: 577, startPoint y: 305, endPoint x: 580, endPoint y: 315, distance: 10.4
click at [577, 305] on select "ACH Transfer Cash / Check (AR) Corporate Credit Card Ghost Credit Card Hotel Gu…" at bounding box center [552, 308] width 448 height 24
click at [329, 296] on select "ACH Transfer Cash / Check (AR) Corporate Credit Card Ghost Credit Card Hotel Gu…" at bounding box center [552, 308] width 448 height 24
click at [1228, 345] on link "Save" at bounding box center [1212, 348] width 65 height 20
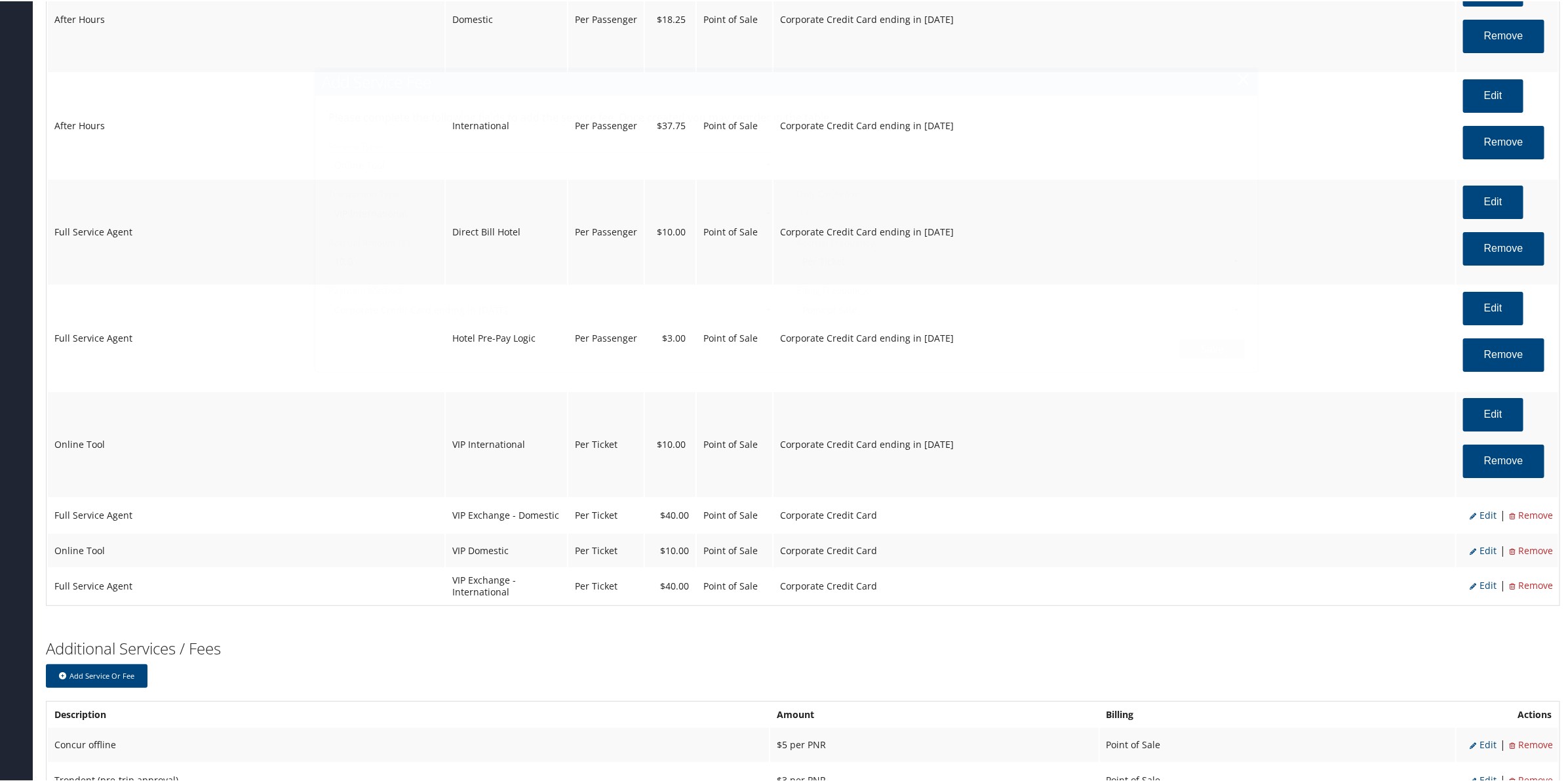
scroll to position [3179, 0]
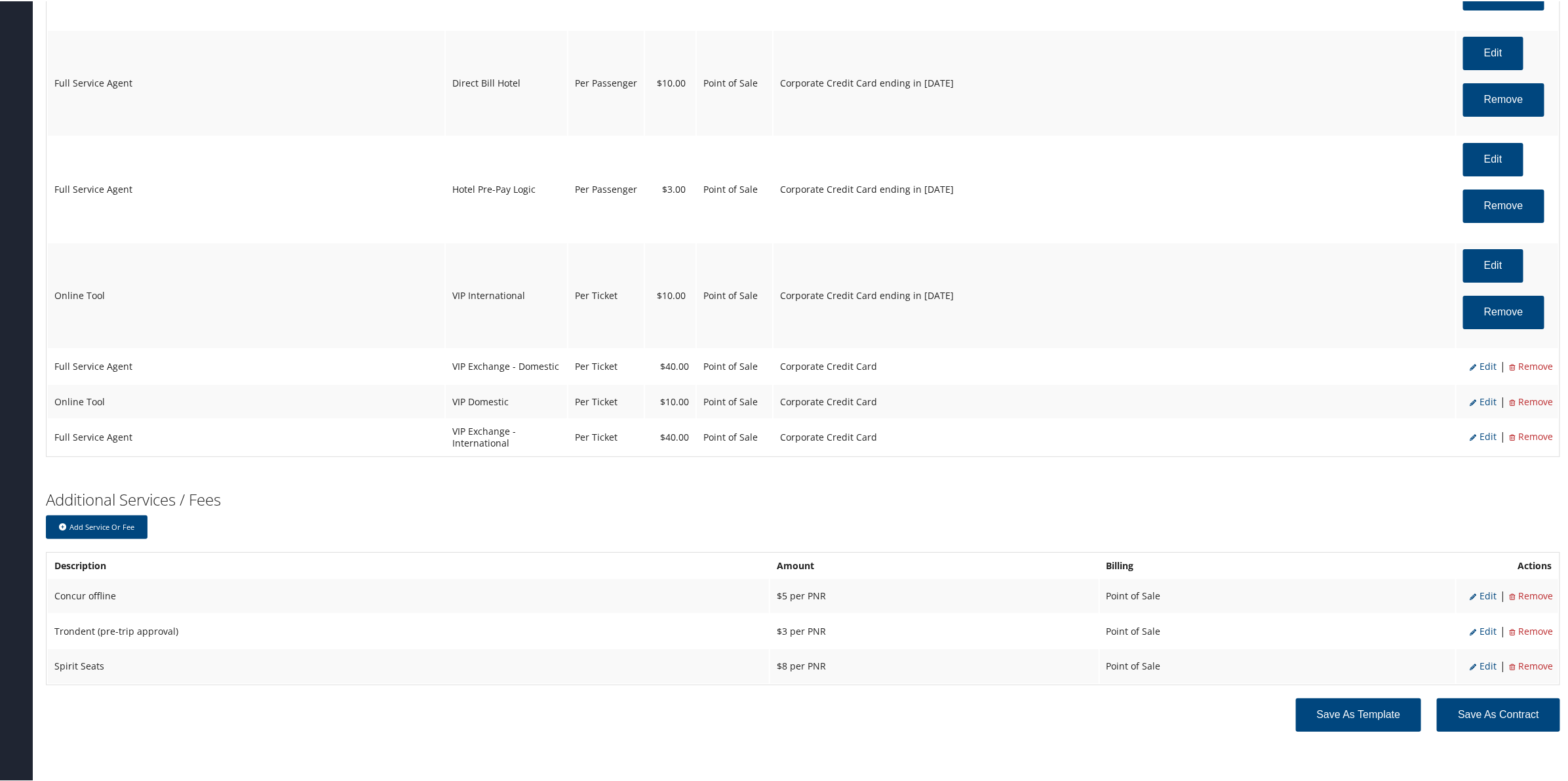
click at [1478, 371] on span "Edit" at bounding box center [1483, 364] width 27 height 12
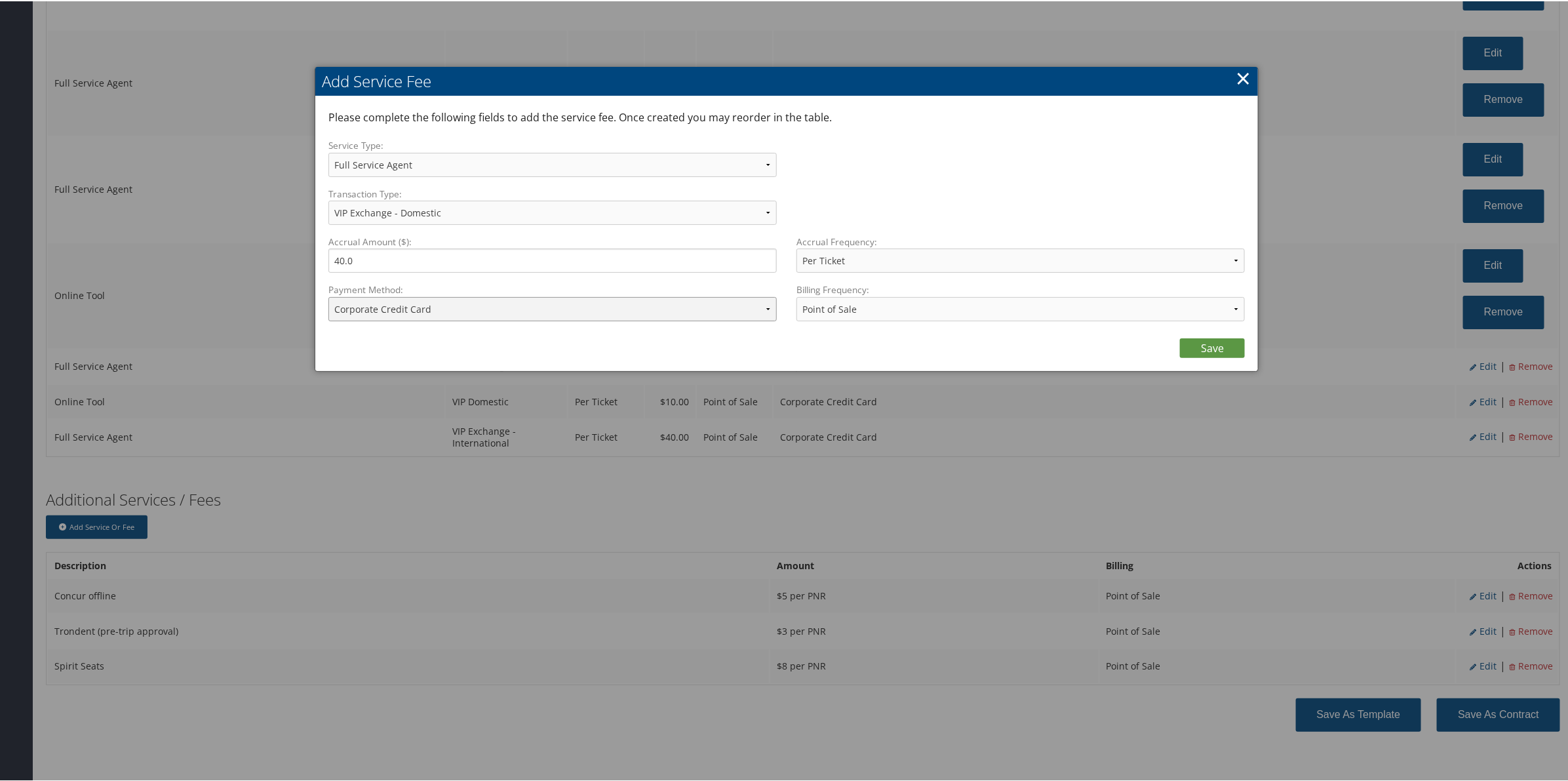
click at [626, 313] on select "ACH Transfer Cash / Check (AR) Corporate Credit Card Ghost Credit Card Hotel Gu…" at bounding box center [552, 307] width 448 height 24
click at [329, 296] on select "ACH Transfer Cash / Check (AR) Corporate Credit Card Ghost Credit Card Hotel Gu…" at bounding box center [552, 307] width 448 height 24
click at [1213, 348] on link "Save" at bounding box center [1212, 347] width 65 height 20
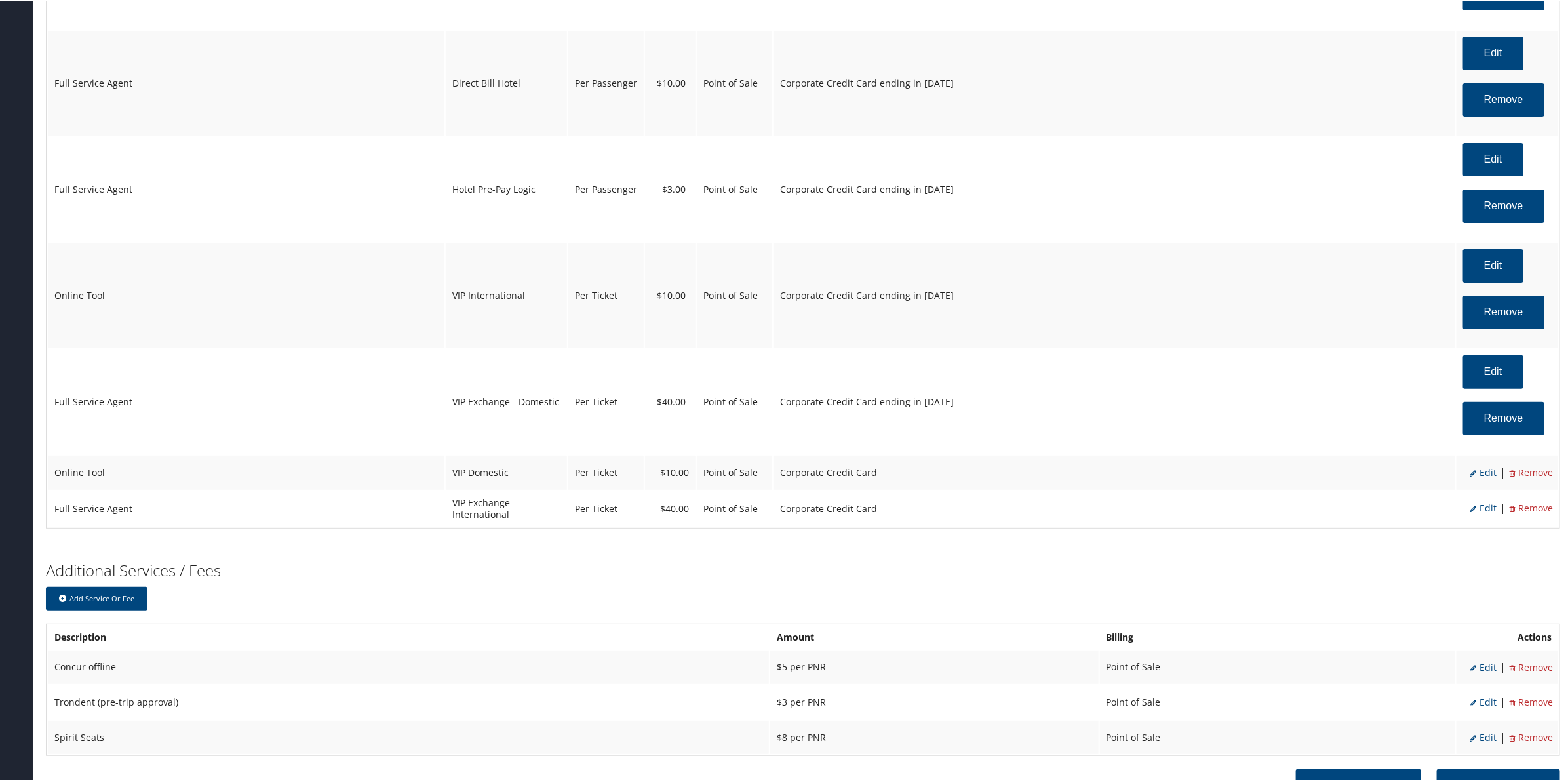
click at [1484, 477] on span "Edit" at bounding box center [1483, 471] width 27 height 12
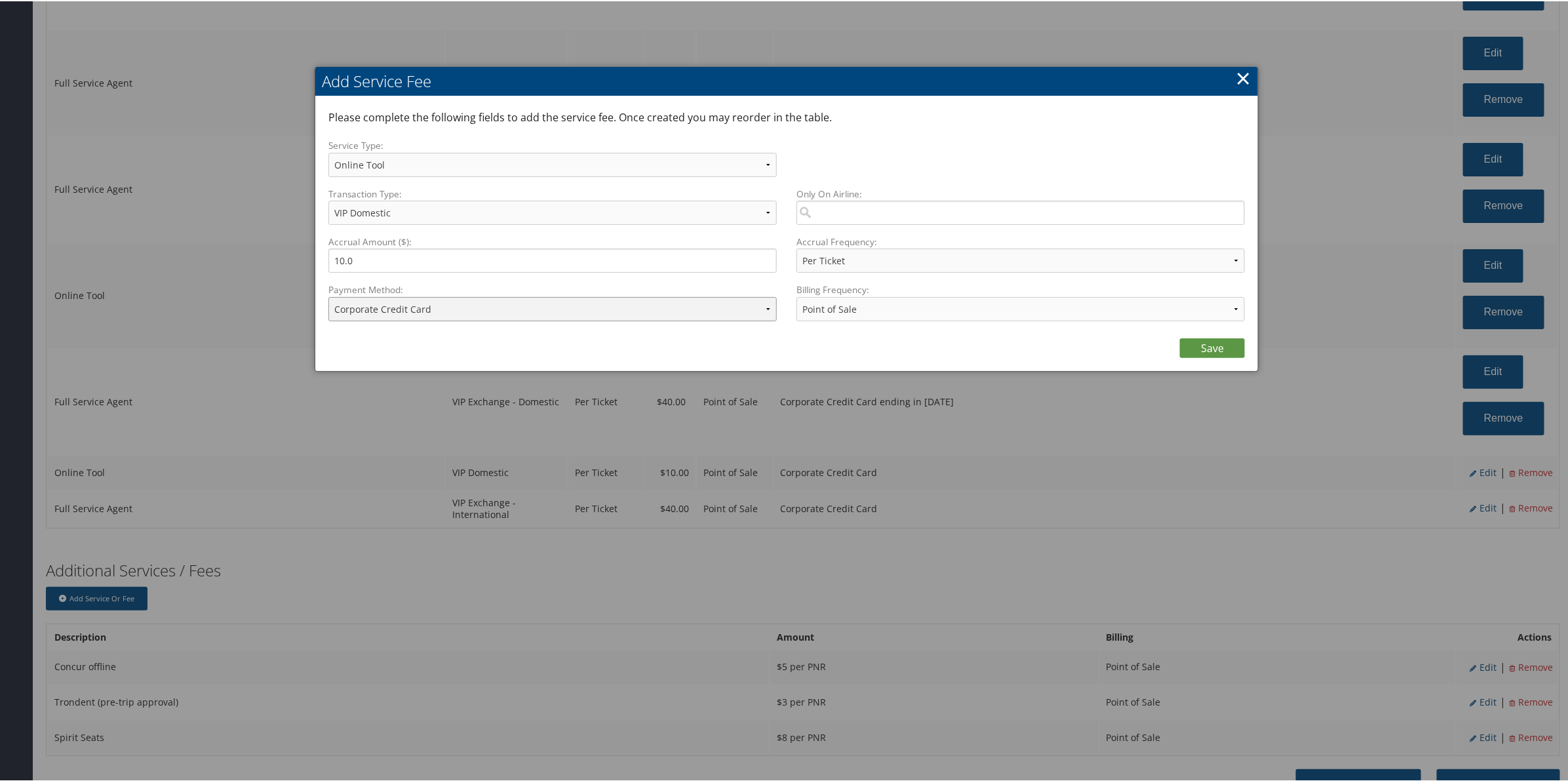
click at [516, 307] on select "ACH Transfer Cash / Check (AR) Corporate Credit Card Ghost Credit Card Hotel Gu…" at bounding box center [552, 307] width 448 height 24
click at [329, 296] on select "ACH Transfer Cash / Check (AR) Corporate Credit Card Ghost Credit Card Hotel Gu…" at bounding box center [552, 307] width 448 height 24
click at [1204, 351] on link "Save" at bounding box center [1212, 347] width 65 height 20
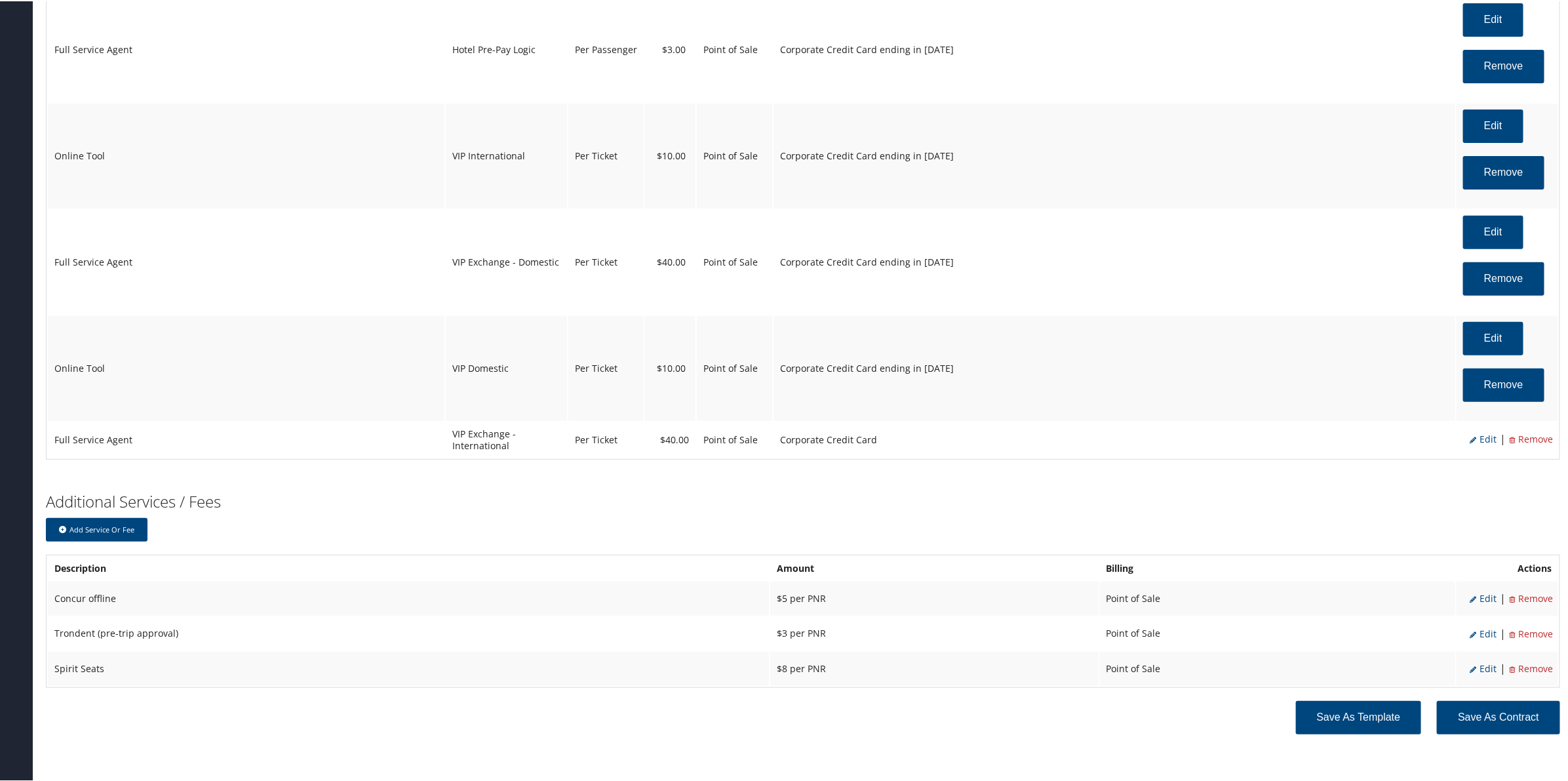
scroll to position [3327, 0]
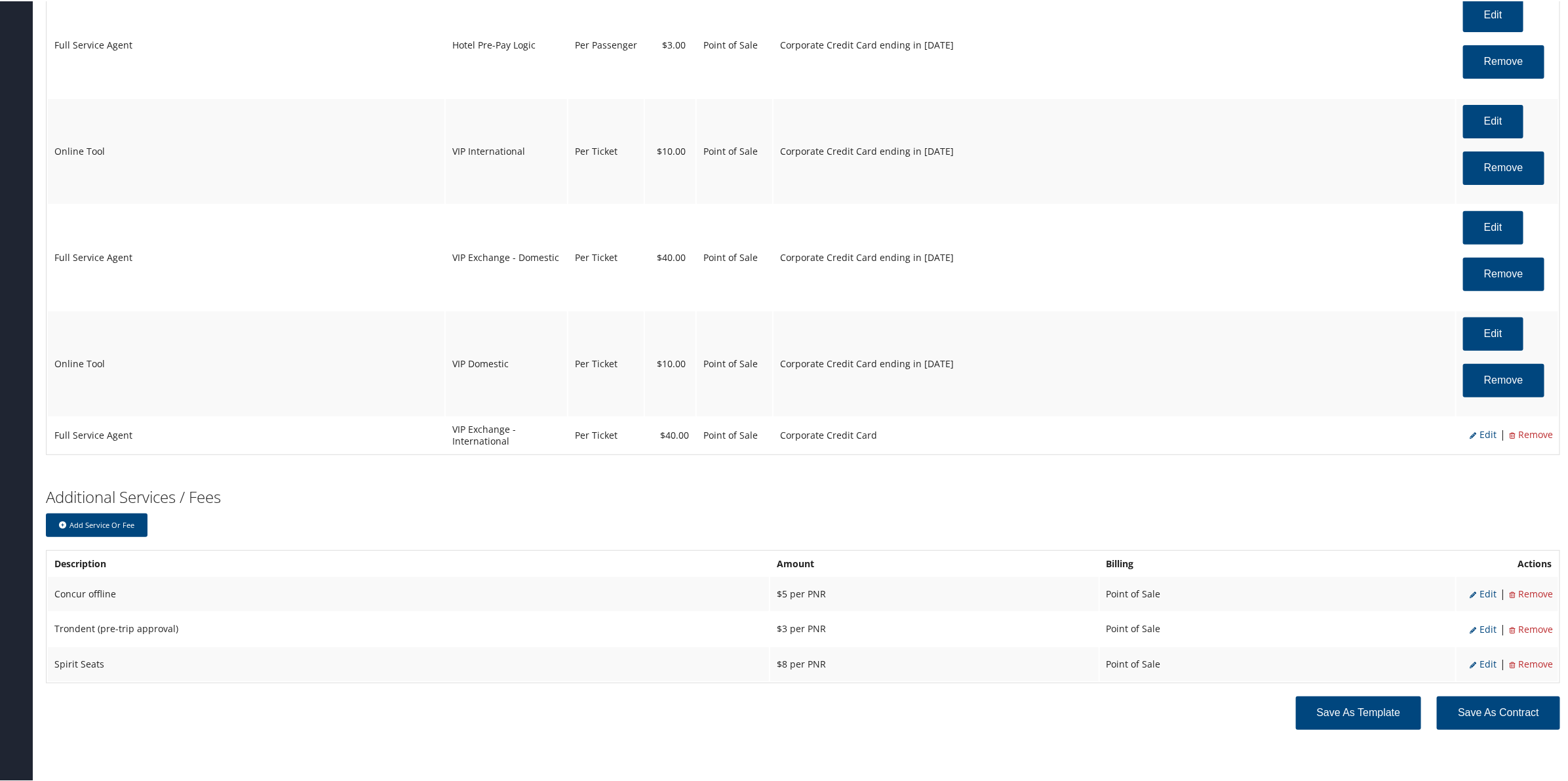
click at [1486, 439] on span "Edit" at bounding box center [1483, 433] width 27 height 12
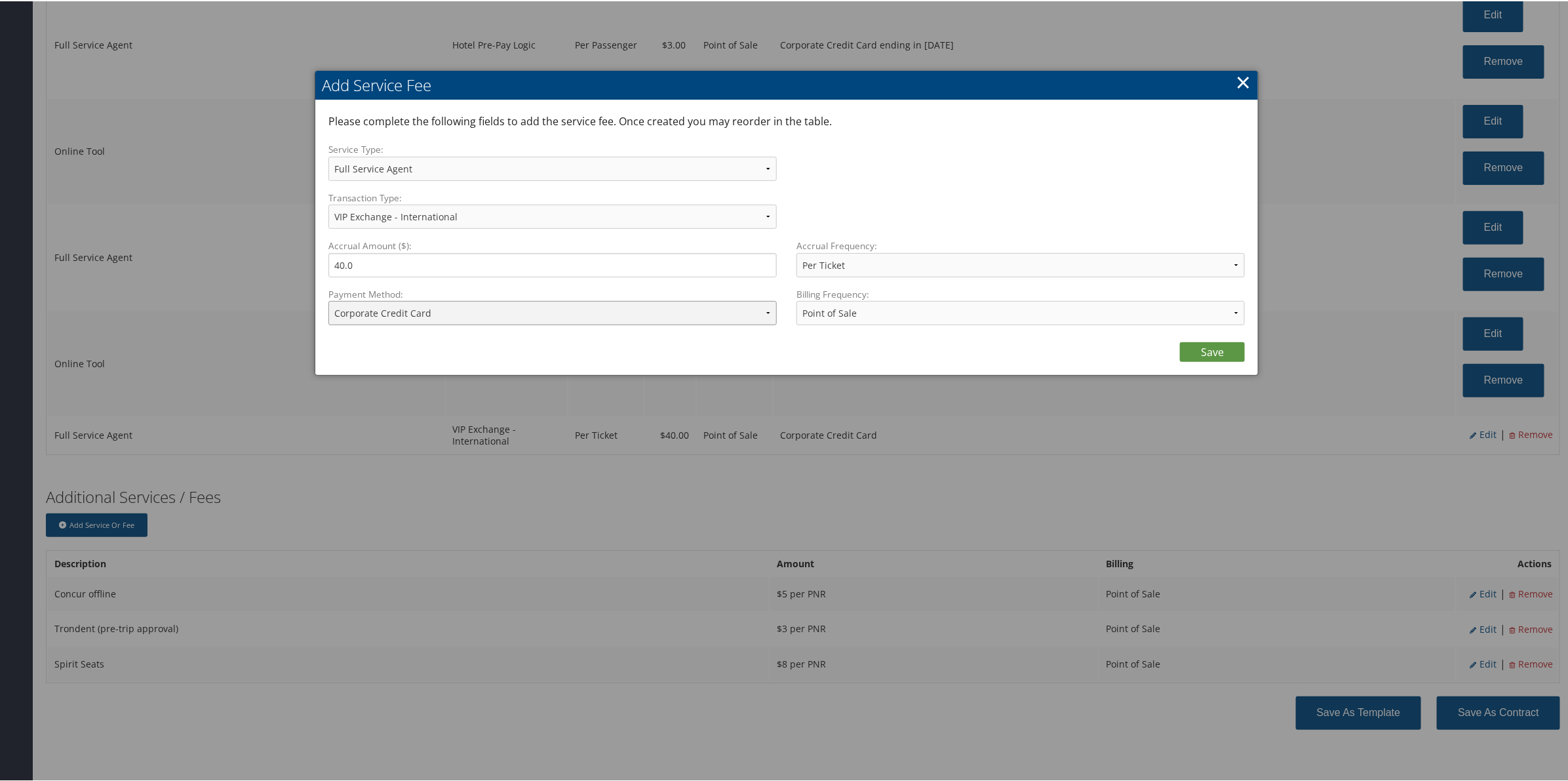
click at [474, 313] on select "ACH Transfer Cash / Check (AR) Corporate Credit Card Ghost Credit Card Hotel Gu…" at bounding box center [552, 311] width 448 height 24
click at [329, 300] on select "ACH Transfer Cash / Check (AR) Corporate Credit Card Ghost Credit Card Hotel Gu…" at bounding box center [552, 311] width 448 height 24
click at [1201, 346] on link "Save" at bounding box center [1212, 351] width 65 height 20
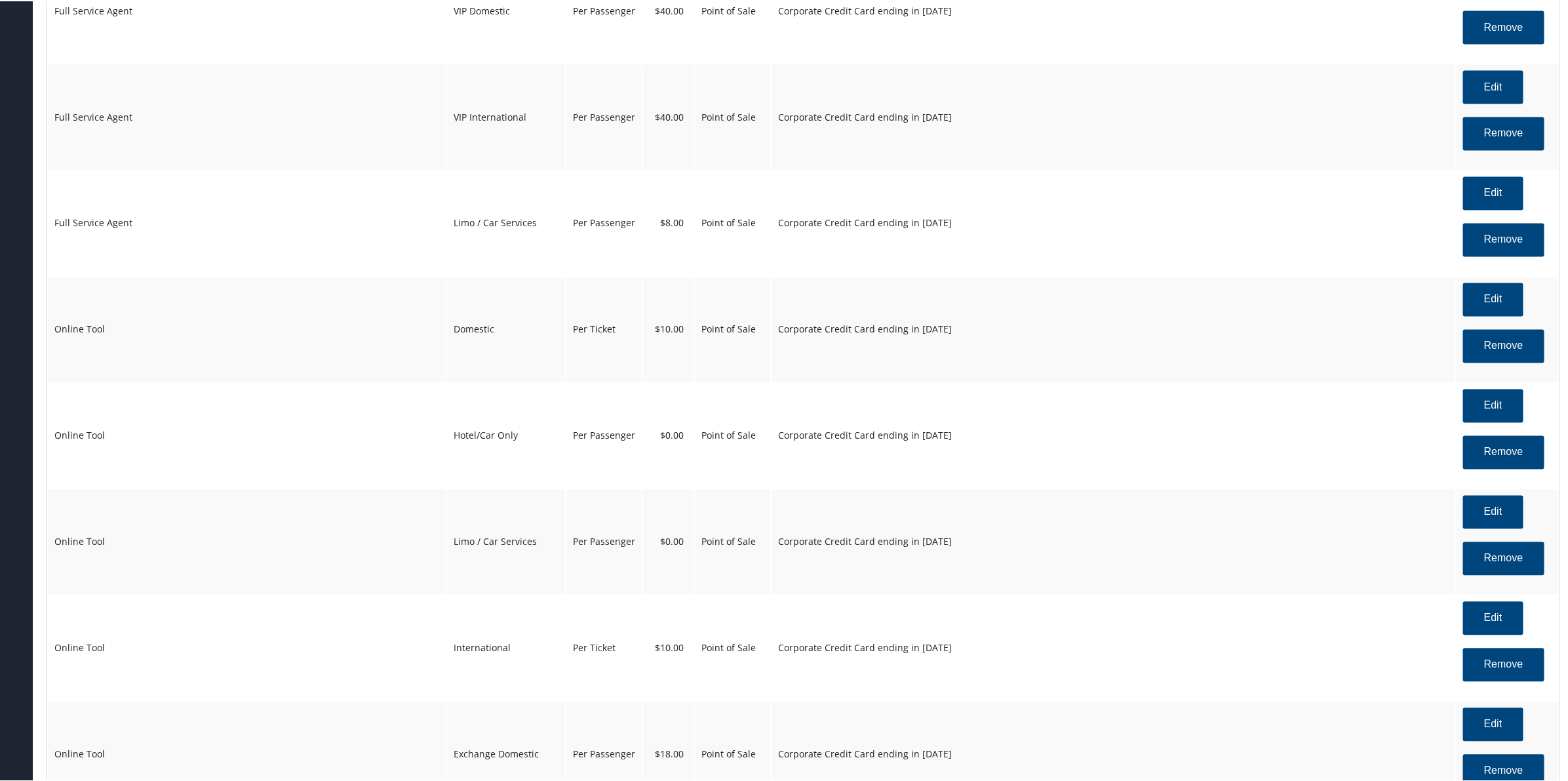
scroll to position [1474, 0]
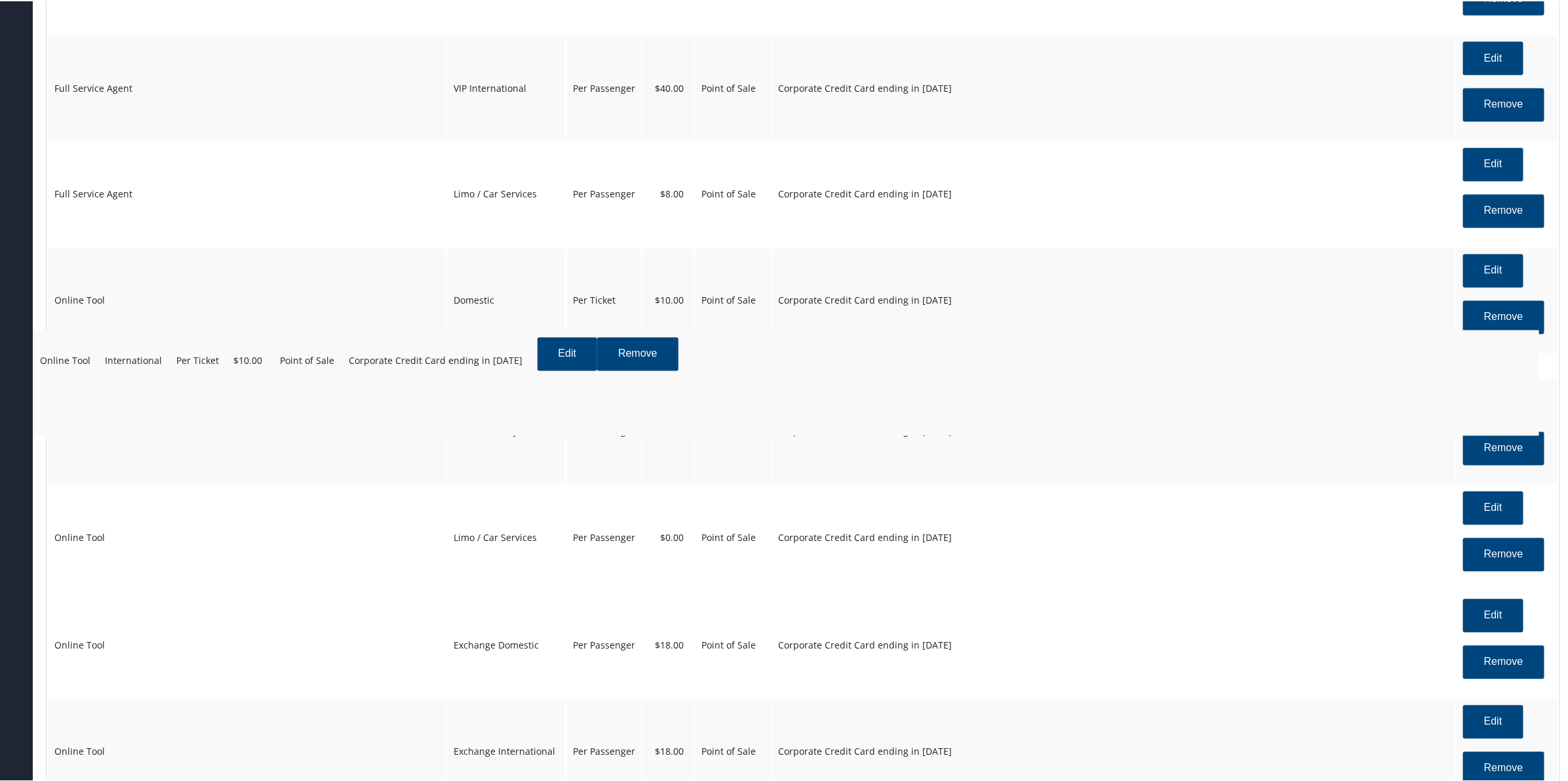
drag, startPoint x: 539, startPoint y: 651, endPoint x: 524, endPoint y: 409, distance: 242.5
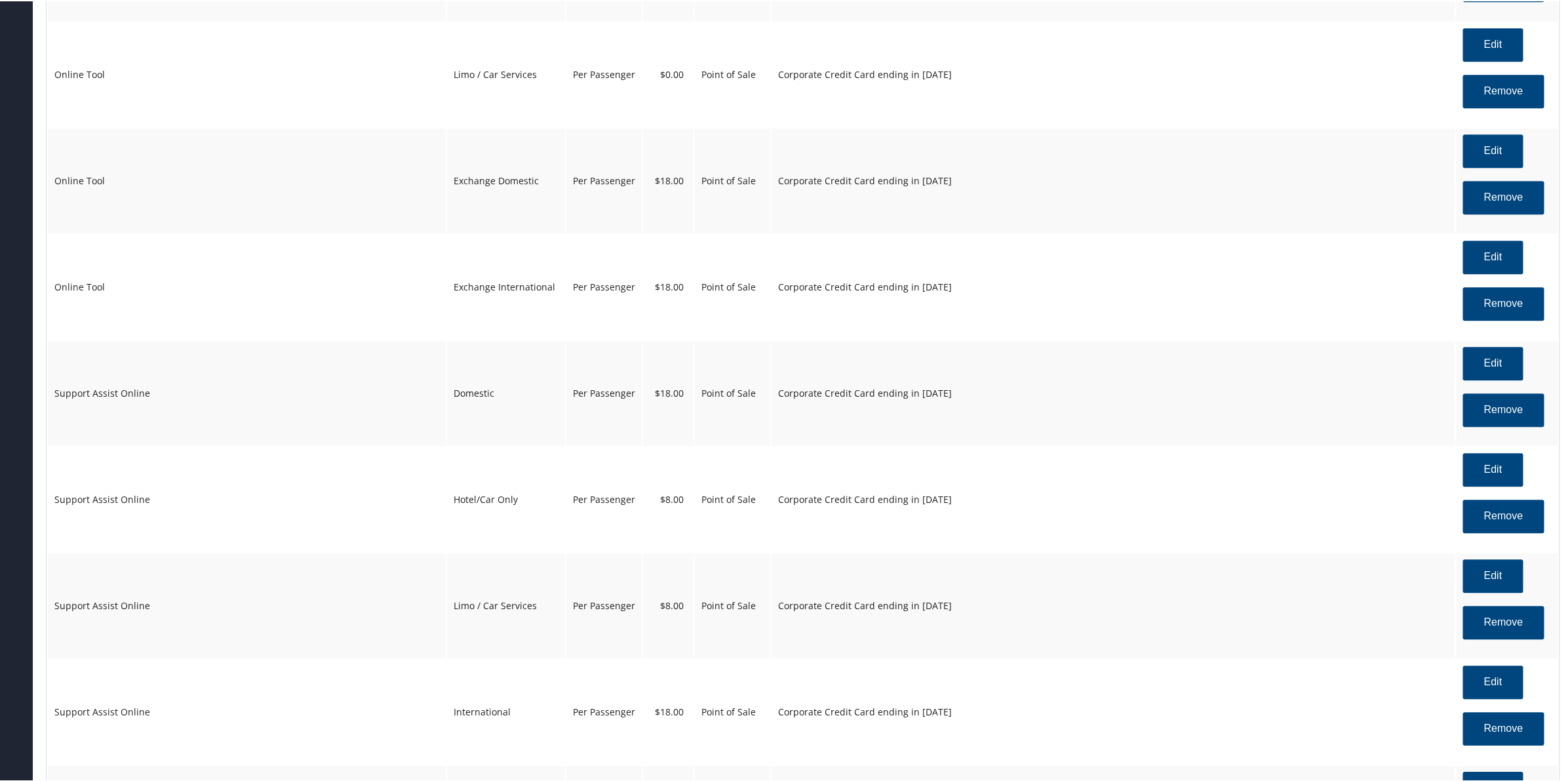
scroll to position [2048, 0]
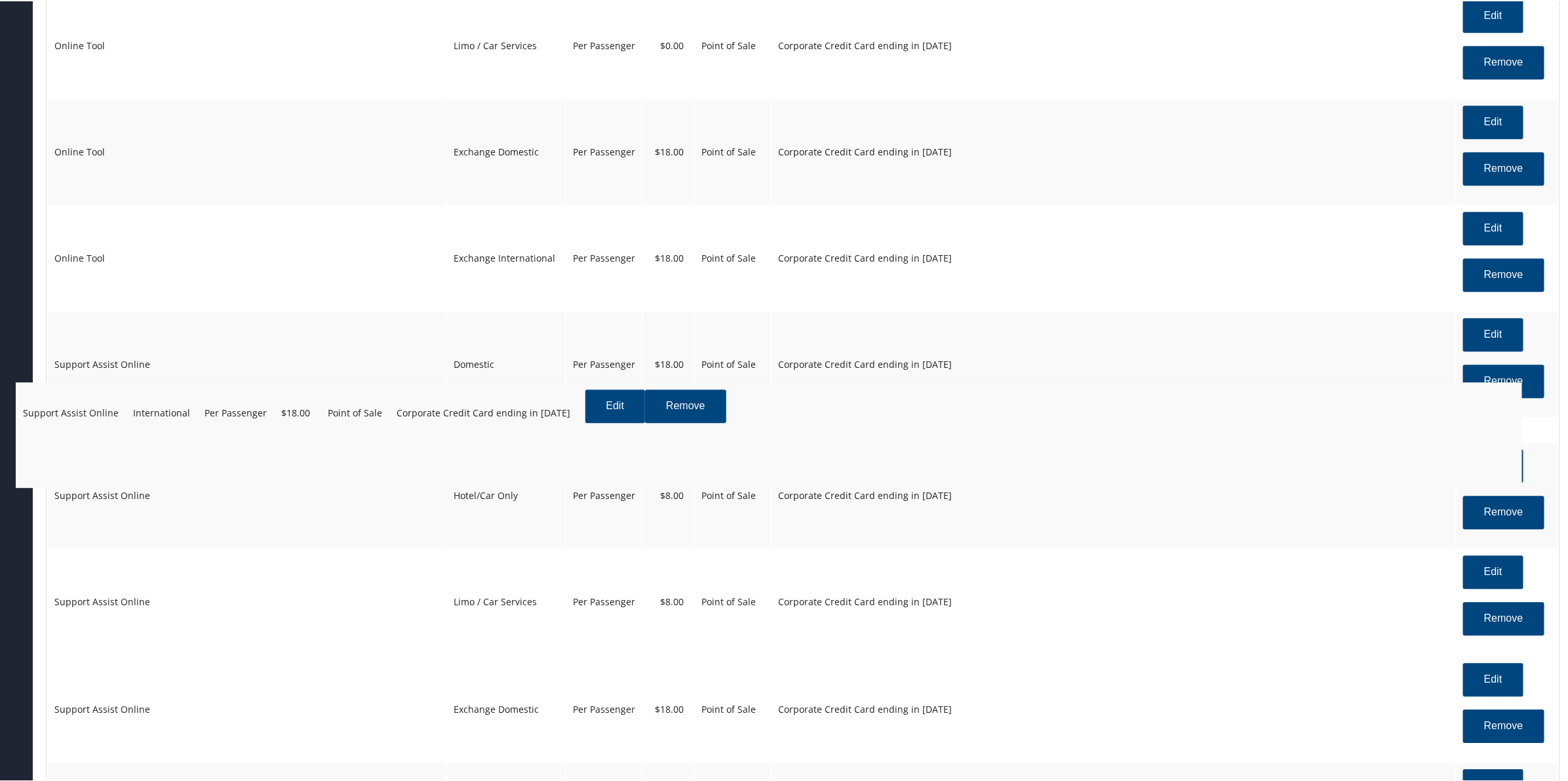
drag, startPoint x: 496, startPoint y: 699, endPoint x: 464, endPoint y: 443, distance: 258.0
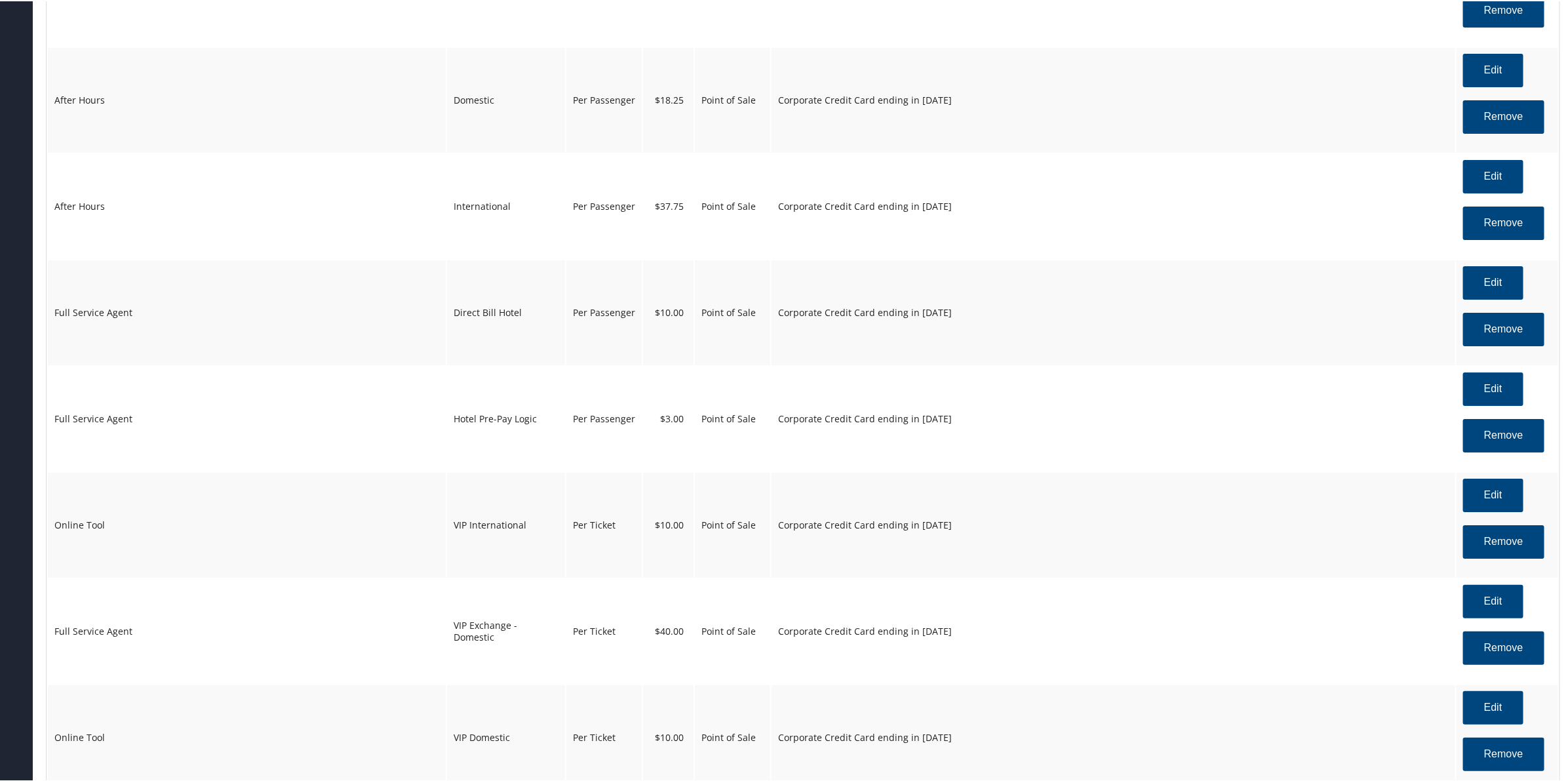
scroll to position [3032, 0]
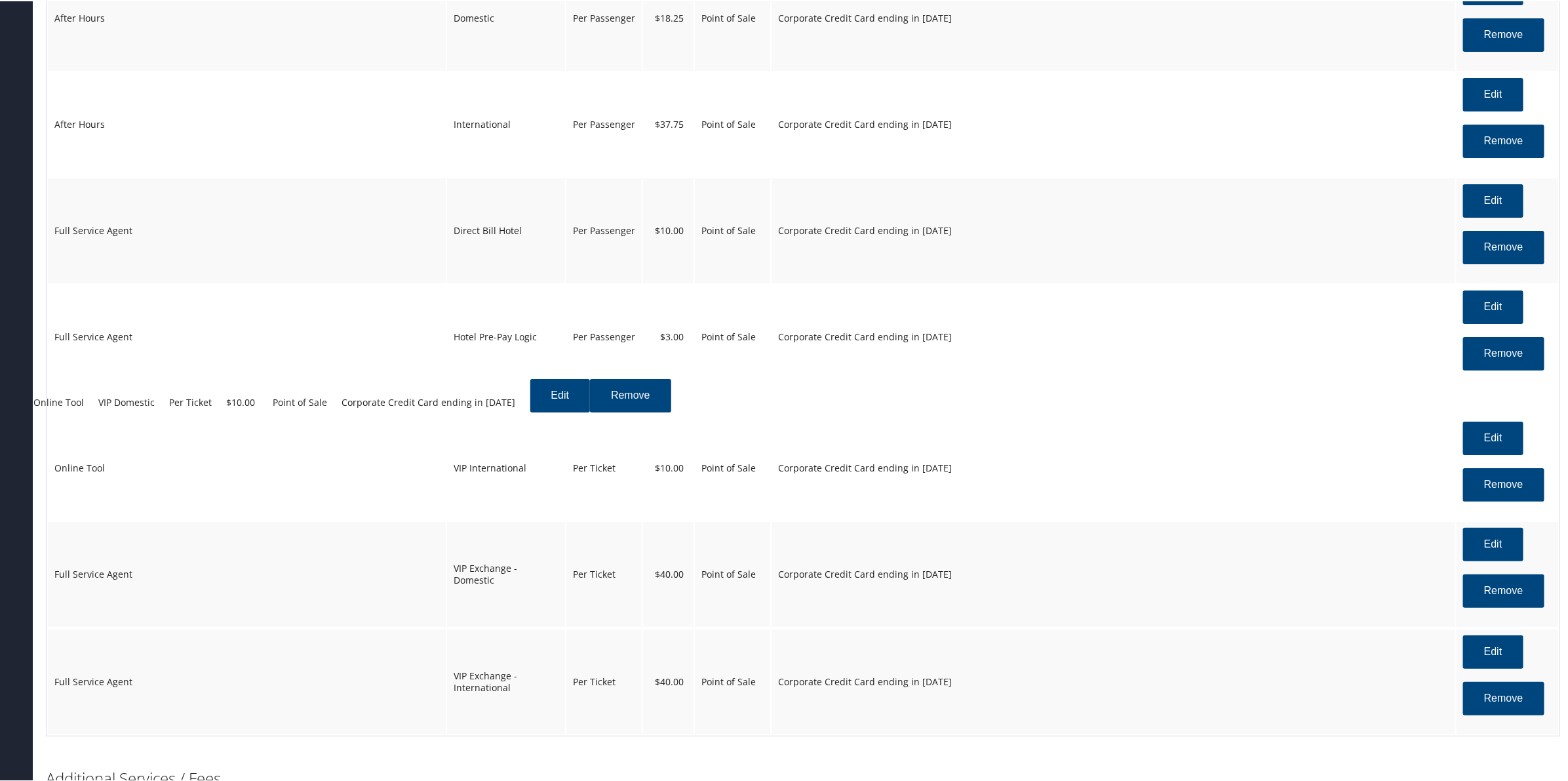
drag, startPoint x: 529, startPoint y: 670, endPoint x: 508, endPoint y: 426, distance: 244.9
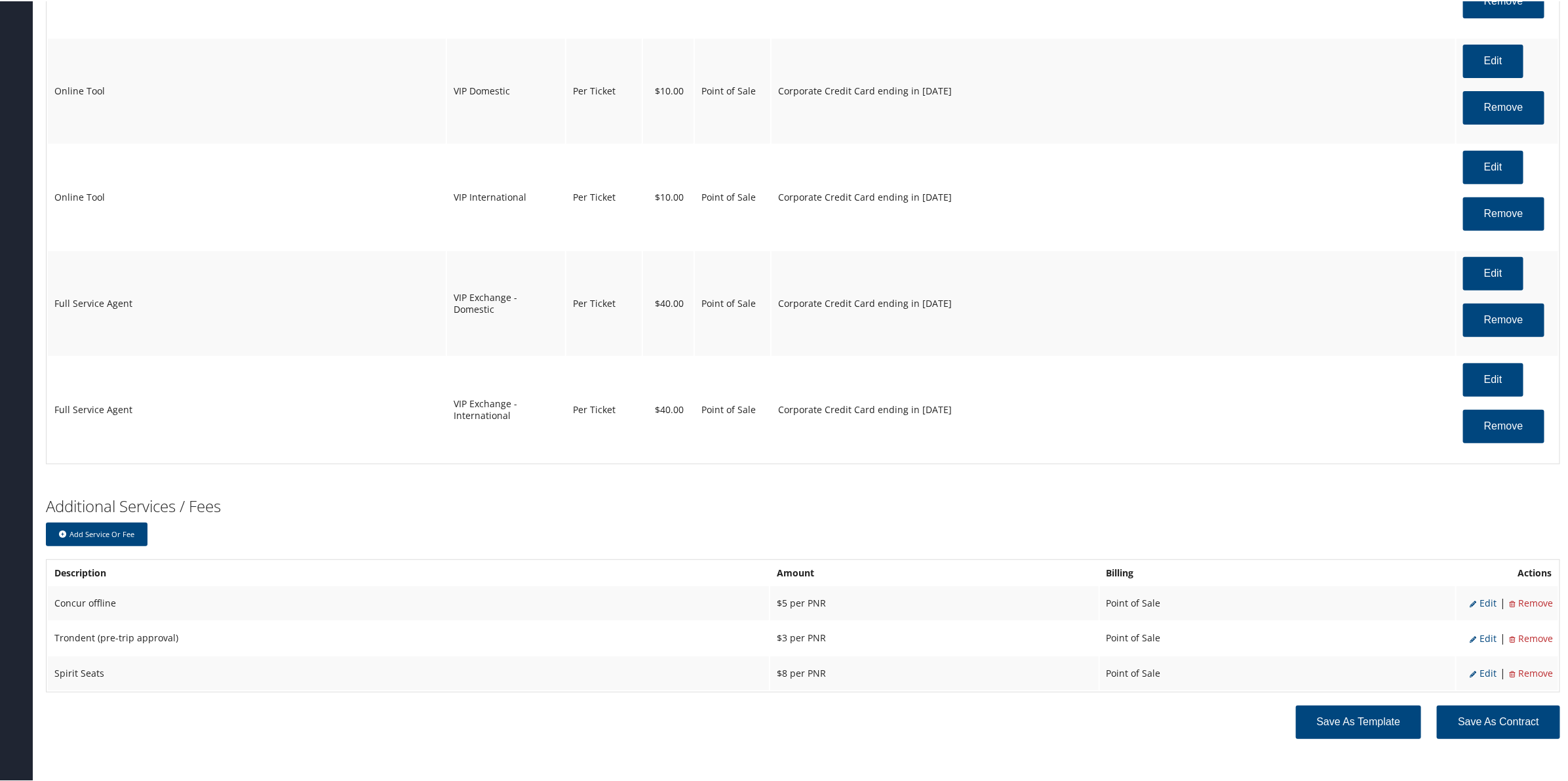
scroll to position [3397, 0]
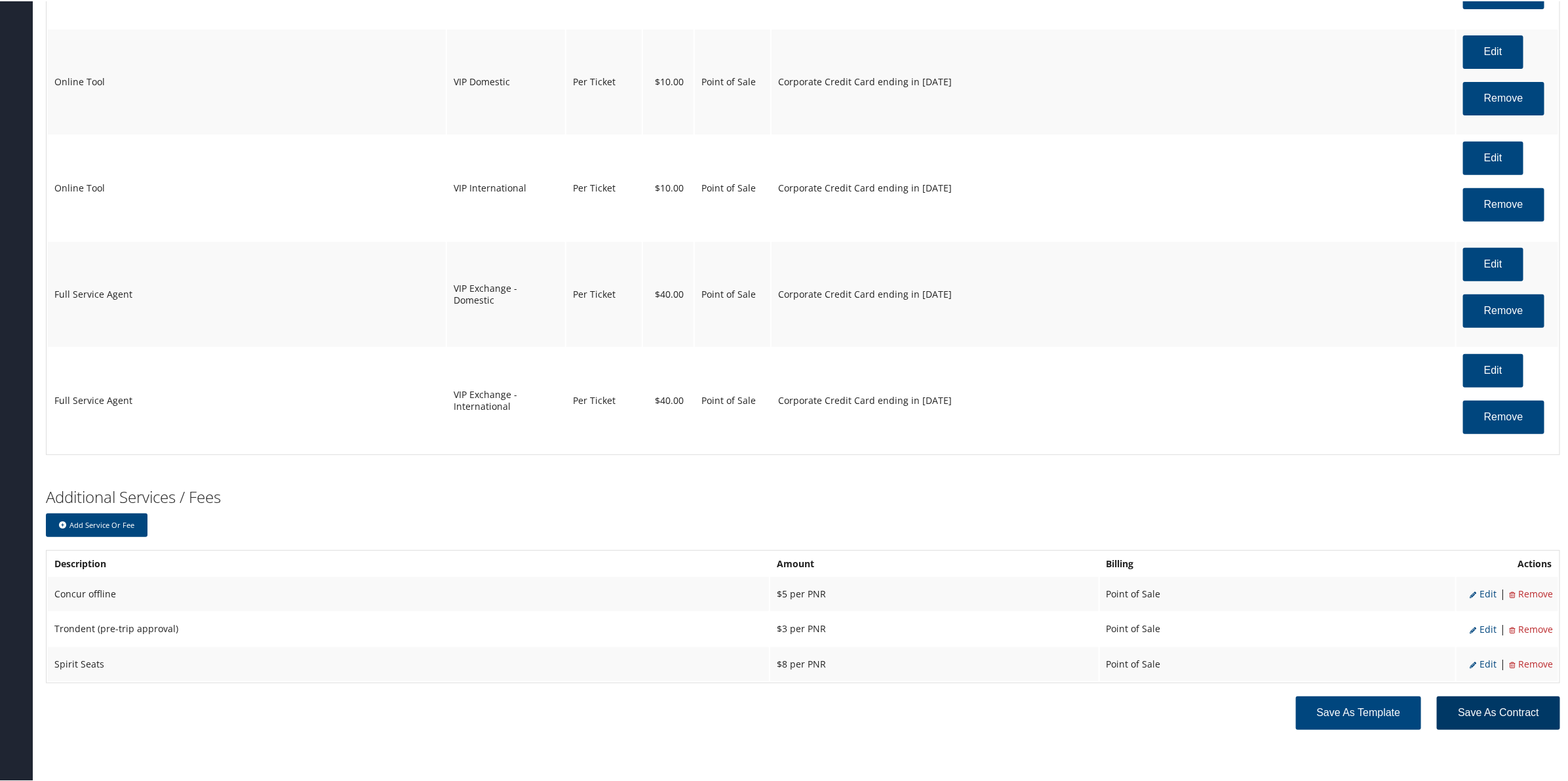
click at [1476, 711] on button "Save as Contract" at bounding box center [1498, 712] width 123 height 33
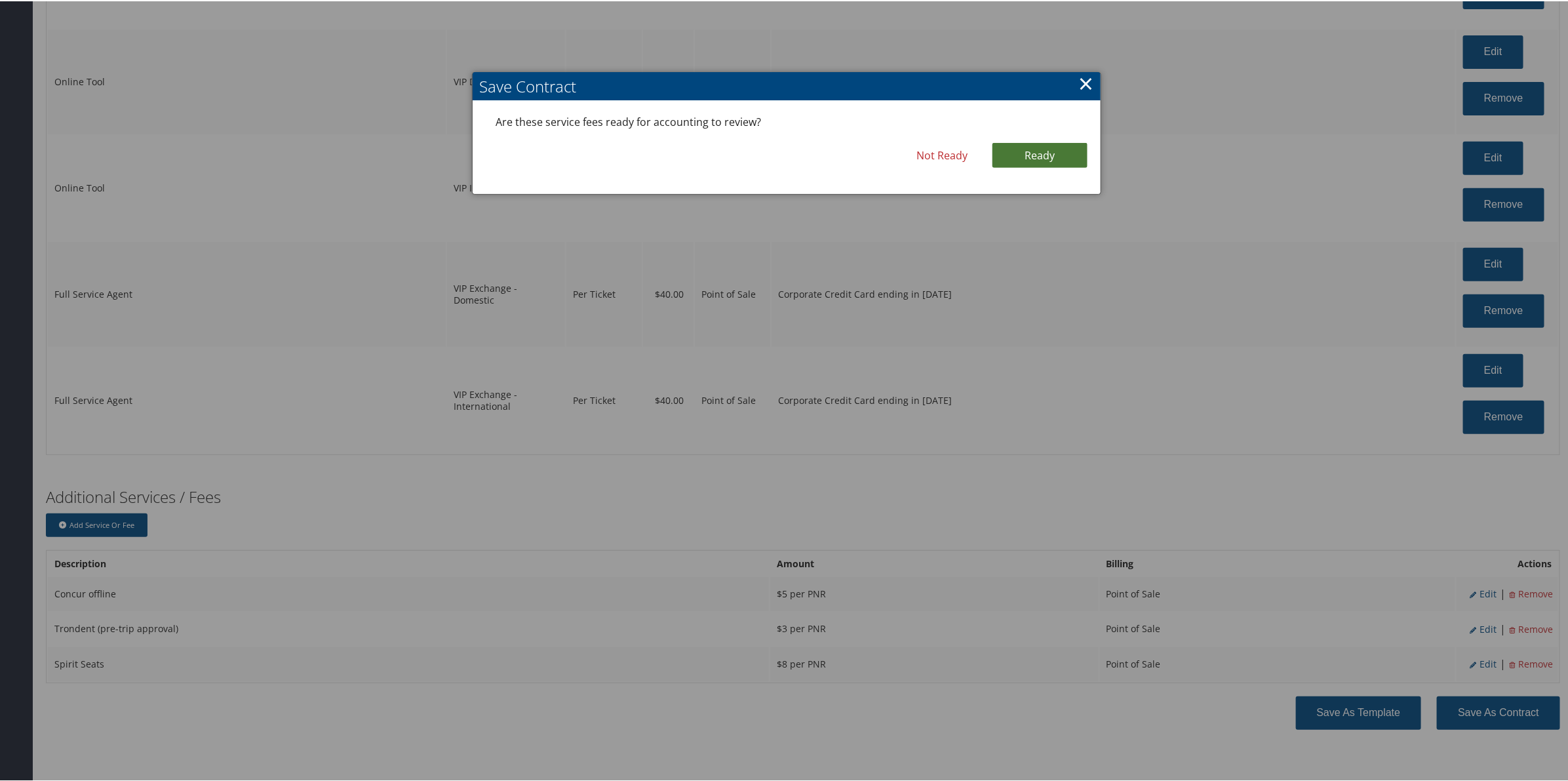
click at [1041, 154] on link "Ready" at bounding box center [1040, 154] width 95 height 25
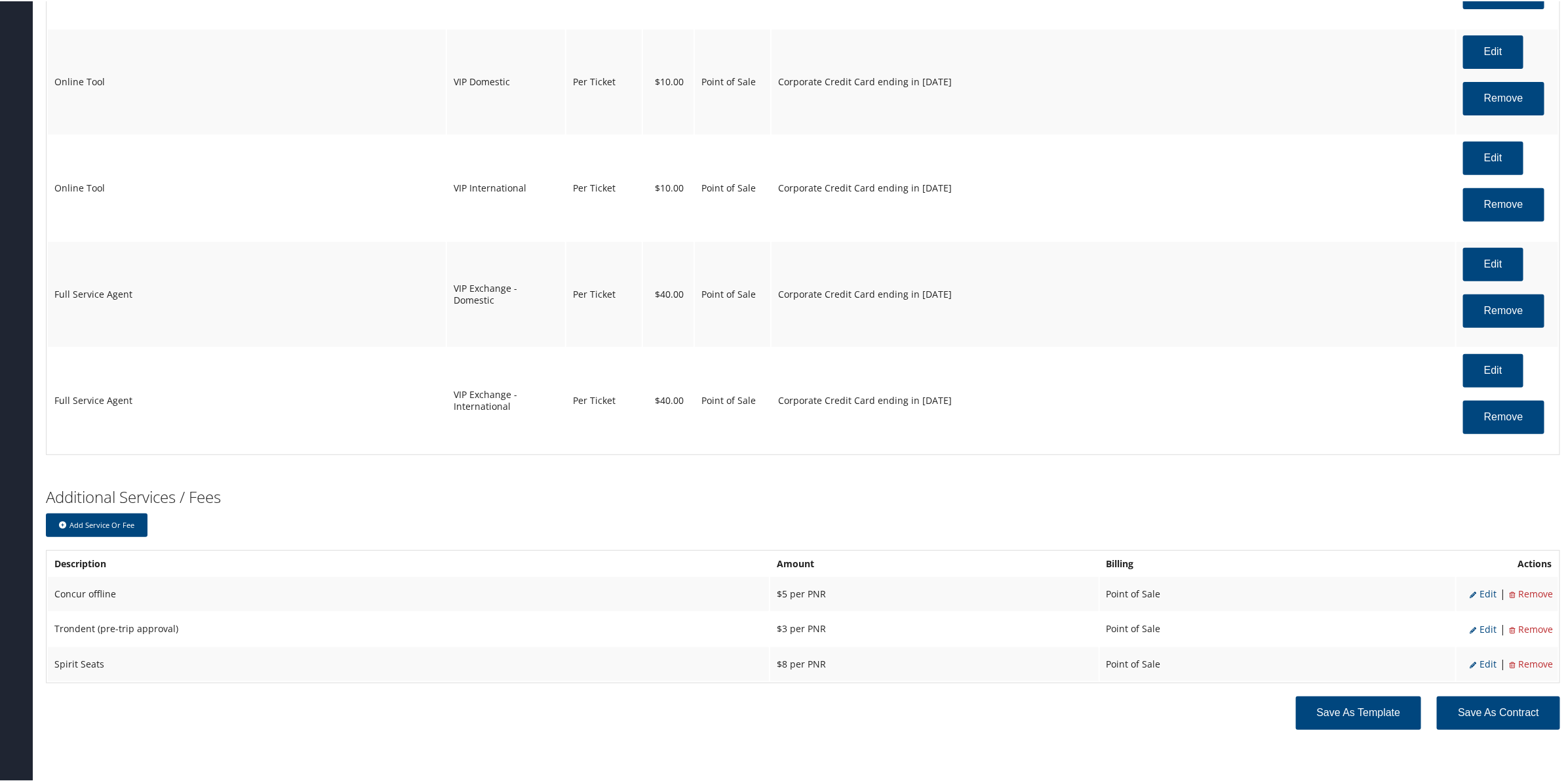
scroll to position [3440, 0]
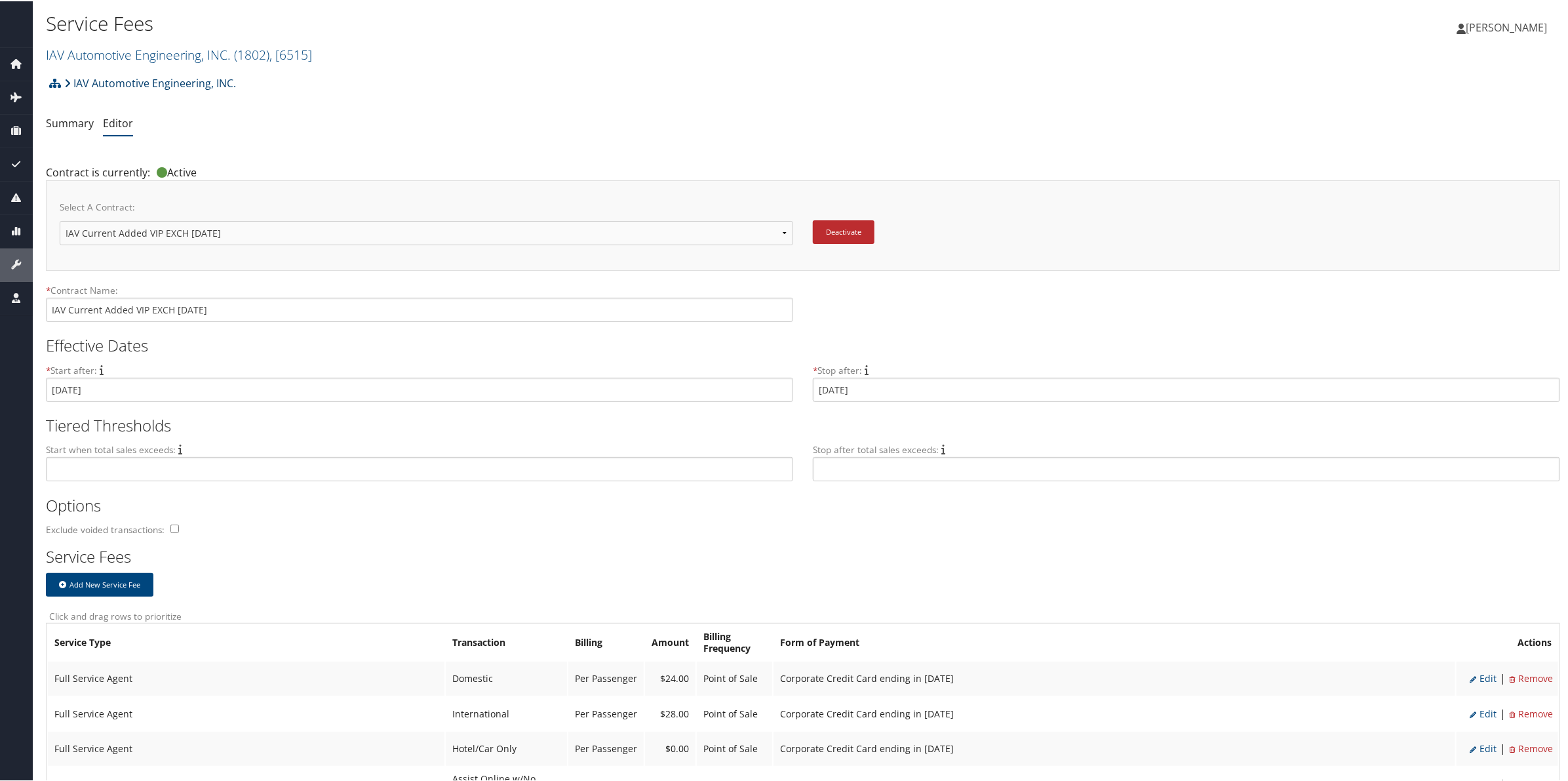
click at [179, 76] on link "IAV Automotive Engineering, INC." at bounding box center [150, 82] width 172 height 26
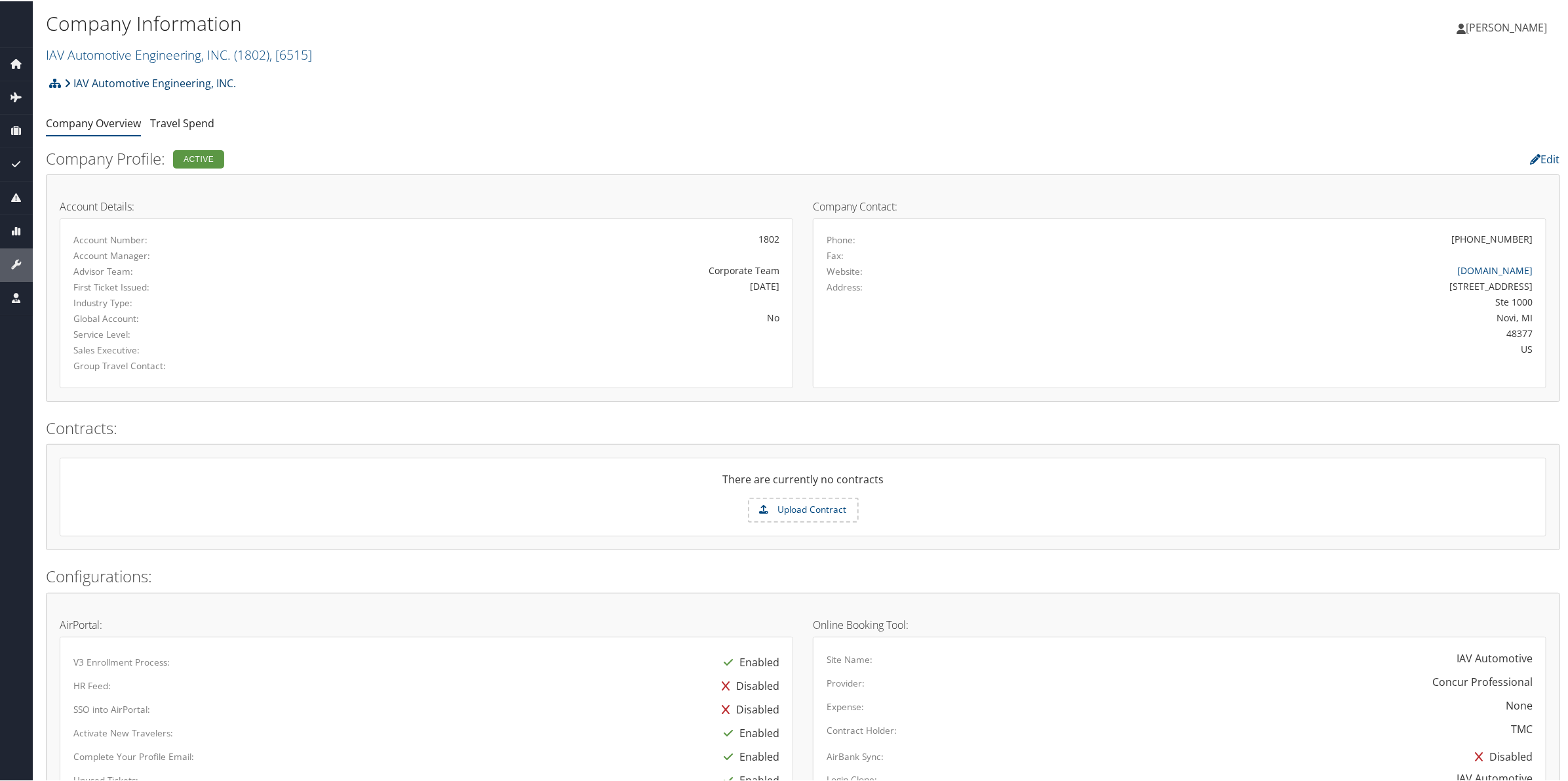
click at [206, 84] on link "IAV Automotive Engineering, INC." at bounding box center [150, 82] width 172 height 26
click at [192, 87] on link "IAV Automotive Engineering, INC." at bounding box center [150, 82] width 172 height 26
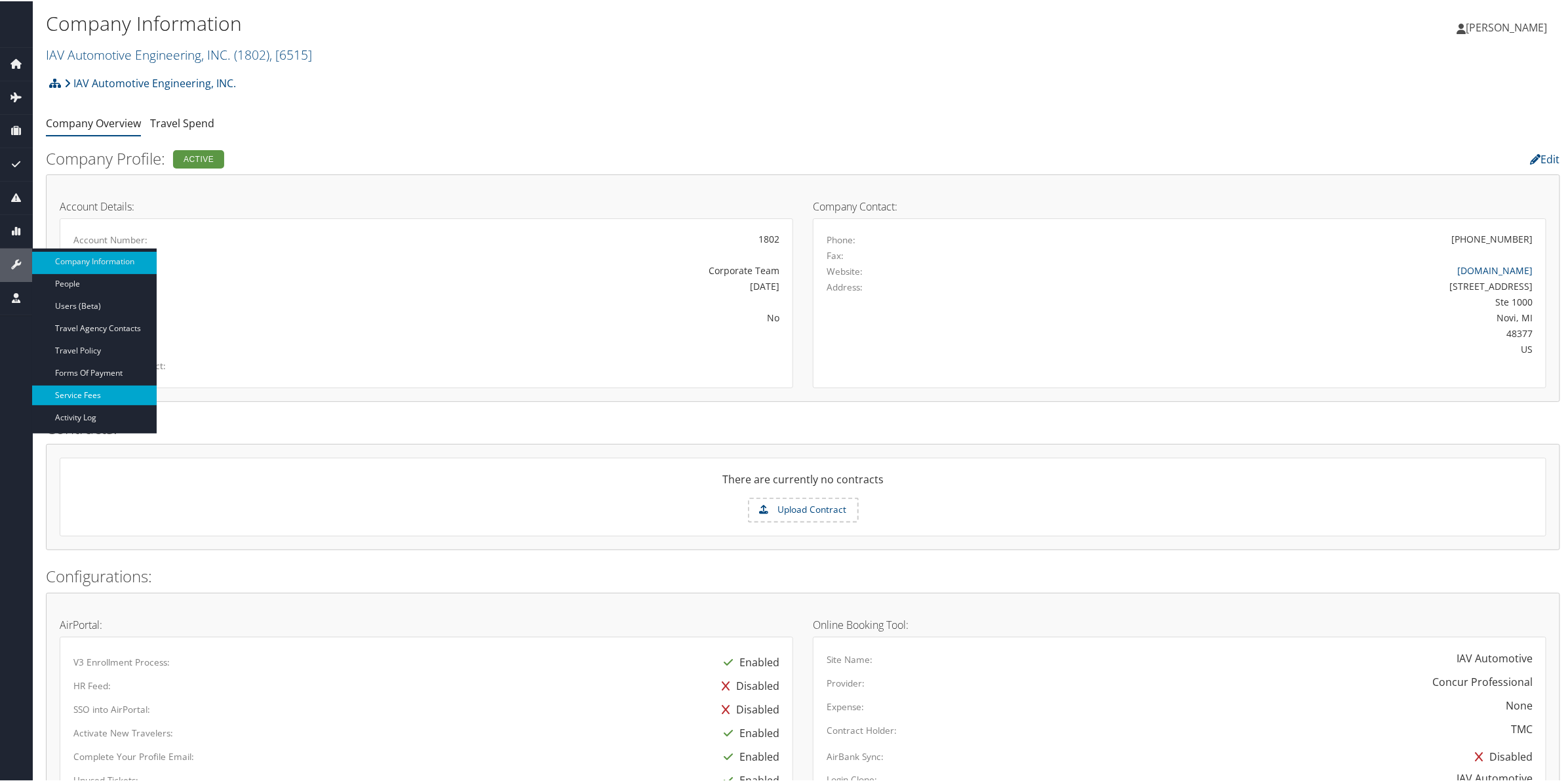
click at [97, 390] on link "Service Fees" at bounding box center [94, 394] width 125 height 20
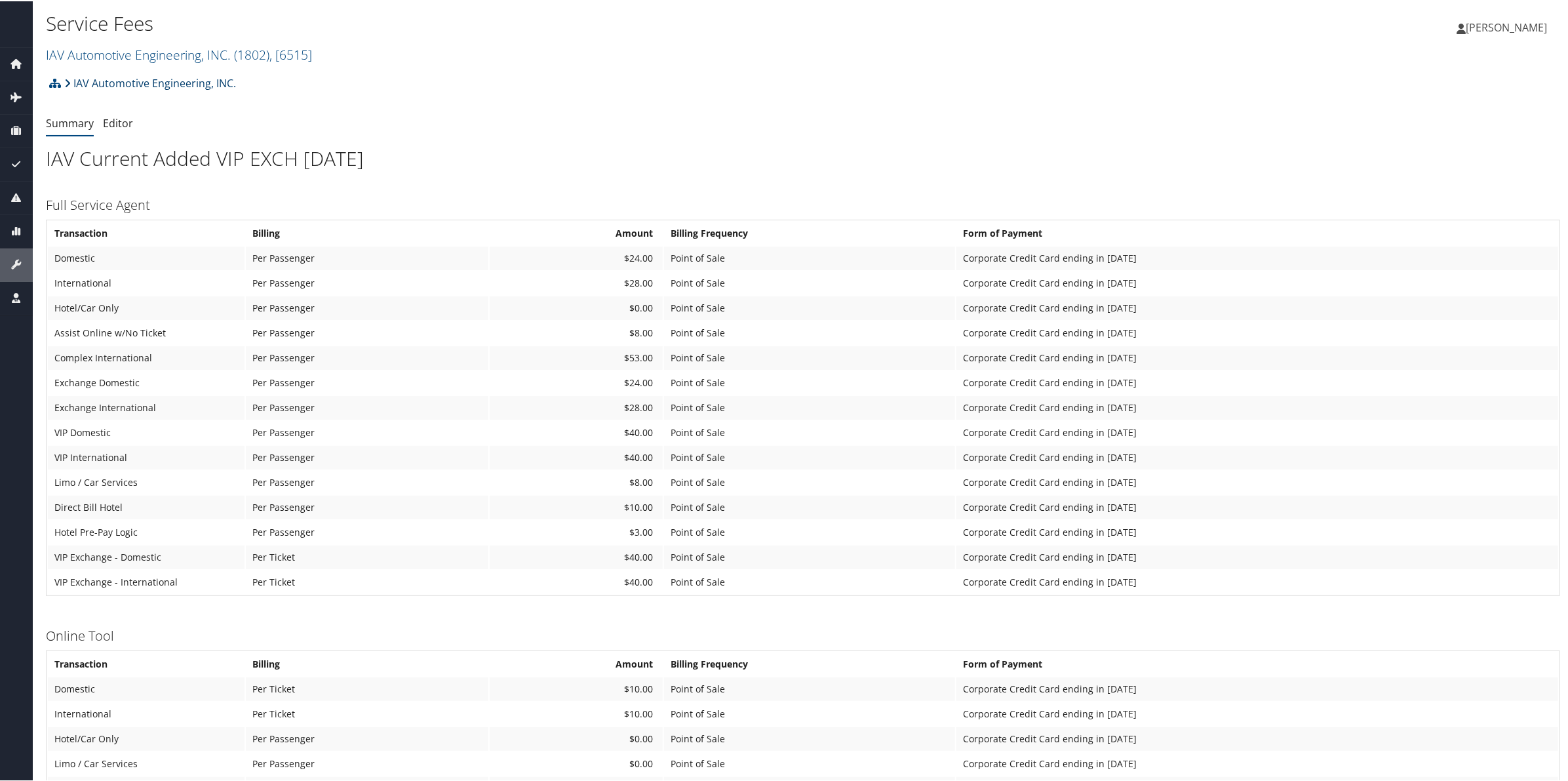
click at [201, 78] on link "IAV Automotive Engineering, INC." at bounding box center [150, 82] width 172 height 26
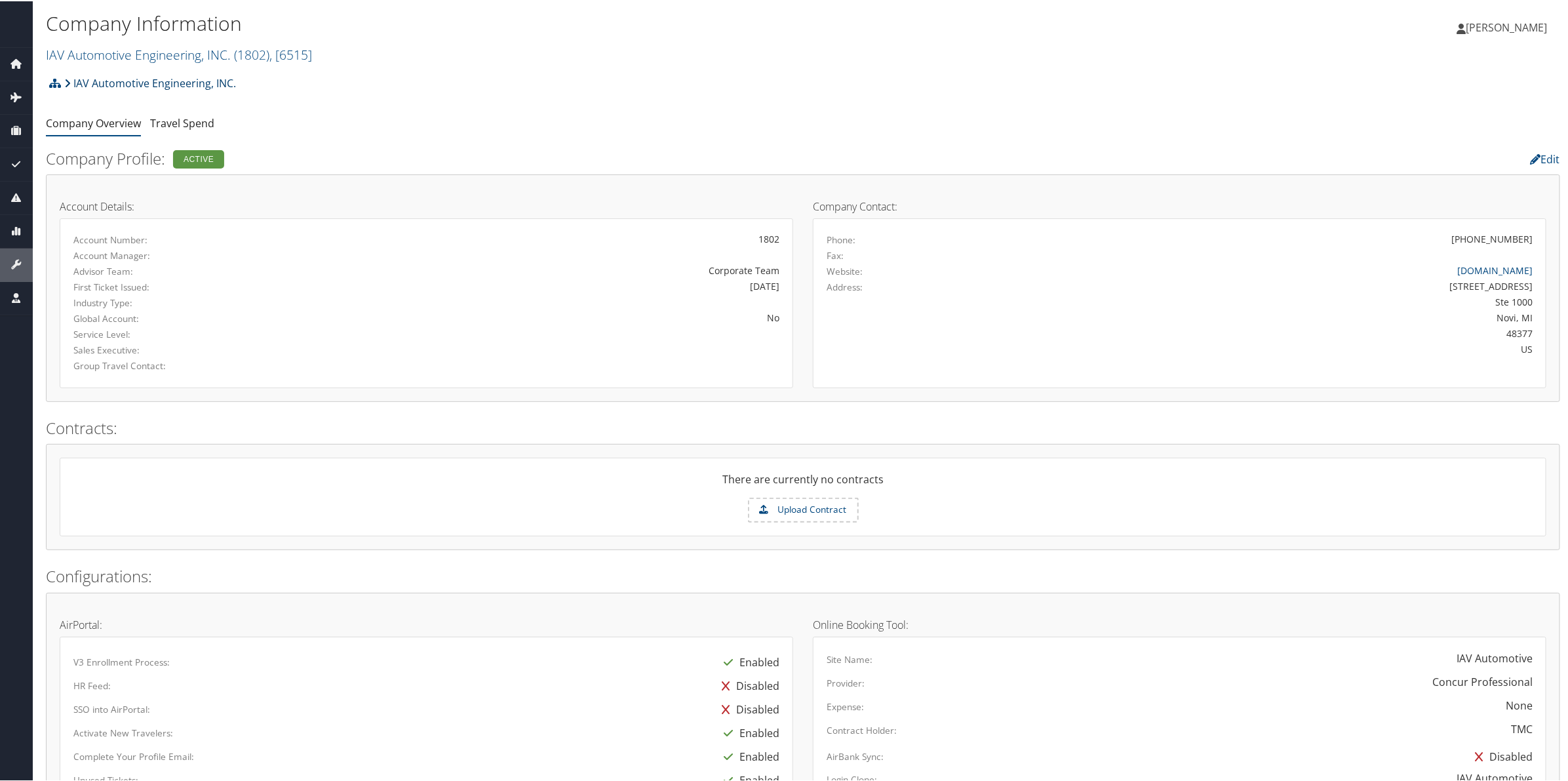
click at [206, 78] on link "IAV Automotive Engineering, INC." at bounding box center [150, 82] width 172 height 26
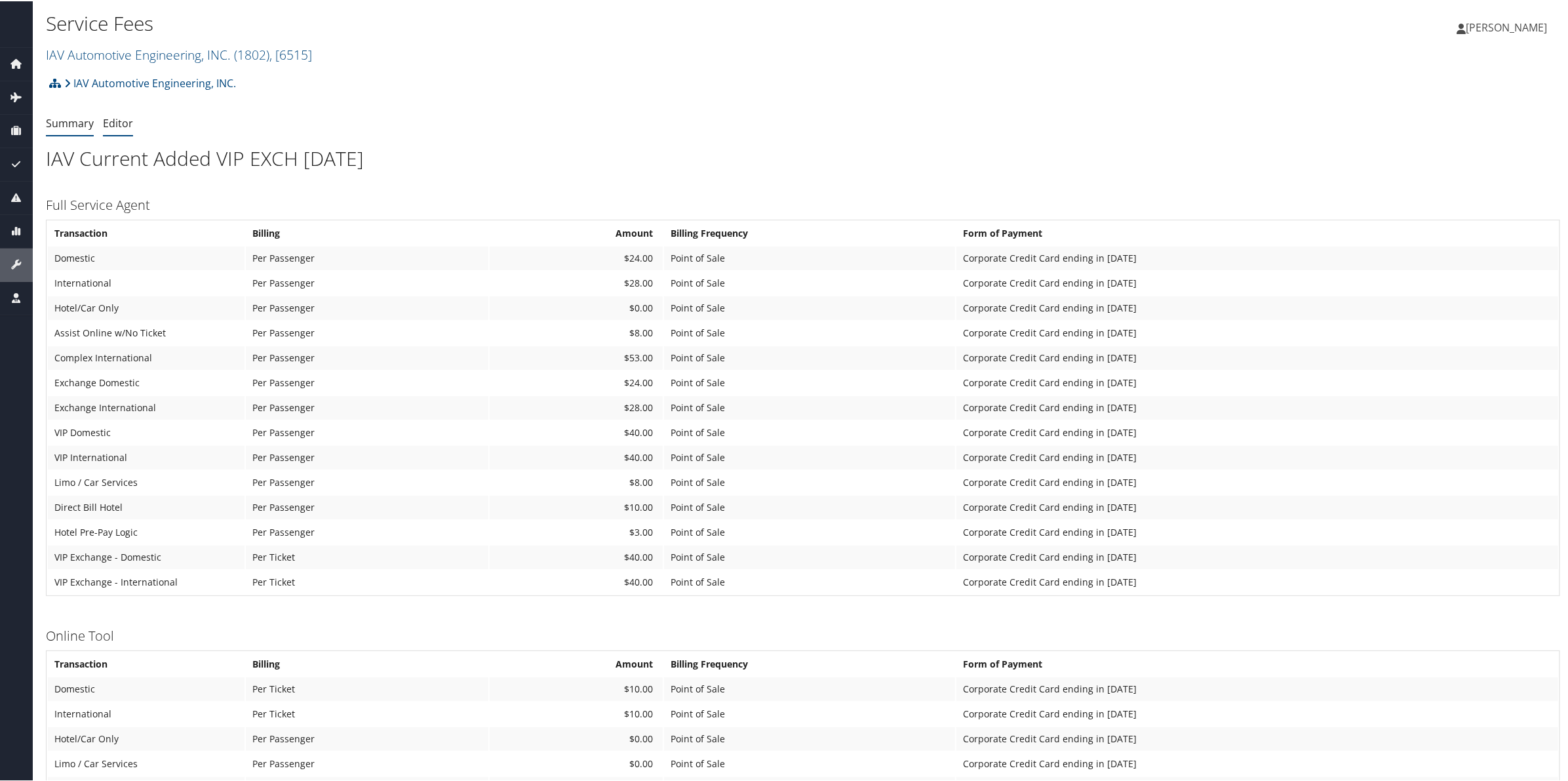
click at [121, 129] on li "Editor" at bounding box center [118, 122] width 31 height 24
click at [118, 128] on link "Editor" at bounding box center [118, 121] width 31 height 14
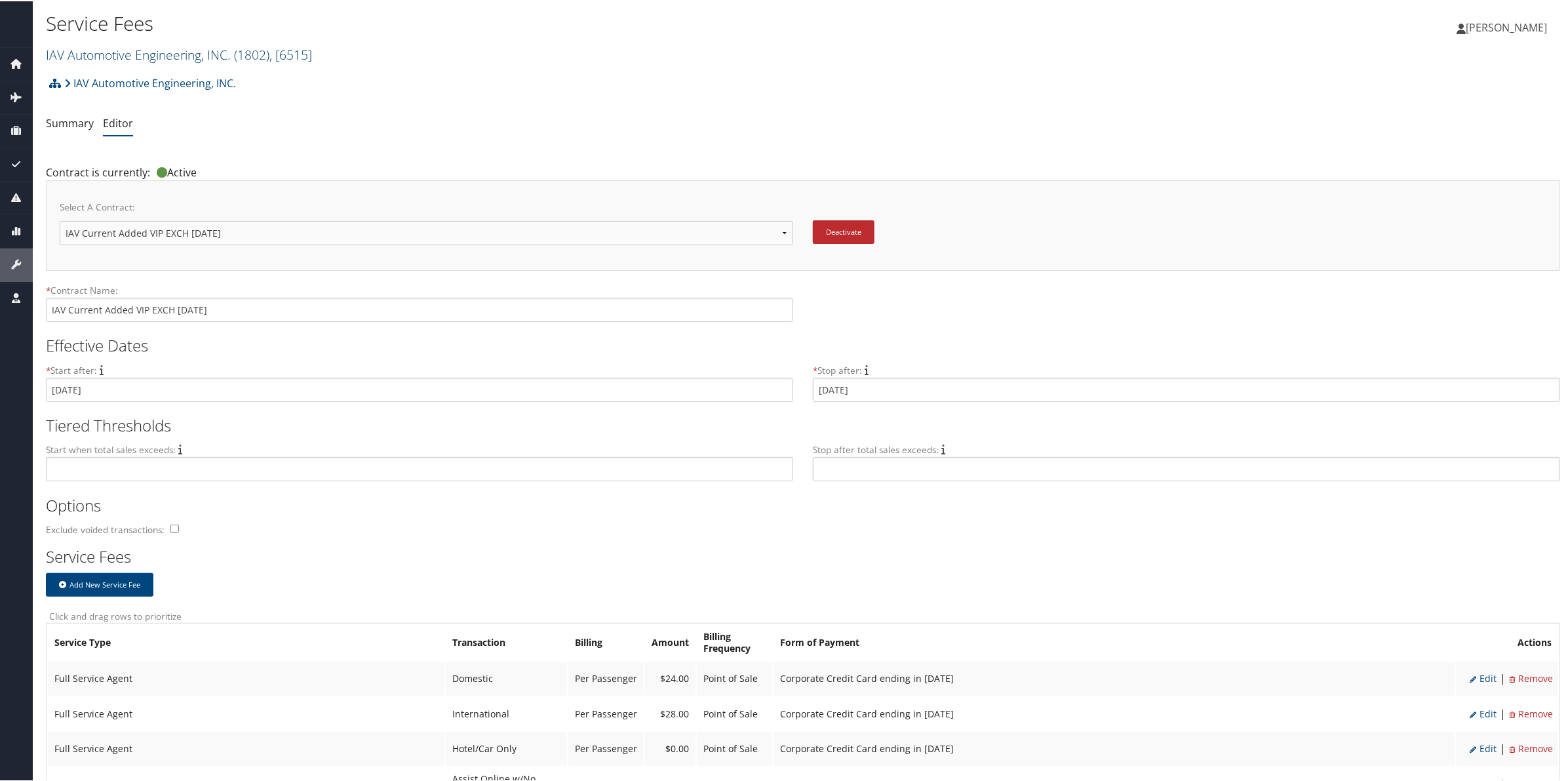
click at [202, 55] on link "IAV Automotive Engineering, INC. ( 1802 ) , [ 6515 ]" at bounding box center [179, 53] width 266 height 17
click at [182, 74] on input "search" at bounding box center [132, 77] width 173 height 24
type input "drivece"
click at [144, 113] on div "Account" at bounding box center [135, 113] width 190 height 12
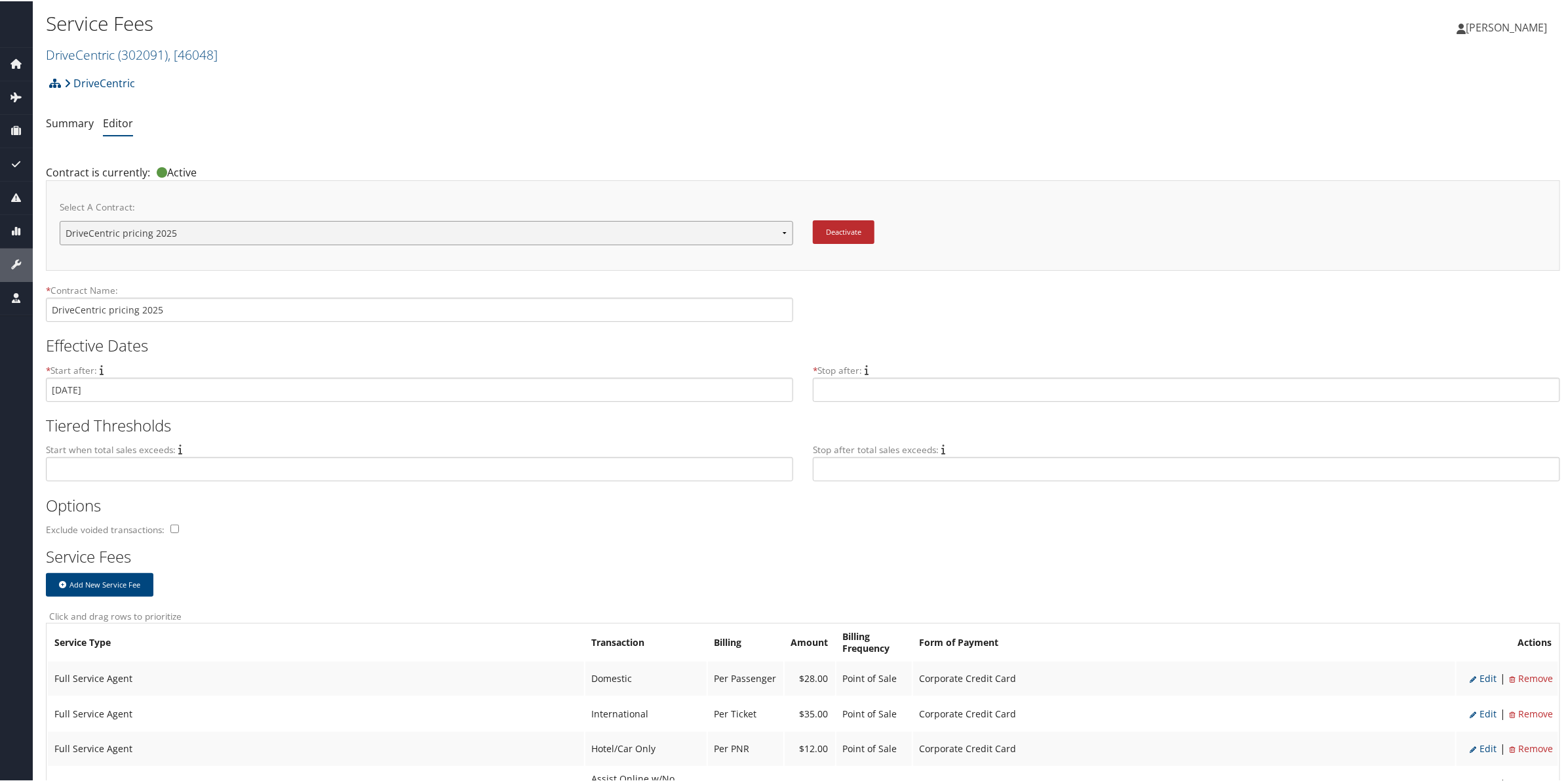
click at [285, 234] on select "DriveCentric pricing 2025 New Contract..." at bounding box center [426, 231] width 733 height 24
click at [59, 220] on select "DriveCentric pricing 2025 New Contract..." at bounding box center [426, 231] width 733 height 24
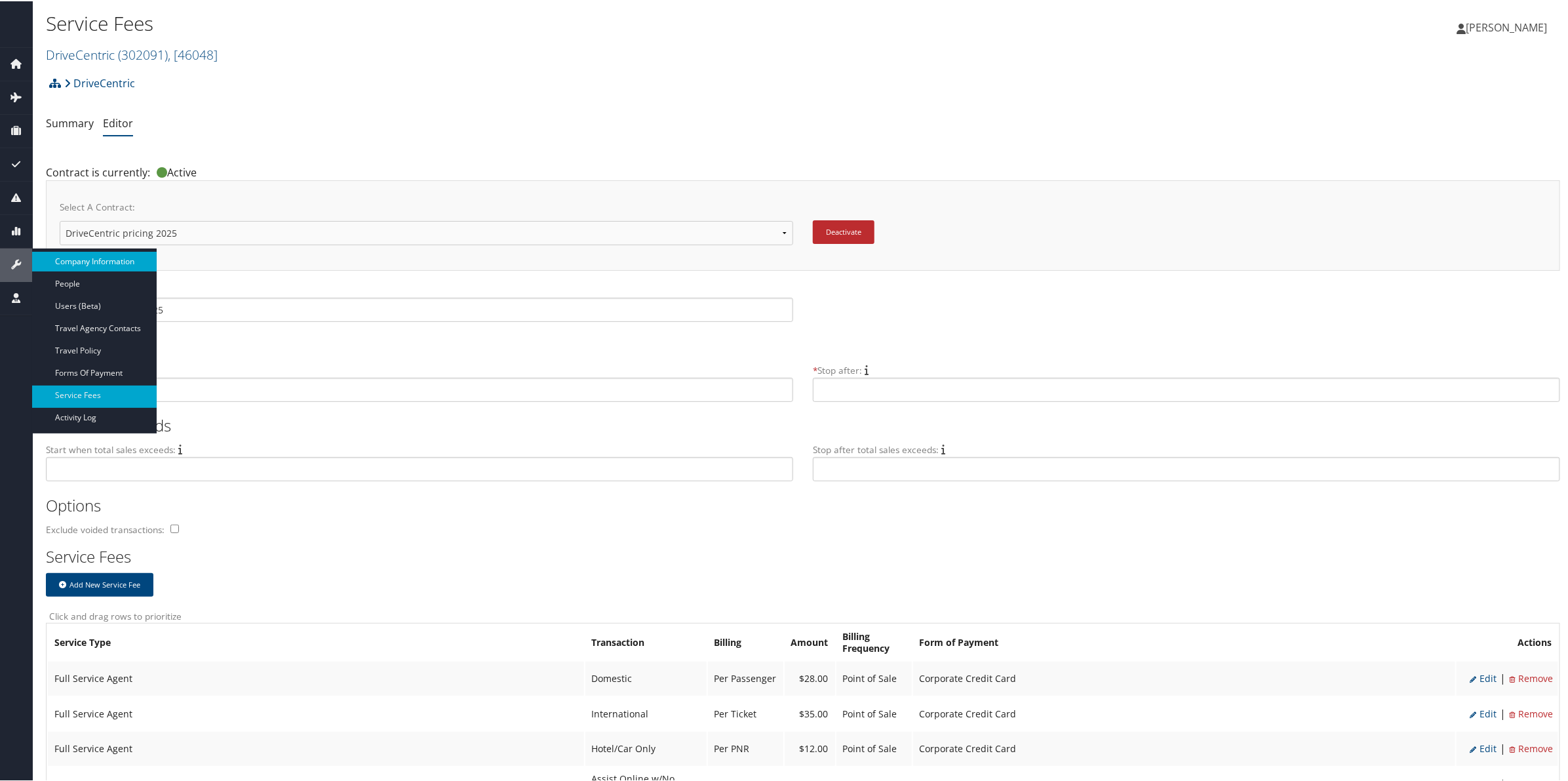
click at [69, 263] on link "Company Information" at bounding box center [94, 260] width 125 height 20
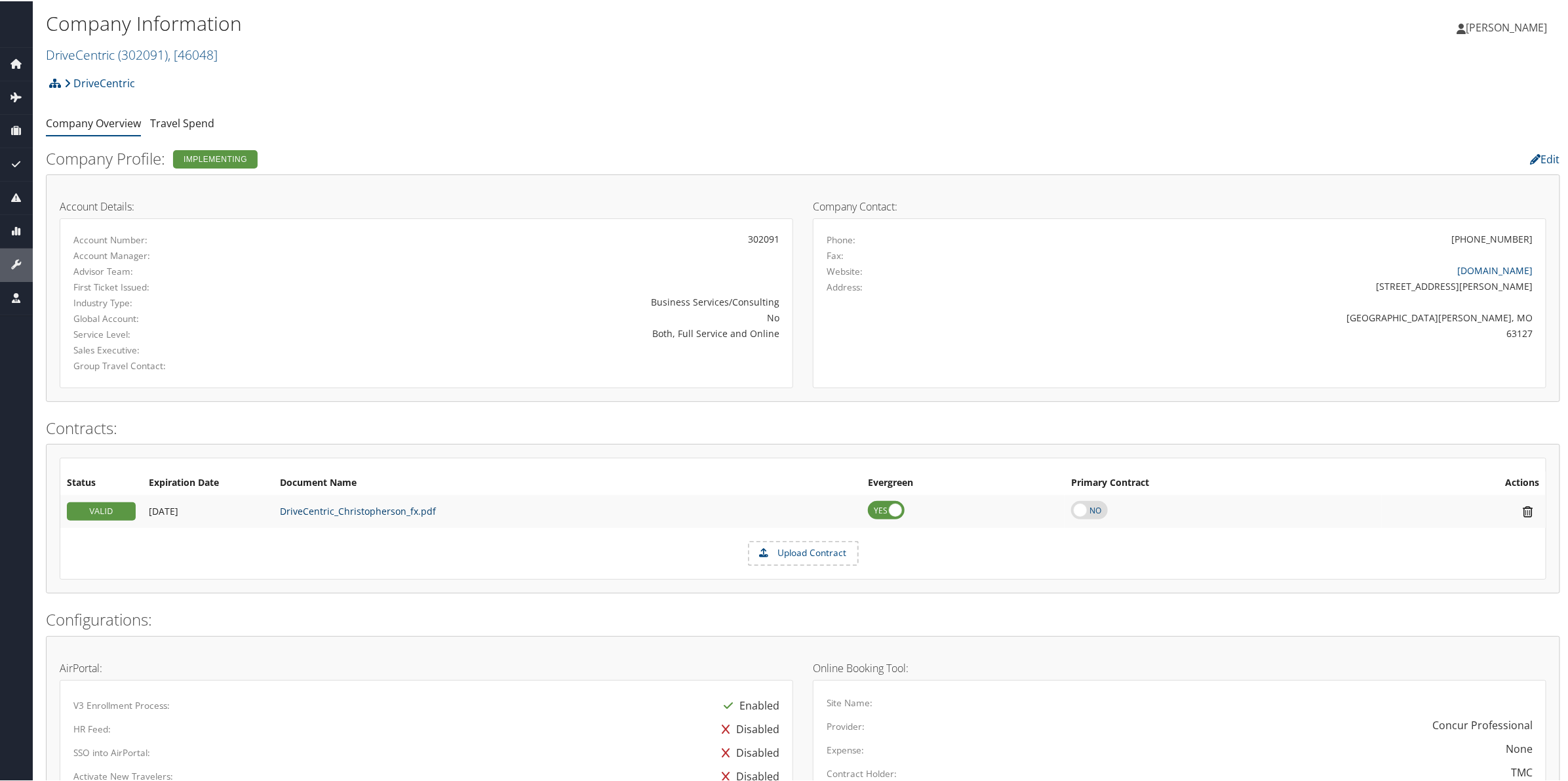
click at [359, 509] on link "DriveCentric_Christopherson_fx.pdf" at bounding box center [358, 509] width 156 height 12
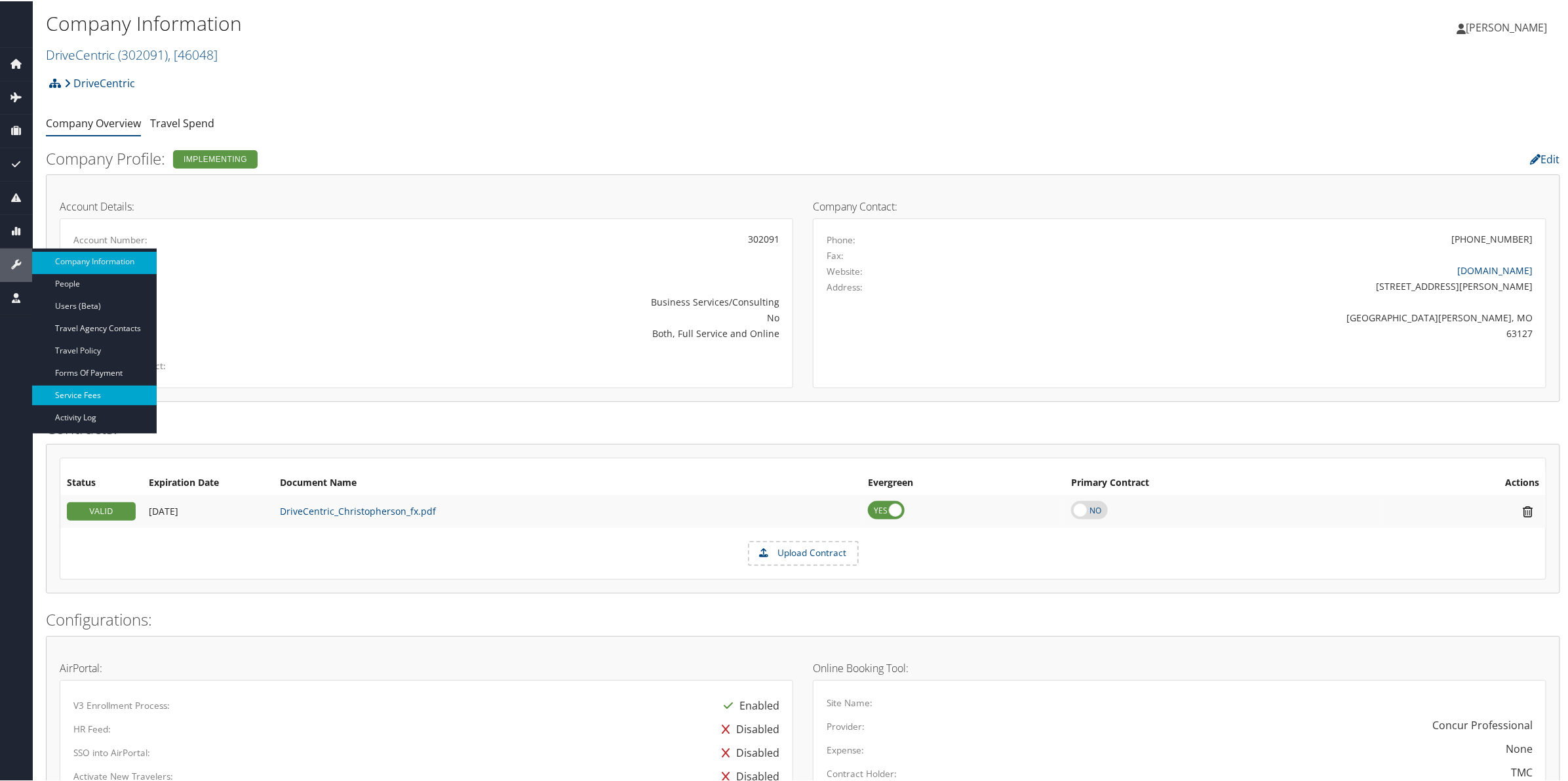
click at [106, 391] on link "Service Fees" at bounding box center [94, 394] width 125 height 20
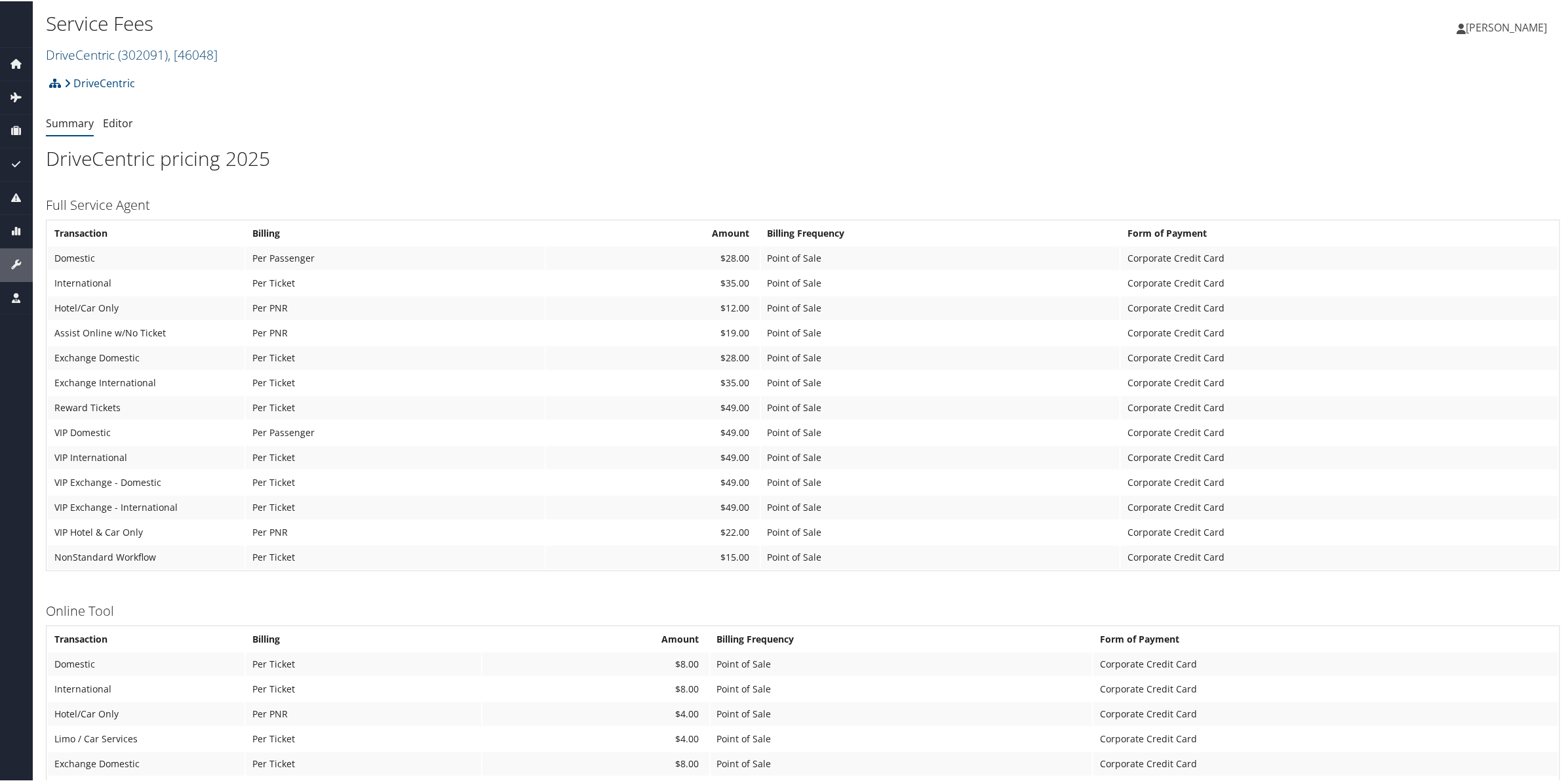
click at [151, 54] on span "( 302091 )" at bounding box center [143, 53] width 50 height 17
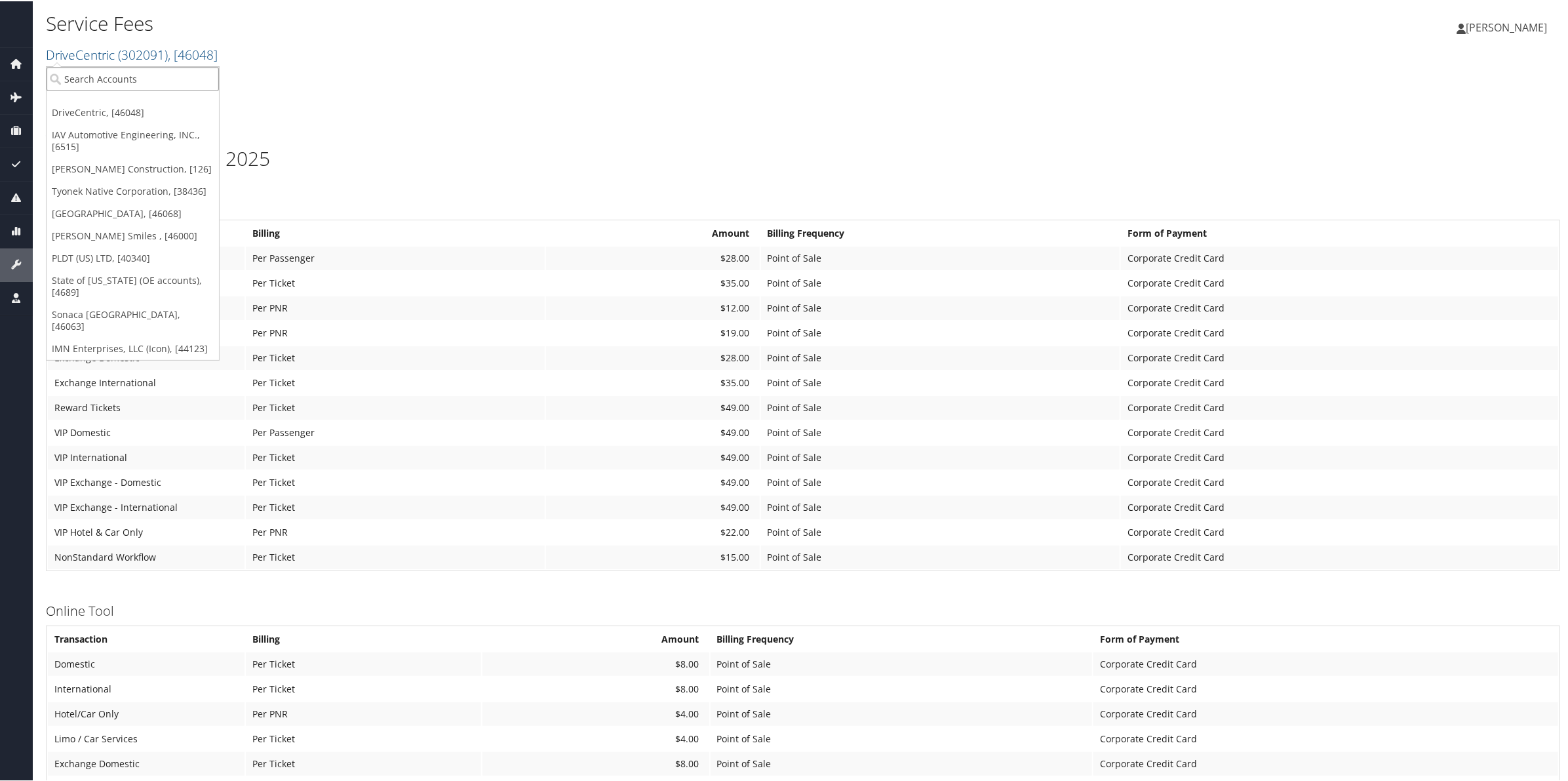
click at [149, 84] on input "search" at bounding box center [132, 77] width 173 height 24
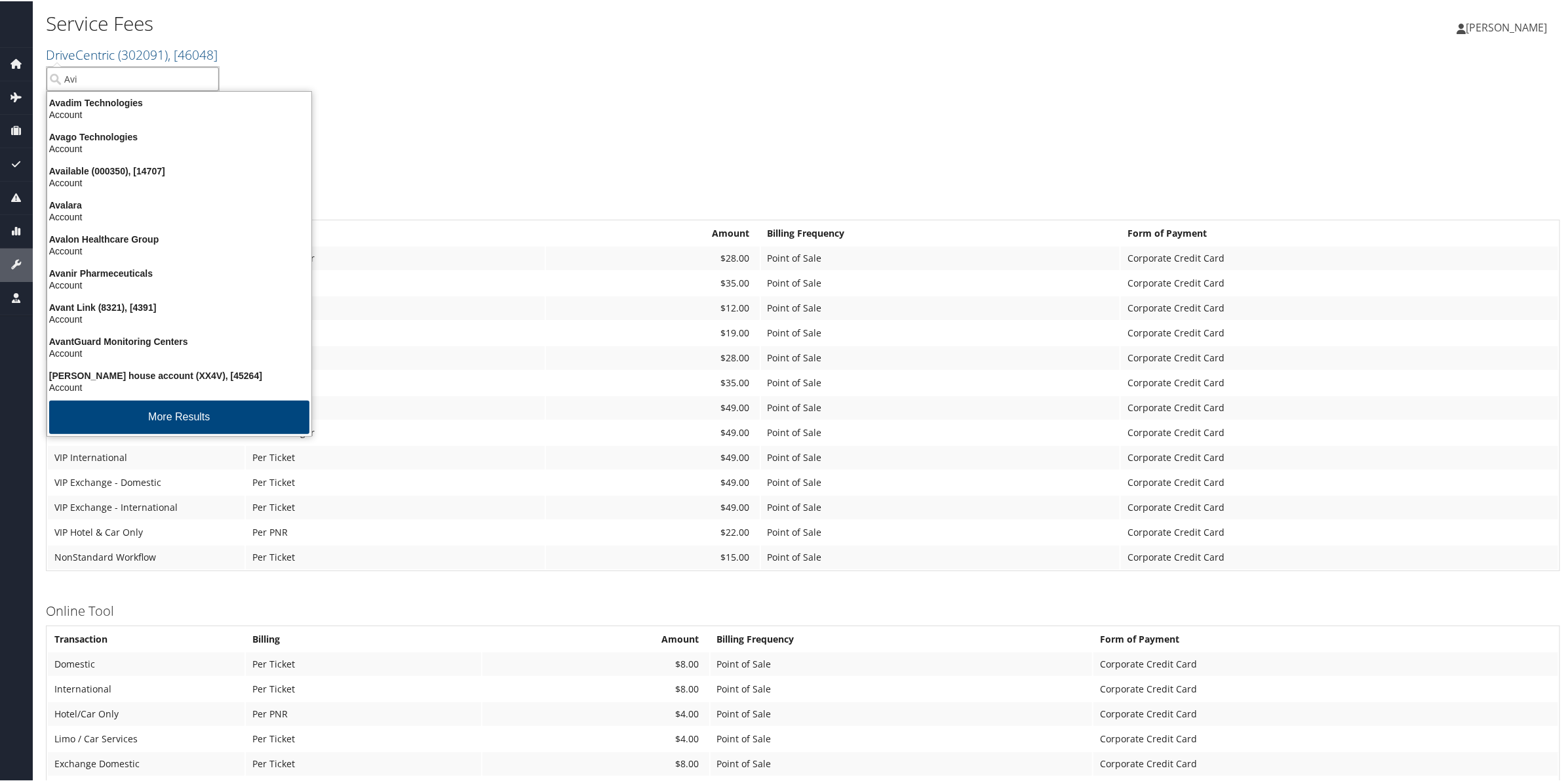
type input "Avia"
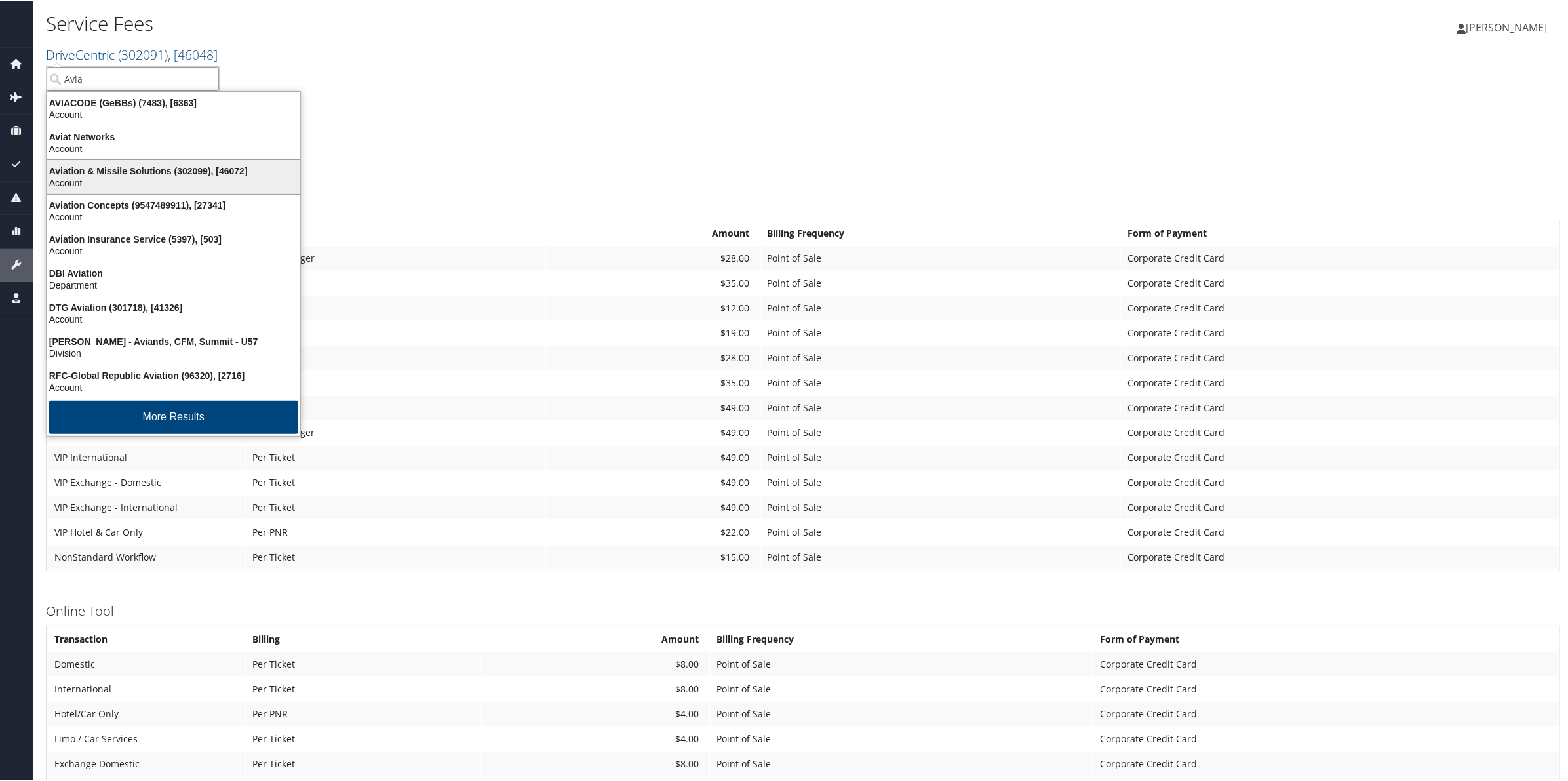
click at [169, 161] on div "Aviation & Missile Solutions (302099), [46072] Account" at bounding box center [174, 176] width 249 height 31
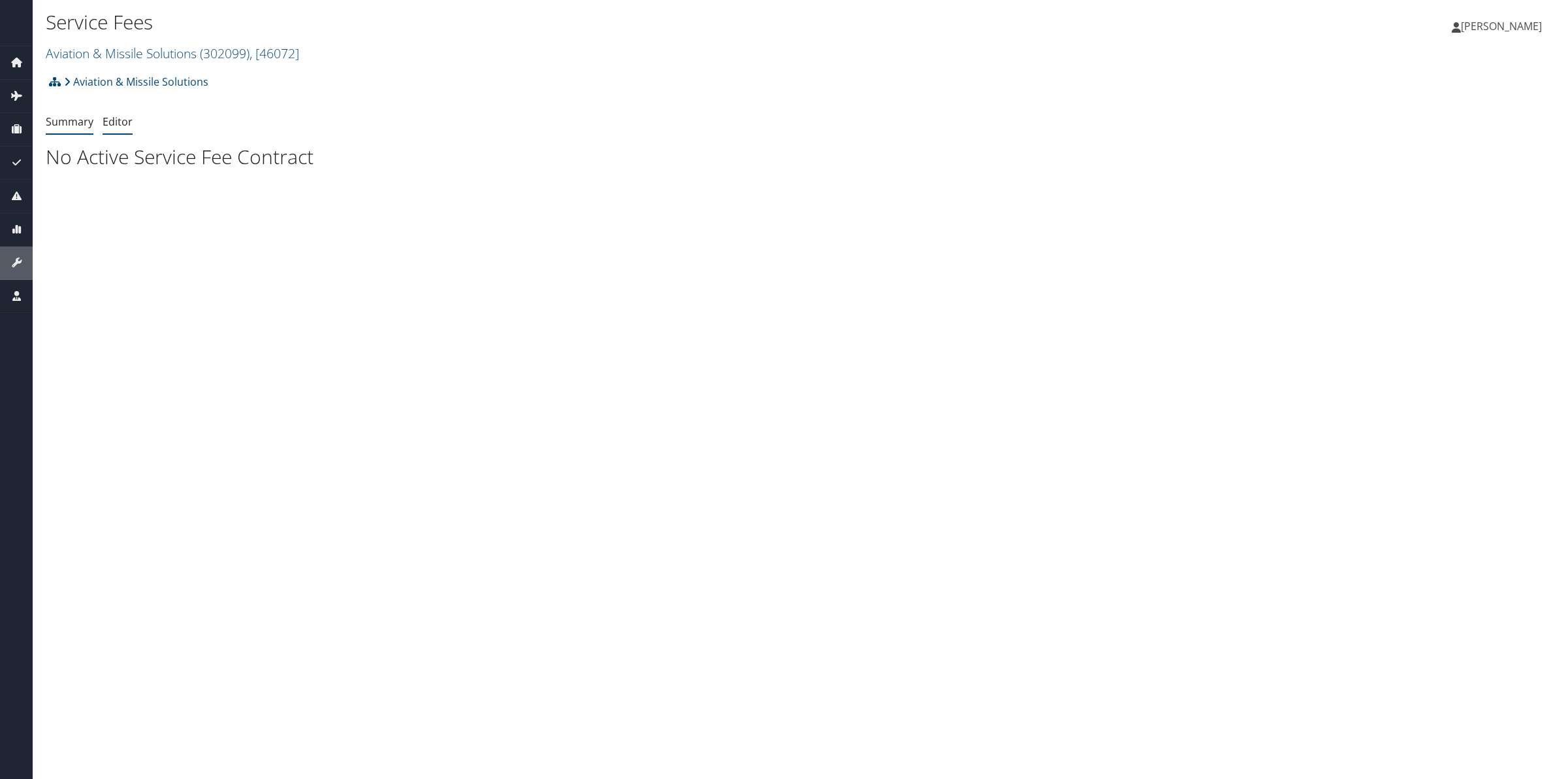
click at [128, 122] on link "Editor" at bounding box center [118, 121] width 30 height 14
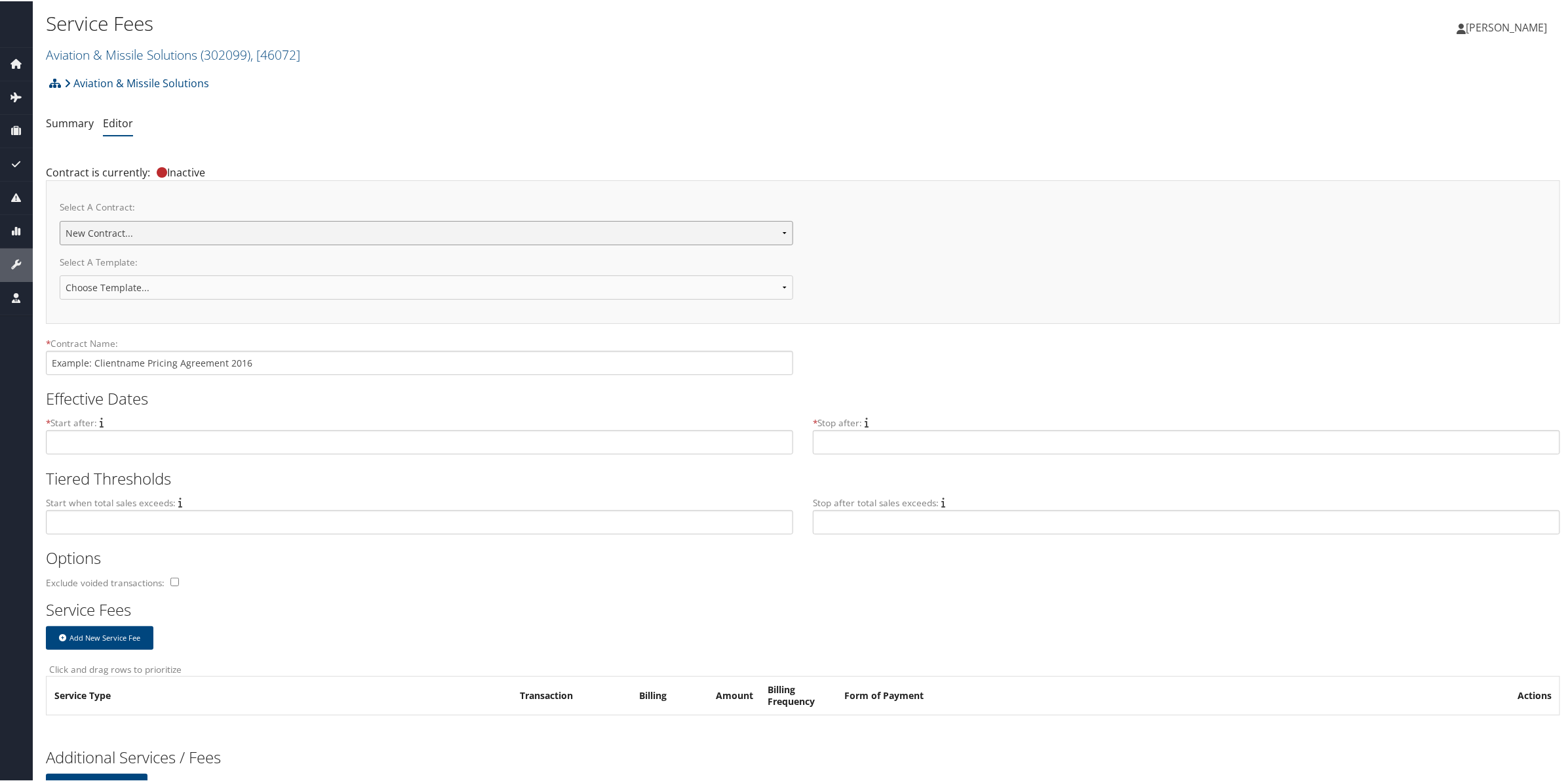
click at [237, 228] on select "Aviation & Missile Solutions New Contract..." at bounding box center [426, 231] width 733 height 24
select select "23133"
click at [59, 220] on select "Aviation & Missile Solutions New Contract..." at bounding box center [426, 231] width 733 height 24
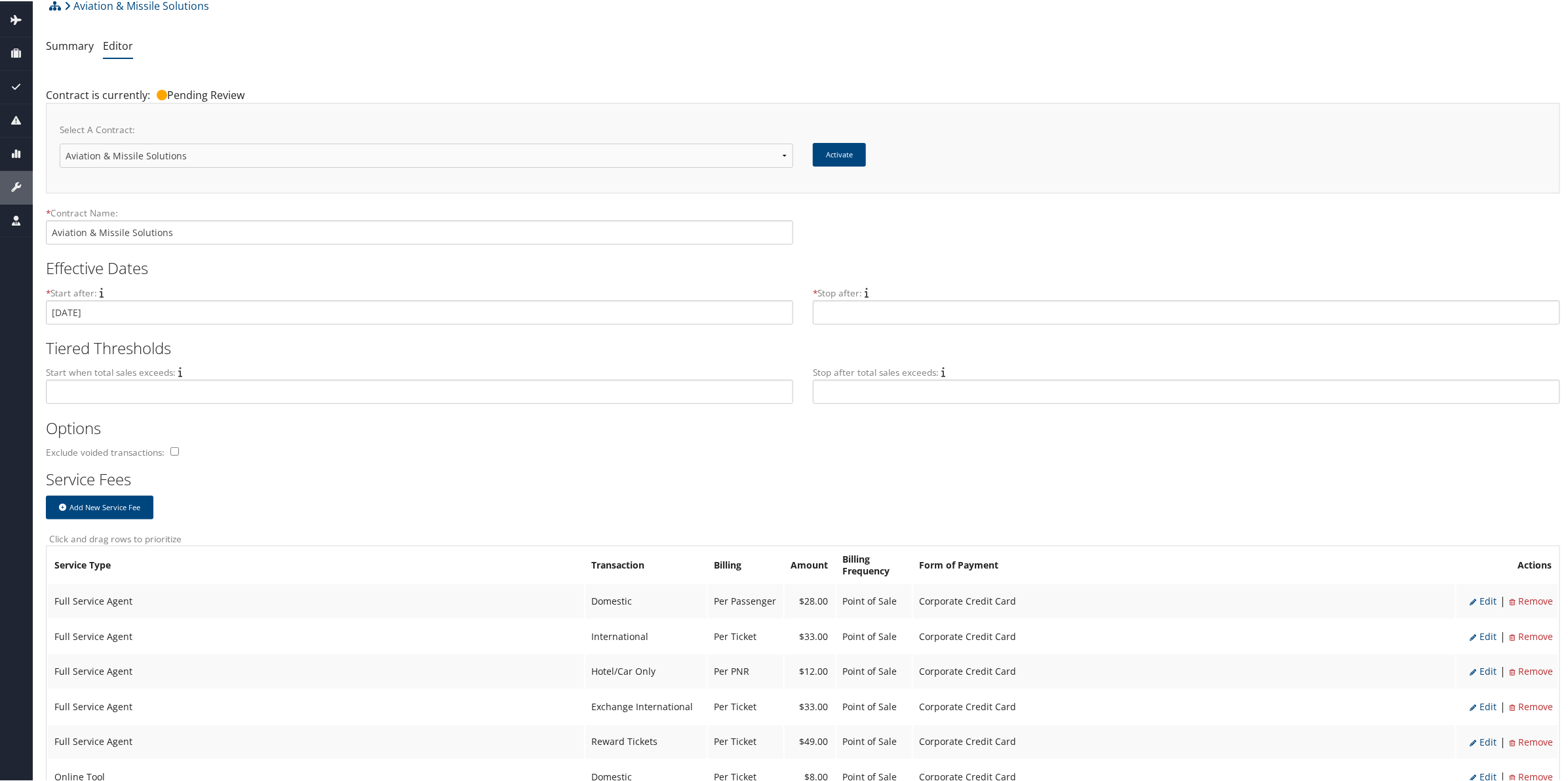
scroll to position [34, 0]
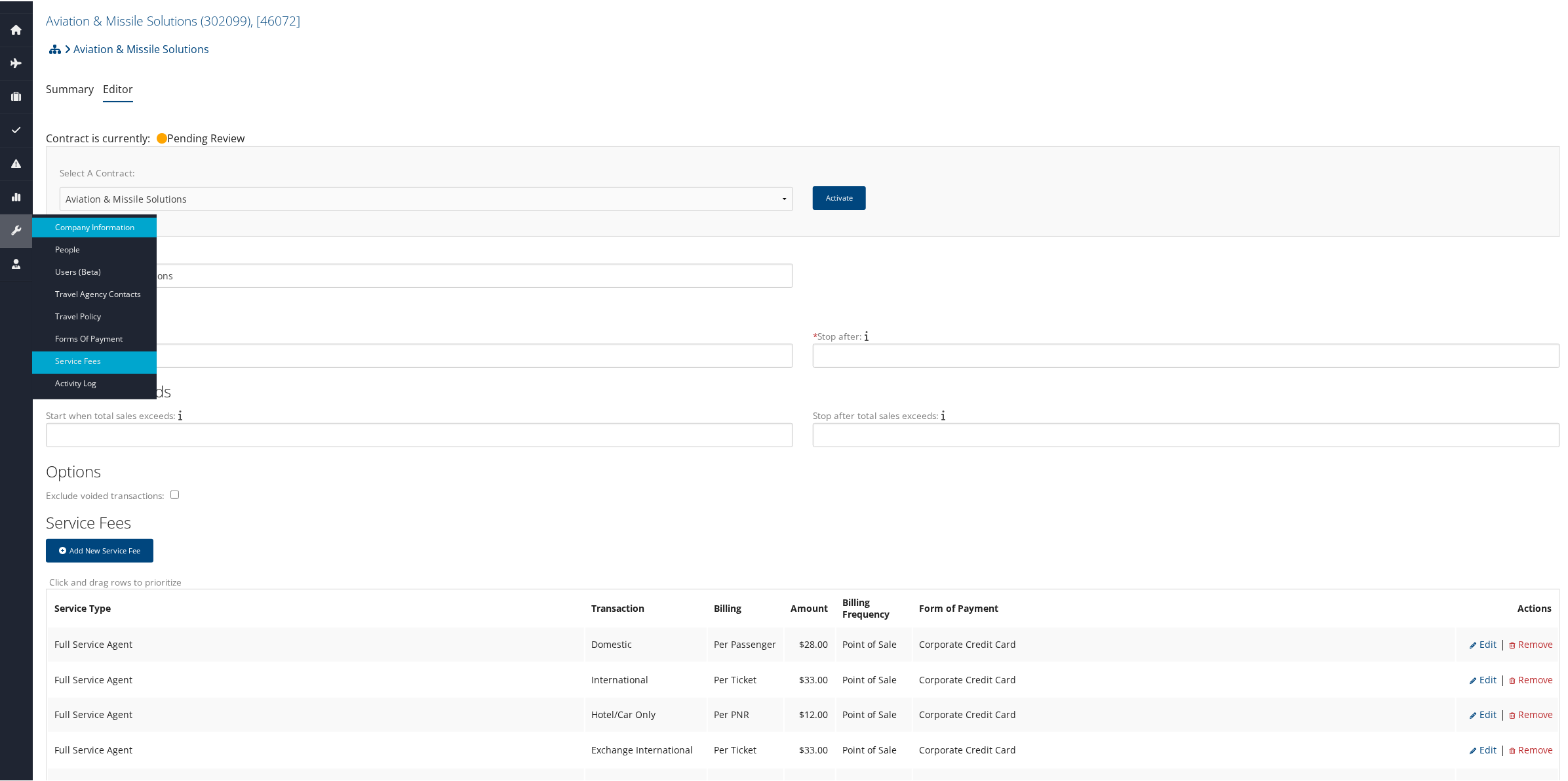
click at [102, 223] on link "Company Information" at bounding box center [94, 226] width 125 height 20
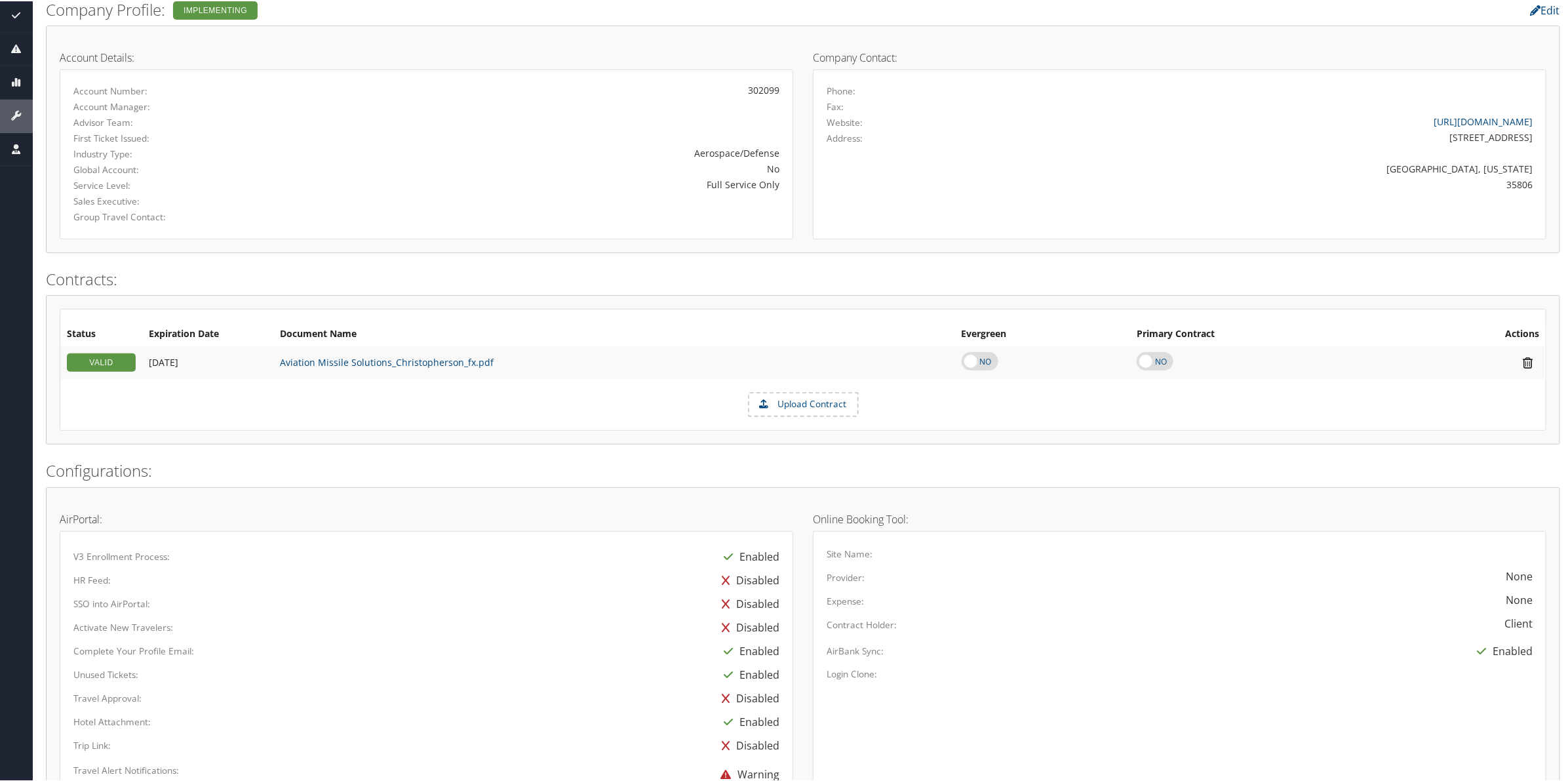
scroll to position [163, 0]
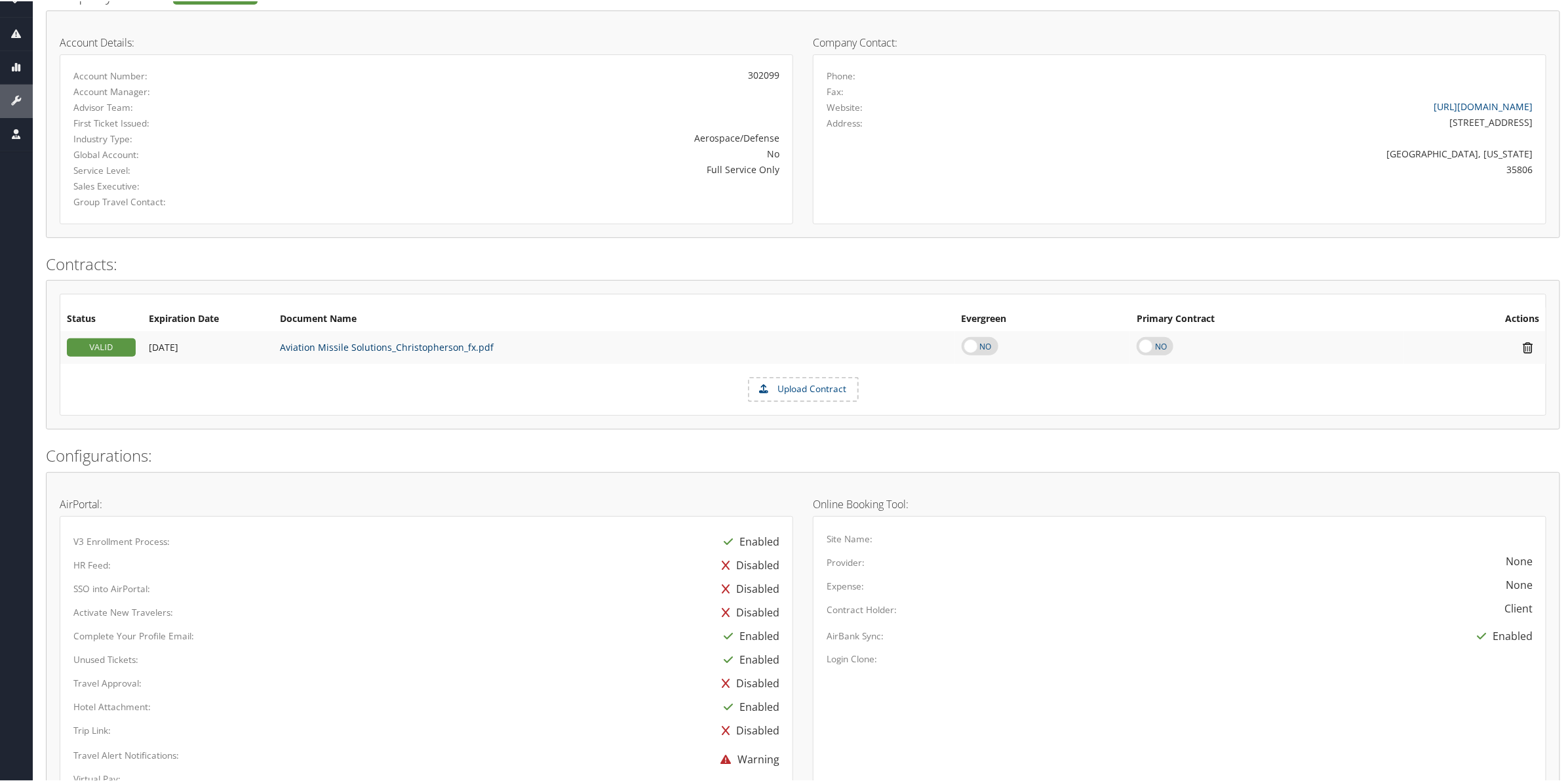
click at [333, 345] on link "Aviation Missile Solutions_Christopherson_fx.pdf" at bounding box center [386, 345] width 214 height 12
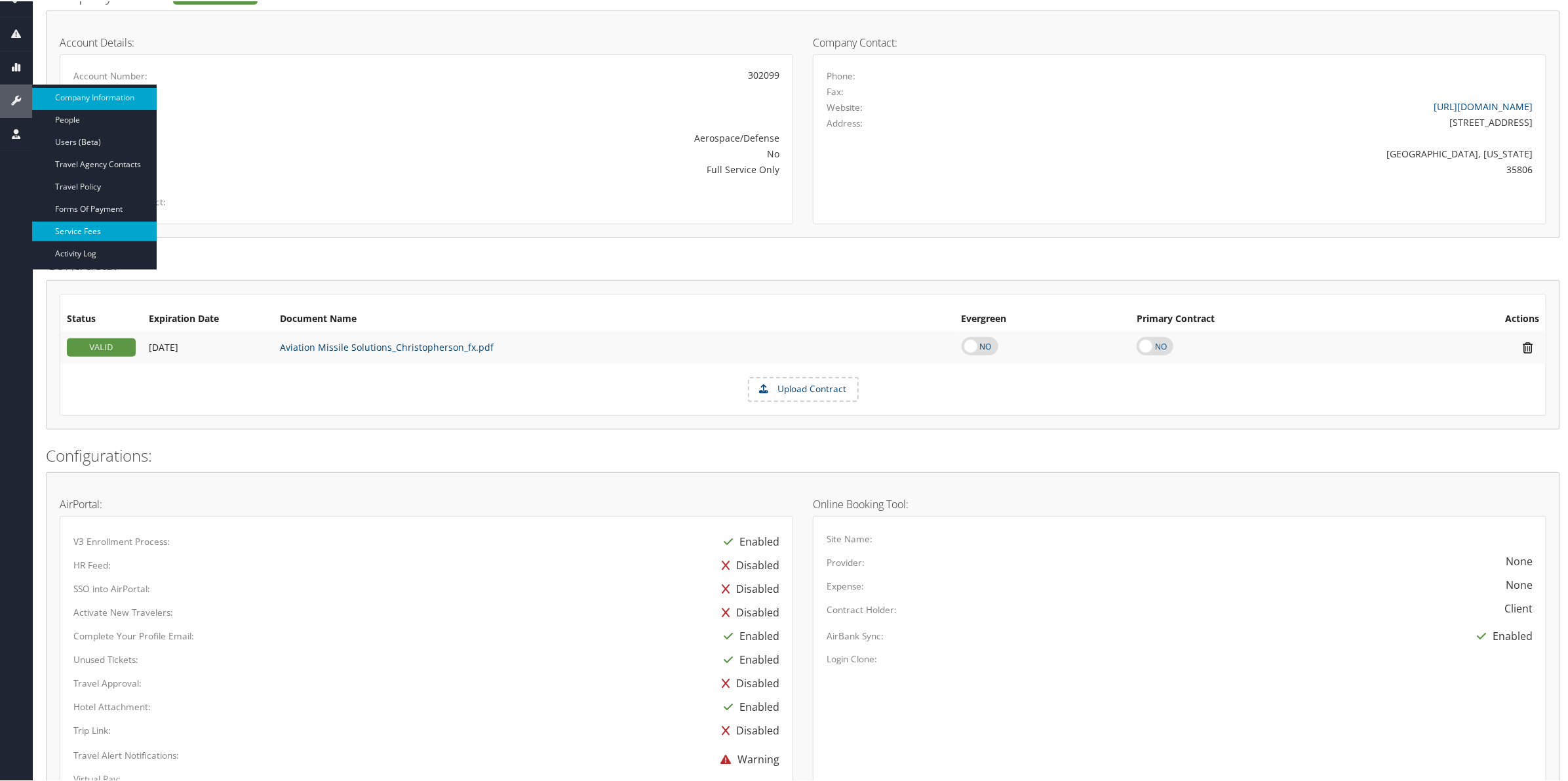
click at [106, 223] on link "Service Fees" at bounding box center [94, 230] width 125 height 20
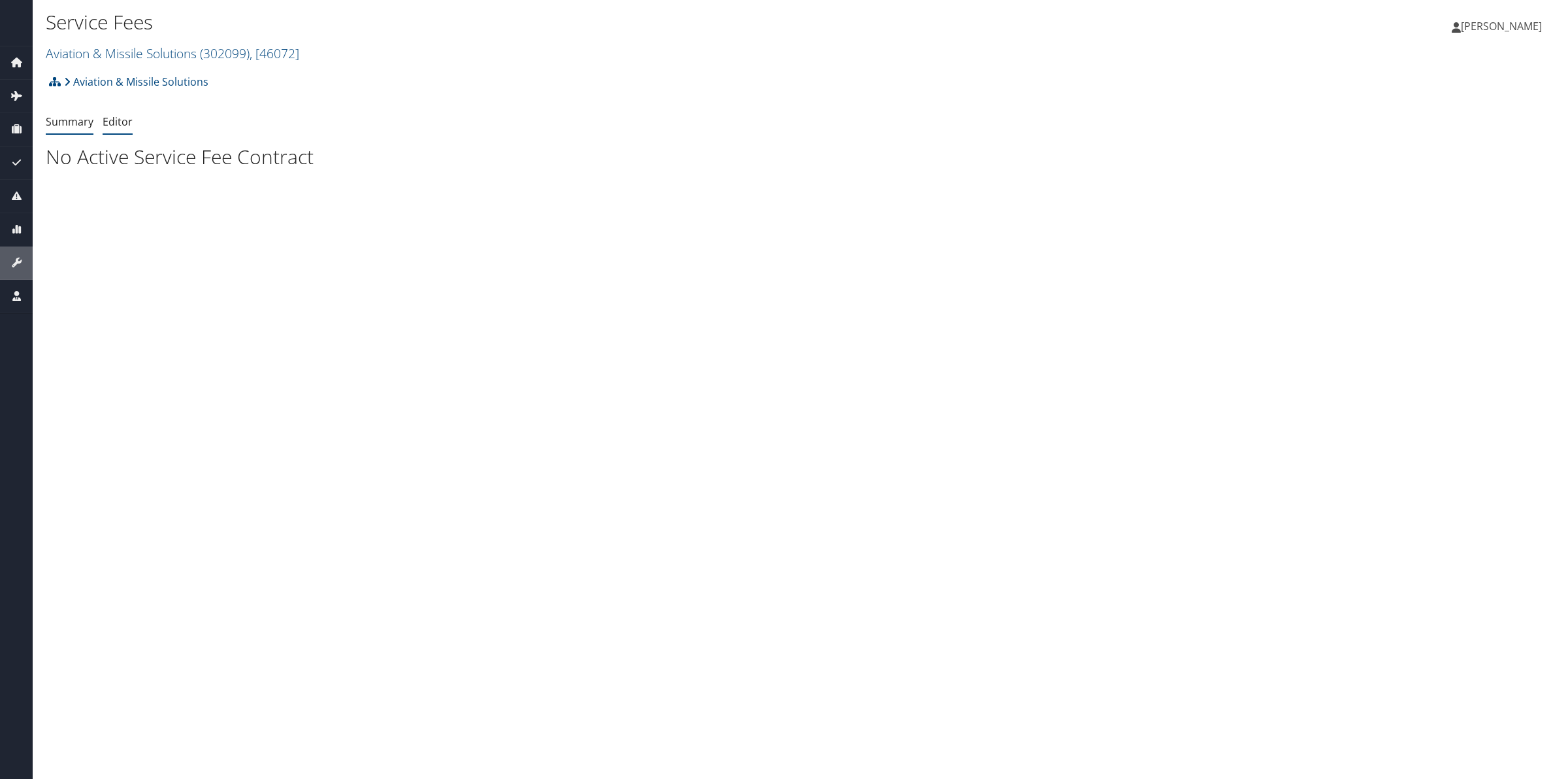
click at [128, 128] on link "Editor" at bounding box center [118, 121] width 30 height 14
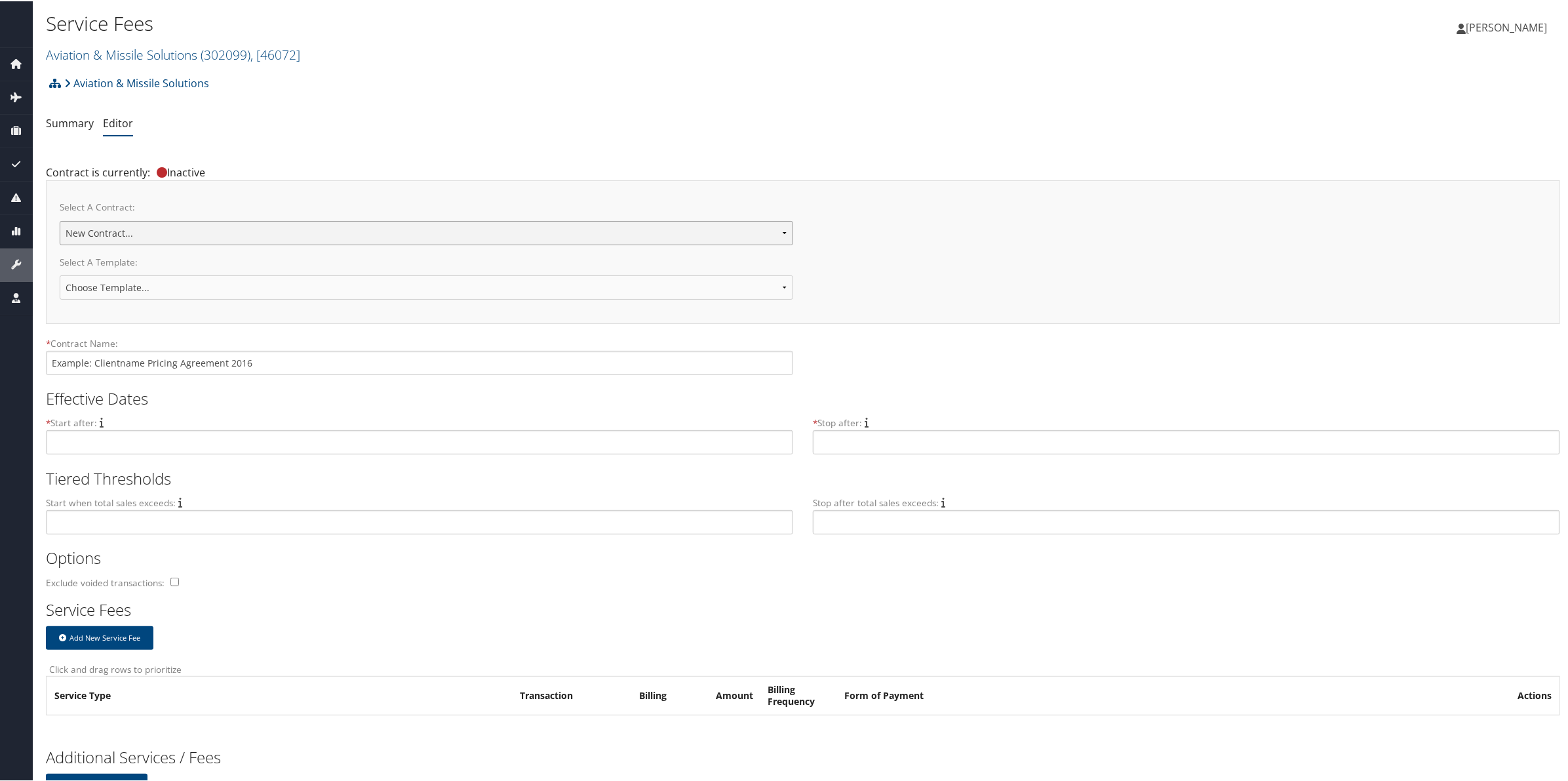
click at [249, 228] on select "Aviation & Missile Solutions New Contract..." at bounding box center [426, 231] width 733 height 24
select select "23133"
click at [59, 220] on select "Aviation & Missile Solutions New Contract..." at bounding box center [426, 231] width 733 height 24
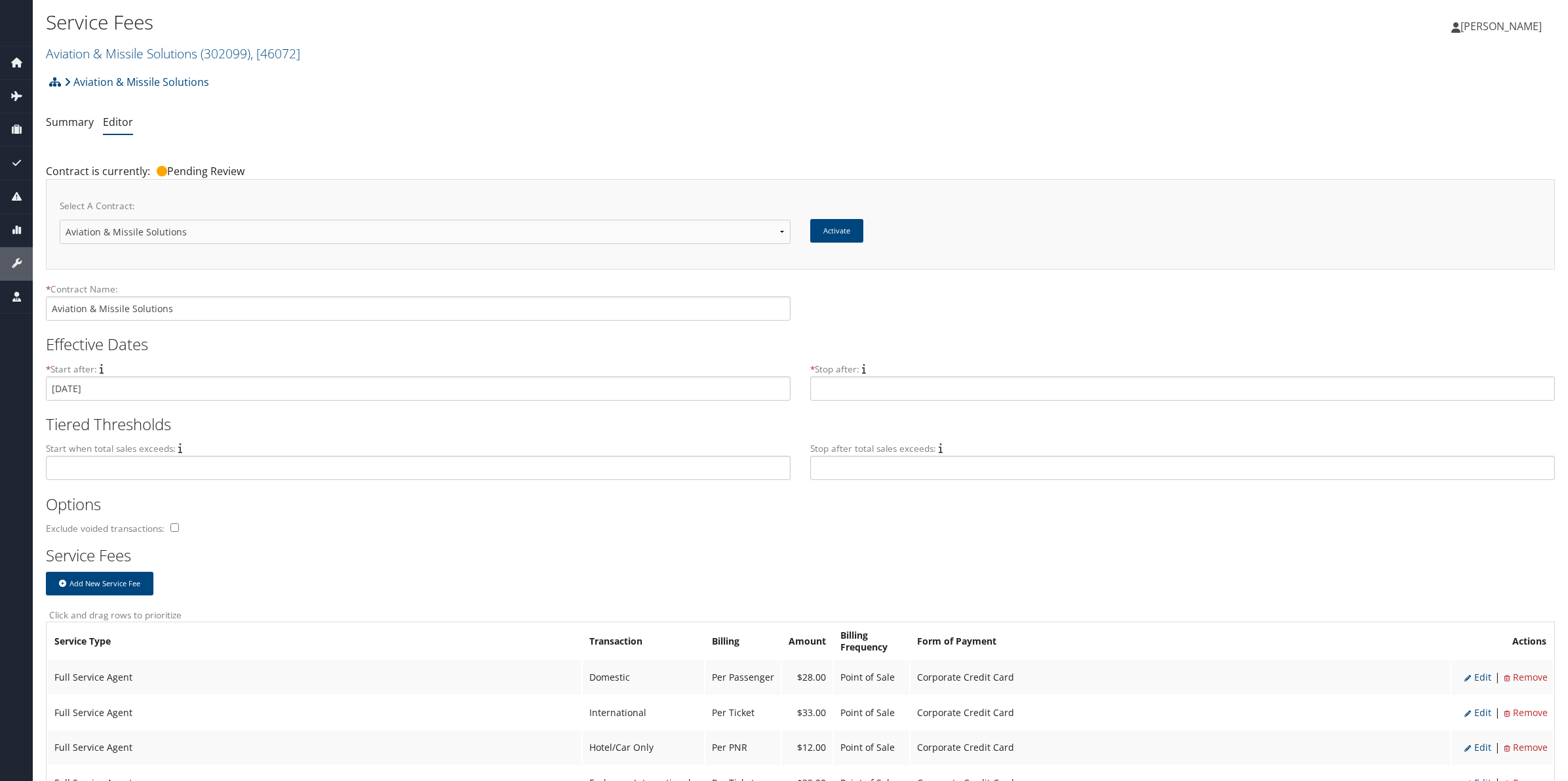
scroll to position [246, 0]
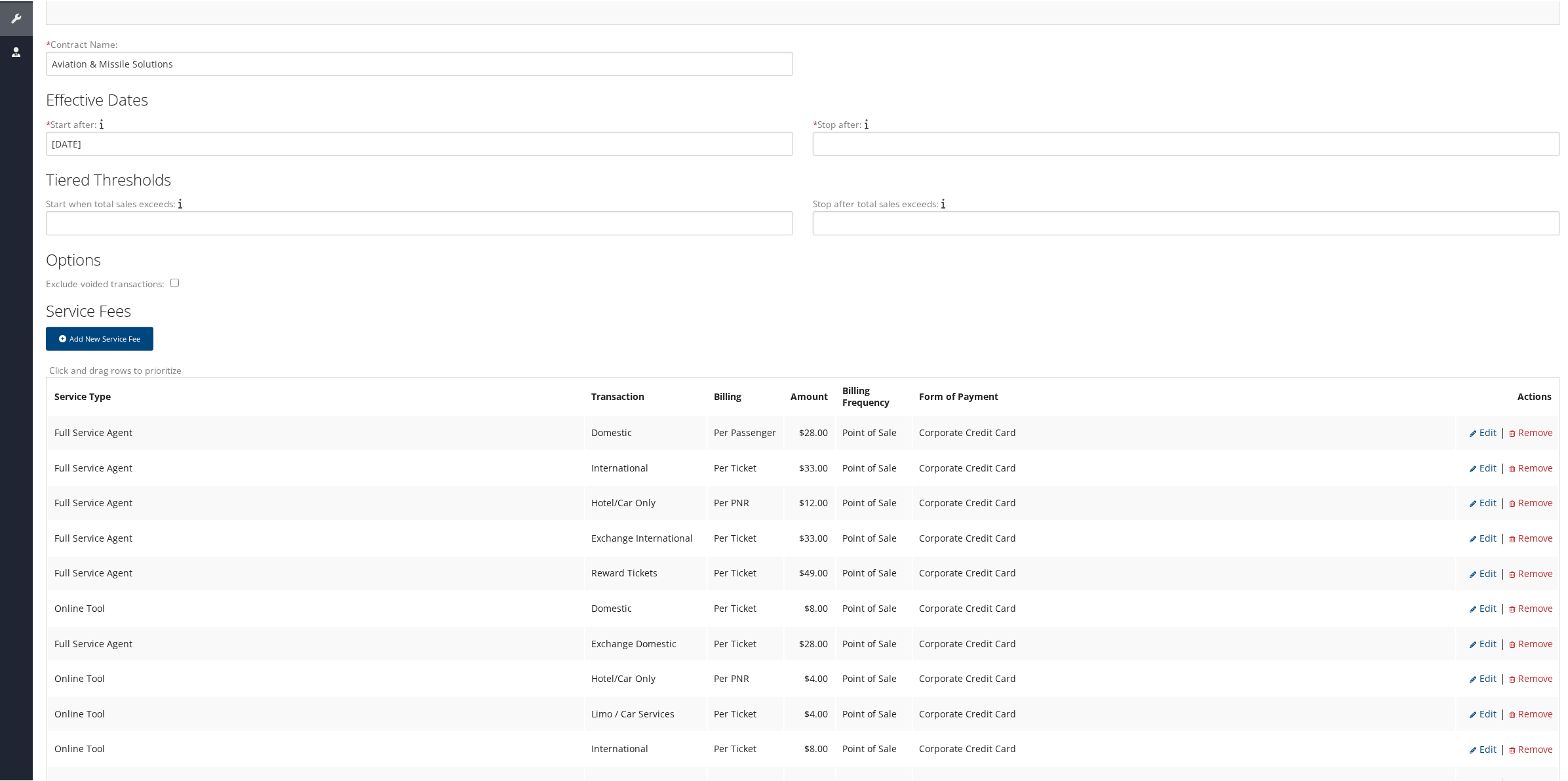
click at [1481, 430] on span "Edit" at bounding box center [1483, 430] width 27 height 12
select select "2"
type input "28.0"
select select "20"
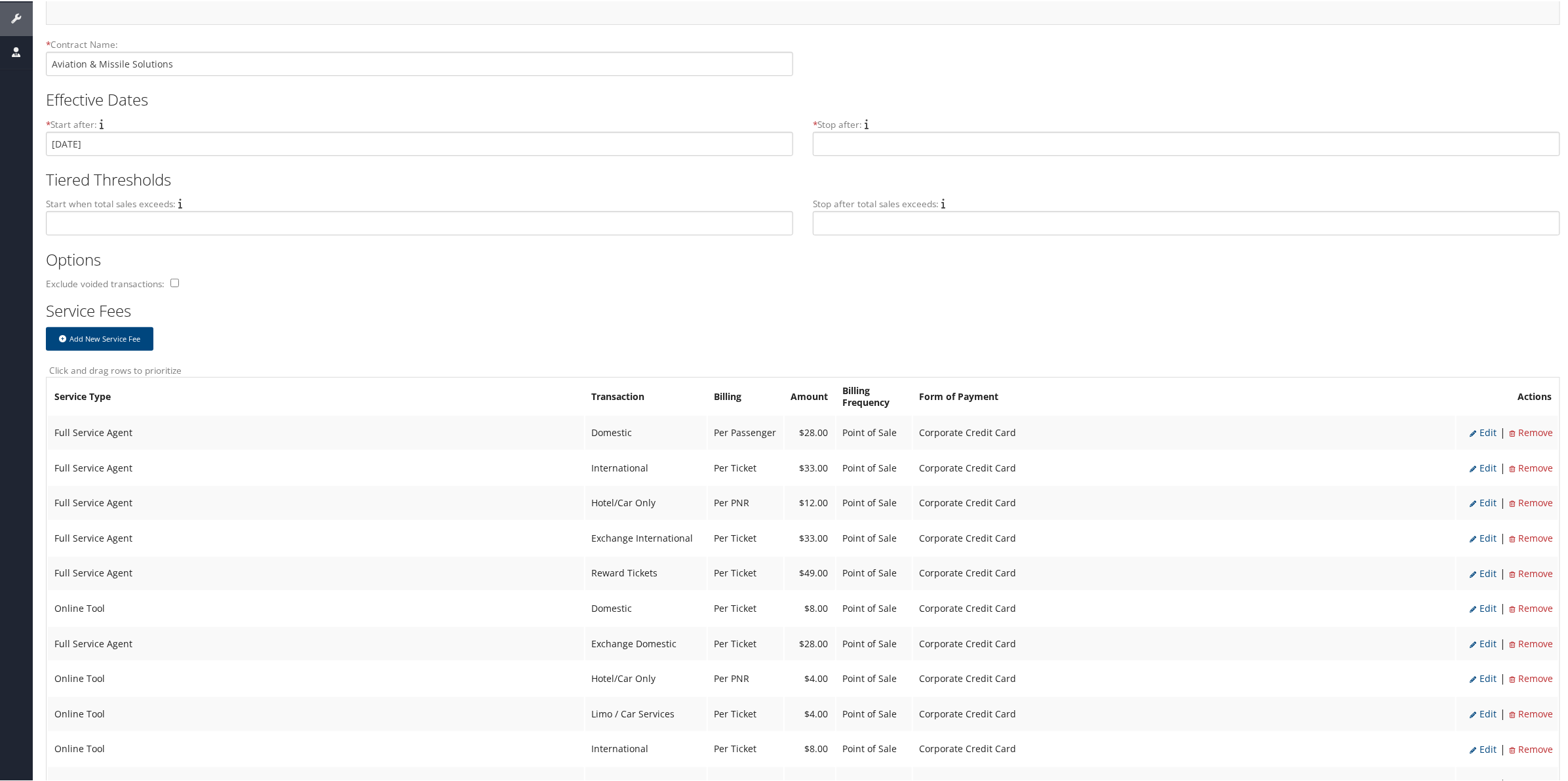
select select "2"
select select "20"
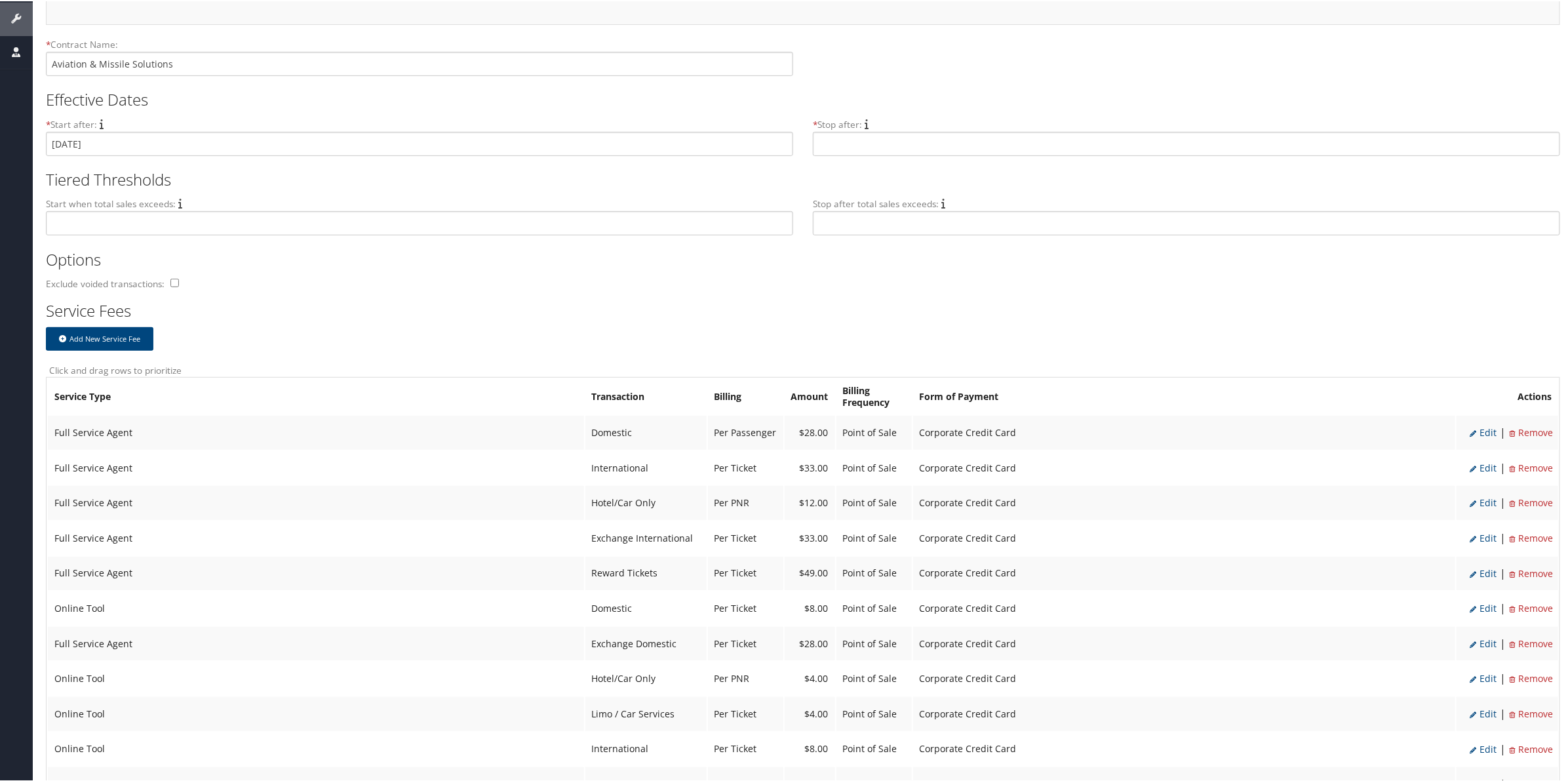
select select "2"
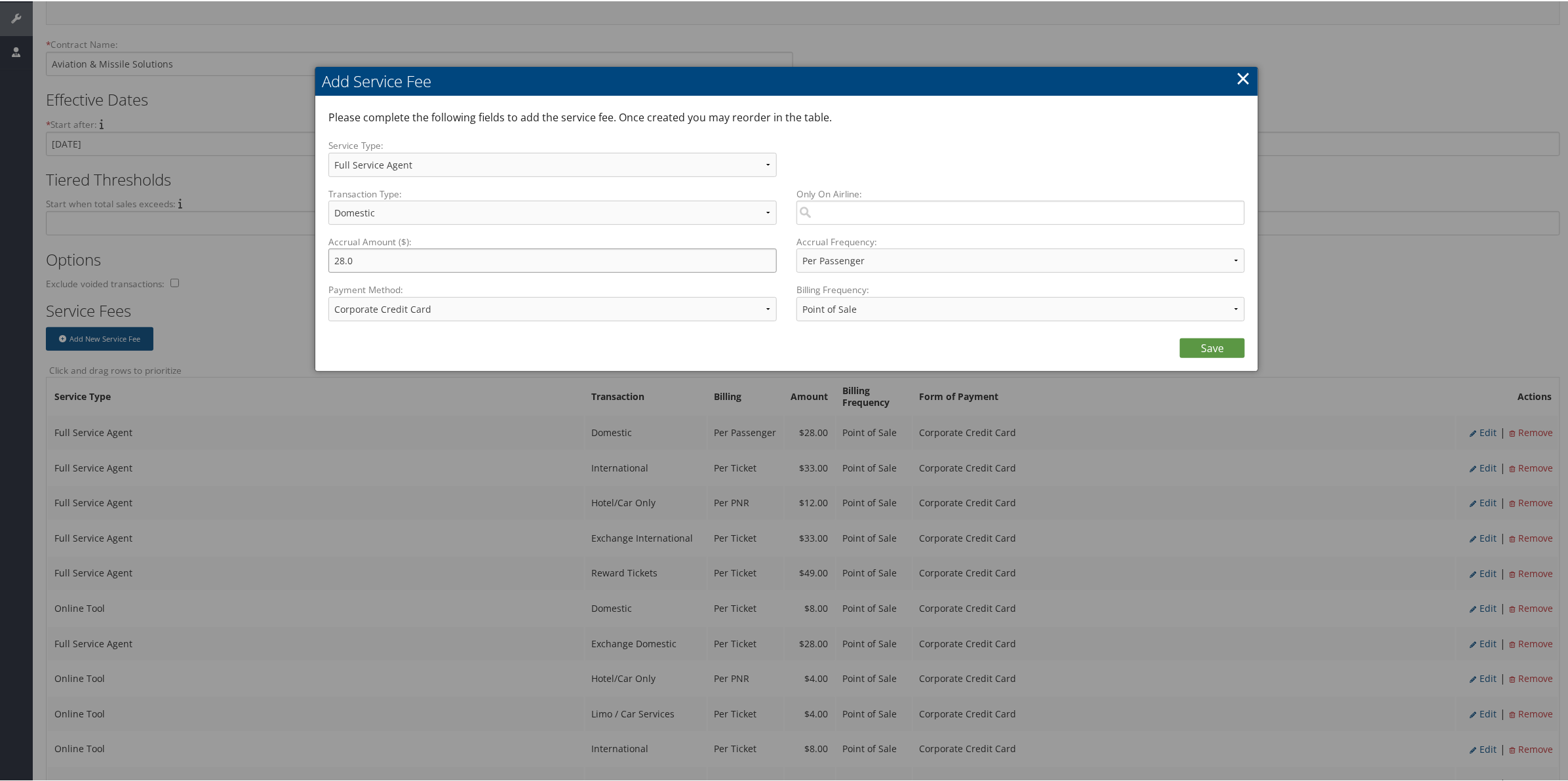
drag, startPoint x: 483, startPoint y: 269, endPoint x: 25, endPoint y: 220, distance: 460.6
click at [25, 220] on body "Menu Dashboards ► AirPortal 360™ (Agent) My Travel Dashboard Trips ► Airtinerar…" at bounding box center [786, 144] width 1573 height 781
type input "27.00"
click at [1214, 335] on div "Save" at bounding box center [787, 343] width 917 height 26
click at [1214, 345] on link "Save" at bounding box center [1212, 347] width 65 height 20
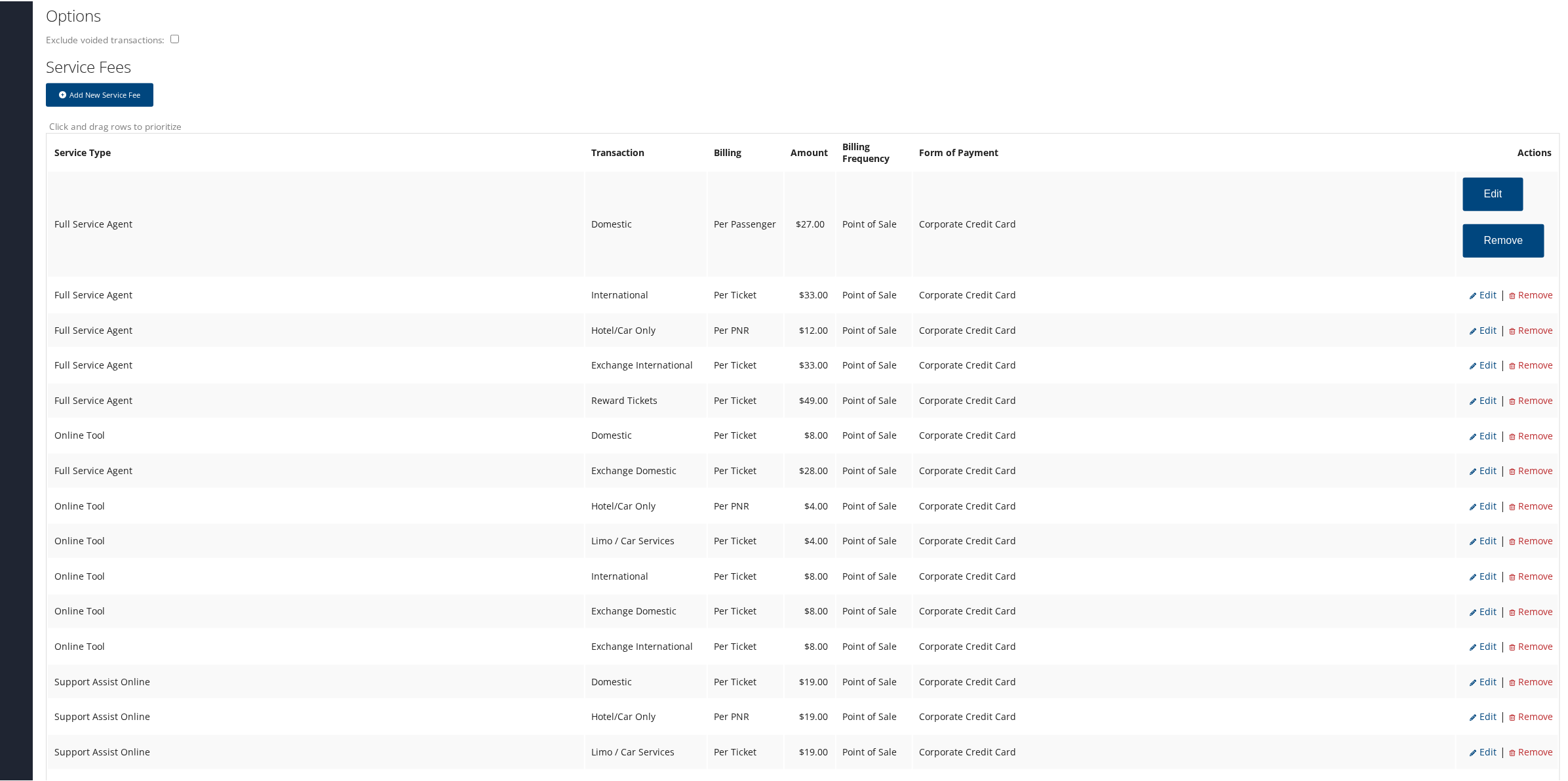
scroll to position [491, 0]
click at [1480, 461] on span "Edit" at bounding box center [1483, 466] width 27 height 12
select select "24"
type input "28.0"
select select "4"
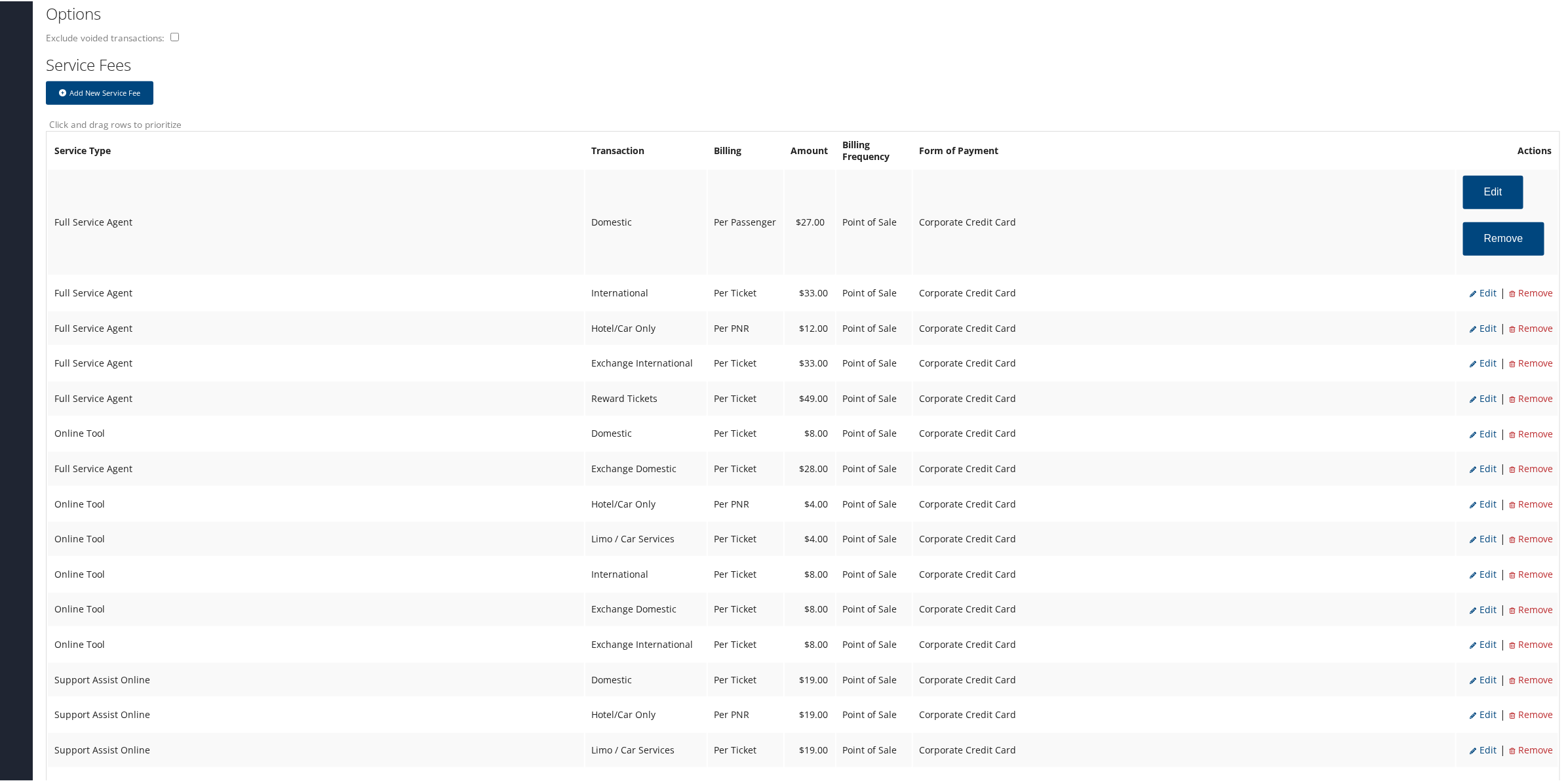
select select "2"
select select "24"
select select "4"
select select "2"
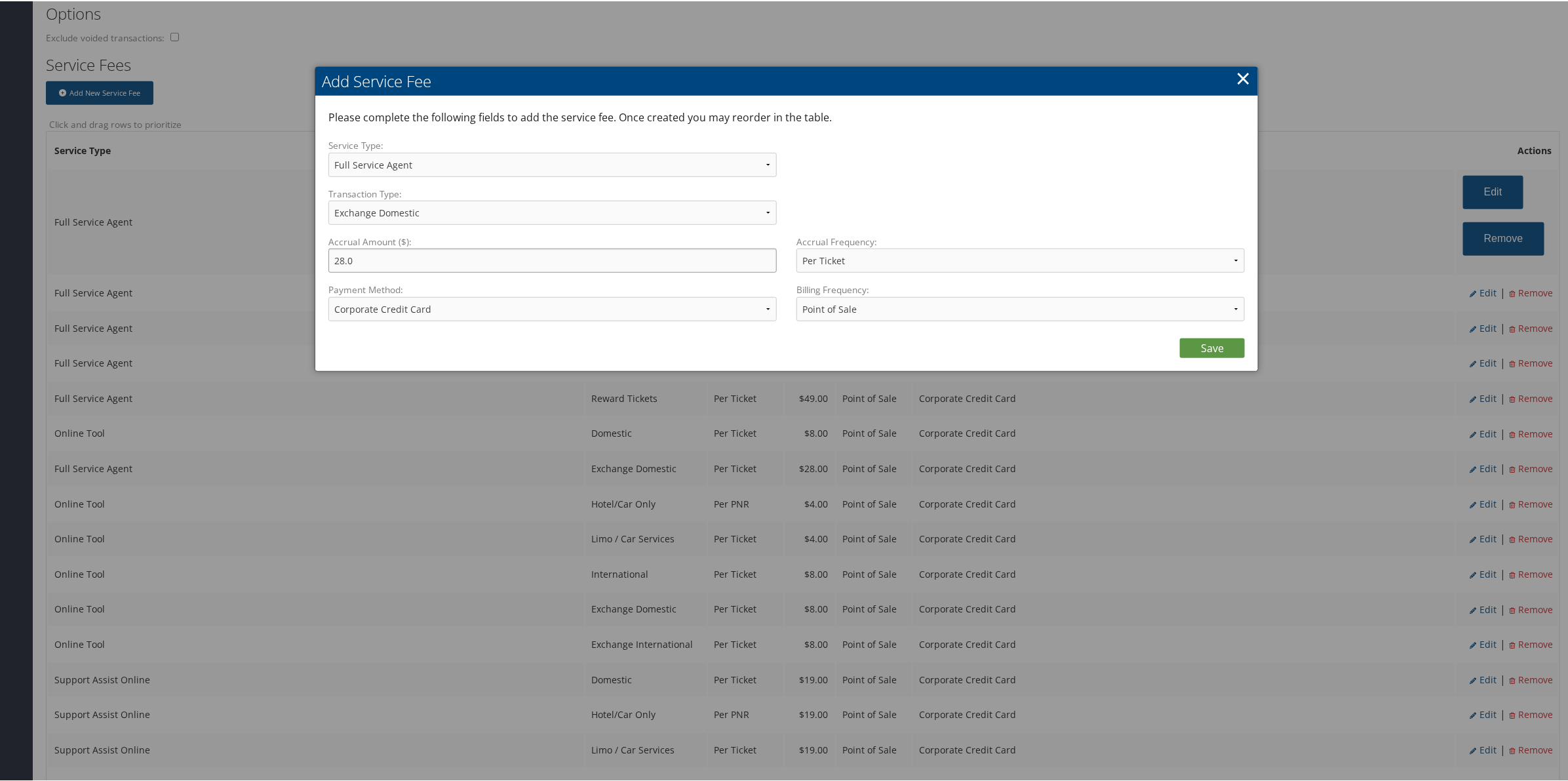
drag, startPoint x: 372, startPoint y: 256, endPoint x: 199, endPoint y: 257, distance: 173.0
type input "27.00"
click at [1211, 356] on div "Please complete the following fields to add the service fee. Once created you m…" at bounding box center [787, 232] width 943 height 275
click at [1210, 351] on link "Save" at bounding box center [1212, 347] width 65 height 20
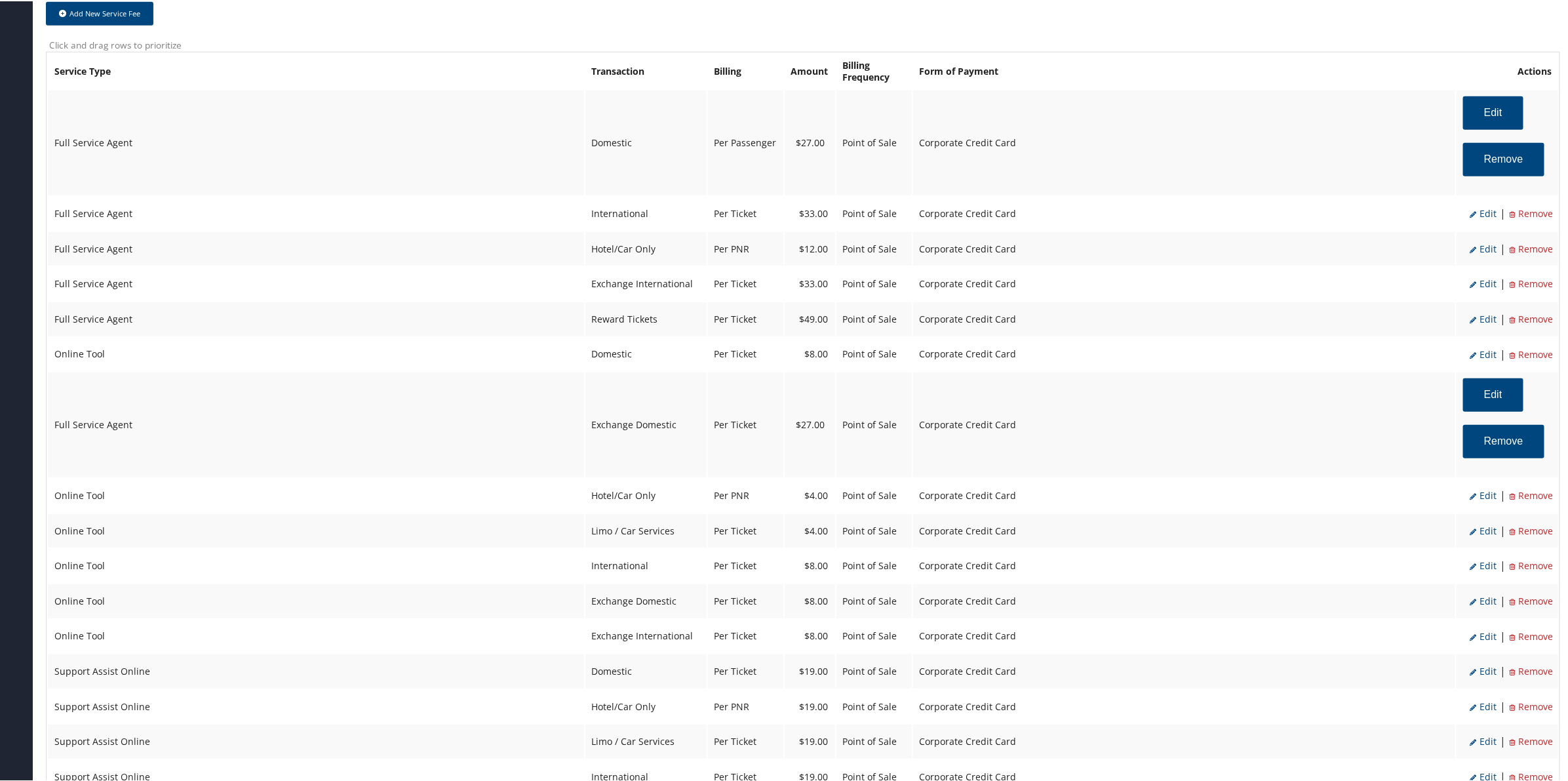
scroll to position [656, 0]
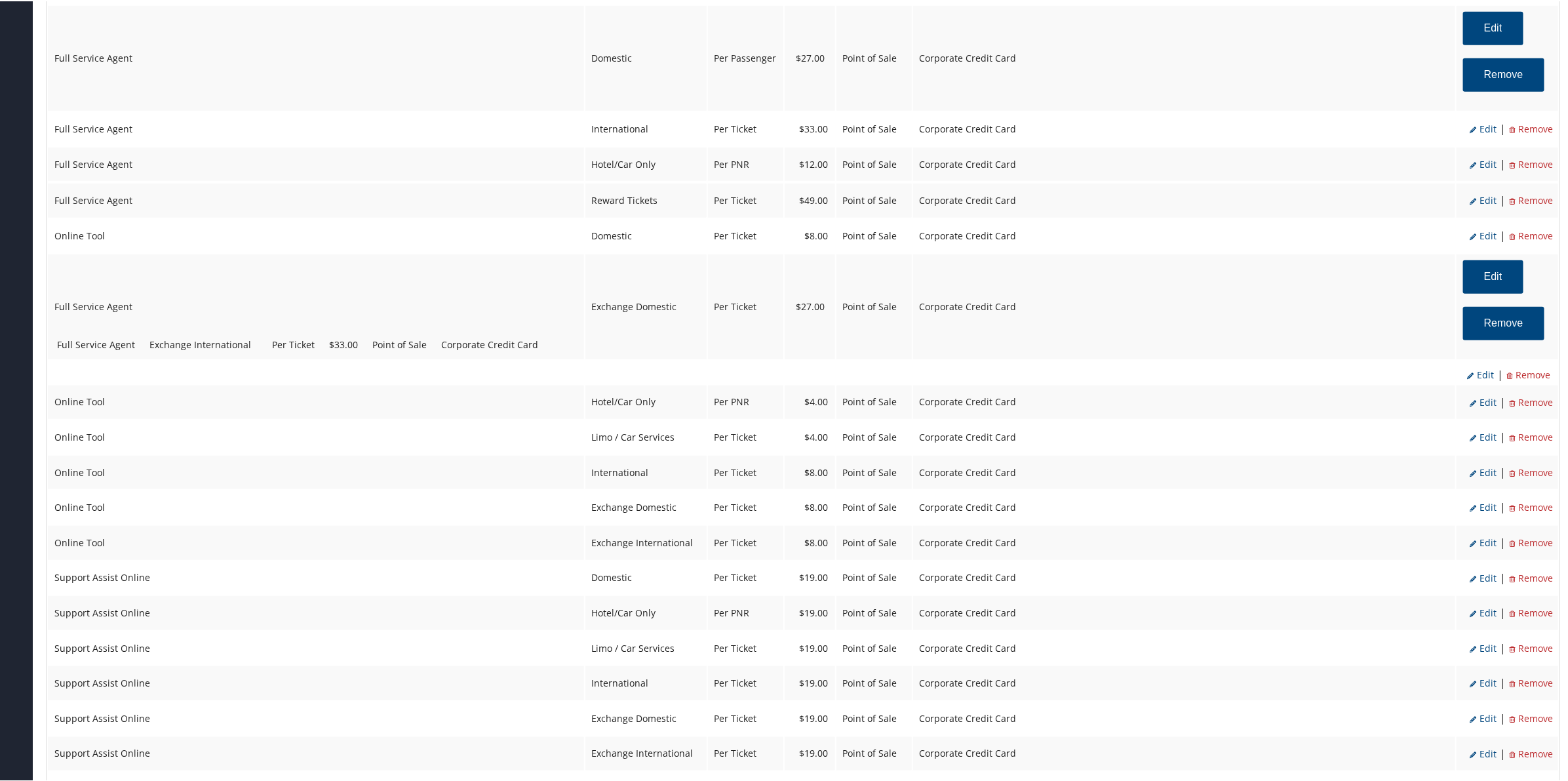
drag, startPoint x: 644, startPoint y: 192, endPoint x: 649, endPoint y: 335, distance: 143.1
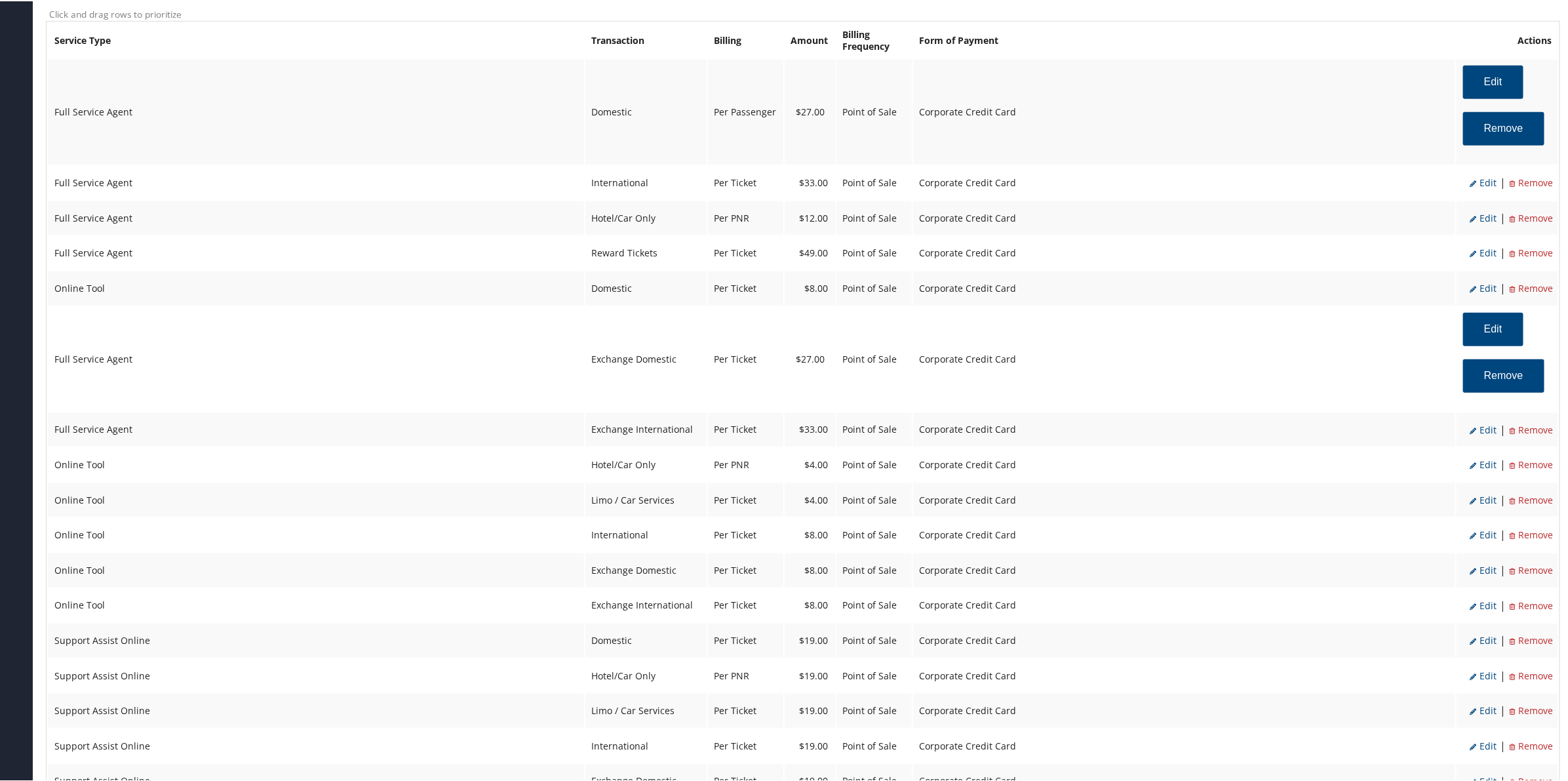
scroll to position [574, 0]
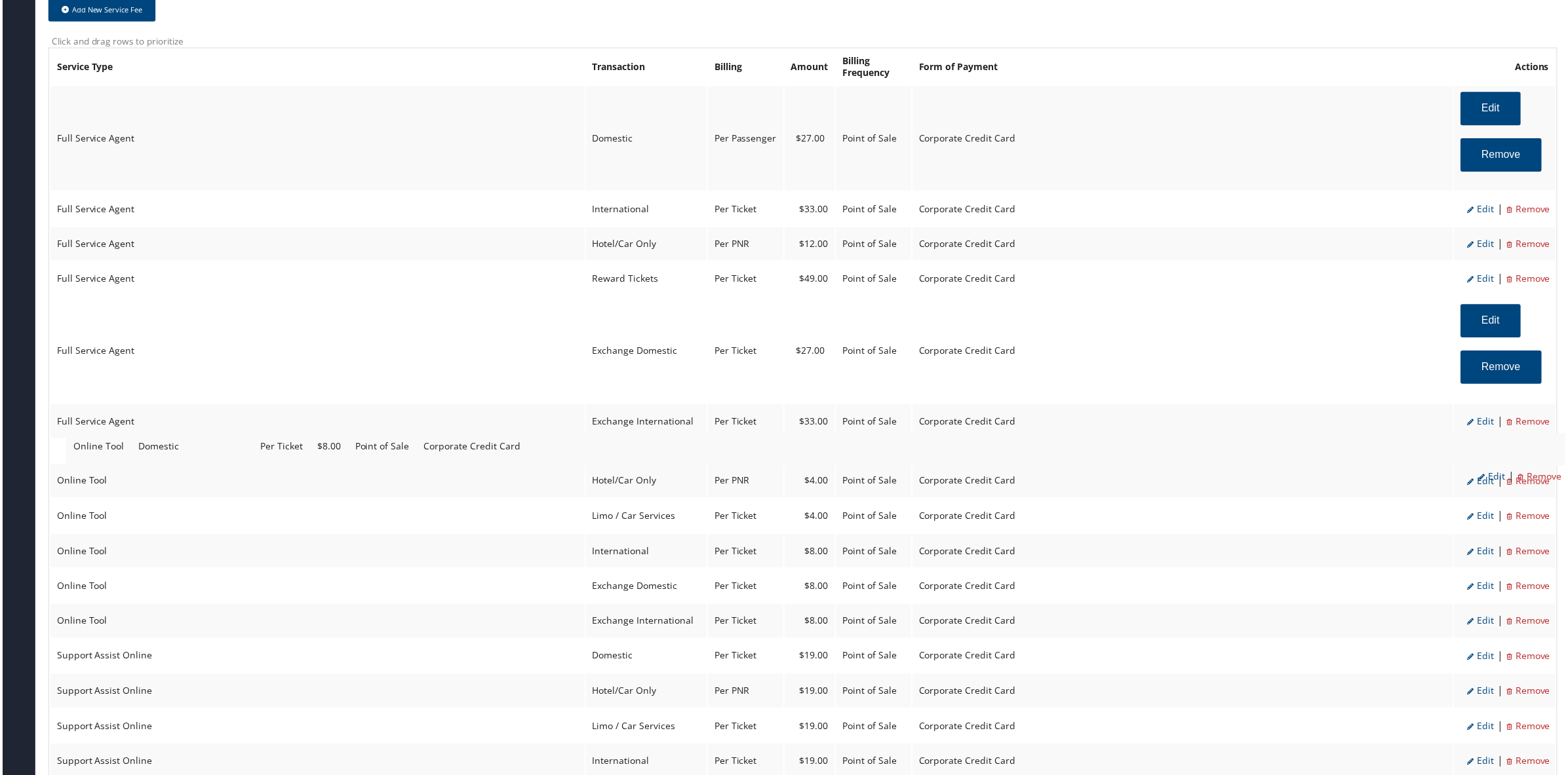
drag, startPoint x: 612, startPoint y: 308, endPoint x: 628, endPoint y: 453, distance: 145.9
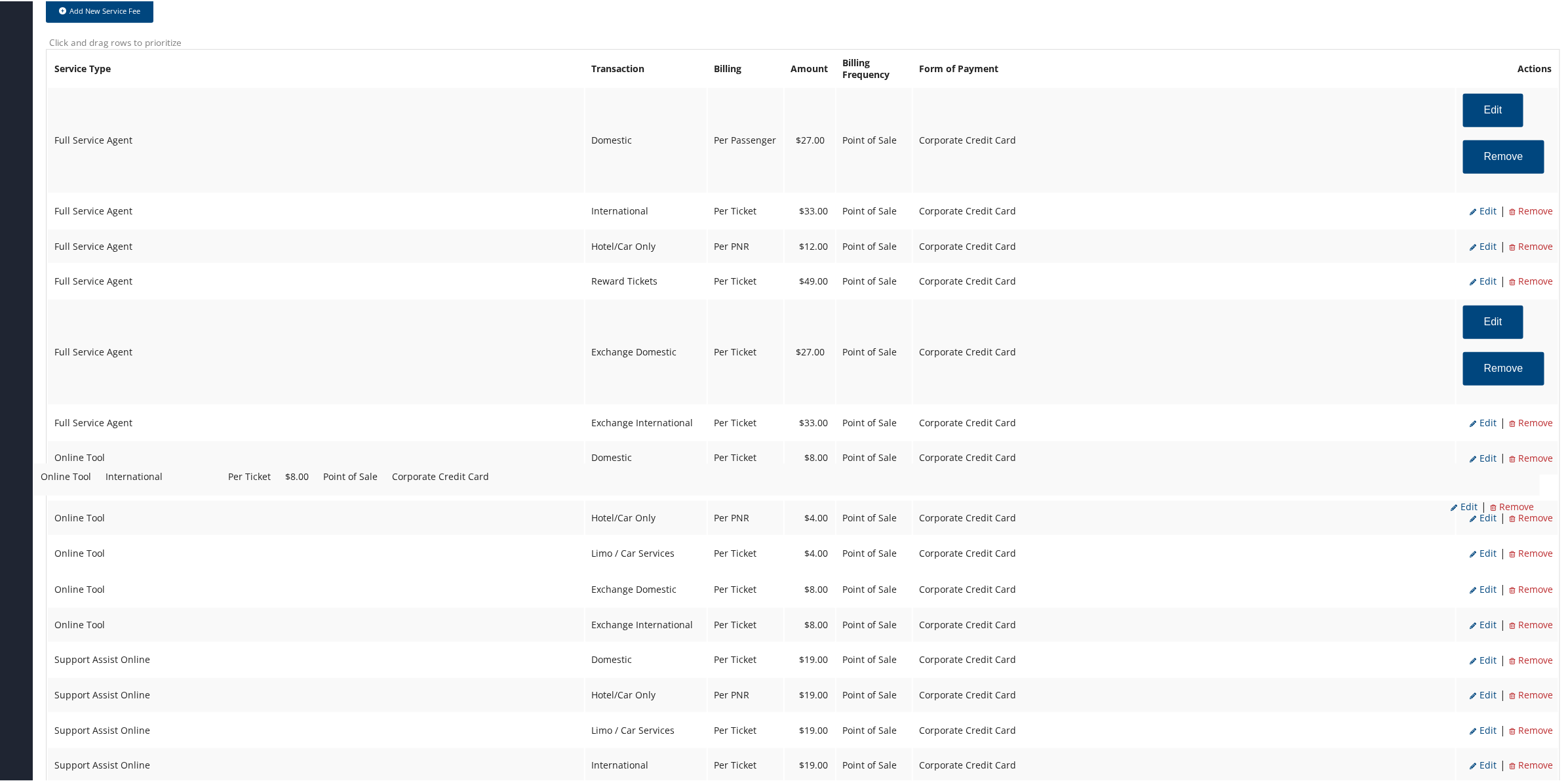
drag, startPoint x: 624, startPoint y: 542, endPoint x: 614, endPoint y: 471, distance: 71.7
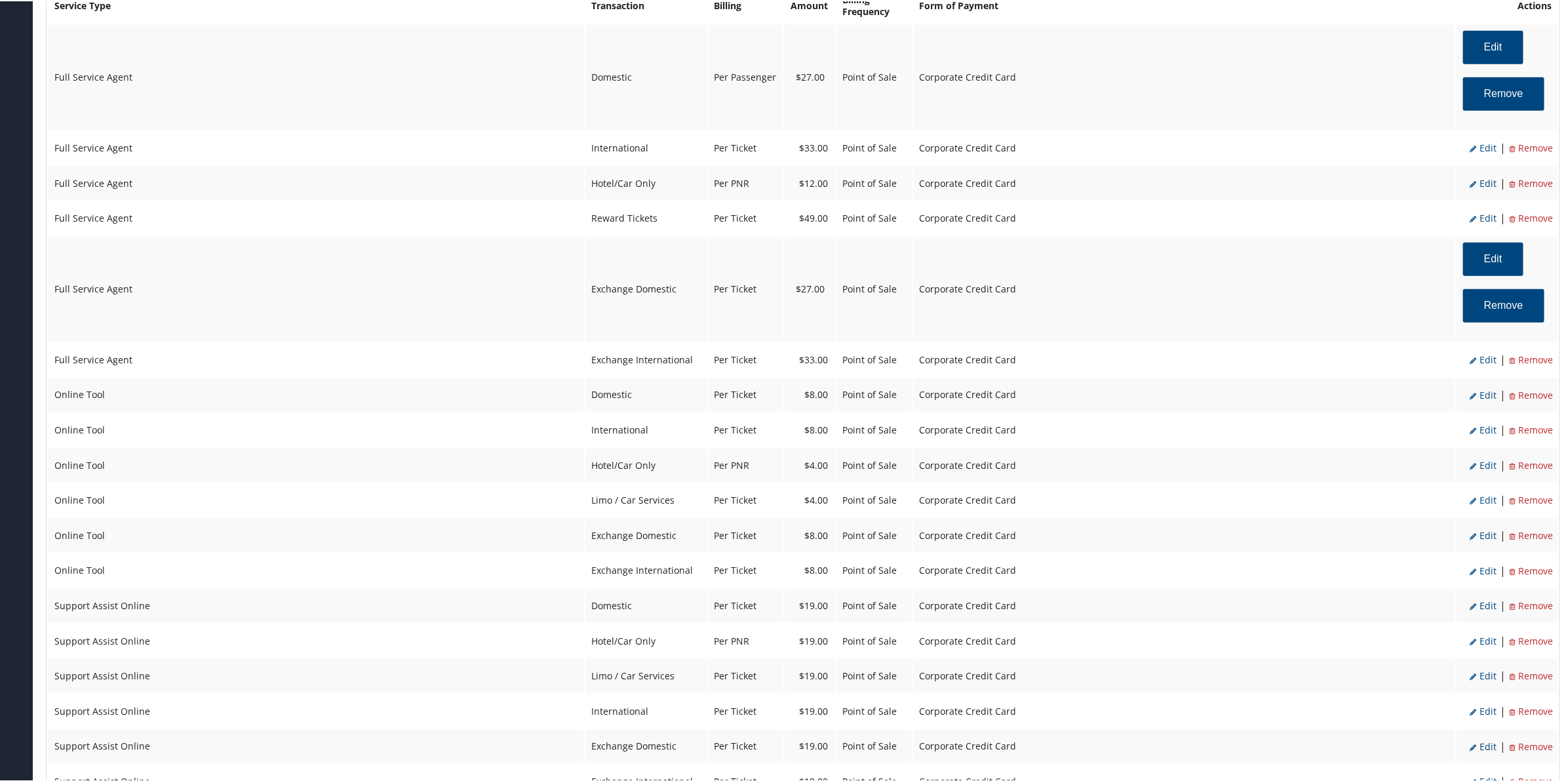
scroll to position [656, 0]
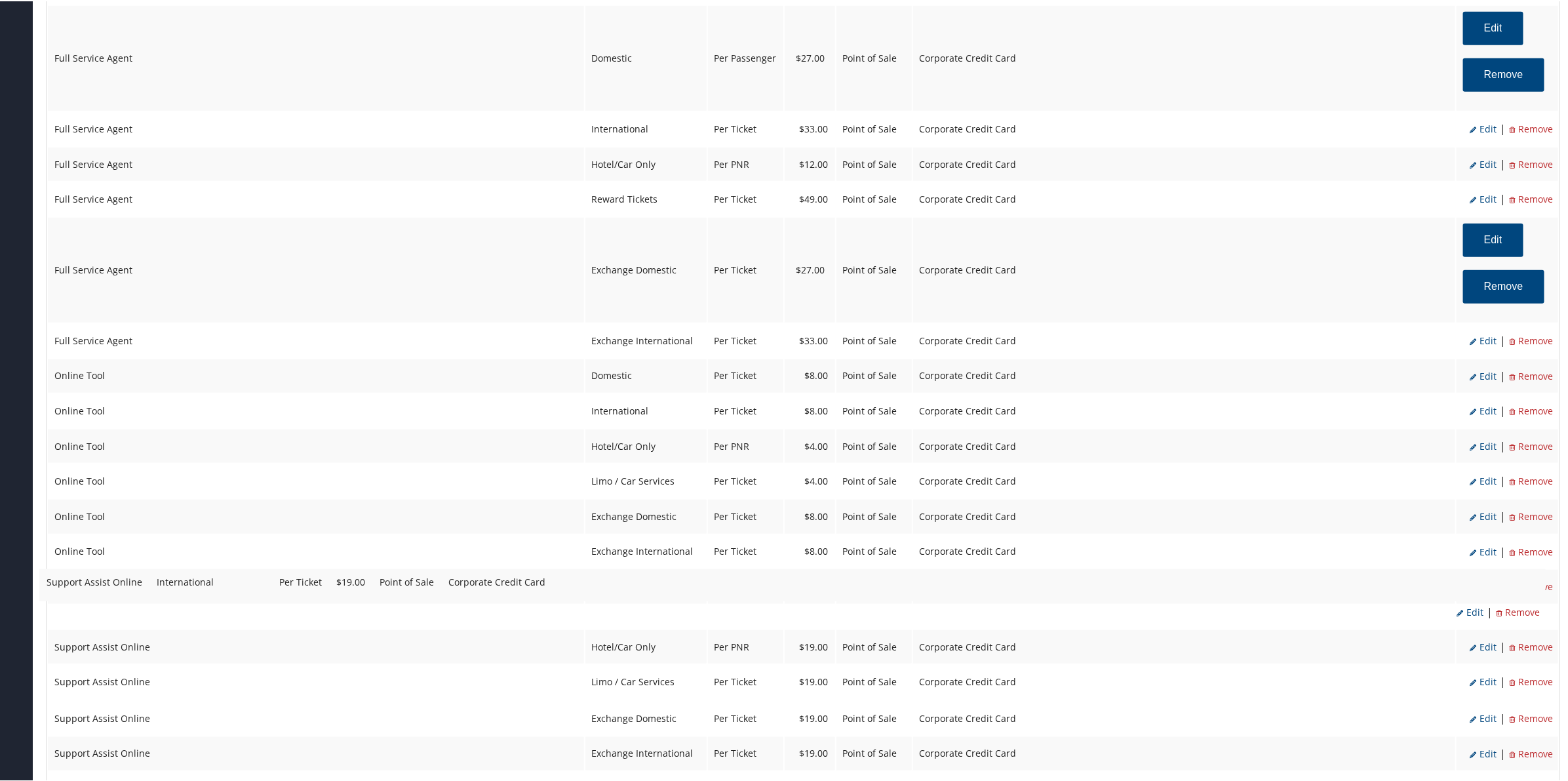
drag, startPoint x: 632, startPoint y: 654, endPoint x: 624, endPoint y: 580, distance: 74.4
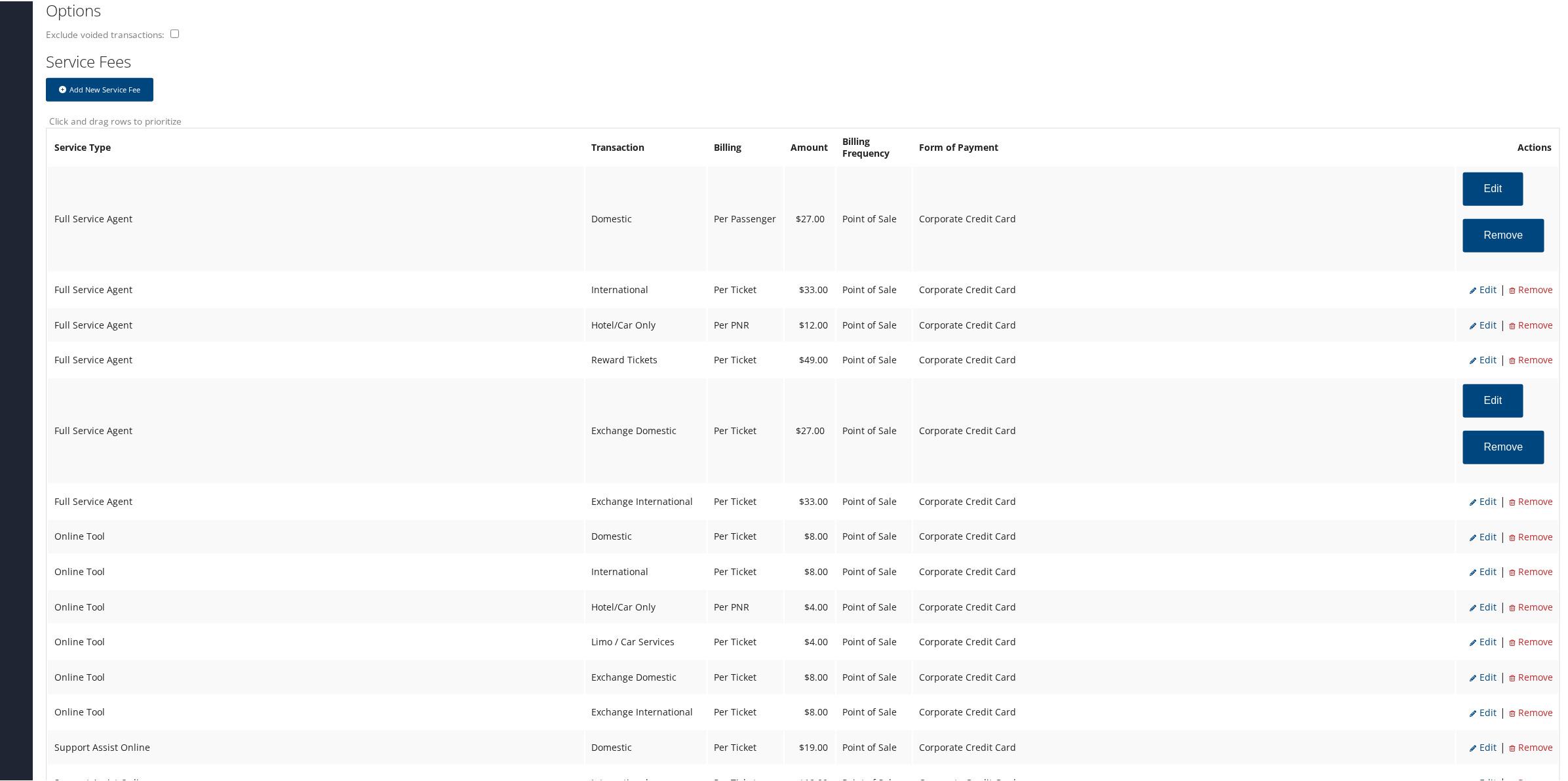
scroll to position [491, 0]
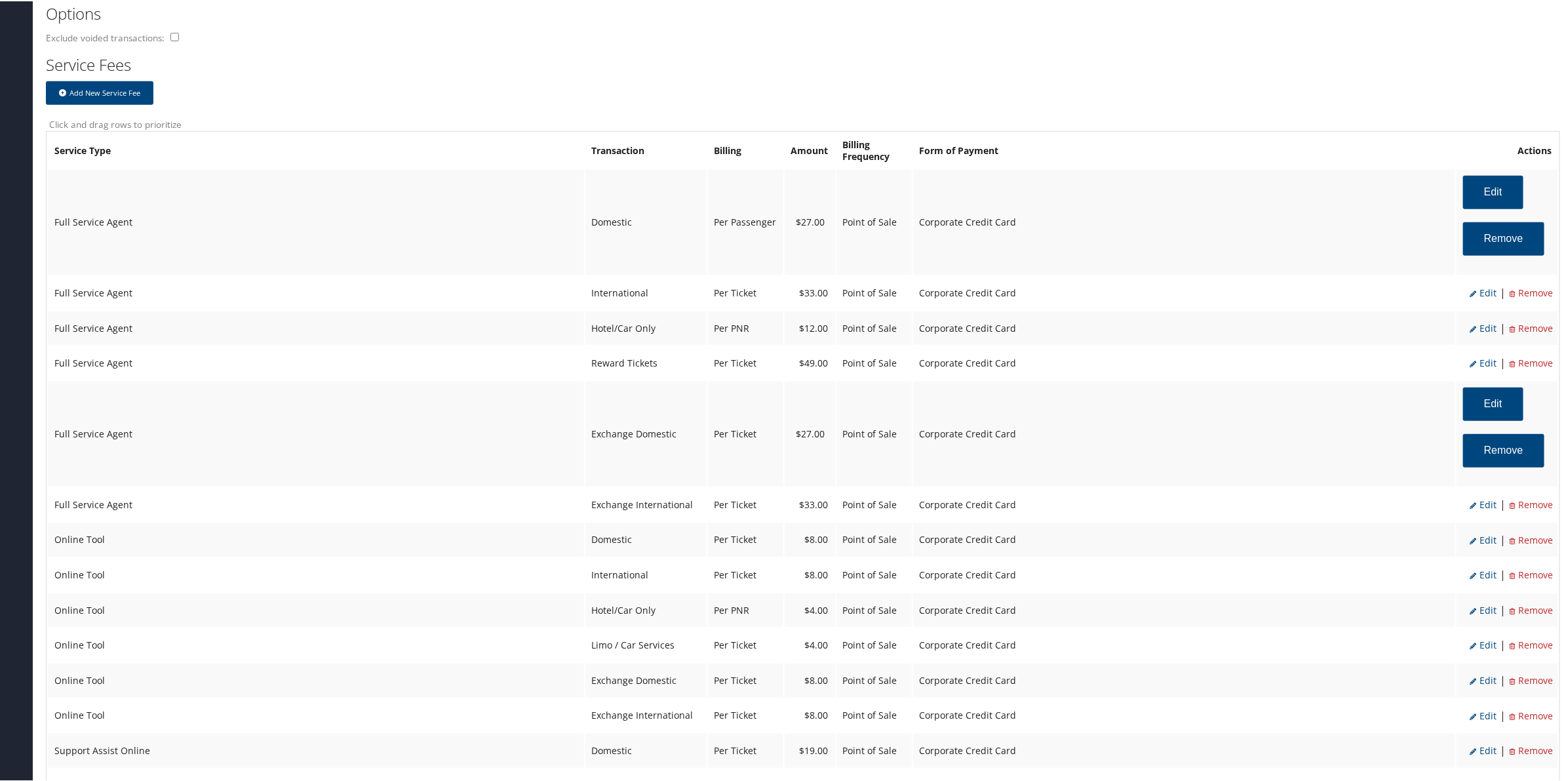
click at [1477, 320] on span "Edit" at bounding box center [1483, 326] width 27 height 12
select select "6"
type input "12.0"
select select "2"
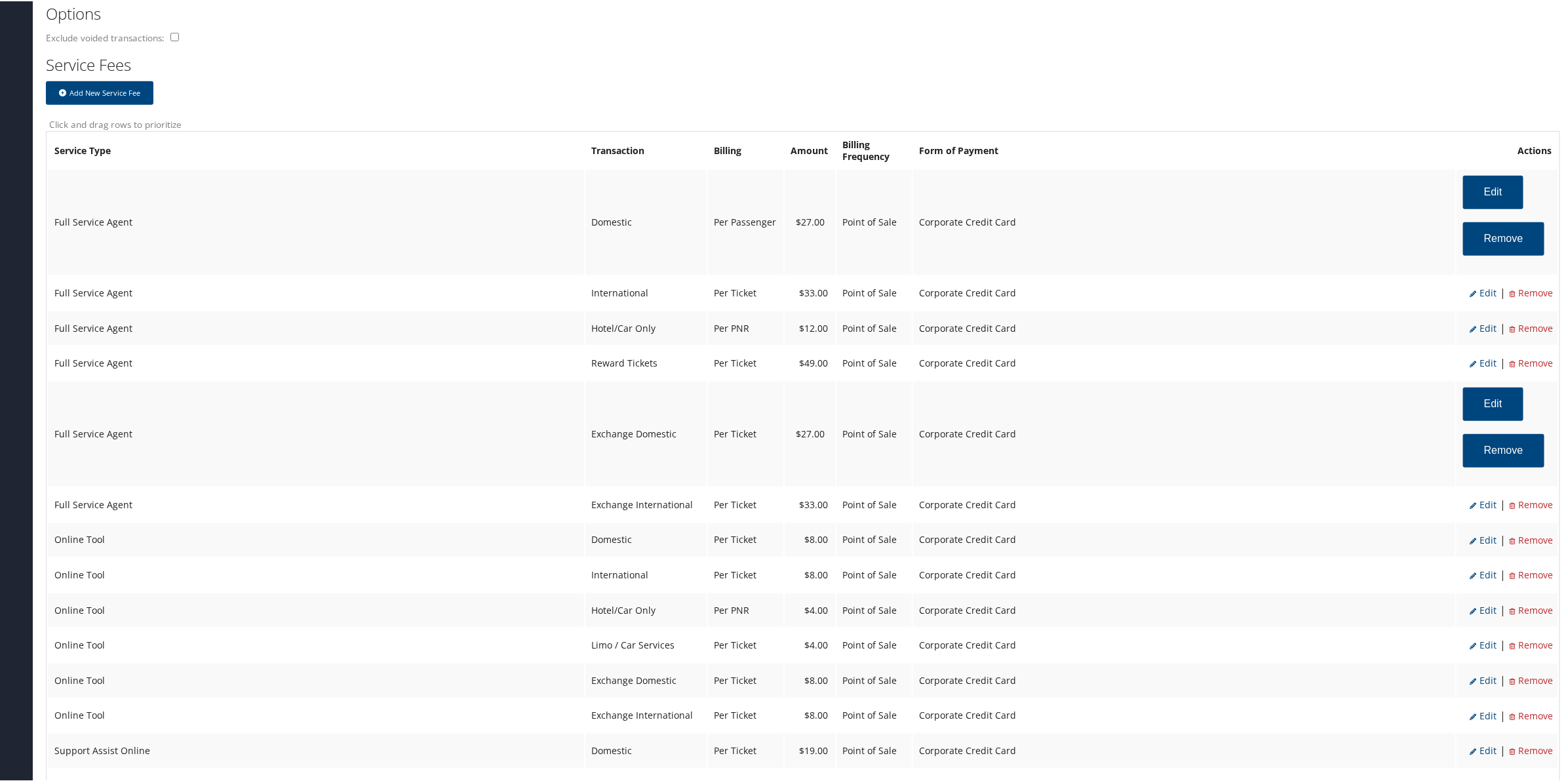
select select "6"
select select "2"
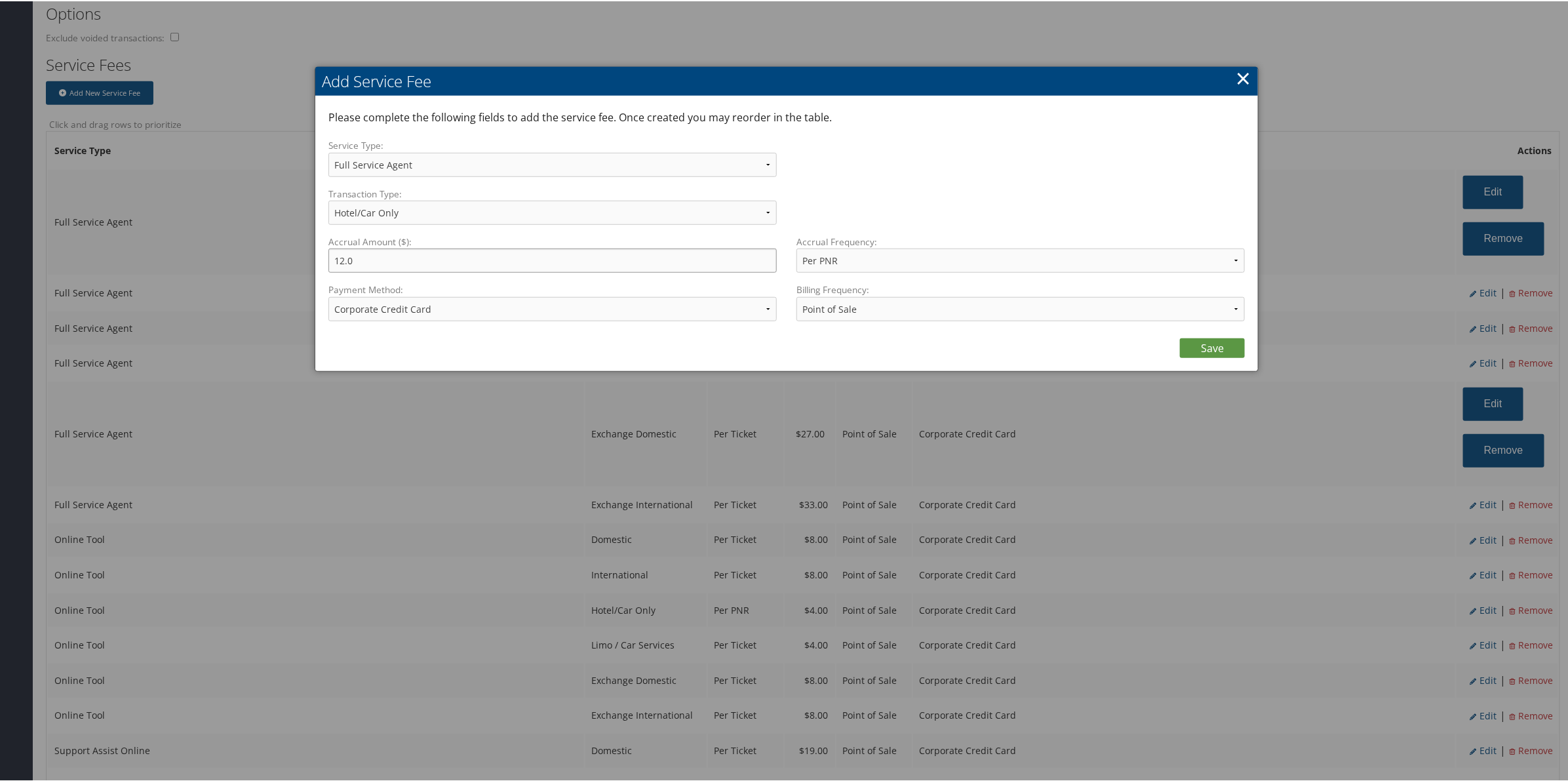
drag, startPoint x: 285, startPoint y: 267, endPoint x: 260, endPoint y: 266, distance: 25.0
type input "10.0"
click at [1223, 348] on link "Save" at bounding box center [1212, 347] width 65 height 20
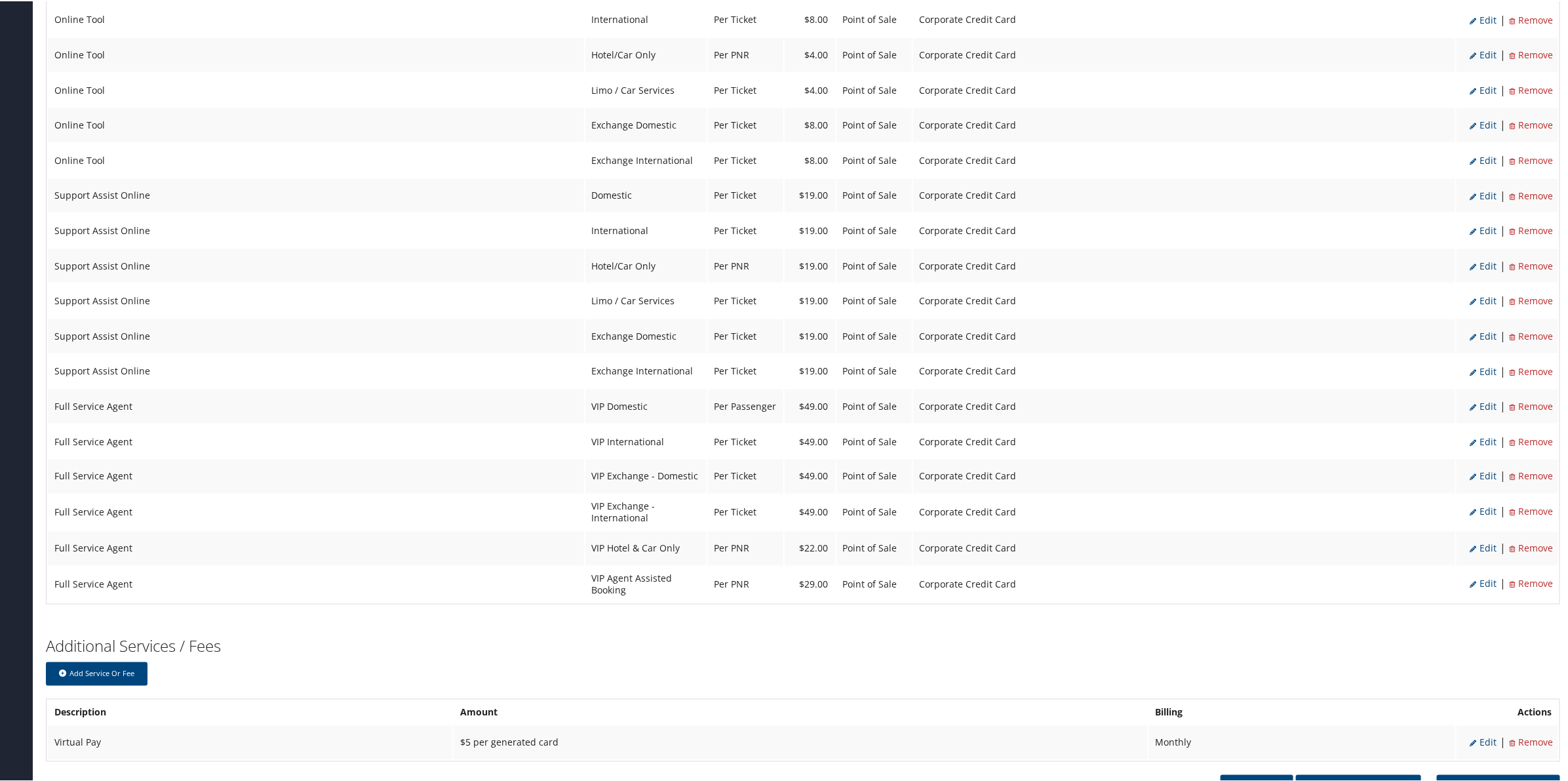
scroll to position [1145, 0]
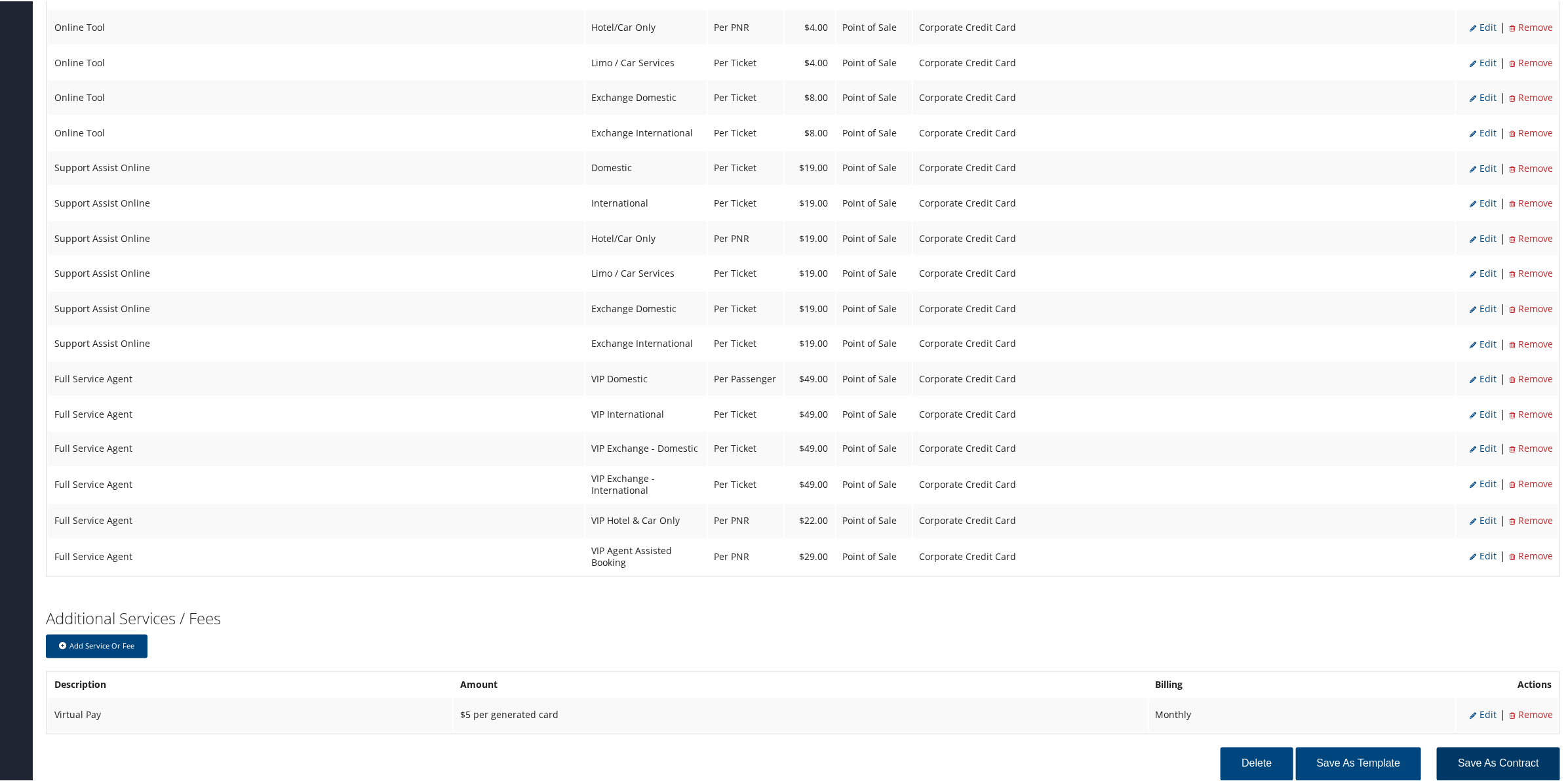
click at [1468, 746] on button "Save as Contract" at bounding box center [1498, 762] width 123 height 33
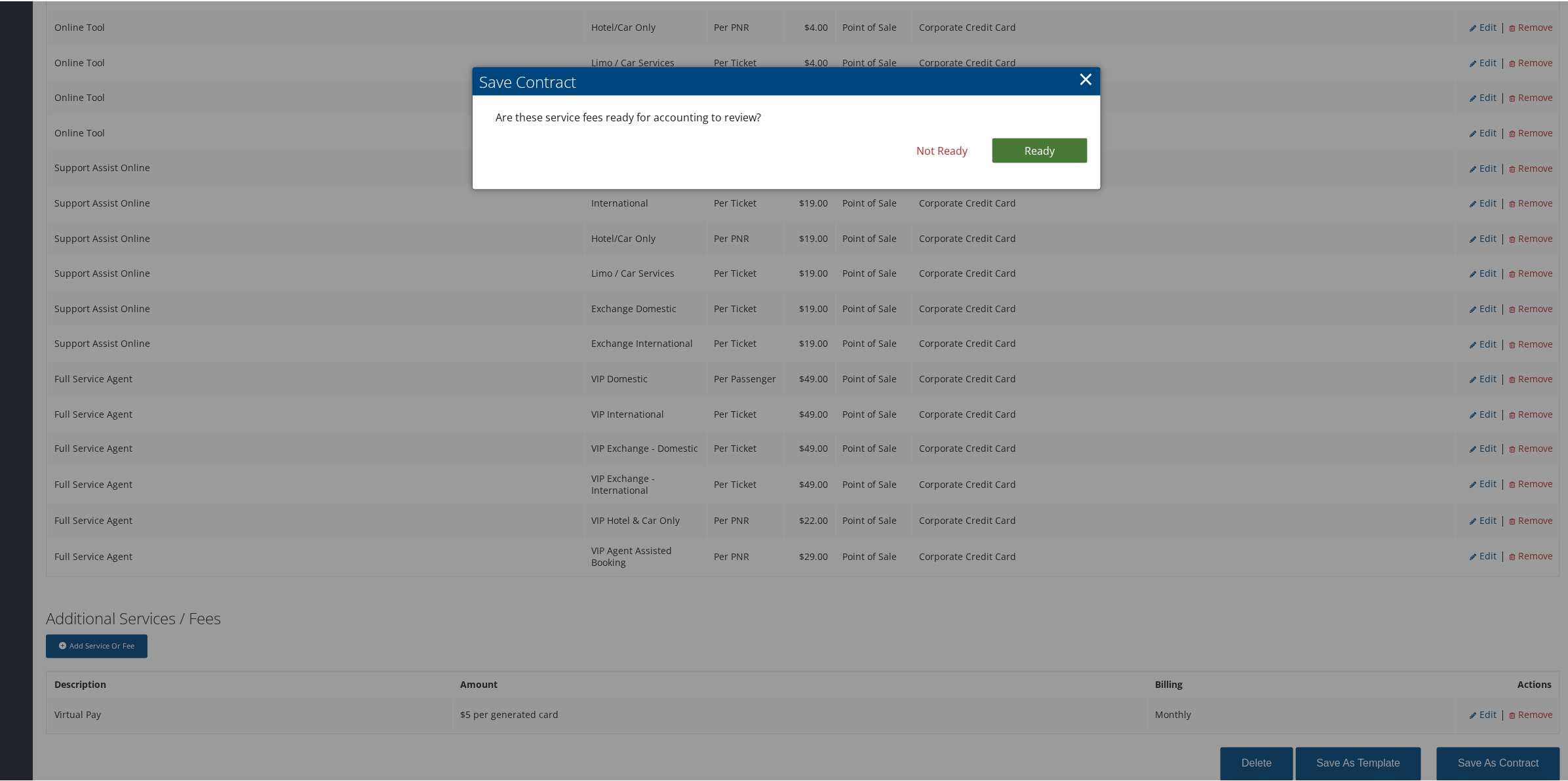
click at [1056, 139] on link "Ready" at bounding box center [1040, 149] width 95 height 25
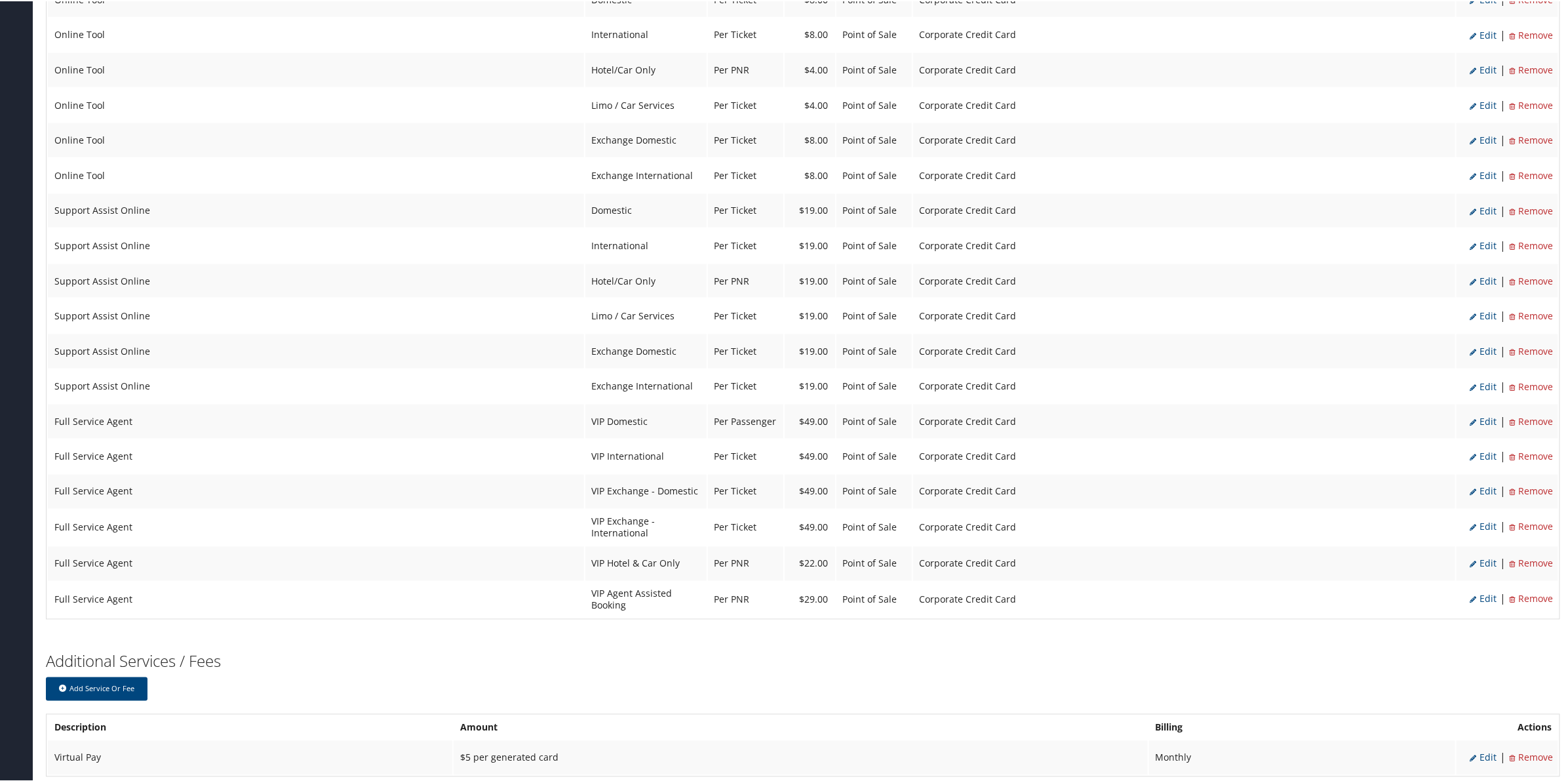
scroll to position [1188, 0]
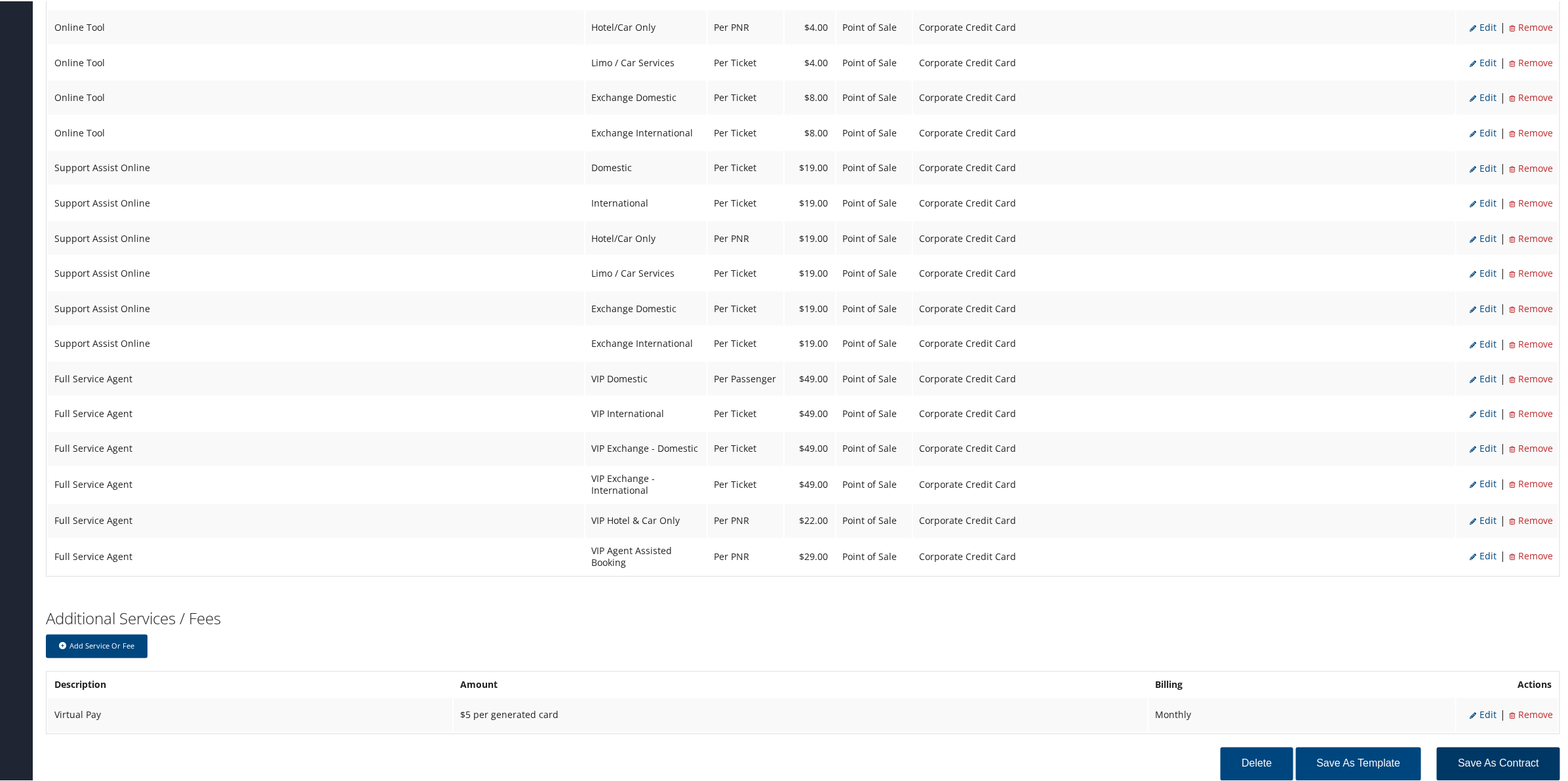
drag, startPoint x: 1483, startPoint y: 719, endPoint x: 1495, endPoint y: 714, distance: 13.0
click at [1494, 746] on button "Save as Contract" at bounding box center [1498, 762] width 123 height 33
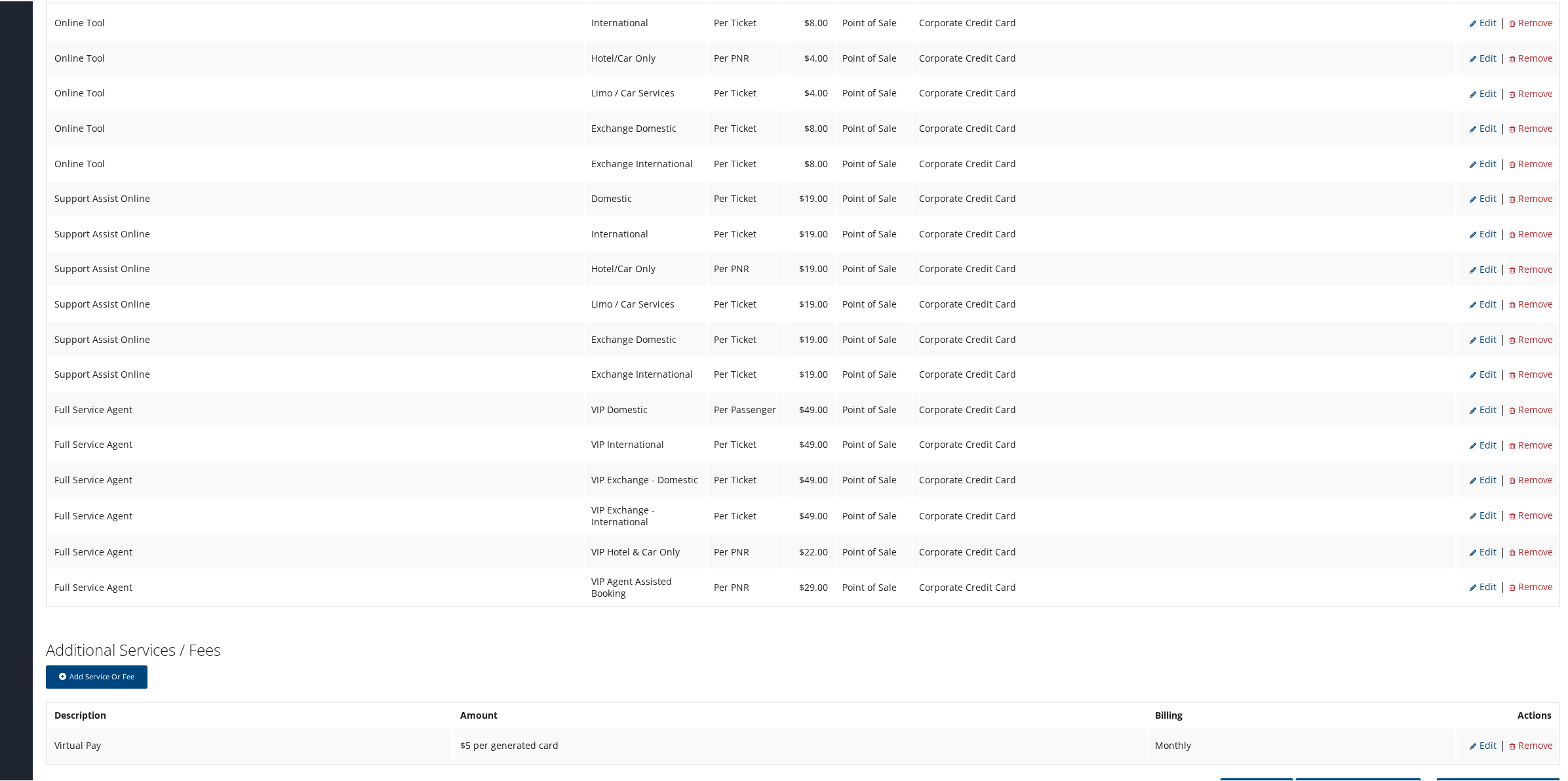
scroll to position [923, 0]
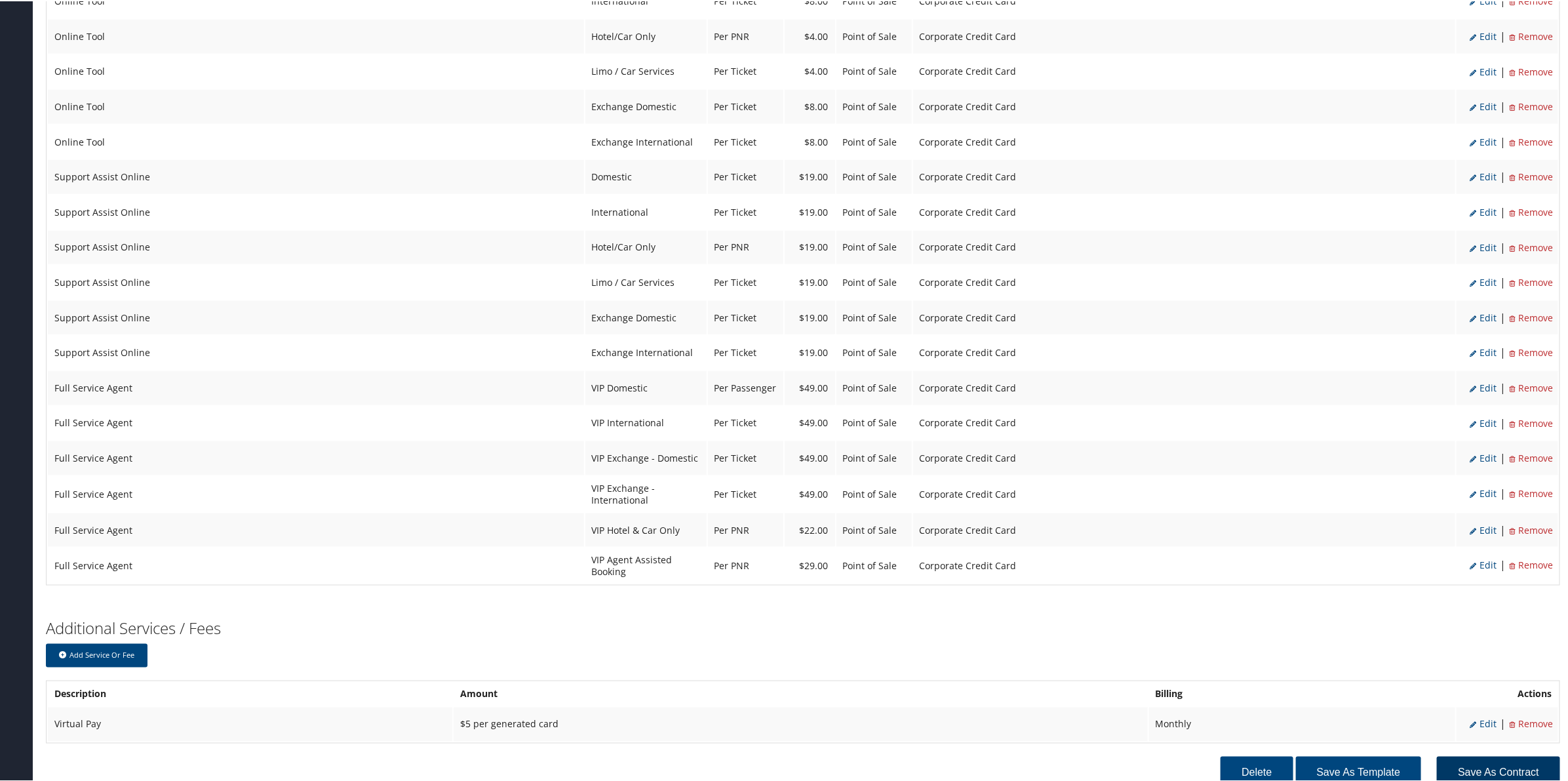
click at [1490, 755] on button "Save as Contract" at bounding box center [1498, 772] width 123 height 33
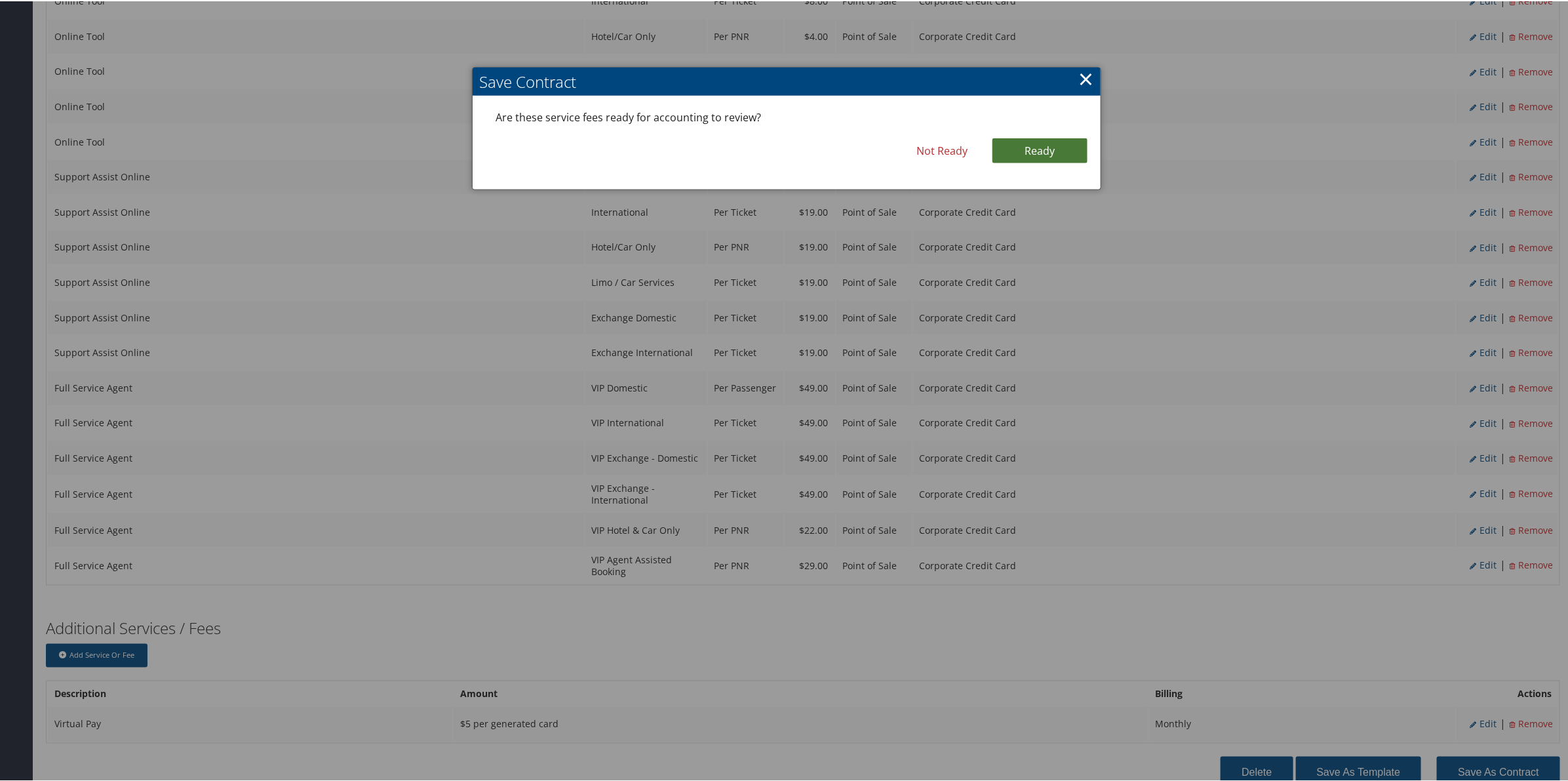
click at [1039, 141] on link "Ready" at bounding box center [1040, 149] width 95 height 25
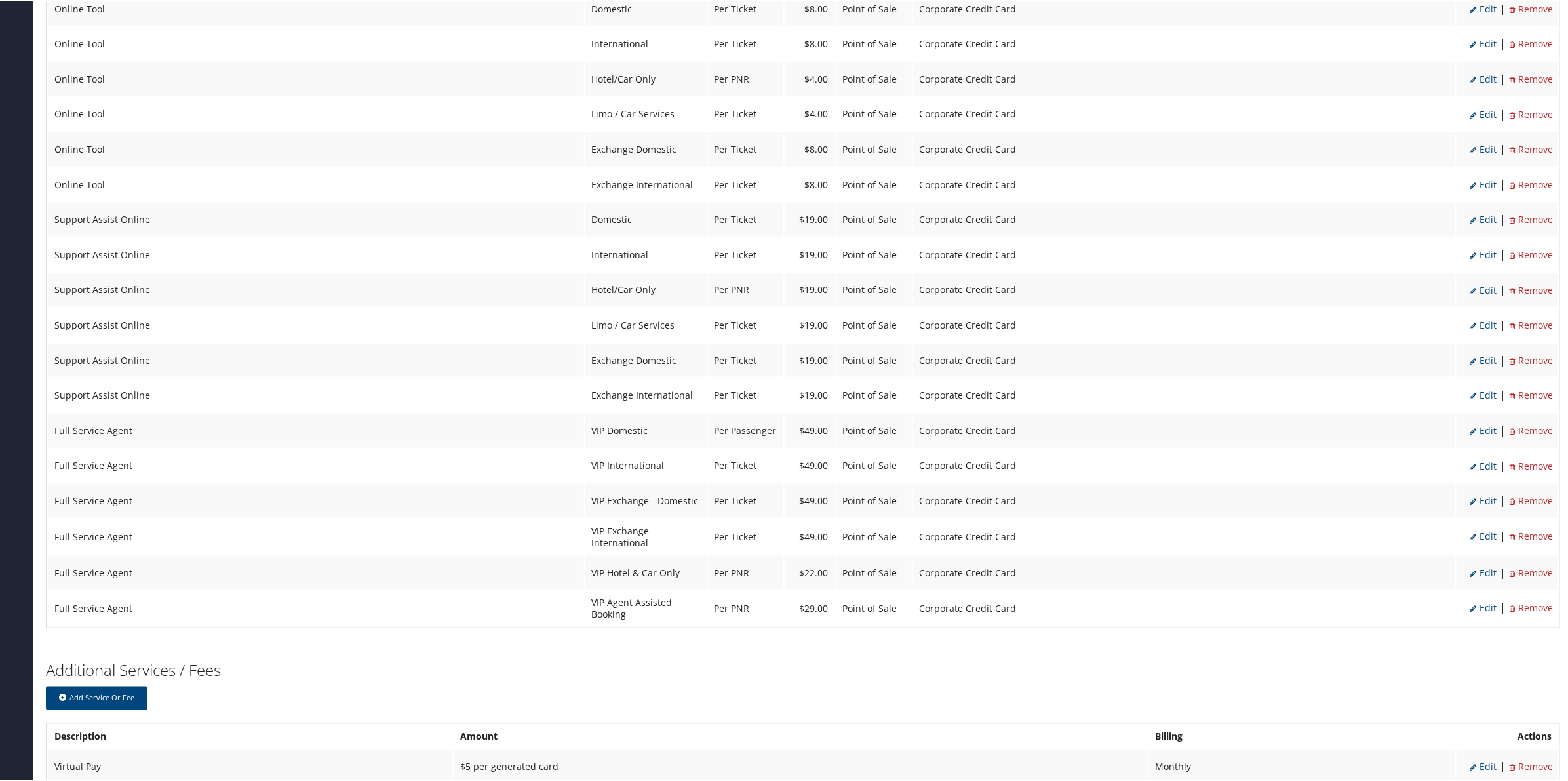
scroll to position [965, 0]
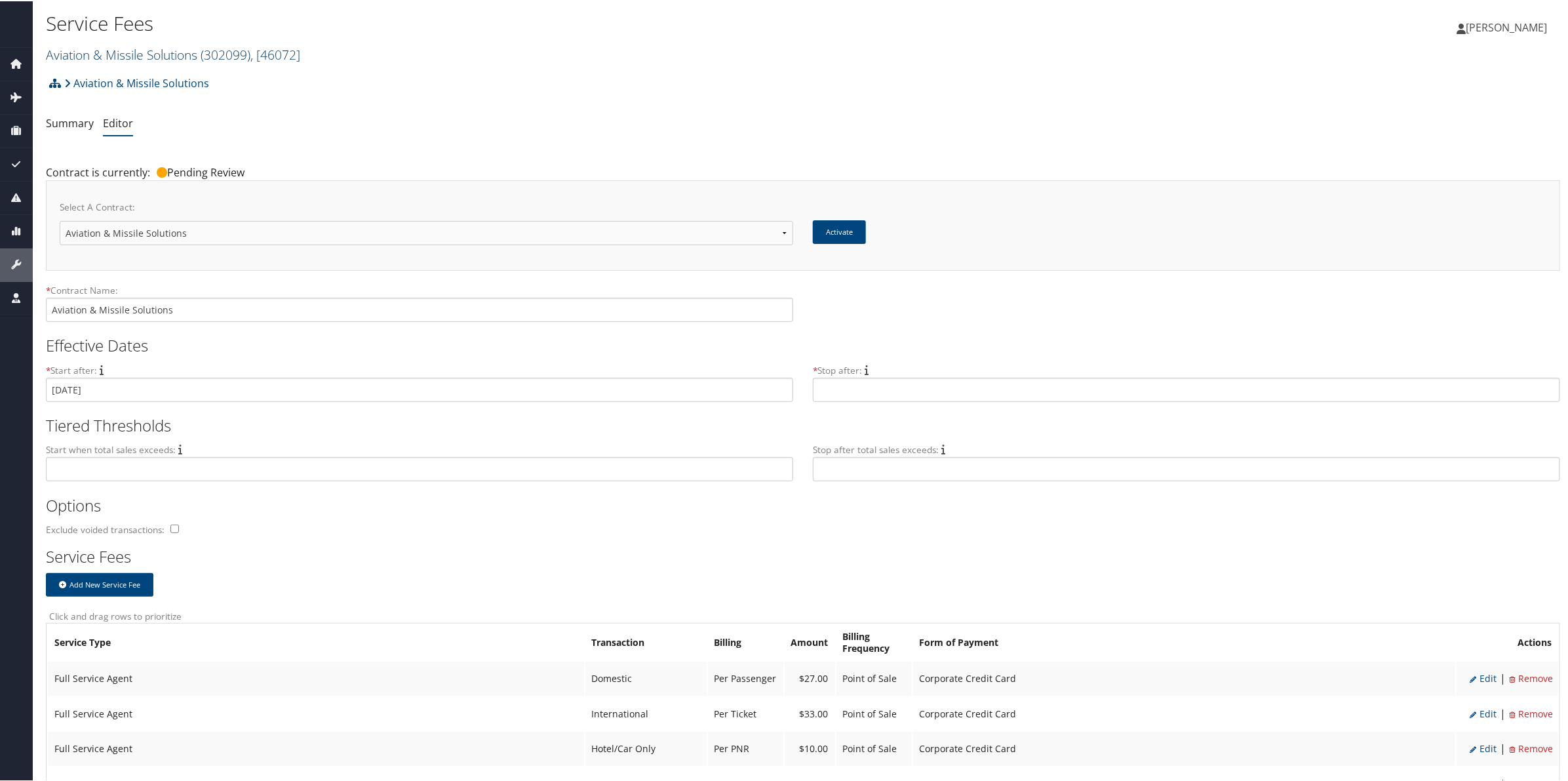
click at [218, 57] on span "( 302099 )" at bounding box center [225, 53] width 50 height 17
click at [168, 82] on input "search" at bounding box center [132, 77] width 173 height 24
type input "common"
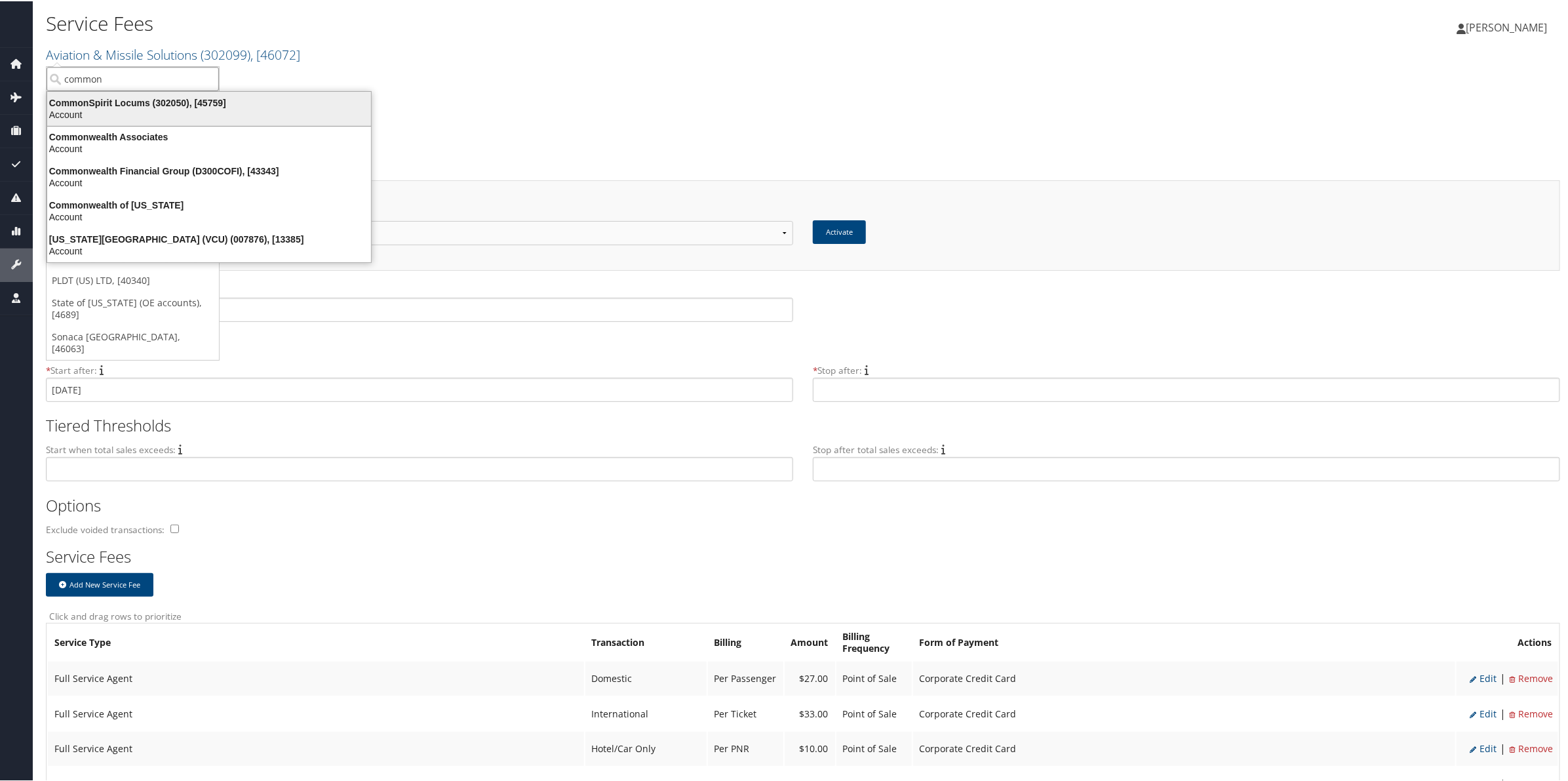
click at [163, 96] on div "CommonSpirit Locums (302050), [45759]" at bounding box center [209, 102] width 339 height 12
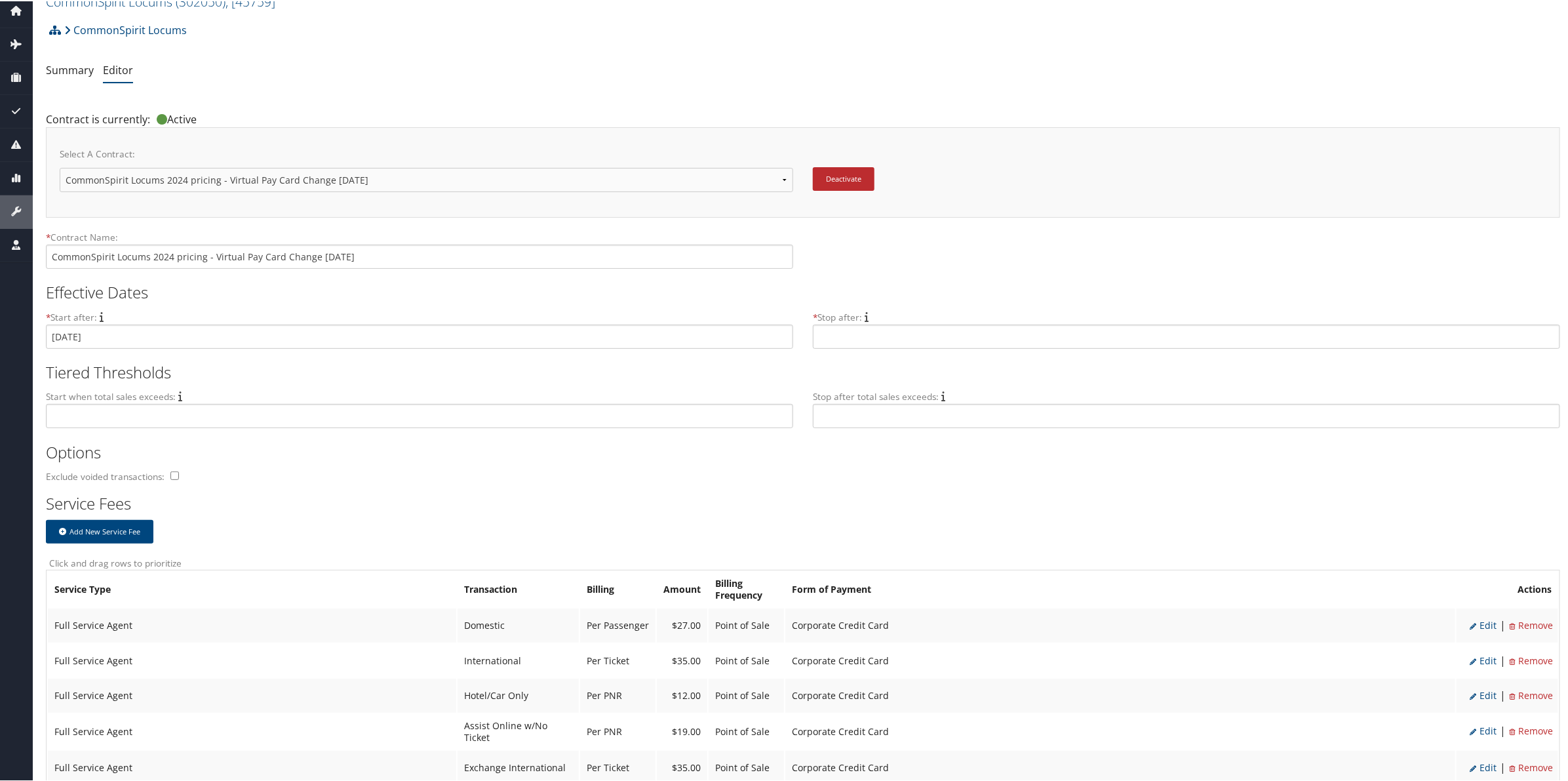
scroll to position [82, 0]
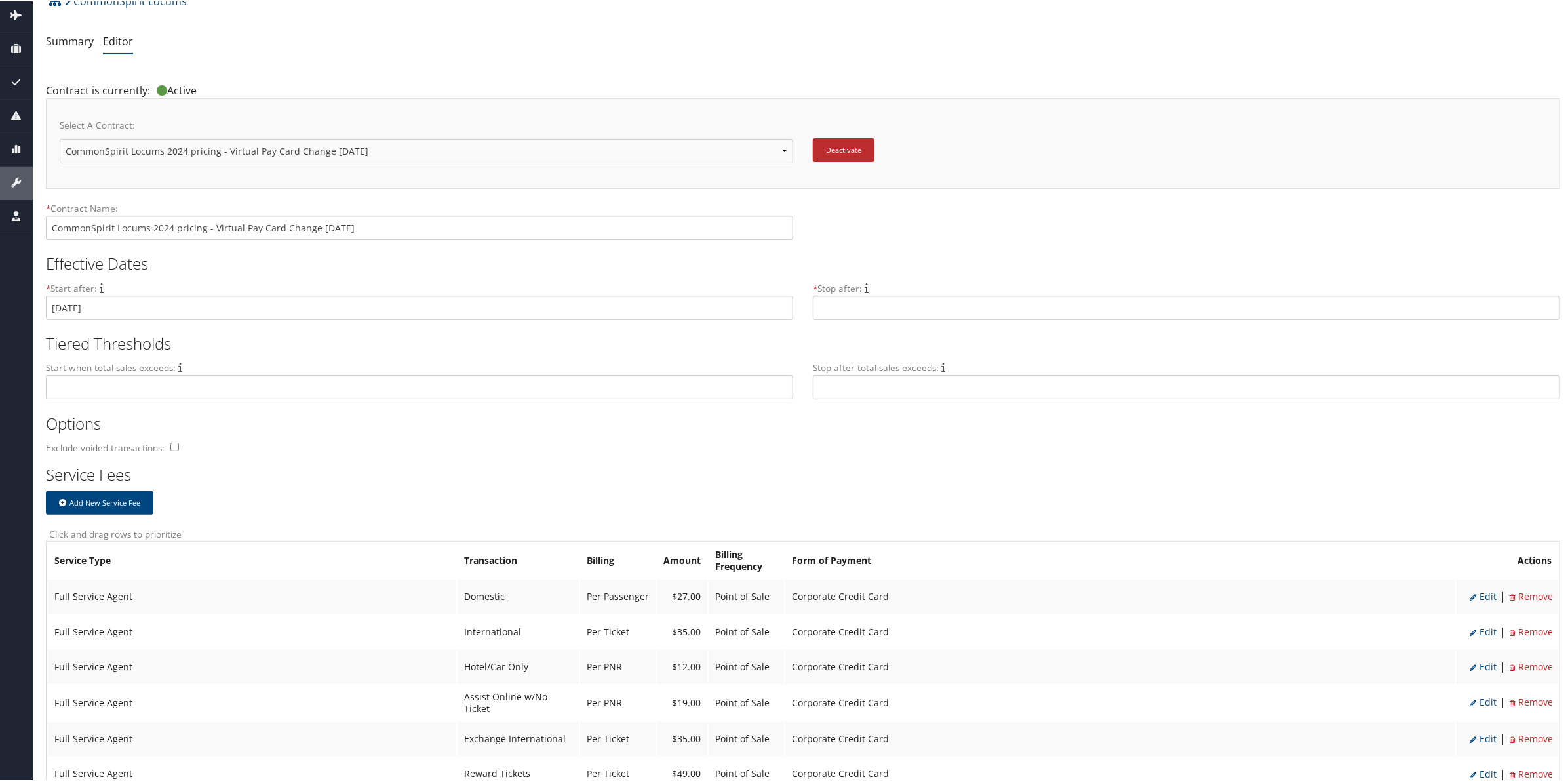
click at [506, 138] on div "Select A Contract: CommonSpirit Locums 2024 pricing CommonSpirit Locums 2024 pr…" at bounding box center [431, 144] width 743 height 54
click at [495, 149] on select "CommonSpirit Locums 2024 pricing CommonSpirit Locums 2024 pricing - Virtual Pay…" at bounding box center [426, 149] width 733 height 24
select select "22960"
click at [59, 138] on select "CommonSpirit Locums 2024 pricing CommonSpirit Locums 2024 pricing - Virtual Pay…" at bounding box center [426, 149] width 733 height 24
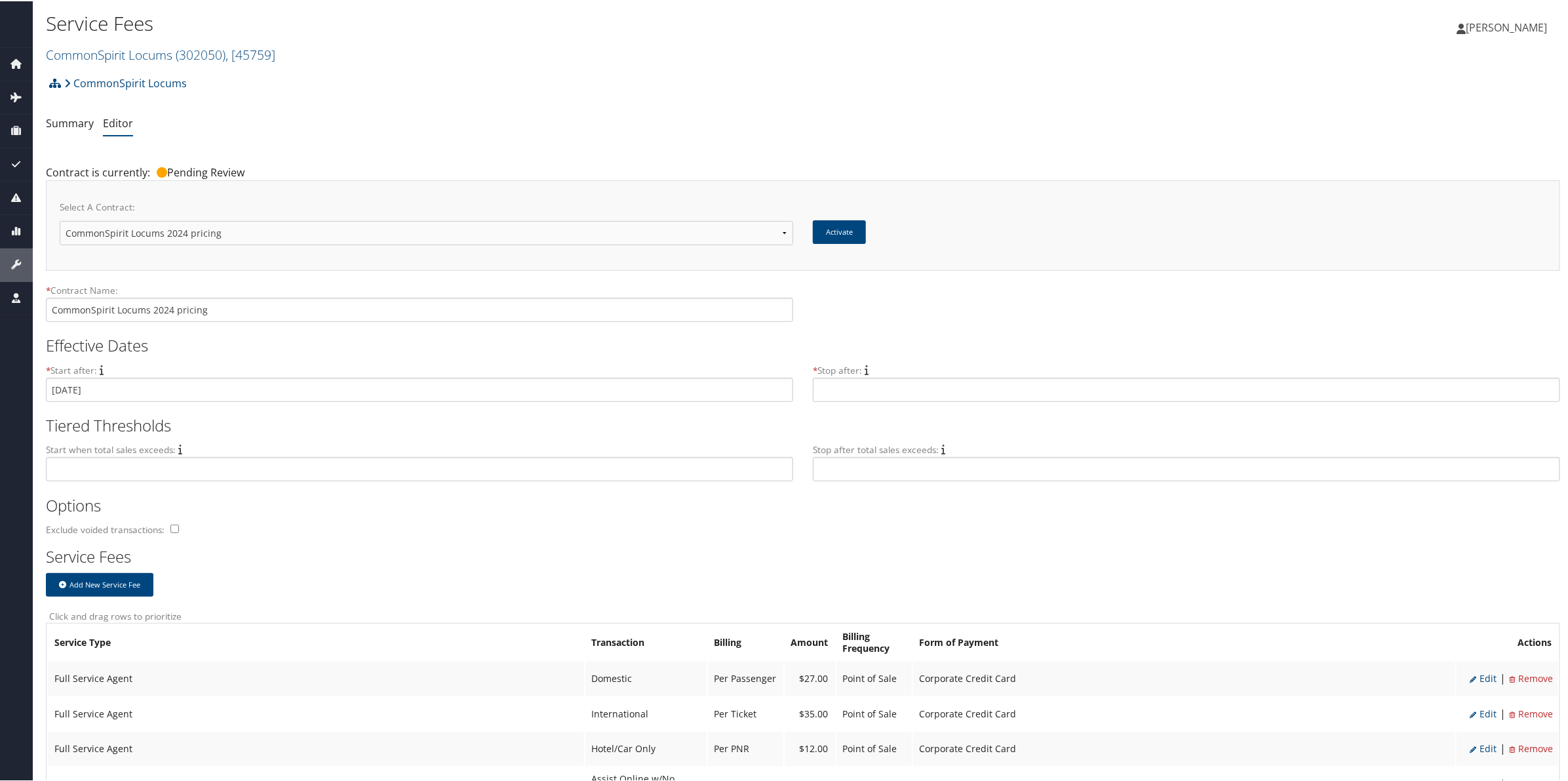
click at [386, 226] on select "CommonSpirit Locums 2024 pricing CommonSpirit Locums 2024 pricing - Virtual Pay…" at bounding box center [426, 231] width 733 height 24
select select "23119"
click at [59, 220] on select "CommonSpirit Locums 2024 pricing CommonSpirit Locums 2024 pricing - Virtual Pay…" at bounding box center [426, 231] width 733 height 24
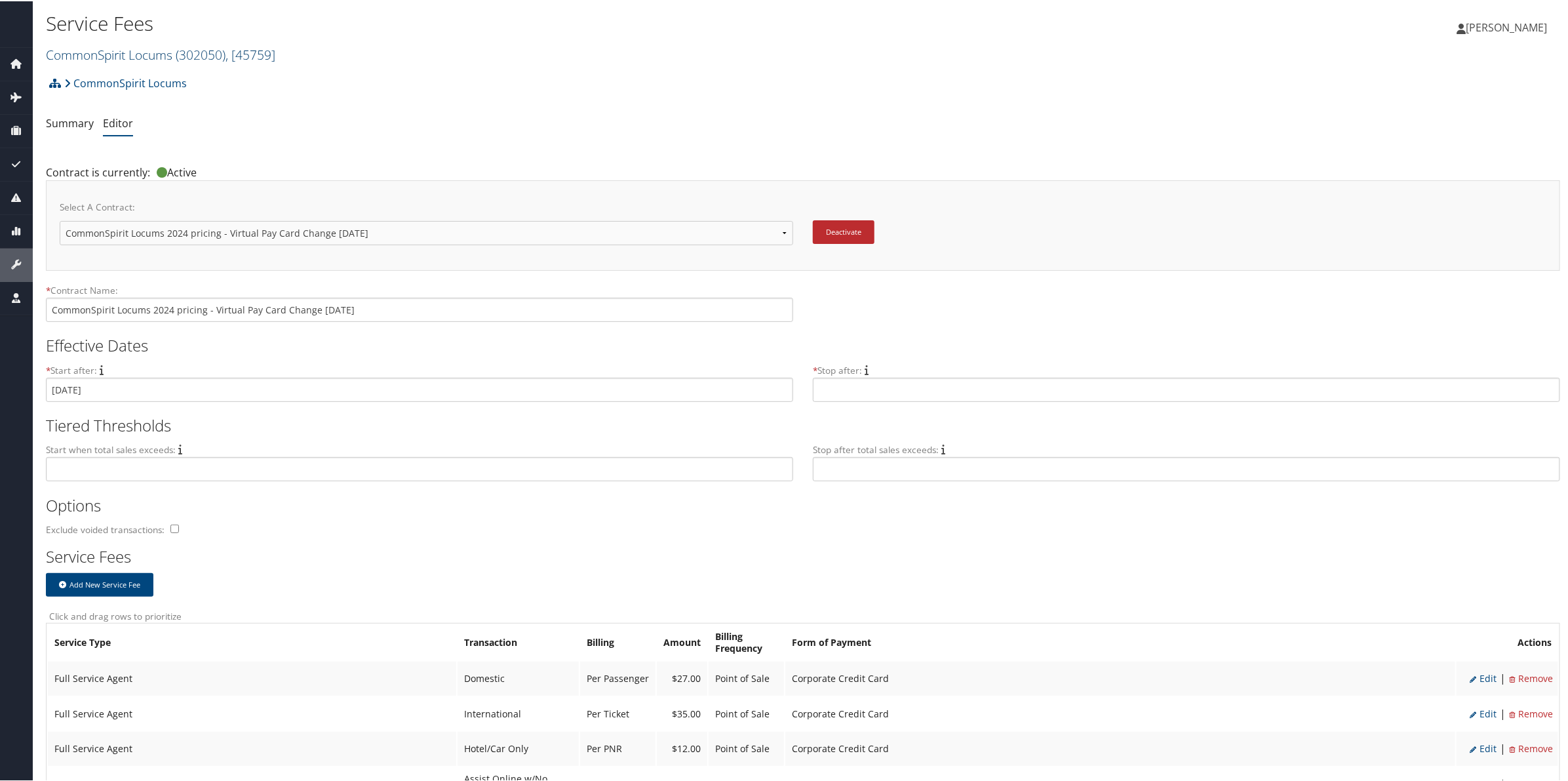
click at [149, 56] on link "CommonSpirit Locums ( 302050 ) , [ 45759 ]" at bounding box center [161, 53] width 230 height 17
click at [144, 78] on input "search" at bounding box center [132, 77] width 173 height 24
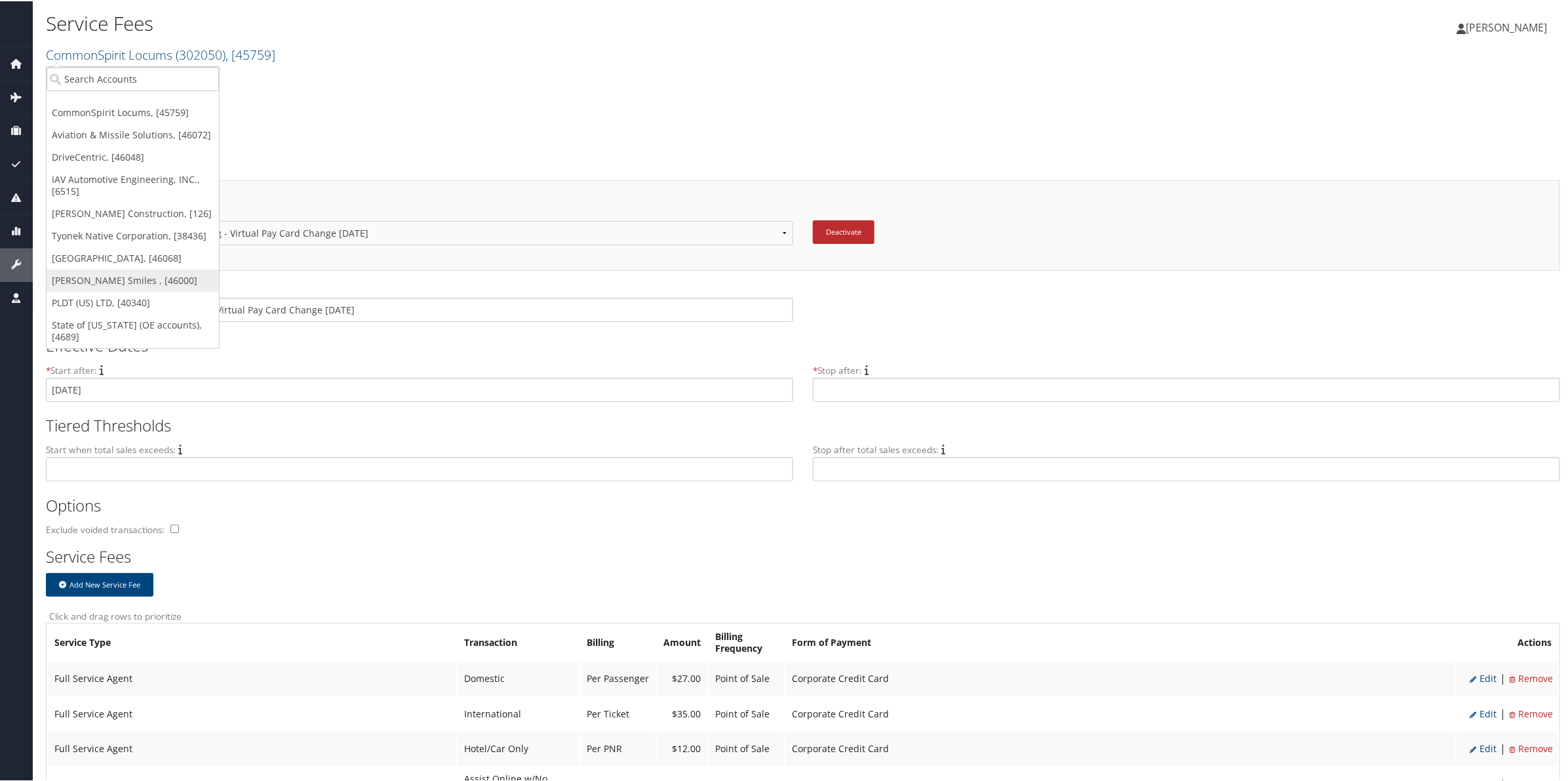
click at [119, 273] on link "[PERSON_NAME] Smiles , [46000]" at bounding box center [132, 279] width 173 height 22
